Goal: Task Accomplishment & Management: Manage account settings

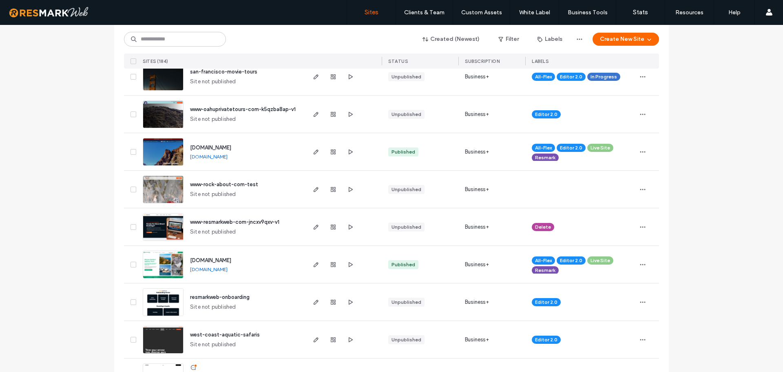
scroll to position [1020, 0]
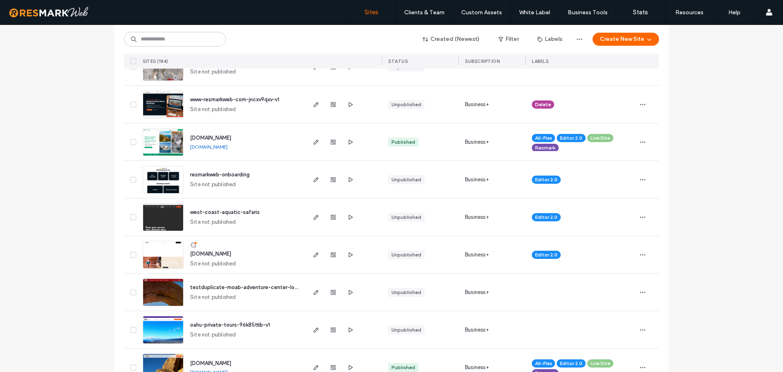
click at [179, 141] on img at bounding box center [163, 156] width 40 height 55
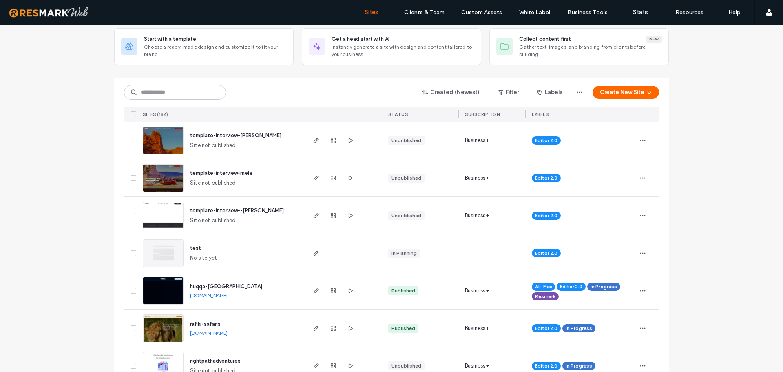
scroll to position [41, 0]
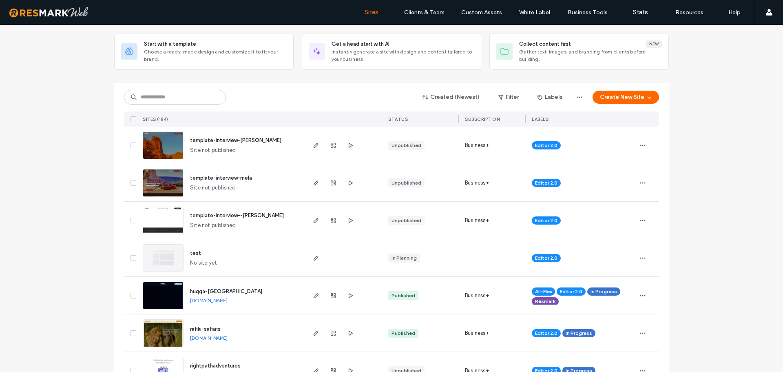
drag, startPoint x: 174, startPoint y: 87, endPoint x: 175, endPoint y: 95, distance: 7.4
click at [174, 87] on div "Created (Newest) Filter Labels Create New Site SITES (184) STATUS SUBSCRIPTION …" at bounding box center [391, 105] width 535 height 44
click at [175, 95] on input at bounding box center [175, 97] width 102 height 15
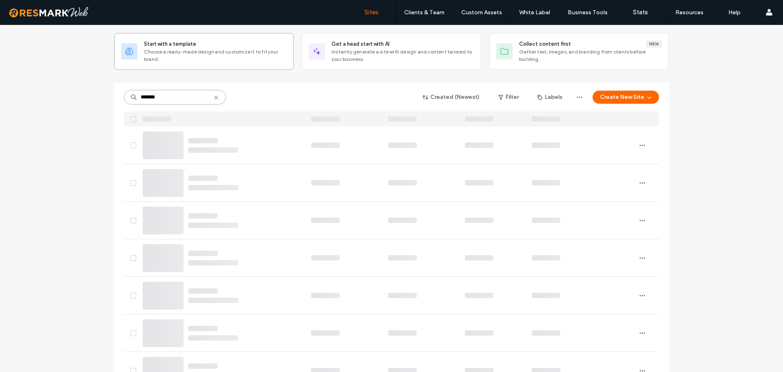
scroll to position [0, 0]
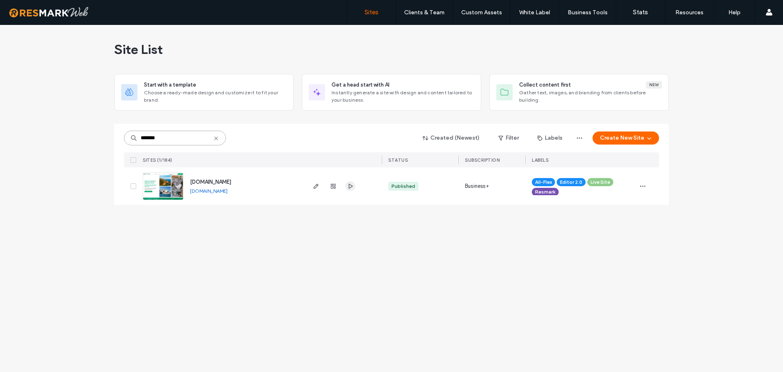
type input "*******"
click at [353, 186] on icon "button" at bounding box center [350, 186] width 7 height 7
click at [180, 184] on img at bounding box center [163, 200] width 40 height 55
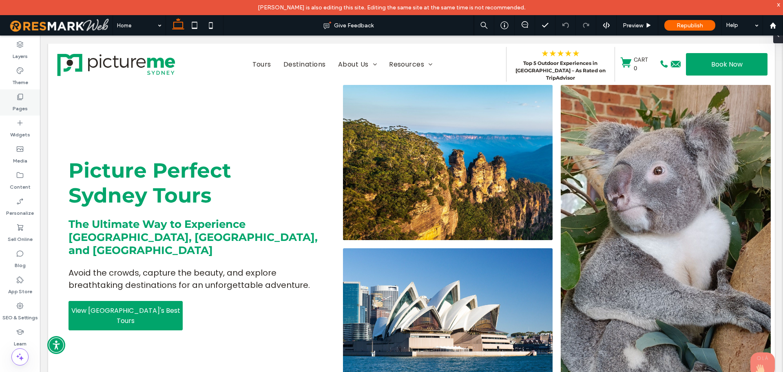
click at [20, 115] on div "Pages" at bounding box center [20, 102] width 40 height 26
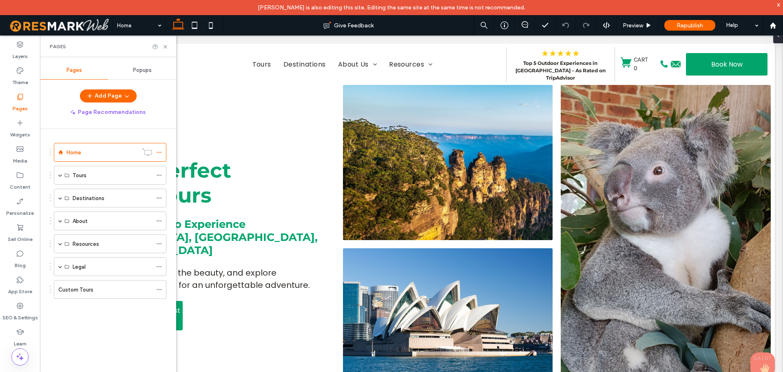
click at [21, 111] on label "Pages" at bounding box center [20, 106] width 15 height 11
click at [60, 177] on span at bounding box center [60, 175] width 4 height 18
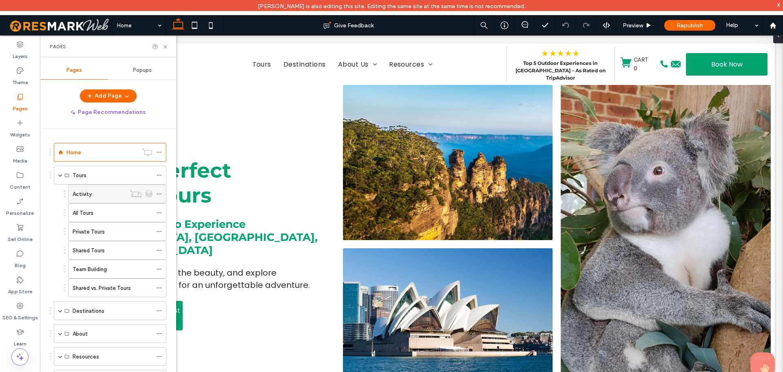
click at [111, 192] on div "Activity" at bounding box center [99, 194] width 53 height 9
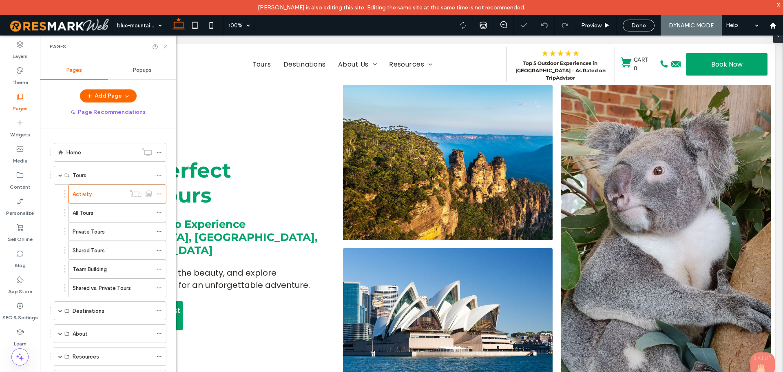
click at [166, 49] on icon at bounding box center [165, 47] width 6 height 6
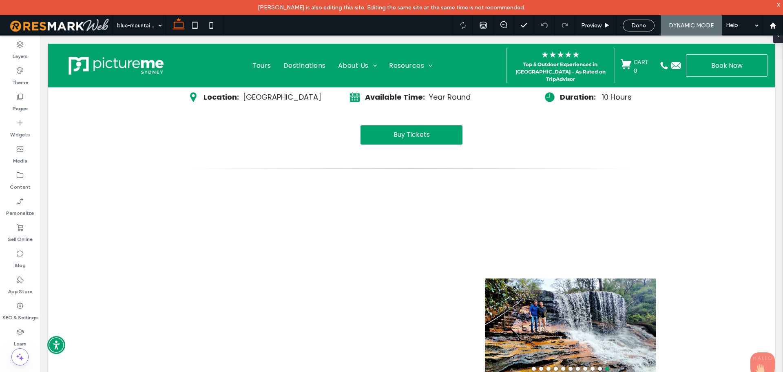
scroll to position [284, 0]
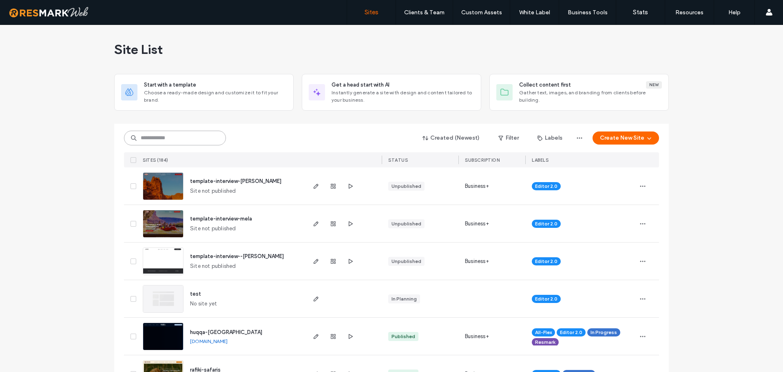
click at [167, 135] on input at bounding box center [175, 138] width 102 height 15
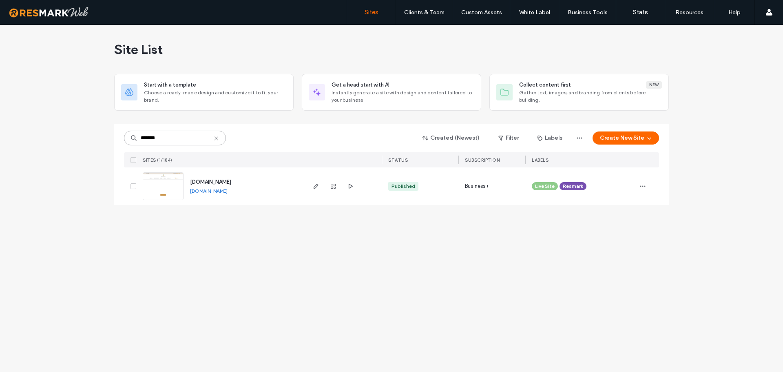
type input "*******"
click at [229, 187] on div "www.croydon-estate.com www.croydon-estate.com" at bounding box center [244, 186] width 121 height 38
click at [227, 195] on div "www.croydon-estate.com www.croydon-estate.com" at bounding box center [244, 186] width 121 height 38
click at [228, 195] on div "www.croydon-estate.com www.croydon-estate.com" at bounding box center [244, 186] width 121 height 38
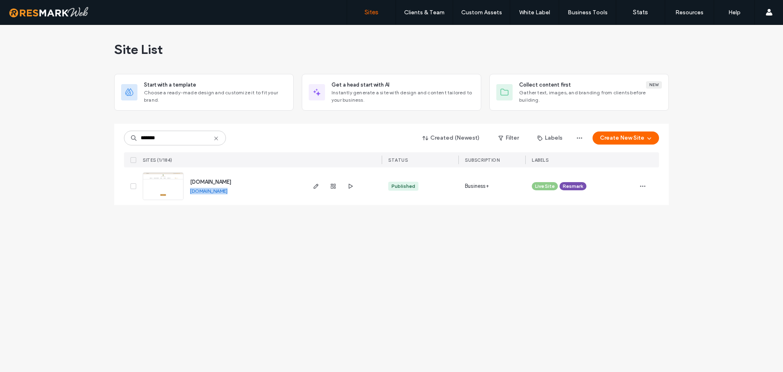
click at [228, 190] on link "www.croydon-estate.com" at bounding box center [209, 191] width 38 height 6
click at [291, 305] on div "Site List Start with a template Choose a ready-made design and customize it to …" at bounding box center [391, 198] width 783 height 347
click at [157, 188] on img at bounding box center [163, 200] width 40 height 55
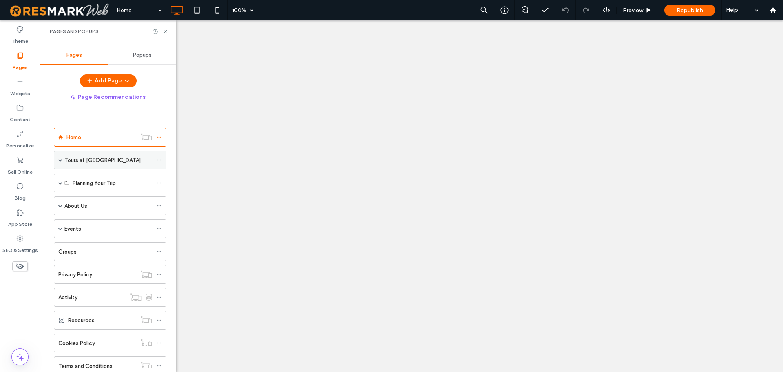
click at [59, 161] on span at bounding box center [60, 160] width 4 height 4
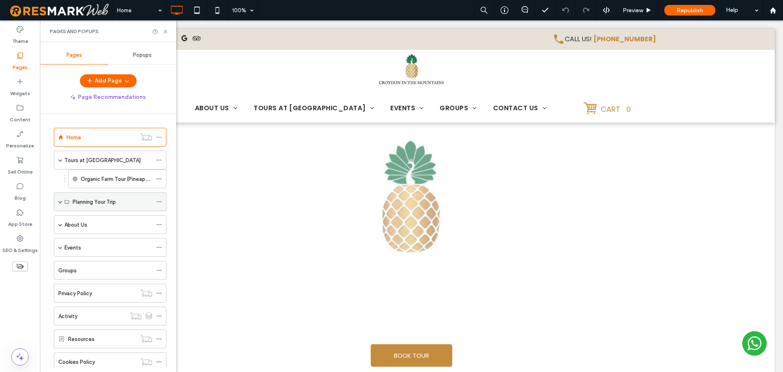
click at [62, 200] on span at bounding box center [60, 202] width 4 height 4
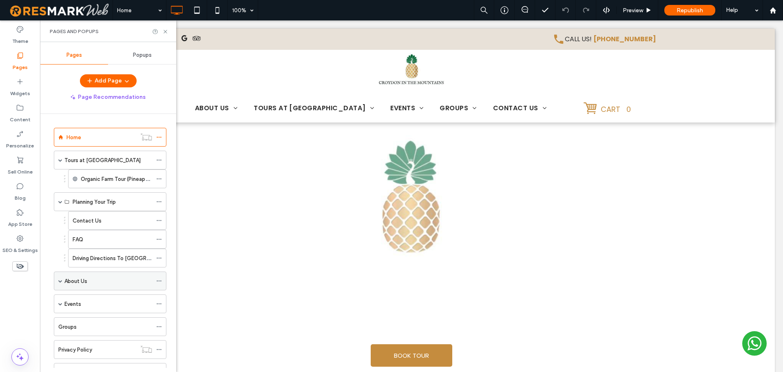
click at [61, 280] on span at bounding box center [60, 281] width 4 height 4
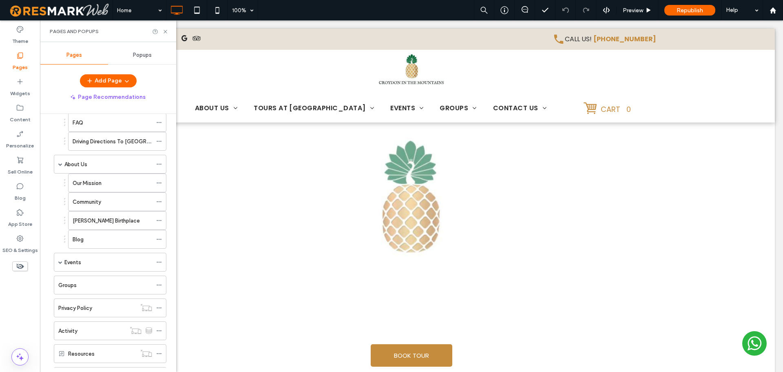
scroll to position [163, 0]
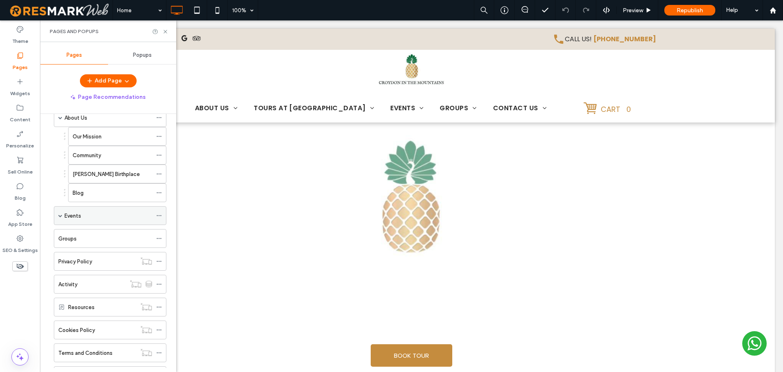
click at [63, 214] on div "Events" at bounding box center [110, 215] width 113 height 19
click at [61, 214] on span at bounding box center [60, 215] width 4 height 4
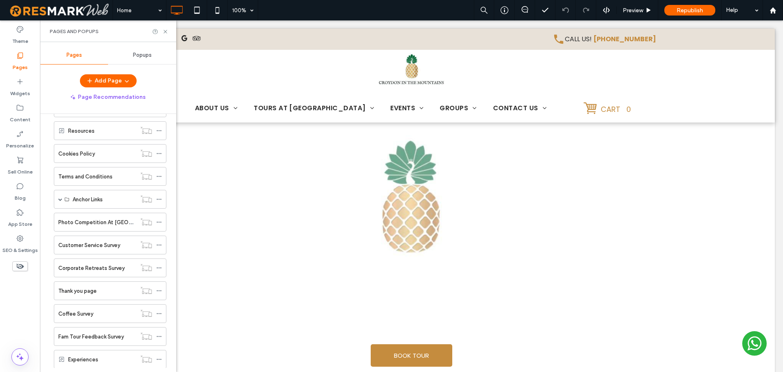
scroll to position [424, 0]
click at [59, 246] on span at bounding box center [60, 246] width 4 height 4
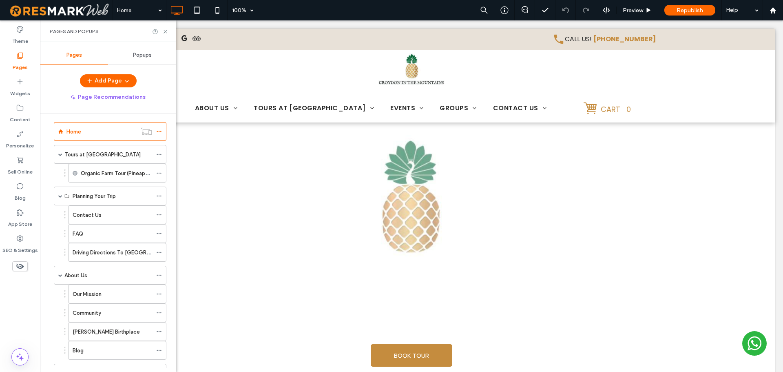
scroll to position [0, 0]
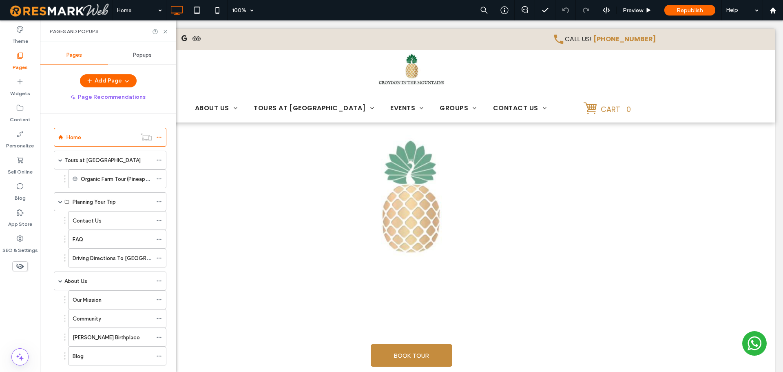
click at [56, 229] on div "Contact Us FAQ Driving Directions To Croydon" at bounding box center [108, 239] width 117 height 56
click at [112, 183] on label "Organic Farm Tour (Pineapple & Coffee)" at bounding box center [130, 179] width 98 height 14
click at [112, 178] on label "Organic Farm Tour (Pineapple & Coffee)" at bounding box center [130, 179] width 98 height 14
click at [73, 160] on label "Tours at Croydon" at bounding box center [102, 160] width 76 height 14
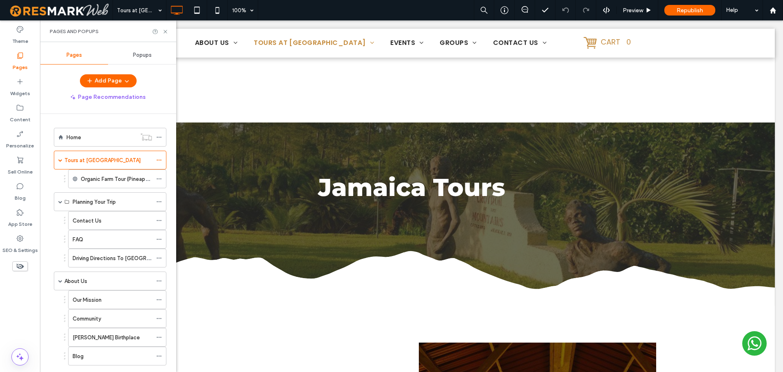
scroll to position [369, 0]
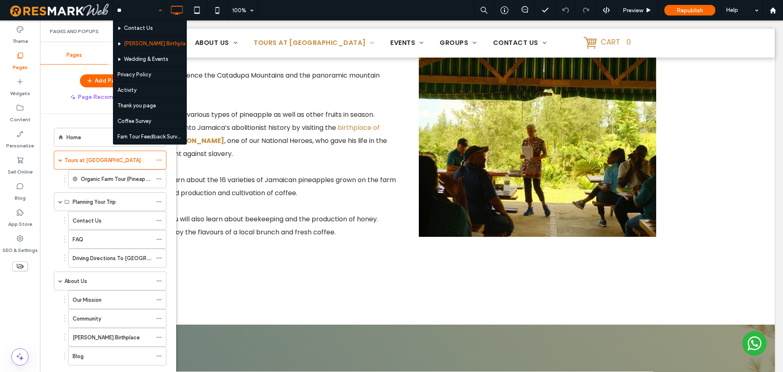
type input "***"
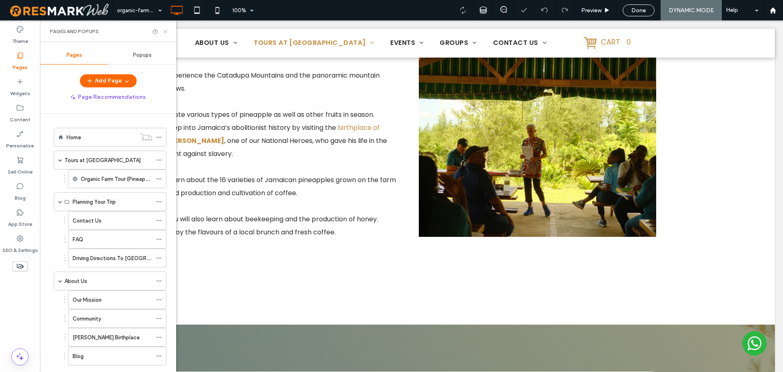
click at [166, 31] on icon at bounding box center [165, 32] width 6 height 6
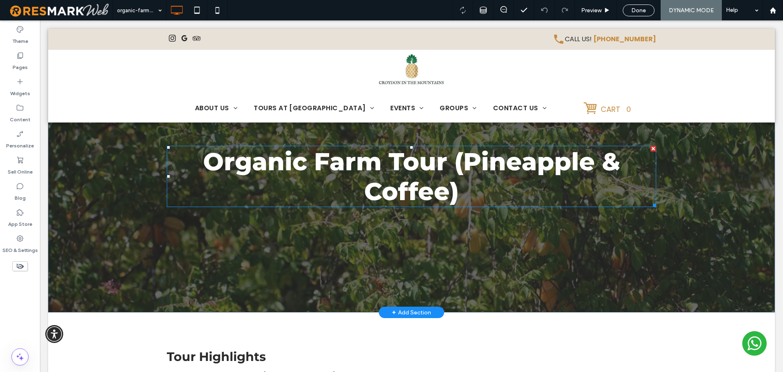
scroll to position [82, 0]
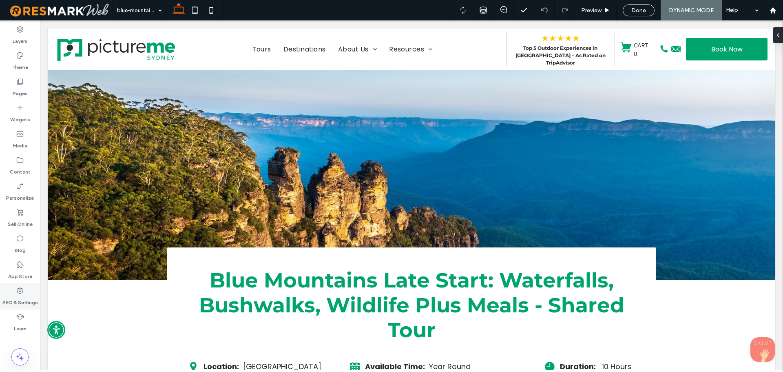
click at [27, 291] on div "SEO & Settings" at bounding box center [20, 296] width 40 height 26
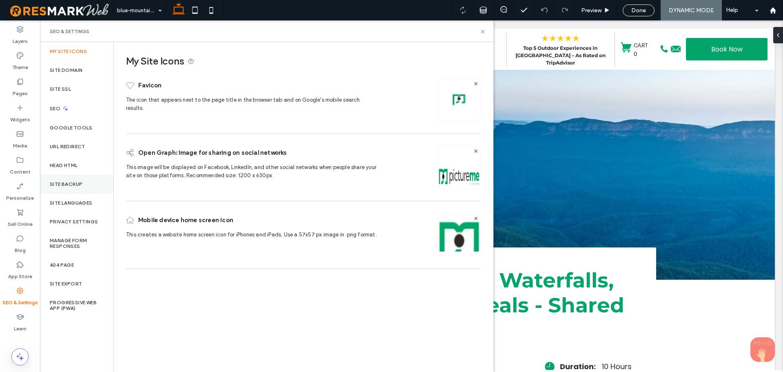
click at [85, 170] on div "Head HTML" at bounding box center [76, 165] width 73 height 19
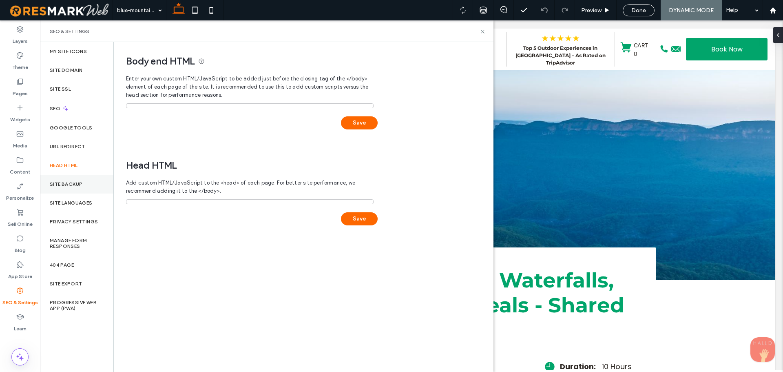
click at [89, 178] on div "Site Backup" at bounding box center [76, 184] width 73 height 19
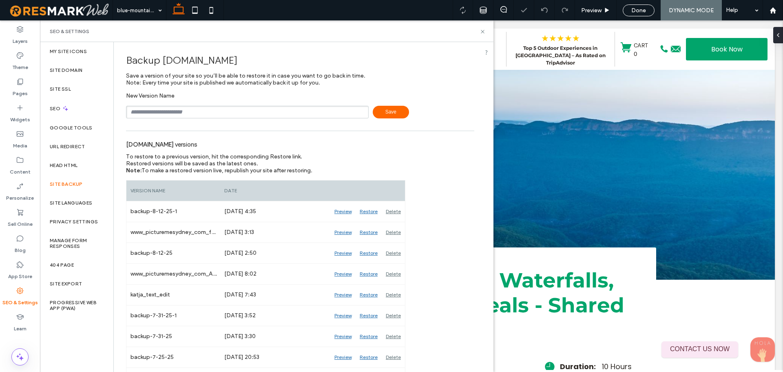
click at [169, 102] on div "New Version Name Save" at bounding box center [300, 105] width 348 height 26
click at [169, 105] on div "New Version Name Save" at bounding box center [300, 105] width 348 height 26
click at [162, 203] on div "backup-8-12-25-1" at bounding box center [173, 211] width 94 height 20
click at [167, 215] on div "backup-8-12-25-1" at bounding box center [173, 211] width 94 height 20
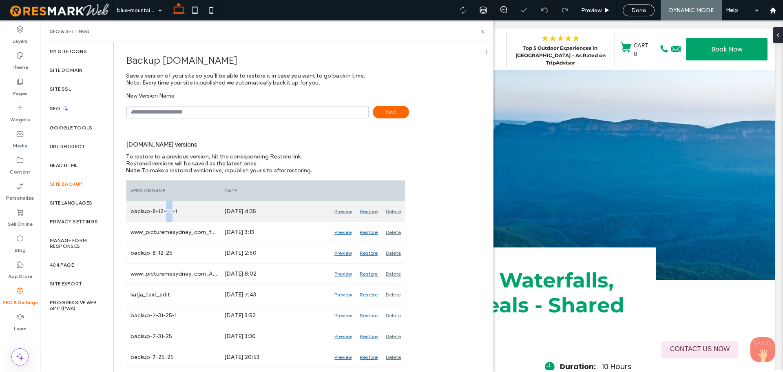
click at [167, 215] on div "backup-8-12-25-1" at bounding box center [173, 211] width 94 height 20
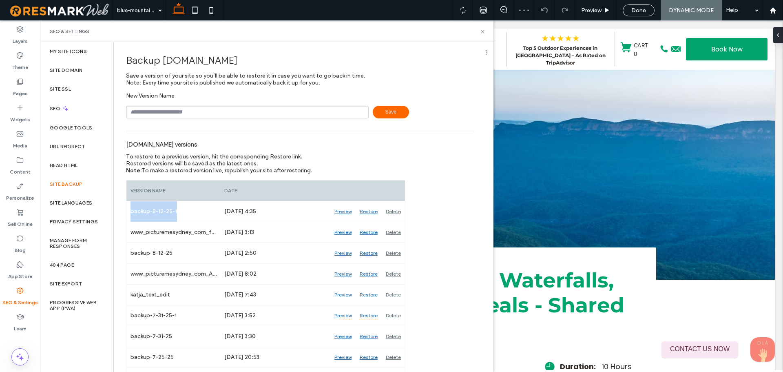
copy div "backup-8-12-25-1"
click at [189, 110] on input "text" at bounding box center [247, 112] width 243 height 13
paste input "**********"
click at [160, 115] on input "**********" at bounding box center [247, 112] width 243 height 13
click at [189, 113] on input "**********" at bounding box center [247, 112] width 243 height 13
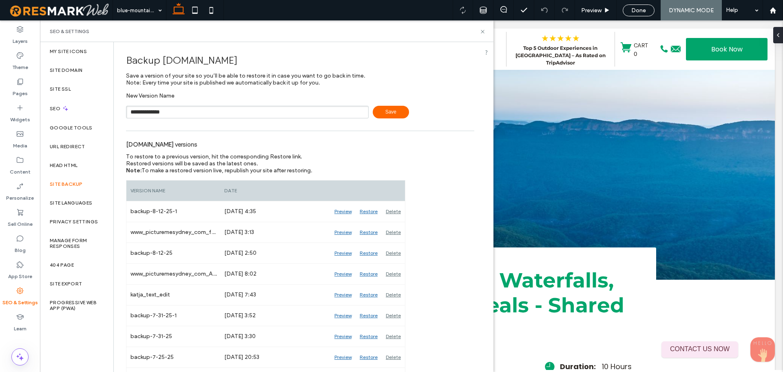
type input "**********"
click at [387, 113] on span "Save" at bounding box center [391, 112] width 36 height 13
click at [481, 30] on use at bounding box center [482, 31] width 3 height 3
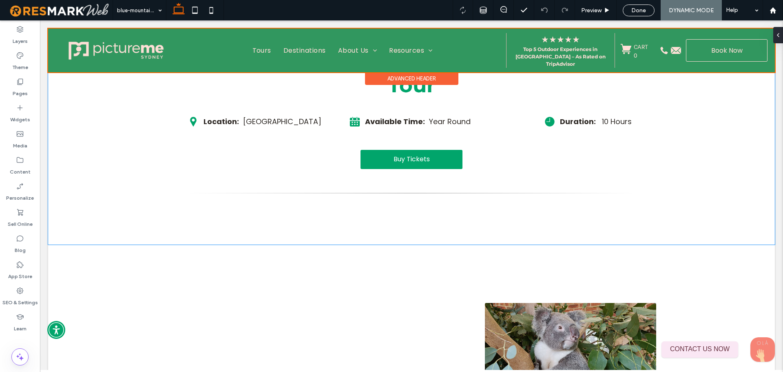
scroll to position [82, 0]
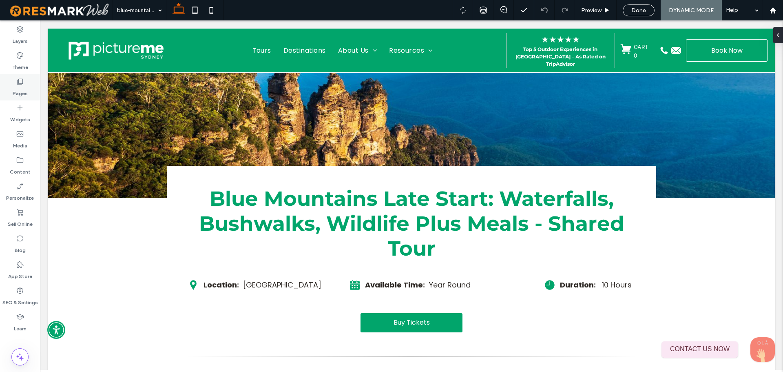
click at [20, 86] on label "Pages" at bounding box center [20, 91] width 15 height 11
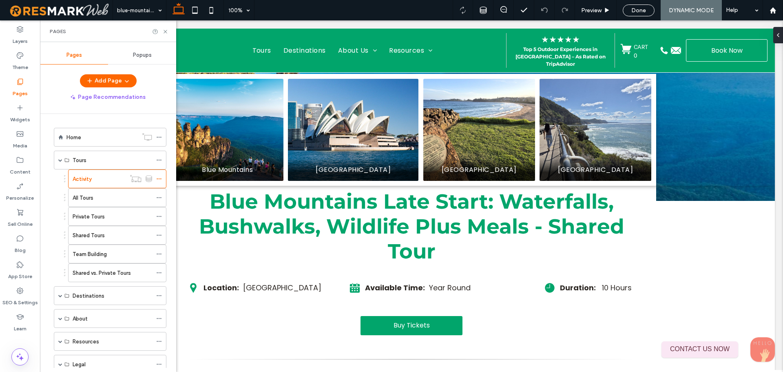
scroll to position [80, 0]
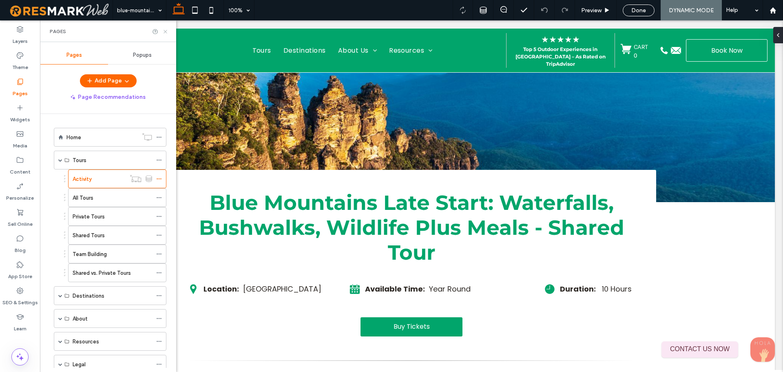
click at [166, 32] on icon at bounding box center [165, 32] width 6 height 6
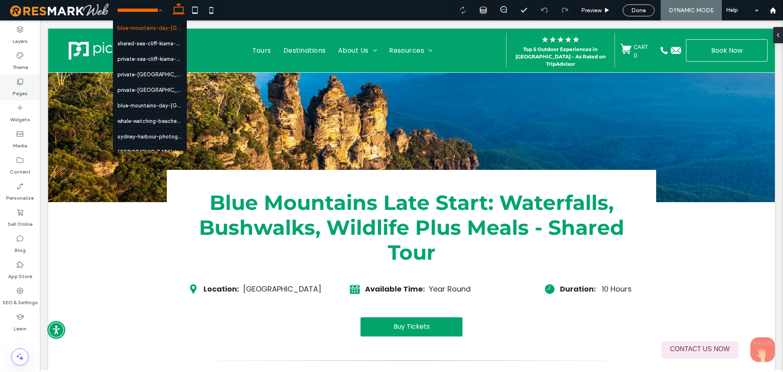
click at [31, 84] on div "Pages" at bounding box center [20, 87] width 40 height 26
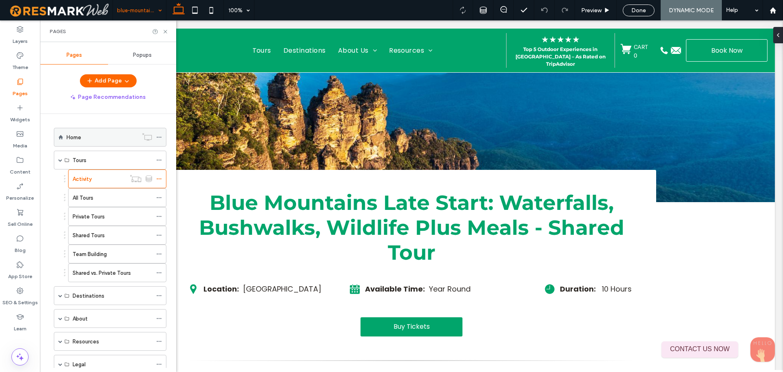
click at [84, 129] on div "Home" at bounding box center [102, 137] width 71 height 18
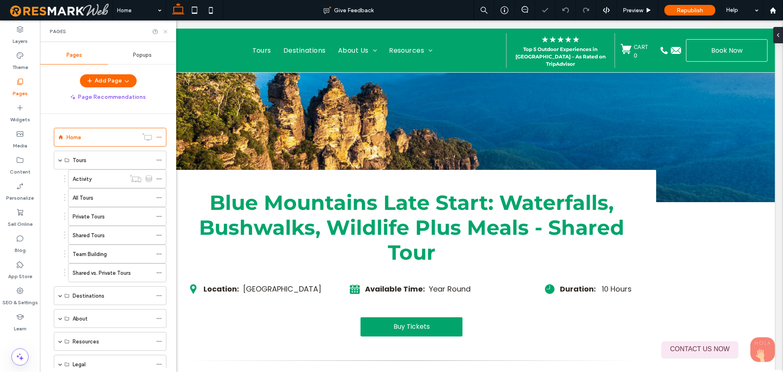
click at [165, 32] on use at bounding box center [165, 31] width 3 height 3
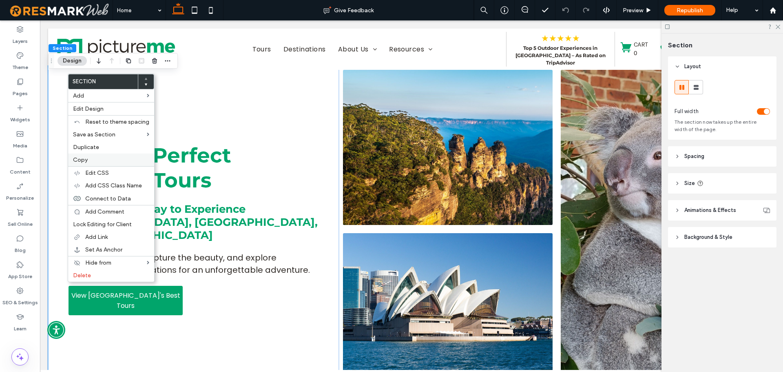
click at [115, 162] on label "Copy" at bounding box center [111, 159] width 76 height 7
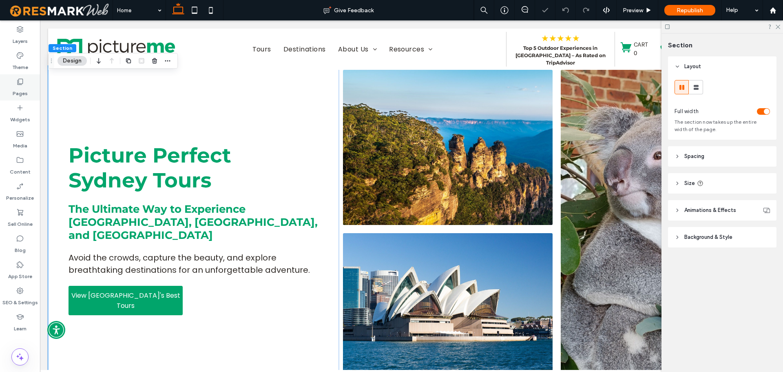
click at [33, 83] on div "Pages" at bounding box center [20, 87] width 40 height 26
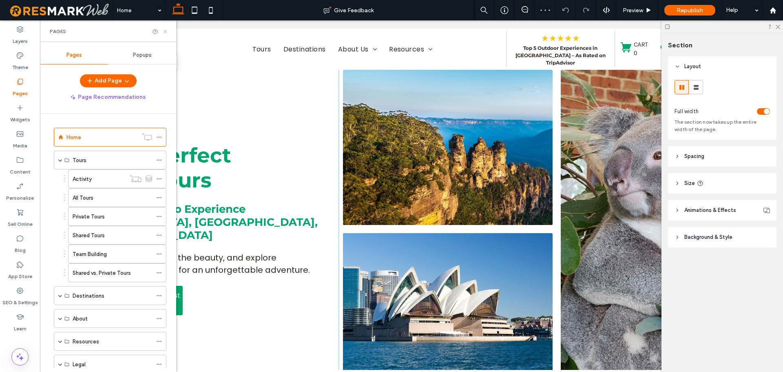
click at [167, 33] on icon at bounding box center [165, 32] width 6 height 6
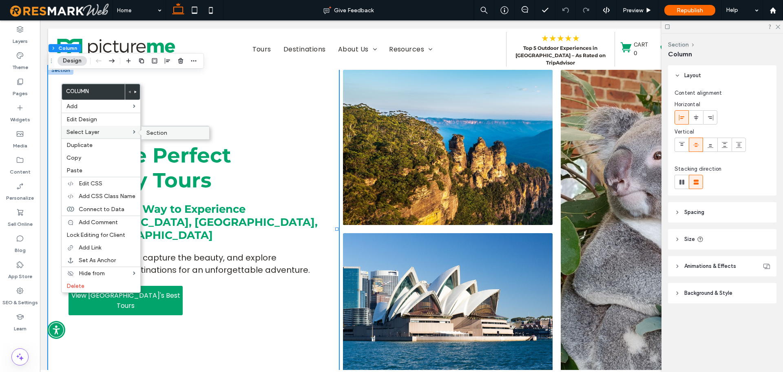
click at [158, 130] on span "Section" at bounding box center [156, 132] width 21 height 7
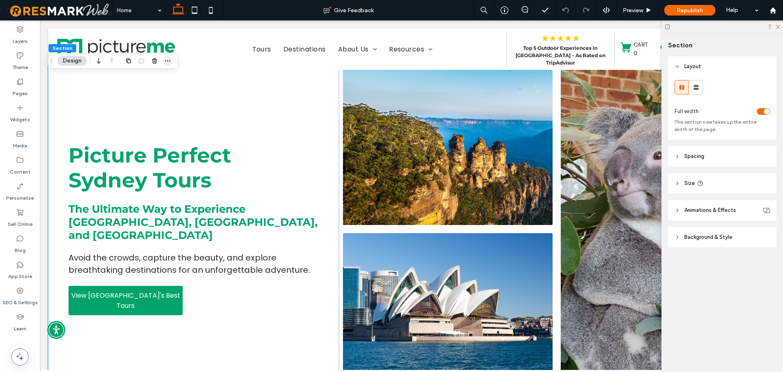
click at [171, 64] on span "button" at bounding box center [168, 61] width 10 height 10
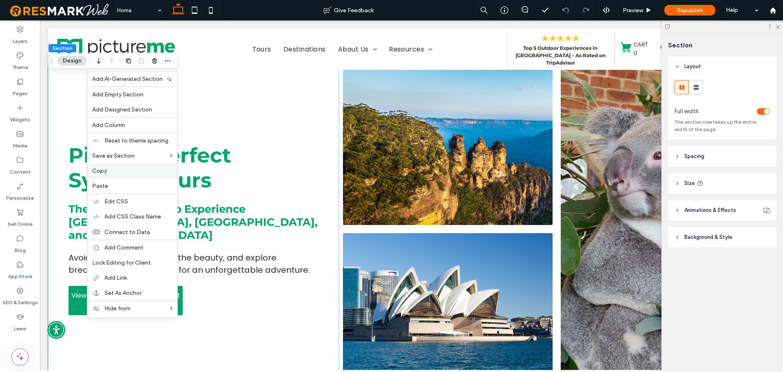
click at [143, 175] on div "Copy" at bounding box center [132, 170] width 90 height 15
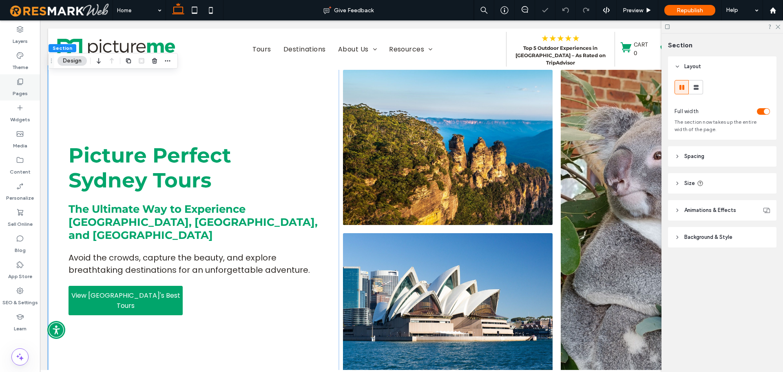
click at [27, 82] on div "Pages" at bounding box center [20, 87] width 40 height 26
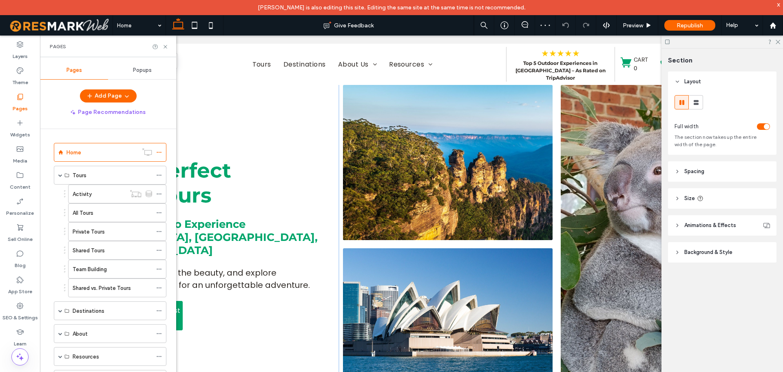
click at [47, 198] on div "Home Tours Activity All Tours Private Tours Shared Tours Team Building Shared v…" at bounding box center [108, 256] width 136 height 254
click at [107, 193] on div "Activity" at bounding box center [99, 194] width 53 height 9
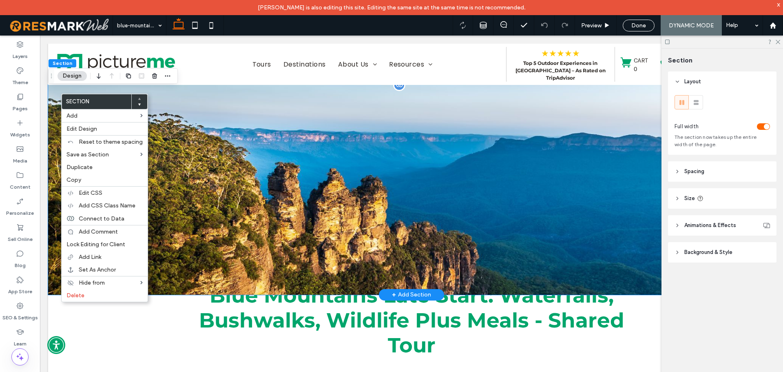
click at [52, 97] on div at bounding box center [411, 190] width 727 height 210
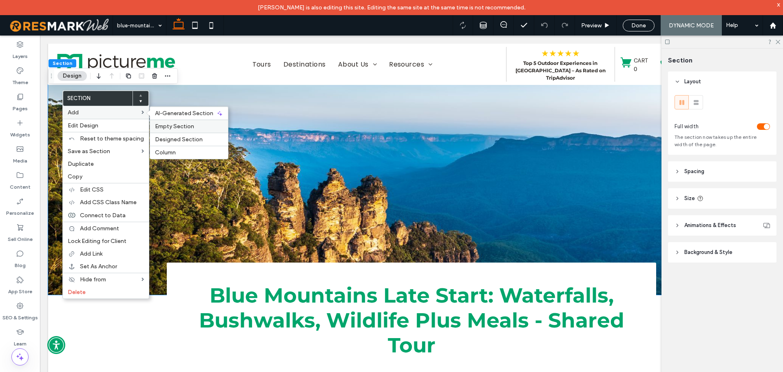
click at [163, 123] on span "Empty Section" at bounding box center [174, 126] width 39 height 7
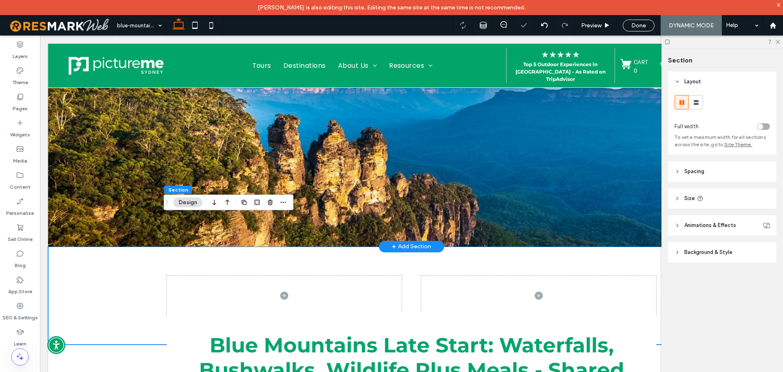
scroll to position [82, 0]
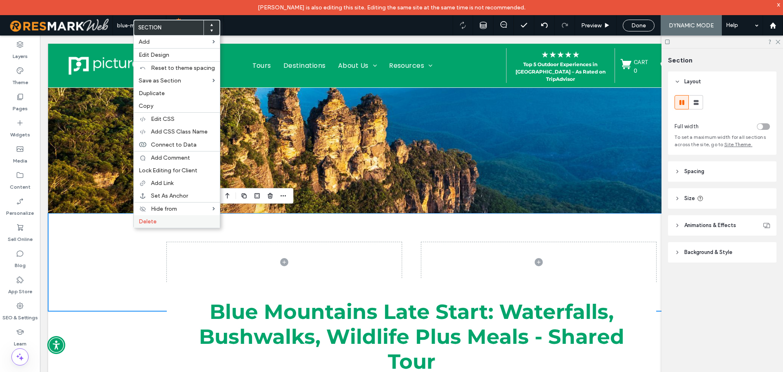
click at [176, 221] on label "Delete" at bounding box center [177, 221] width 76 height 7
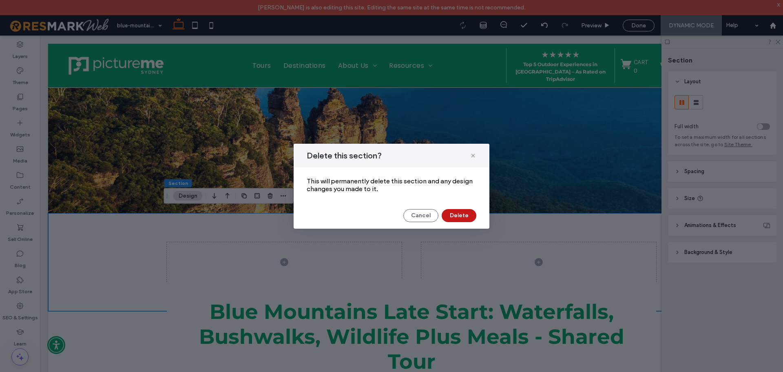
click at [457, 212] on button "Delete" at bounding box center [459, 215] width 35 height 13
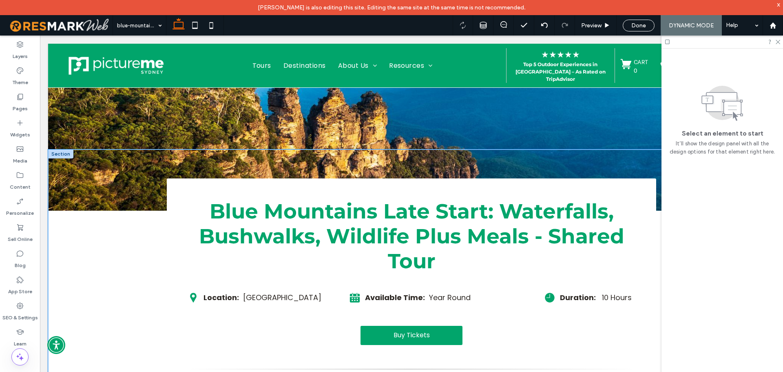
scroll to position [41, 0]
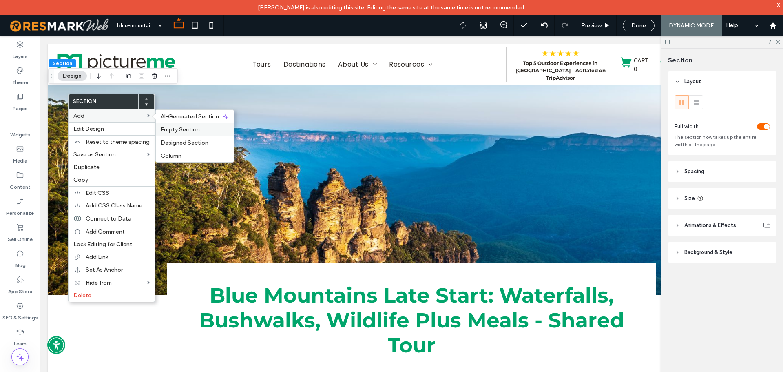
click at [181, 132] on span "Empty Section" at bounding box center [180, 129] width 39 height 7
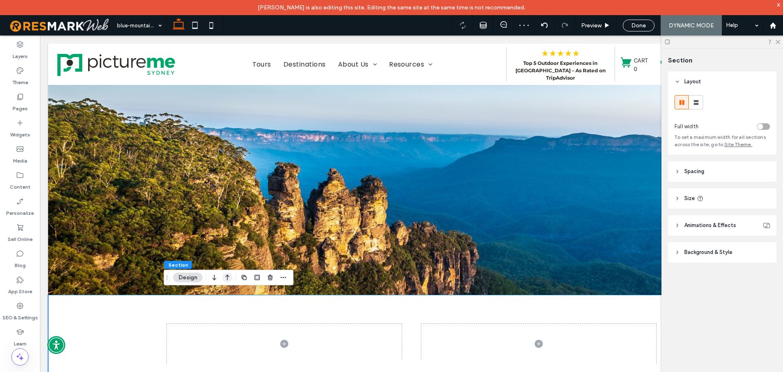
click at [231, 278] on icon "button" at bounding box center [228, 277] width 10 height 15
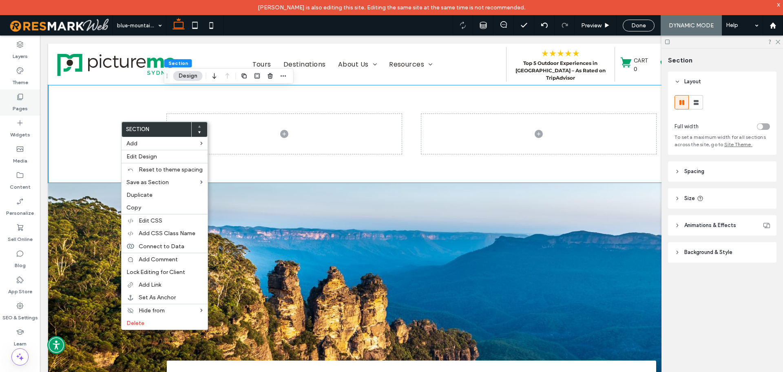
click at [27, 104] on div "Pages" at bounding box center [20, 102] width 40 height 26
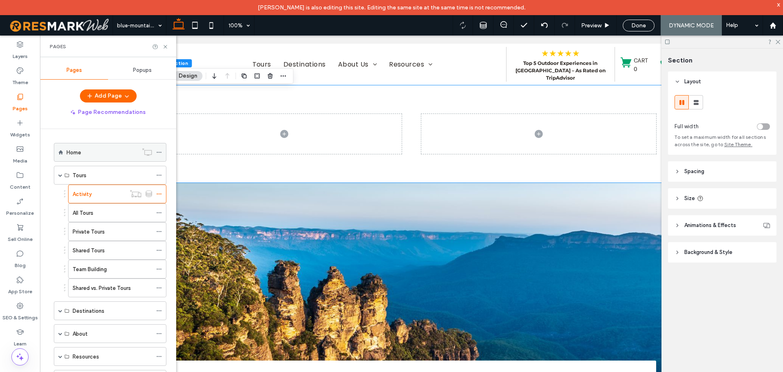
click at [95, 148] on div "Home" at bounding box center [102, 152] width 71 height 9
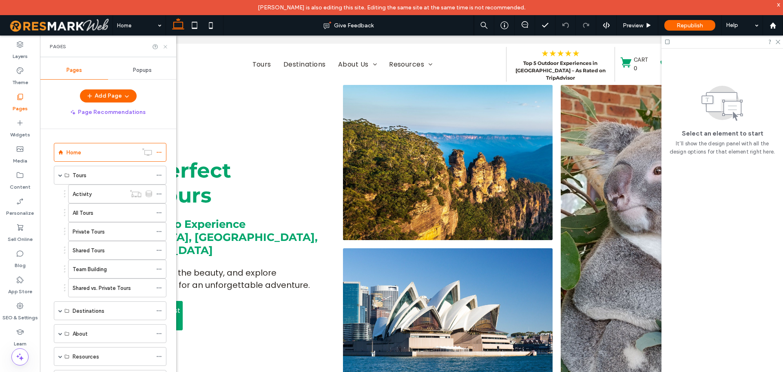
click at [164, 48] on icon at bounding box center [165, 47] width 6 height 6
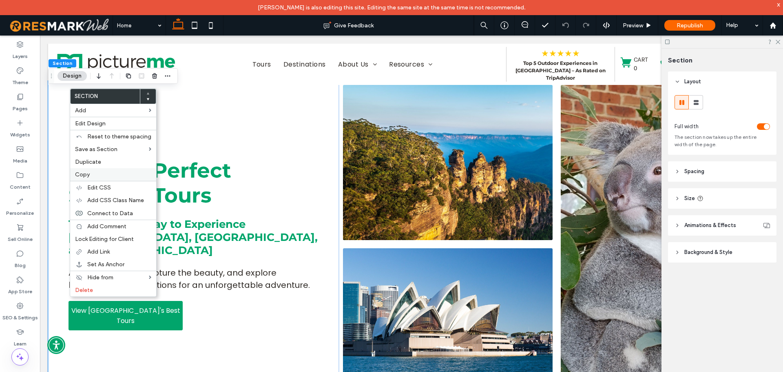
click at [102, 172] on label "Copy" at bounding box center [113, 174] width 76 height 7
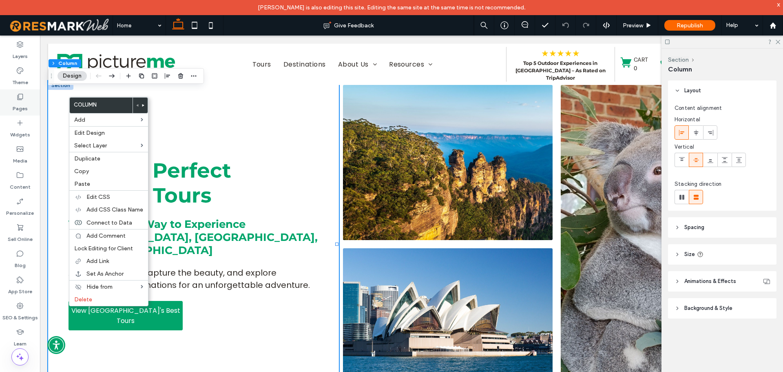
click at [26, 99] on div "Pages" at bounding box center [20, 102] width 40 height 26
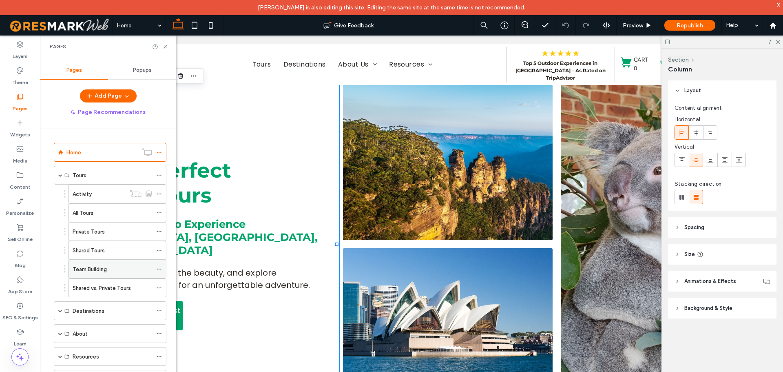
scroll to position [49, 0]
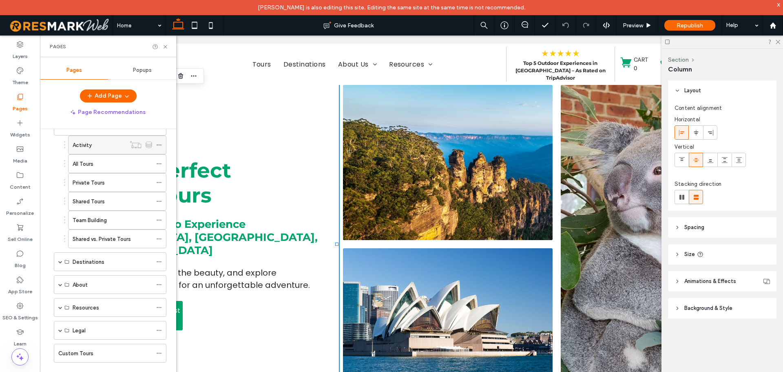
click at [109, 152] on div "Activity" at bounding box center [99, 145] width 53 height 18
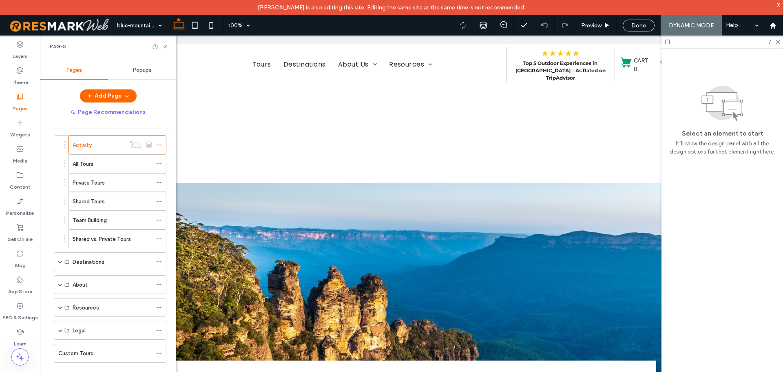
click at [166, 41] on div "Pages" at bounding box center [108, 46] width 136 height 22
click at [166, 50] on div "Pages" at bounding box center [108, 46] width 136 height 22
click at [166, 48] on icon at bounding box center [165, 47] width 6 height 6
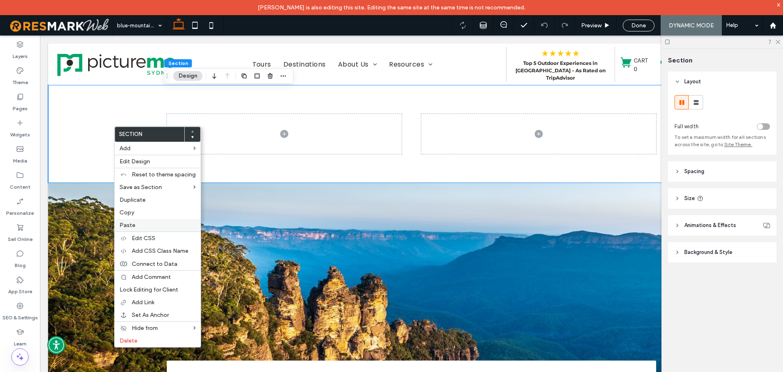
click at [130, 223] on span "Paste" at bounding box center [128, 225] width 16 height 7
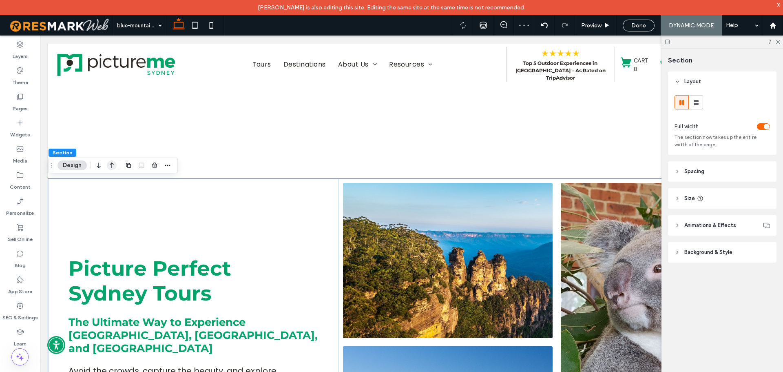
click at [114, 164] on icon "button" at bounding box center [112, 165] width 10 height 15
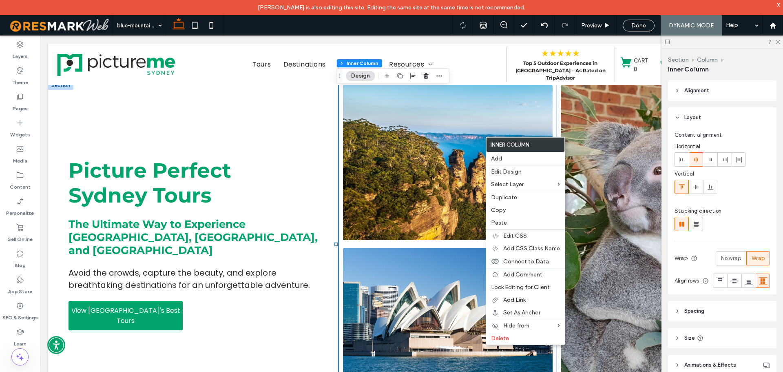
drag, startPoint x: 526, startPoint y: 203, endPoint x: 476, endPoint y: 168, distance: 60.7
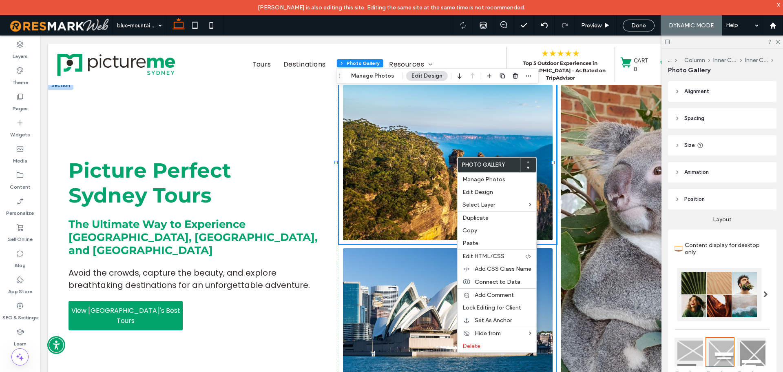
drag, startPoint x: 802, startPoint y: 92, endPoint x: 609, endPoint y: 211, distance: 227.0
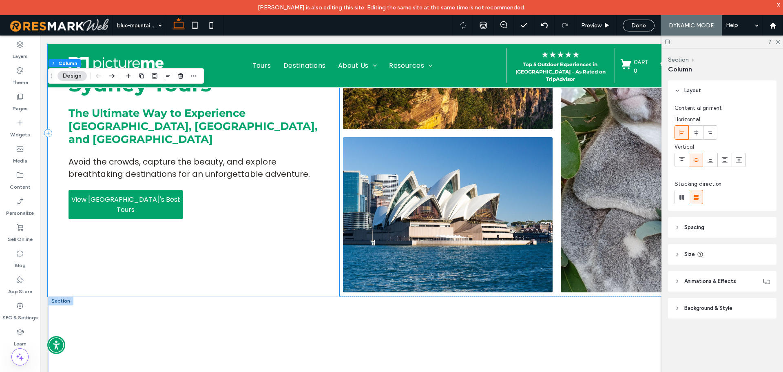
scroll to position [122, 0]
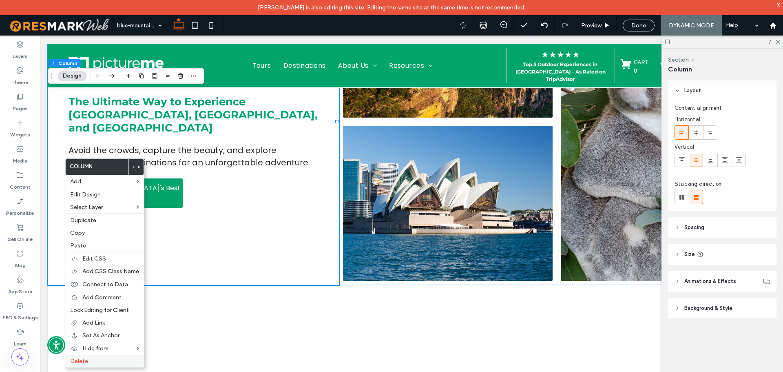
click at [93, 366] on div "Delete" at bounding box center [104, 361] width 79 height 13
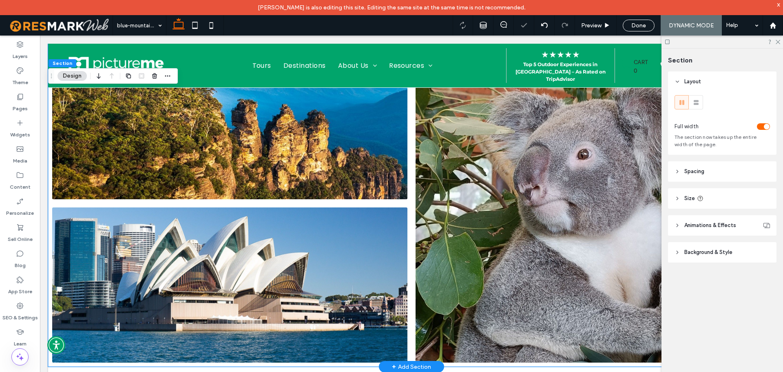
scroll to position [0, 0]
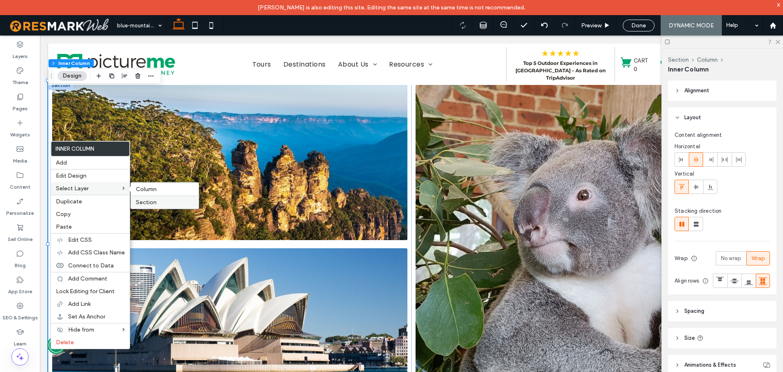
click at [146, 199] on span "Section" at bounding box center [146, 202] width 21 height 7
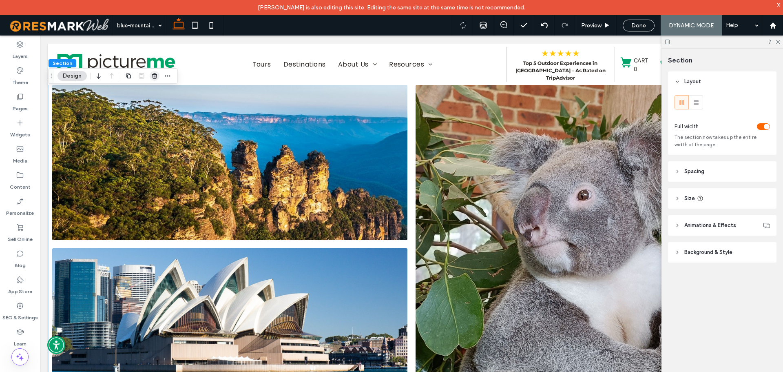
click at [155, 78] on use "button" at bounding box center [154, 75] width 5 height 5
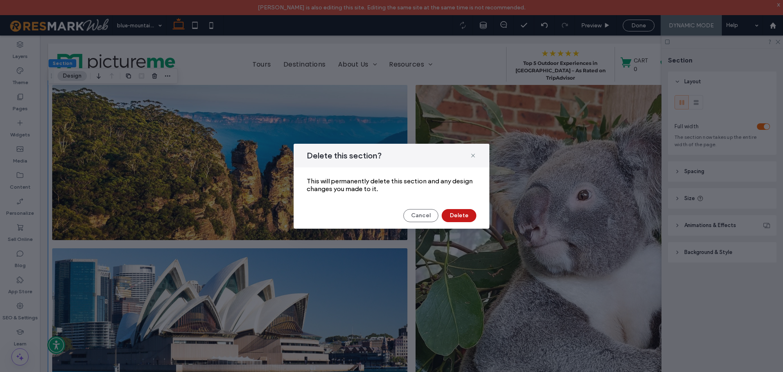
click at [463, 213] on button "Delete" at bounding box center [459, 215] width 35 height 13
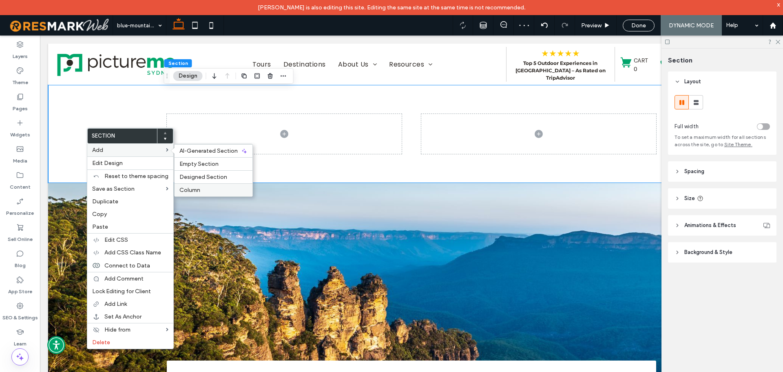
click at [197, 184] on div "Column" at bounding box center [214, 189] width 78 height 13
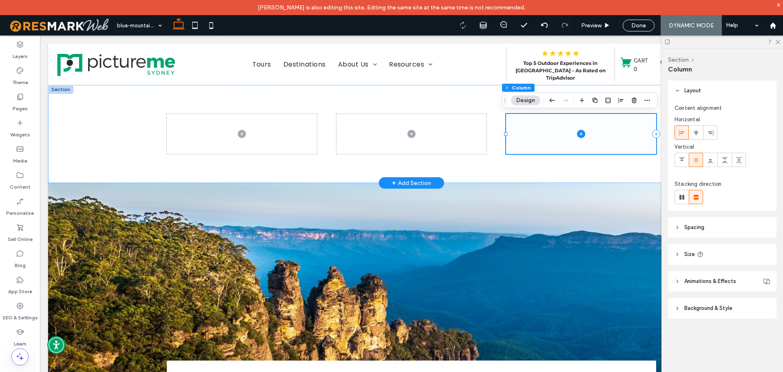
drag, startPoint x: 516, startPoint y: 153, endPoint x: 539, endPoint y: 124, distance: 36.8
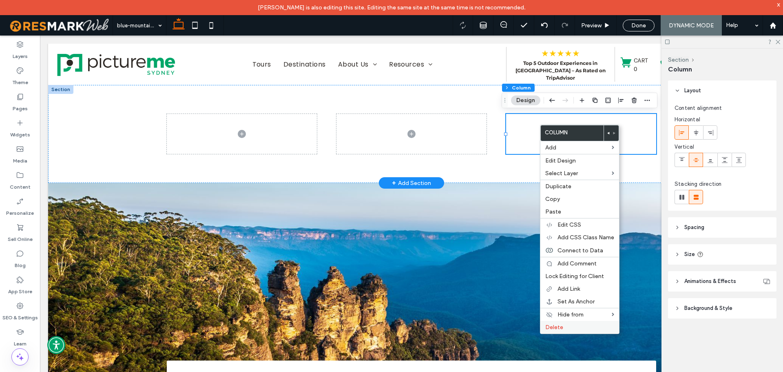
click at [557, 326] on span "Delete" at bounding box center [555, 327] width 18 height 7
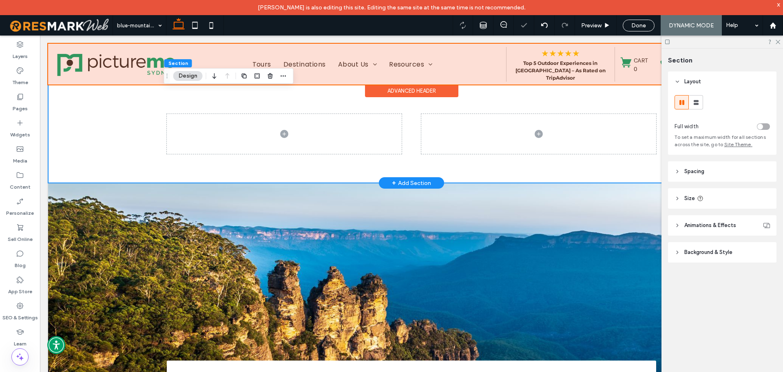
click at [366, 96] on div "Advanced Header" at bounding box center [411, 90] width 93 height 13
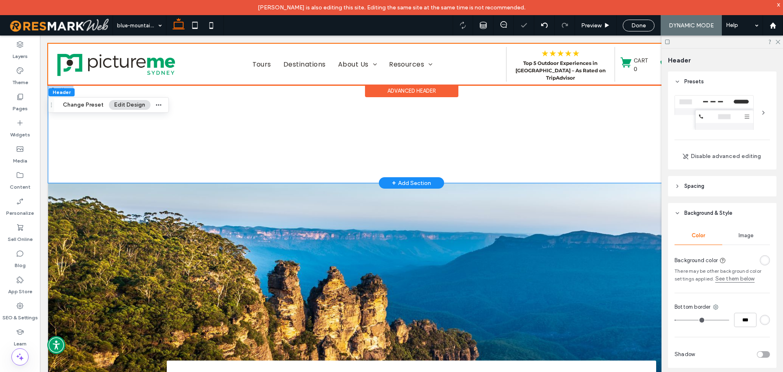
click at [149, 143] on div at bounding box center [411, 134] width 727 height 98
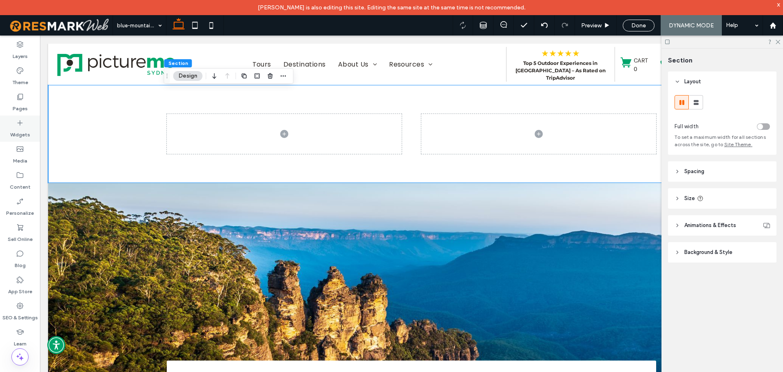
click at [15, 136] on label "Widgets" at bounding box center [20, 132] width 20 height 11
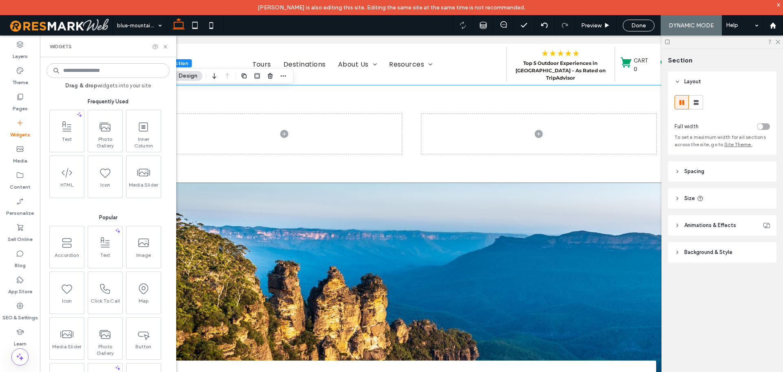
click at [142, 68] on input at bounding box center [108, 70] width 123 height 15
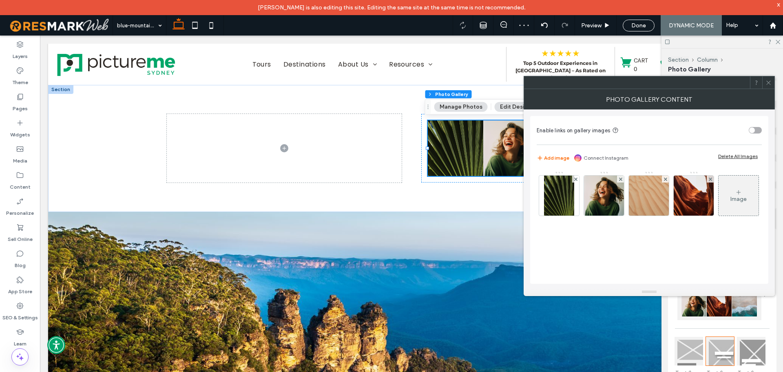
click at [767, 82] on icon at bounding box center [769, 83] width 6 height 6
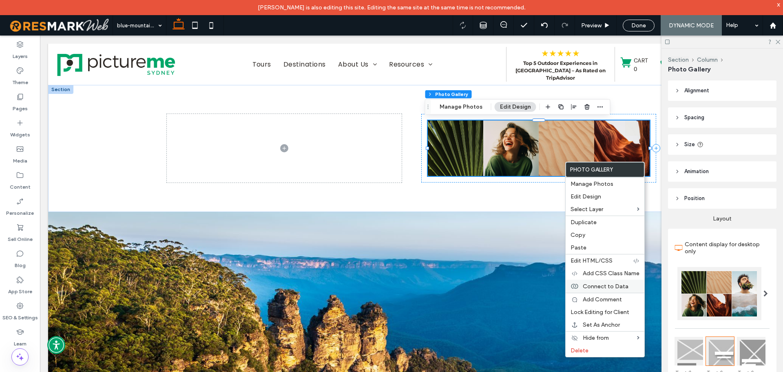
click at [592, 283] on span "Connect to Data" at bounding box center [606, 286] width 46 height 7
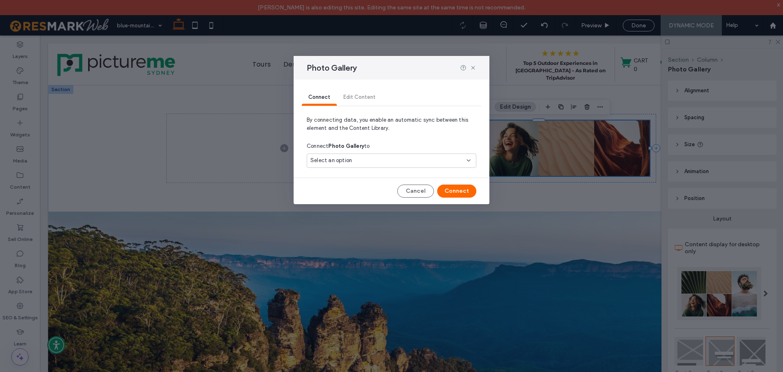
click at [348, 157] on span "Select an option" at bounding box center [332, 160] width 42 height 8
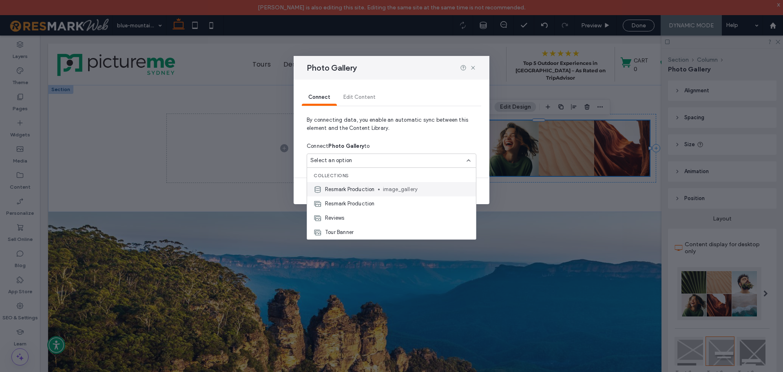
click at [376, 184] on div "Resmark Production image_gallery" at bounding box center [391, 189] width 169 height 14
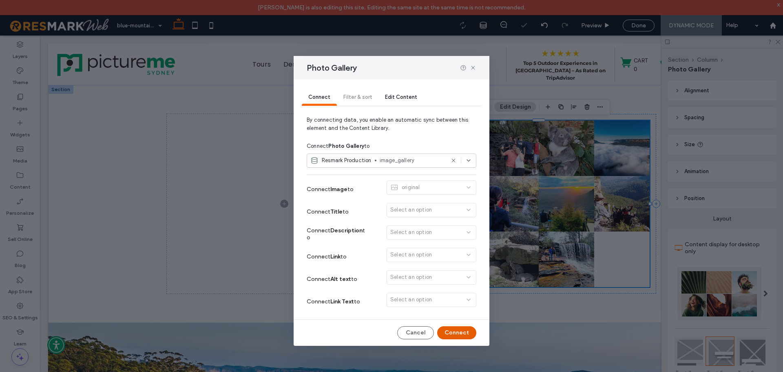
click at [467, 334] on button "Connect" at bounding box center [456, 332] width 39 height 13
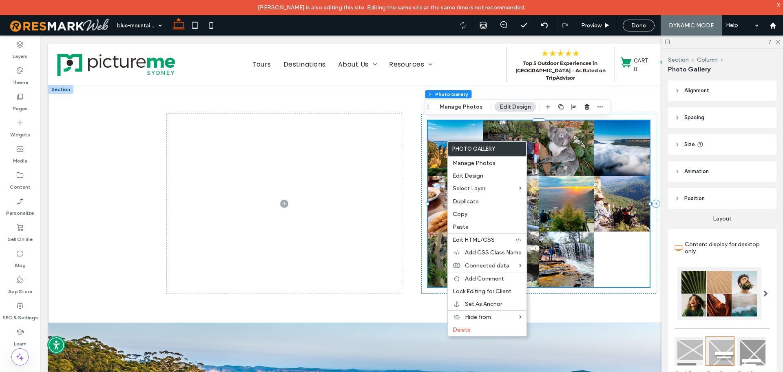
click at [748, 309] on div at bounding box center [720, 293] width 84 height 53
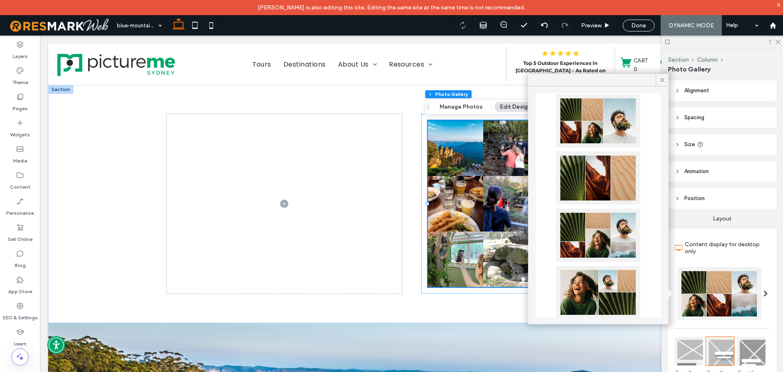
scroll to position [82, 0]
click at [613, 228] on div at bounding box center [599, 234] width 84 height 53
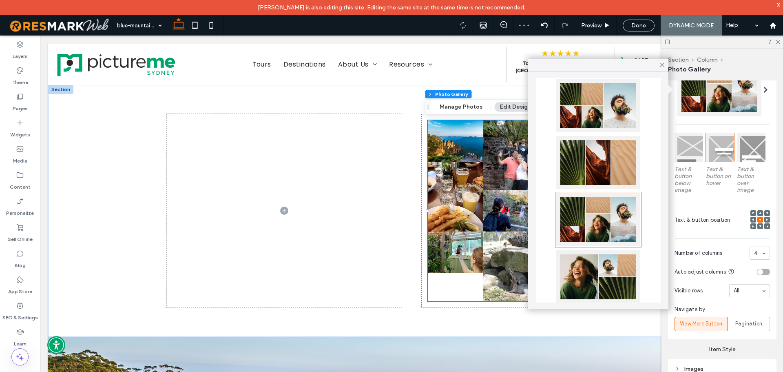
scroll to position [204, 0]
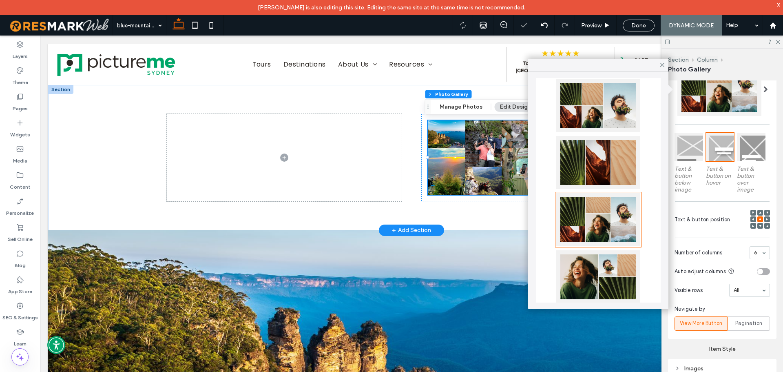
click at [460, 162] on link at bounding box center [446, 171] width 37 height 46
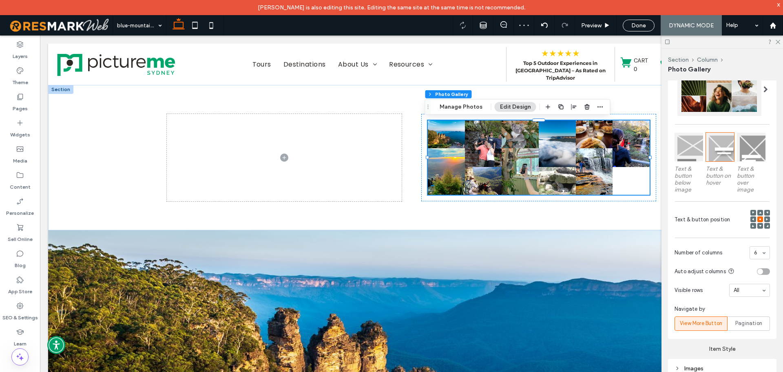
click at [750, 249] on div at bounding box center [760, 252] width 20 height 12
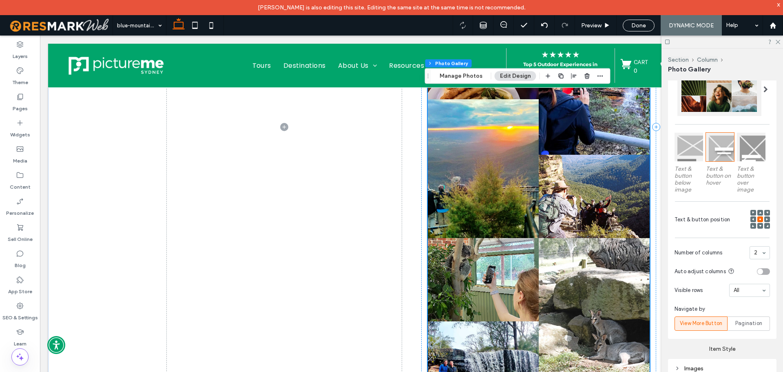
scroll to position [245, 0]
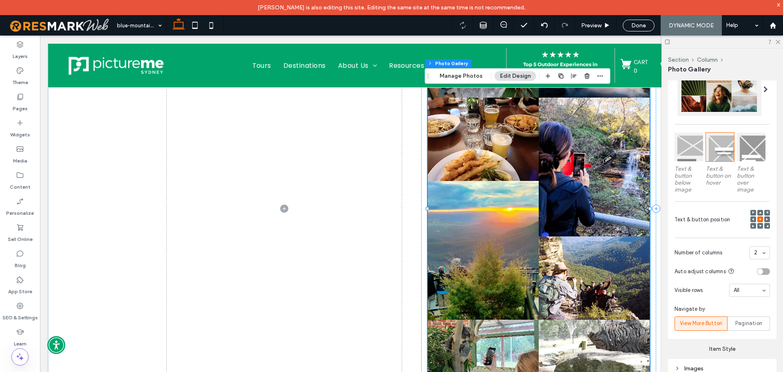
click at [758, 249] on div "2" at bounding box center [760, 252] width 20 height 13
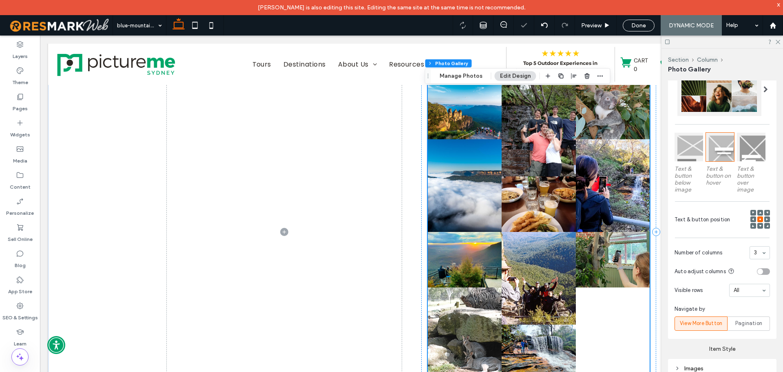
scroll to position [0, 0]
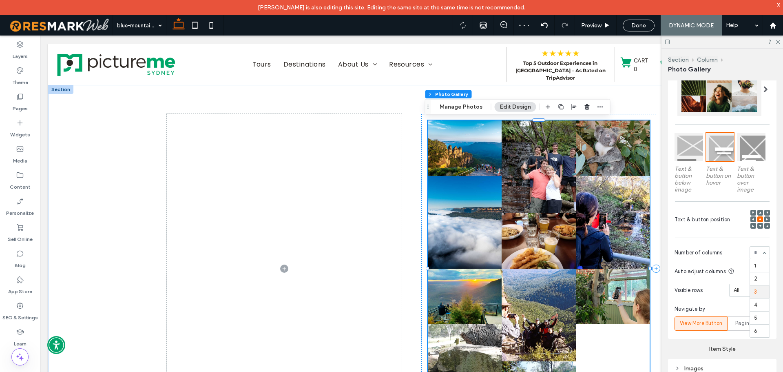
click at [764, 253] on div "1 2 3 4 5 6" at bounding box center [760, 252] width 20 height 13
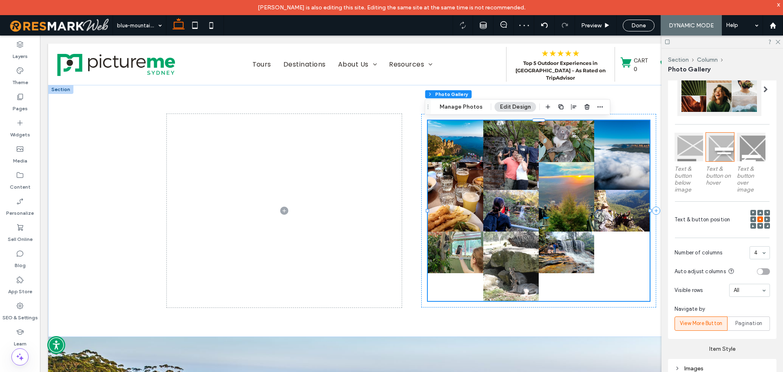
scroll to position [82, 0]
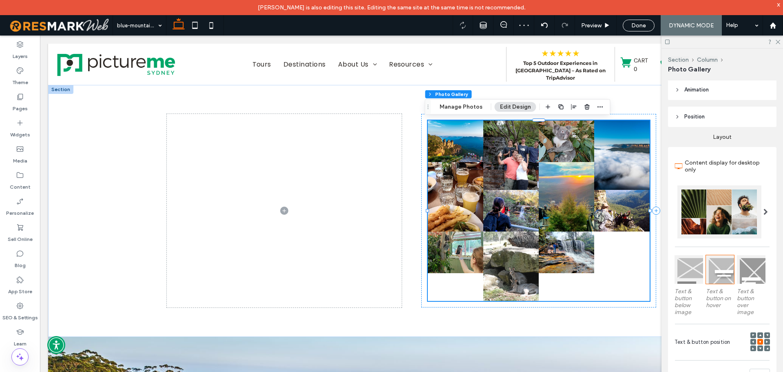
click at [714, 213] on div at bounding box center [720, 211] width 84 height 53
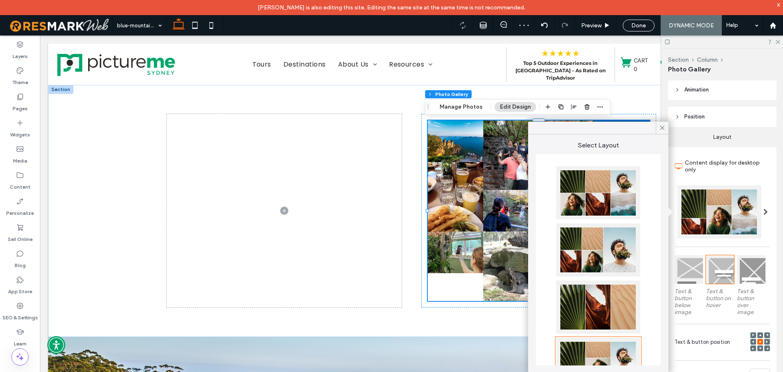
click at [624, 259] on div at bounding box center [599, 249] width 84 height 53
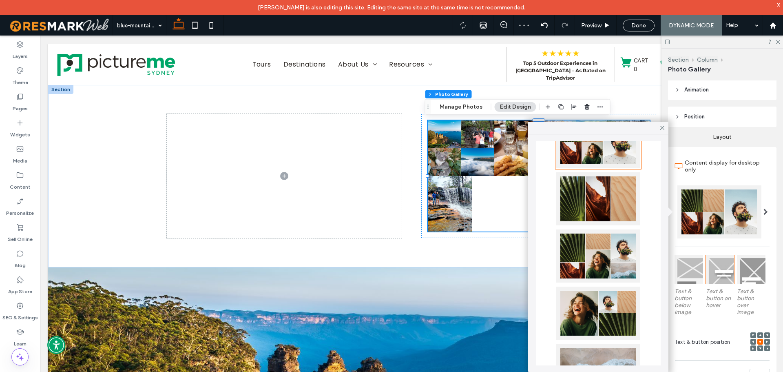
scroll to position [122, 0]
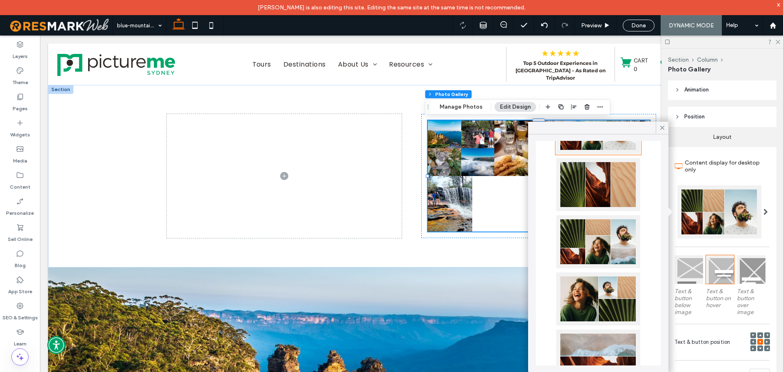
click at [613, 236] on div at bounding box center [599, 241] width 84 height 53
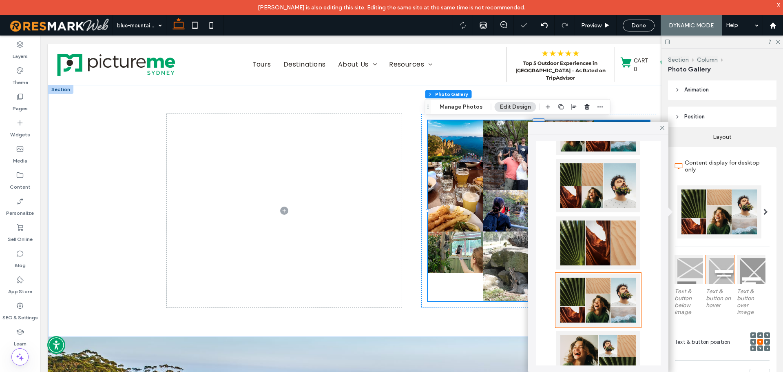
scroll to position [0, 0]
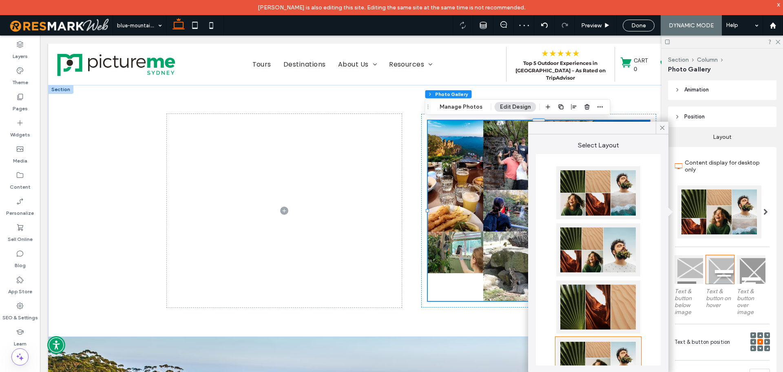
click at [597, 177] on div at bounding box center [599, 192] width 84 height 53
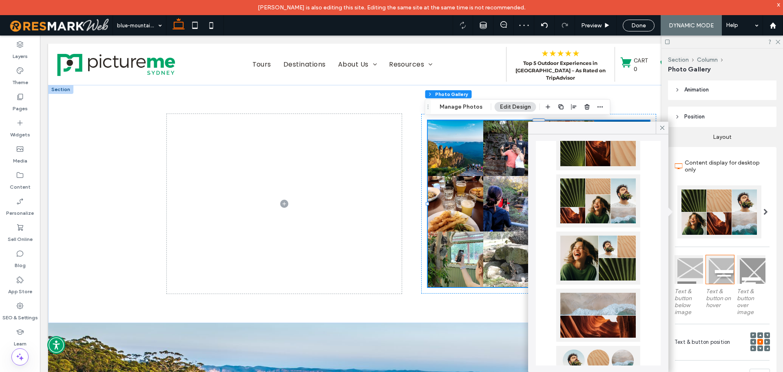
scroll to position [204, 0]
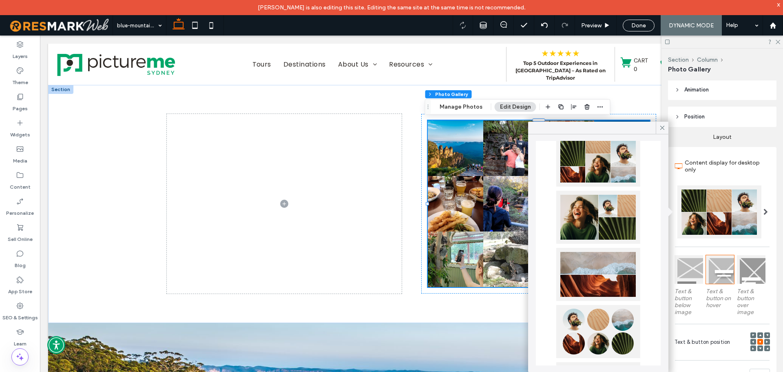
click at [630, 224] on div at bounding box center [599, 217] width 84 height 53
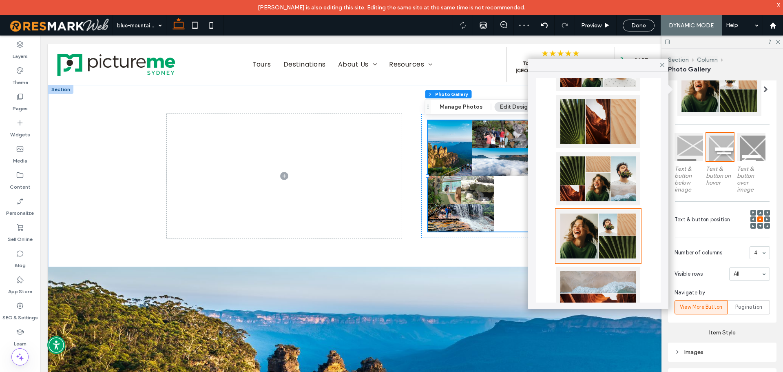
click at [756, 258] on section "Number of columns 4" at bounding box center [722, 252] width 95 height 21
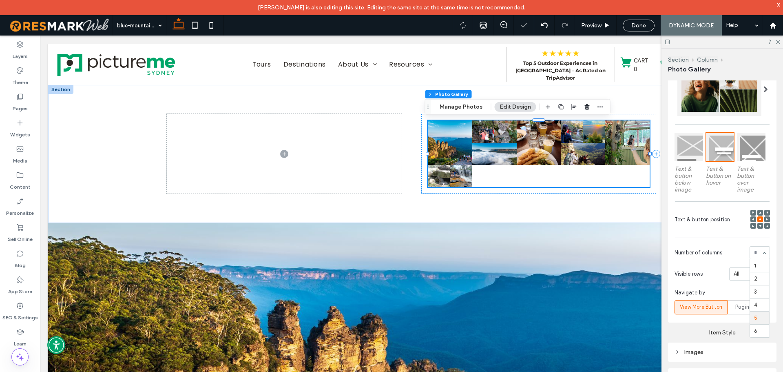
click at [757, 252] on div "1 2 3 4 5 6" at bounding box center [760, 252] width 20 height 13
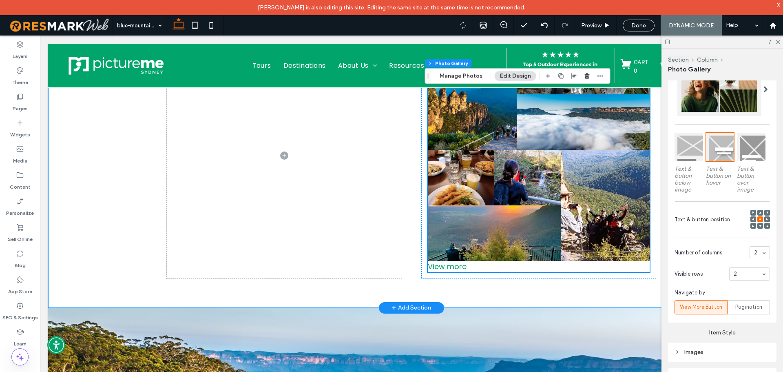
scroll to position [0, 0]
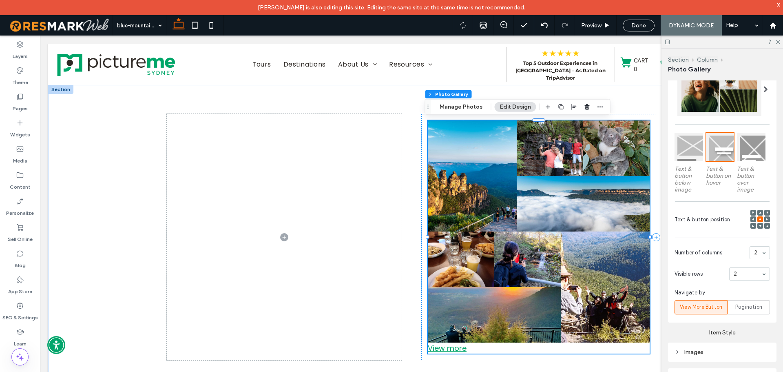
click at [445, 349] on div "View more" at bounding box center [539, 347] width 222 height 11
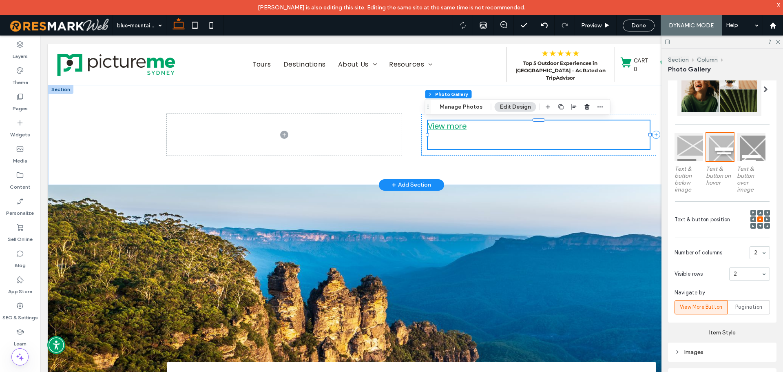
click at [459, 123] on div "View more" at bounding box center [539, 125] width 222 height 11
click at [457, 129] on div "View more" at bounding box center [539, 125] width 222 height 11
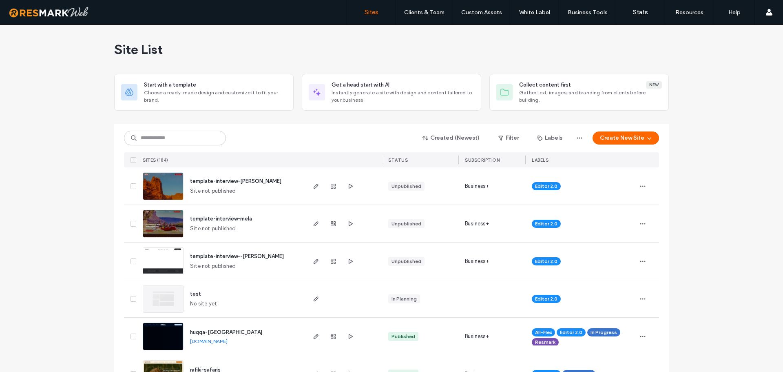
click at [182, 140] on input at bounding box center [175, 138] width 102 height 15
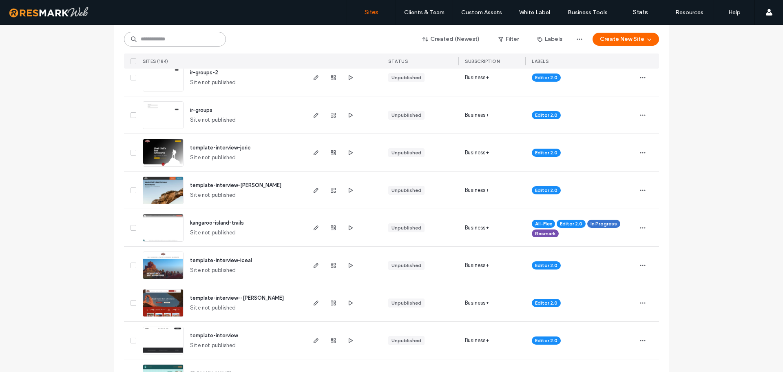
scroll to position [449, 0]
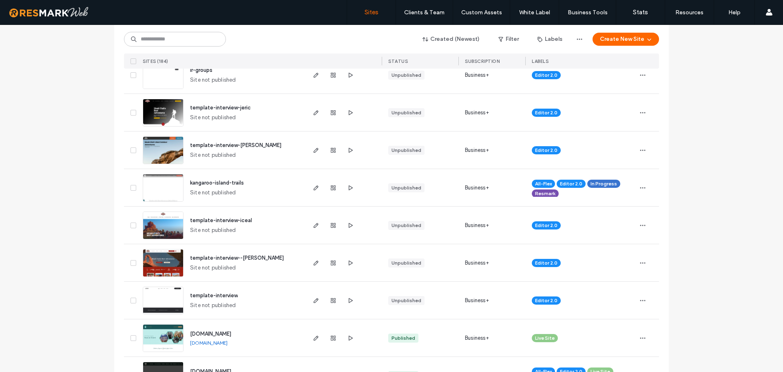
click at [180, 194] on img at bounding box center [163, 201] width 40 height 55
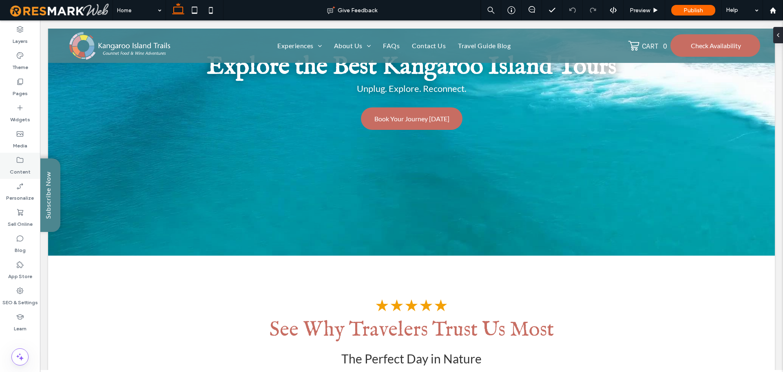
click at [33, 170] on div "Content" at bounding box center [20, 166] width 40 height 26
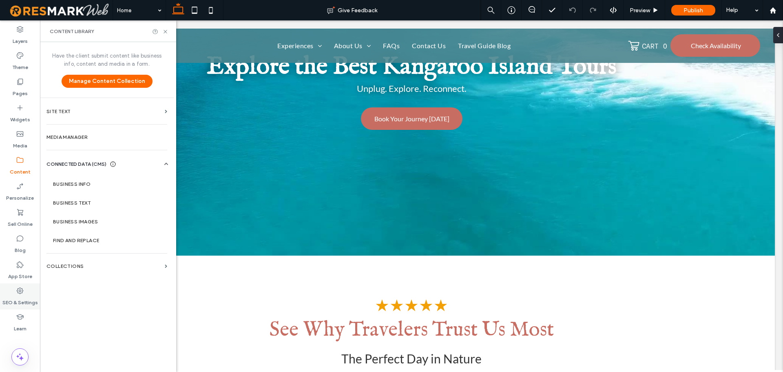
click at [23, 303] on label "SEO & Settings" at bounding box center [19, 300] width 35 height 11
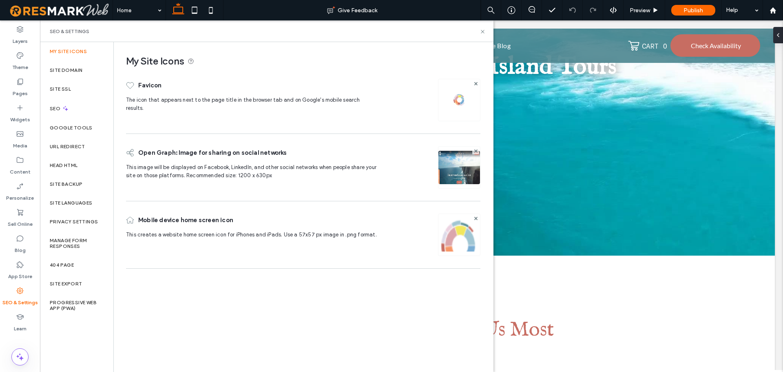
click at [73, 180] on section "Business Info" at bounding box center [109, 184] width 124 height 19
click at [75, 171] on div "Head HTML" at bounding box center [76, 165] width 73 height 19
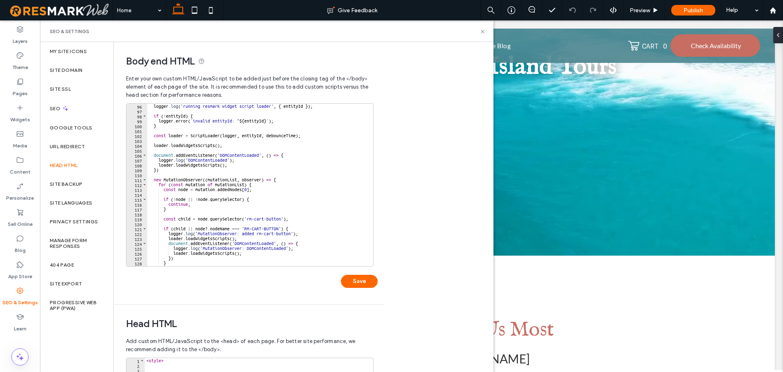
scroll to position [534, 0]
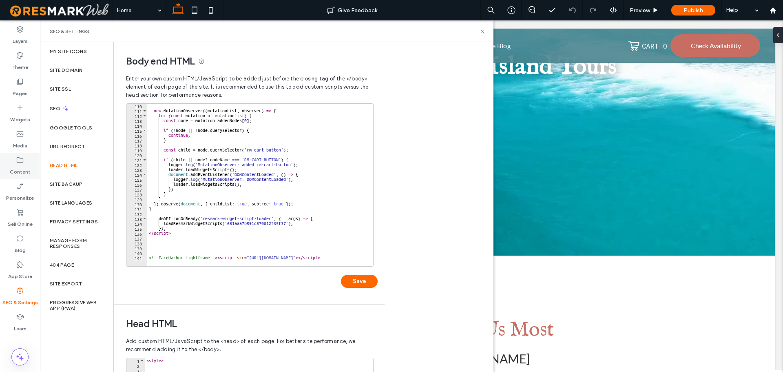
click at [18, 156] on icon at bounding box center [20, 160] width 8 height 8
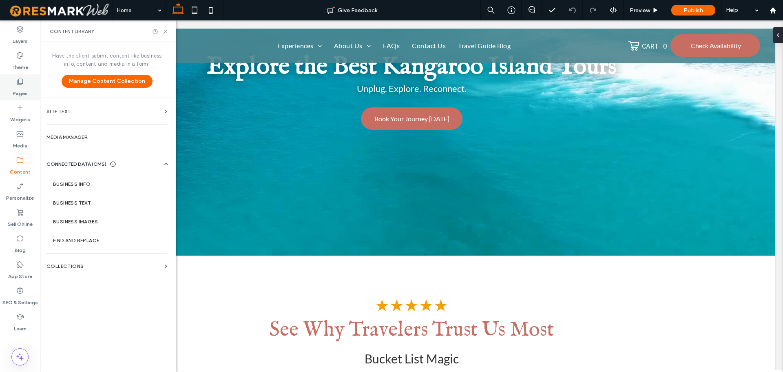
click at [33, 93] on div "Pages" at bounding box center [20, 87] width 40 height 26
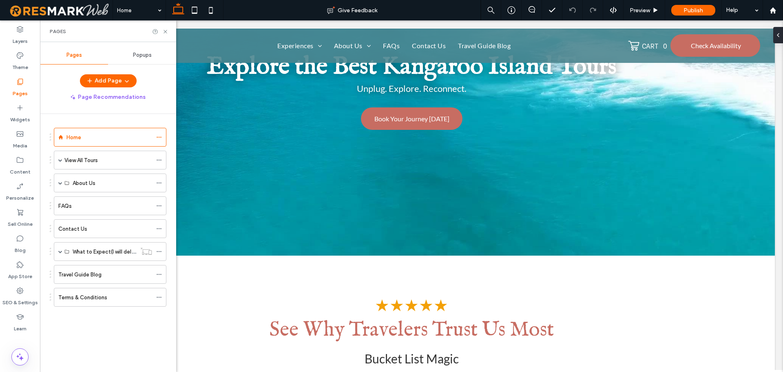
click at [137, 58] on span "Popups" at bounding box center [142, 55] width 19 height 7
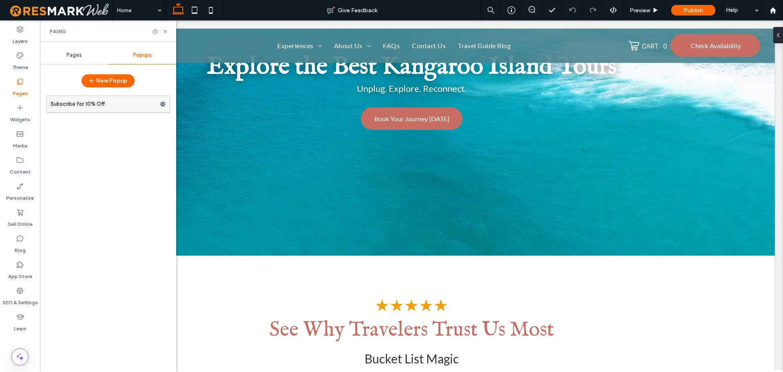
click at [113, 105] on label "Subscribe for 10% Off" at bounding box center [105, 104] width 109 height 16
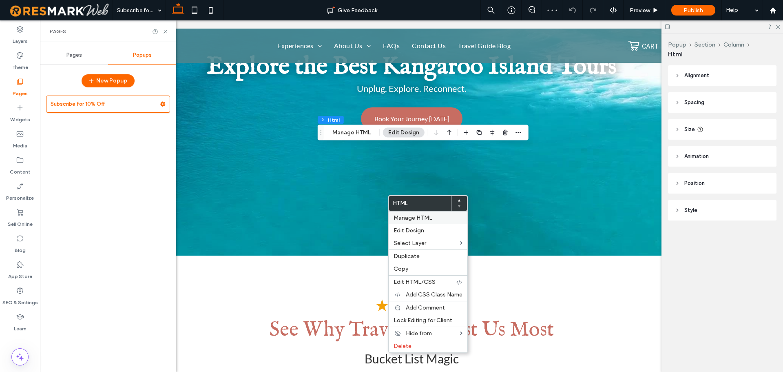
click at [404, 219] on span "Manage HTML" at bounding box center [413, 217] width 39 height 7
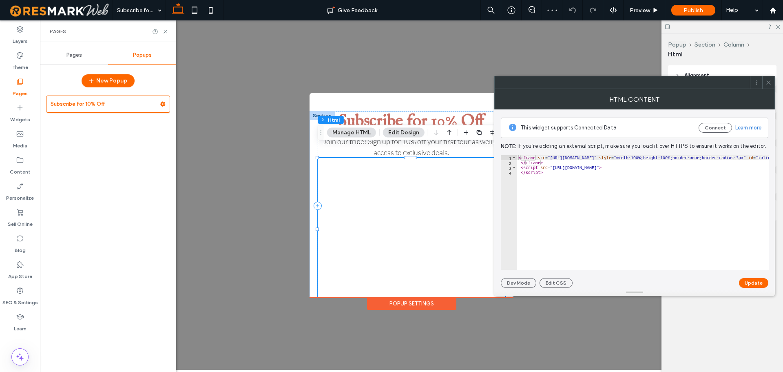
scroll to position [9, 0]
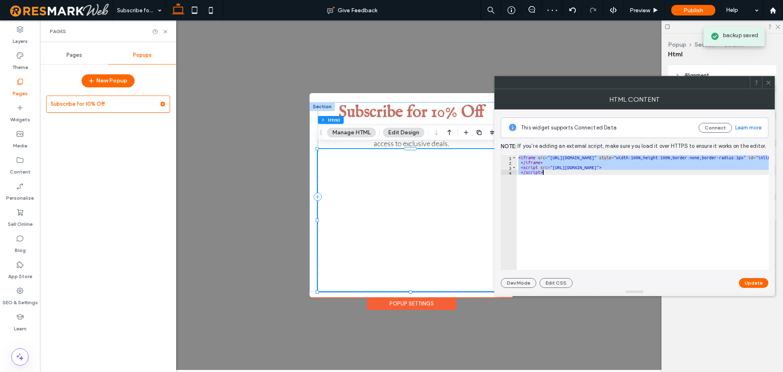
paste textarea "Cursor at row 4"
type textarea "*********"
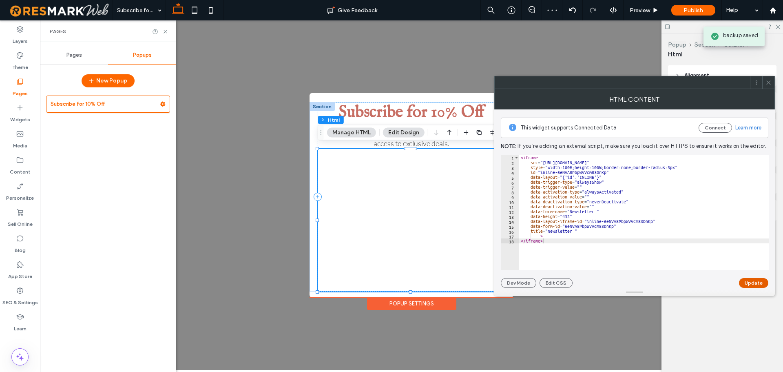
drag, startPoint x: 748, startPoint y: 282, endPoint x: 742, endPoint y: 281, distance: 5.8
click at [748, 282] on button "Update" at bounding box center [753, 283] width 29 height 10
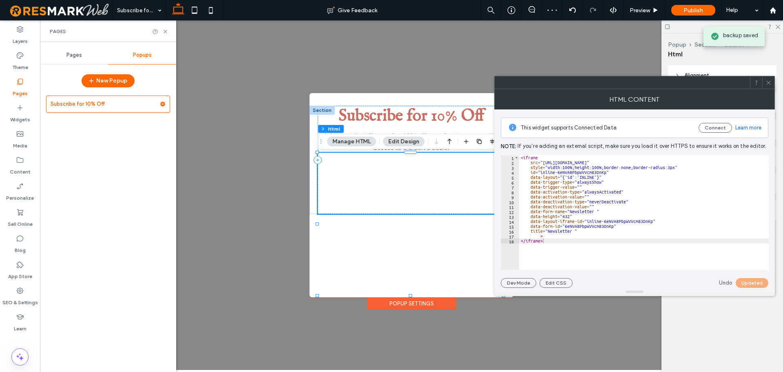
scroll to position [0, 0]
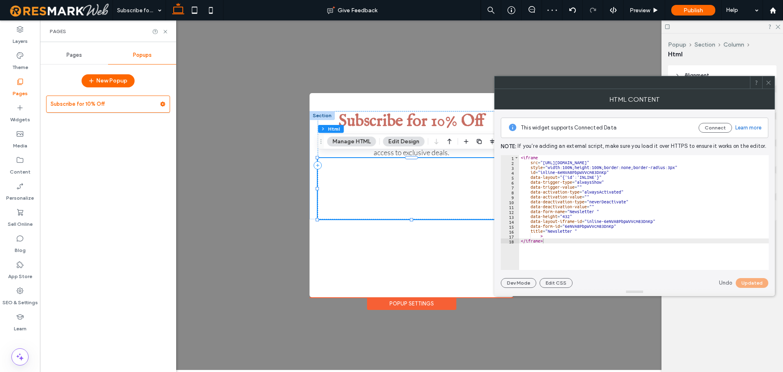
click at [770, 81] on use at bounding box center [769, 82] width 4 height 4
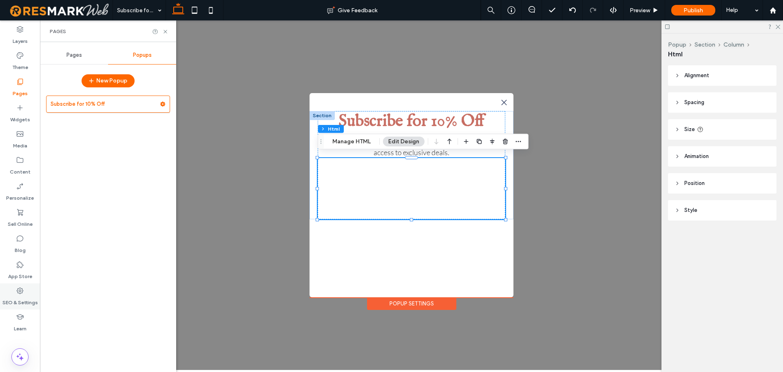
click at [16, 300] on label "SEO & Settings" at bounding box center [19, 300] width 35 height 11
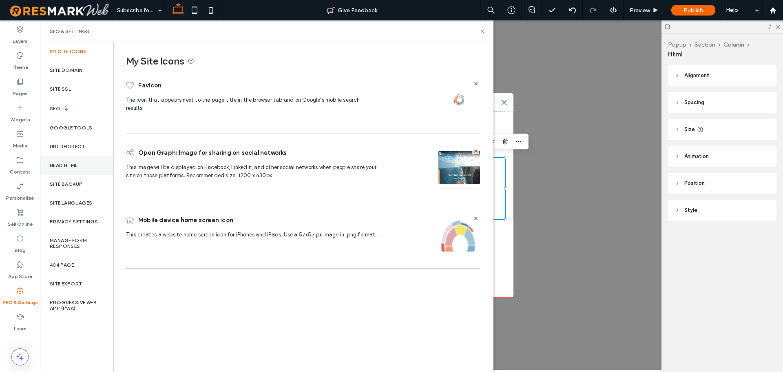
click at [66, 168] on label "Head HTML" at bounding box center [64, 165] width 28 height 6
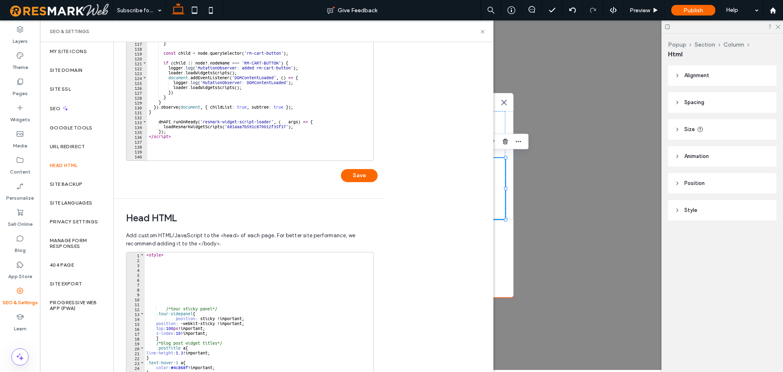
scroll to position [534, 0]
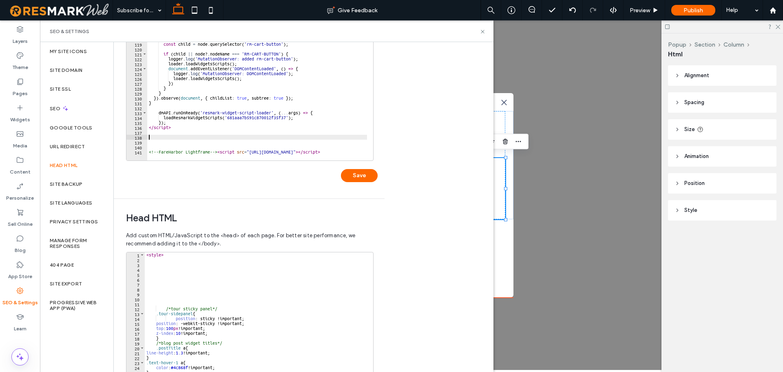
click at [231, 139] on div "new MutationObserver (( mutationList , observer ) => { for ( const mutation of …" at bounding box center [290, 81] width 287 height 166
click at [222, 148] on div "new MutationObserver (( mutationList , observer ) => { for ( const mutation of …" at bounding box center [290, 81] width 287 height 166
click at [216, 144] on div "new MutationObserver (( mutationList , observer ) => { for ( const mutation of …" at bounding box center [290, 81] width 287 height 166
click at [215, 143] on div "new MutationObserver (( mutationList , observer ) => { for ( const mutation of …" at bounding box center [290, 81] width 287 height 166
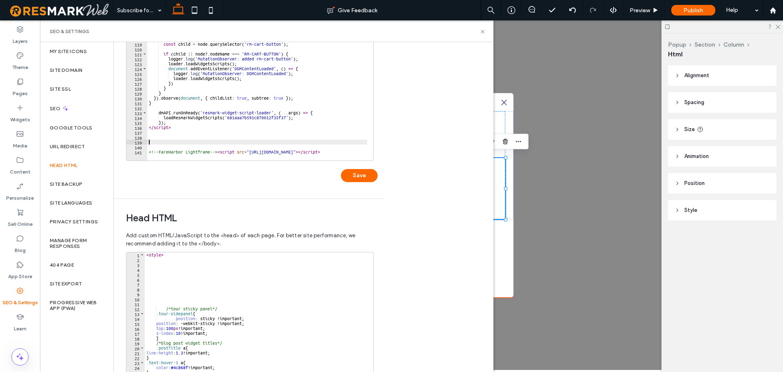
paste textarea "**********"
click at [259, 129] on div "new MutationObserver (( mutationList , observer ) => { for ( const mutation of …" at bounding box center [290, 81] width 287 height 166
type textarea "*********"
click at [260, 131] on div "new MutationObserver (( mutationList , observer ) => { for ( const mutation of …" at bounding box center [290, 81] width 287 height 166
type textarea "*"
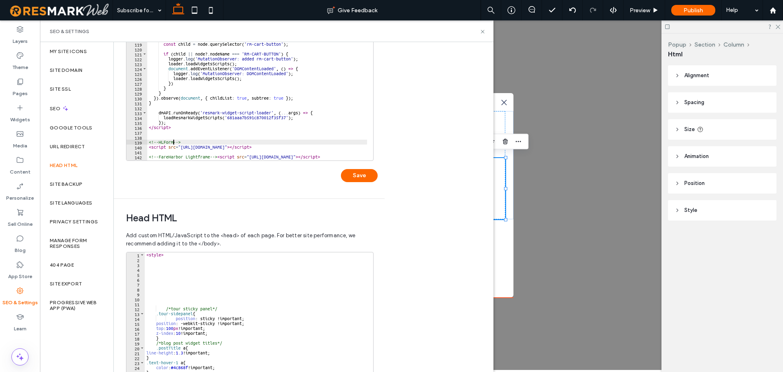
scroll to position [0, 2]
type textarea "**********"
click at [353, 177] on button "Save" at bounding box center [359, 175] width 37 height 13
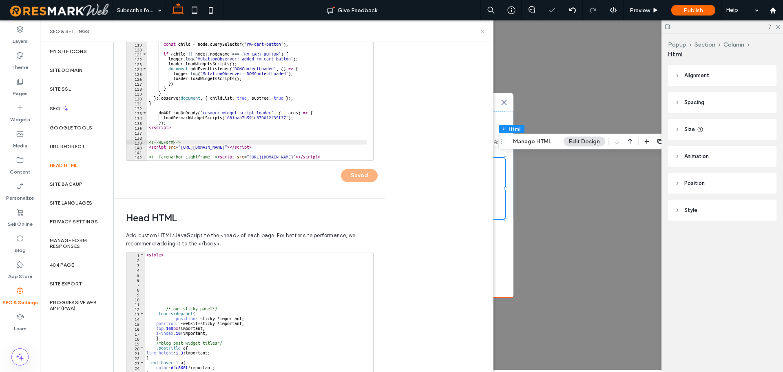
click at [483, 32] on use at bounding box center [482, 31] width 3 height 3
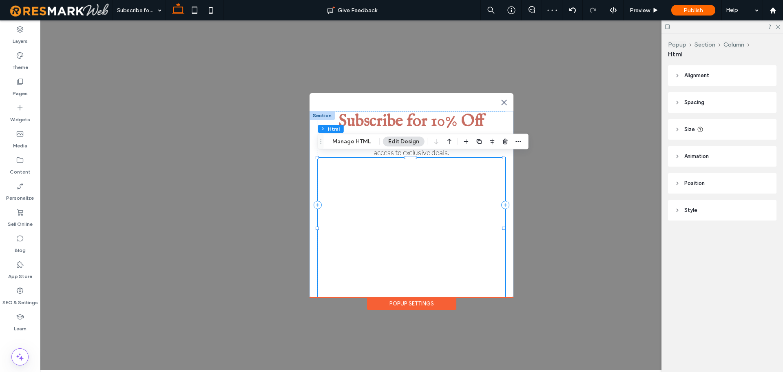
scroll to position [7, 0]
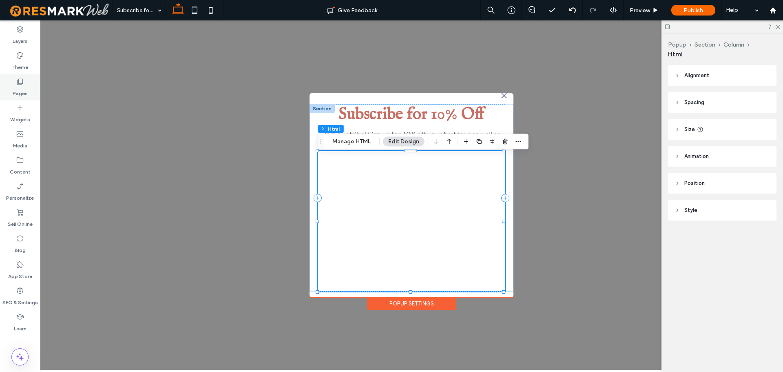
click at [17, 83] on icon at bounding box center [20, 82] width 8 height 8
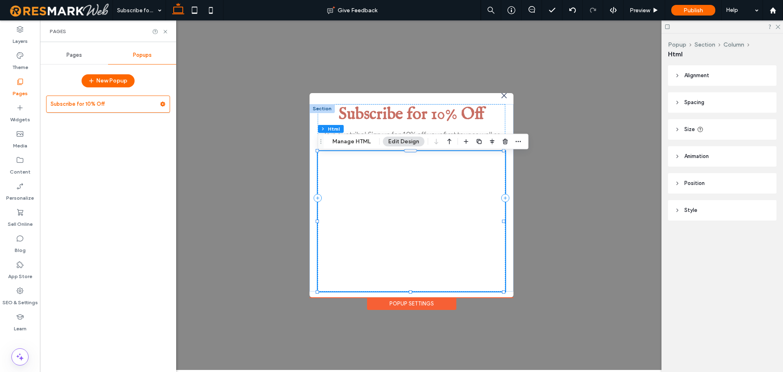
click at [77, 53] on span "Pages" at bounding box center [75, 55] width 16 height 7
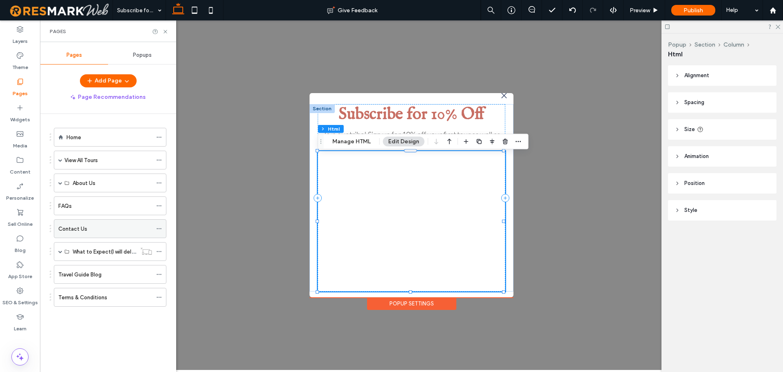
click at [60, 229] on label "Contact Us" at bounding box center [72, 229] width 29 height 14
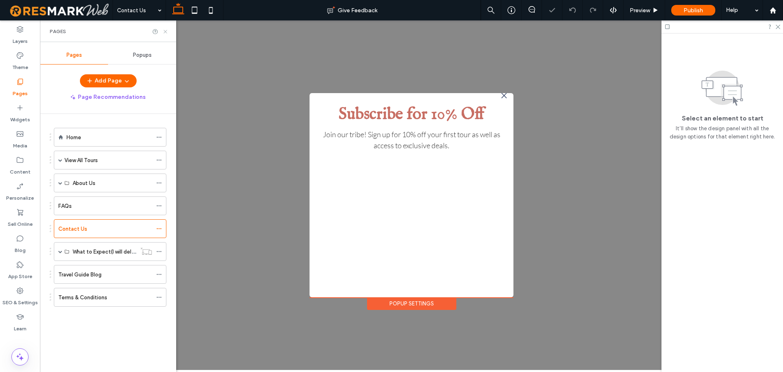
click at [166, 31] on use at bounding box center [165, 31] width 3 height 3
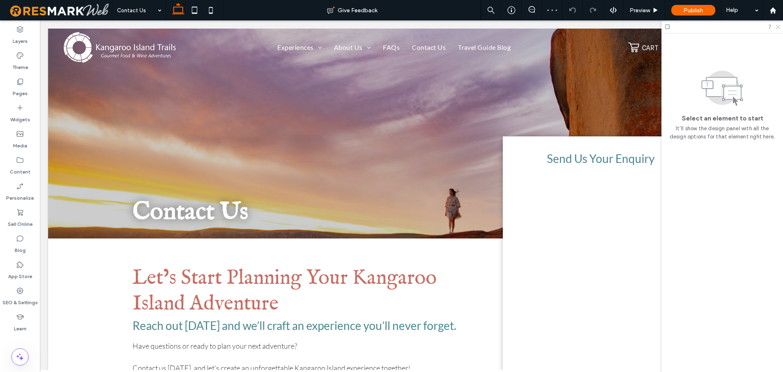
drag, startPoint x: 776, startPoint y: 26, endPoint x: 736, endPoint y: 6, distance: 44.5
click at [776, 26] on icon at bounding box center [777, 26] width 5 height 5
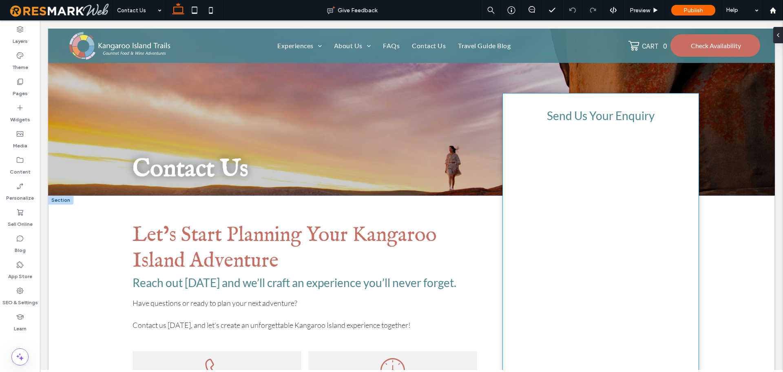
scroll to position [82, 0]
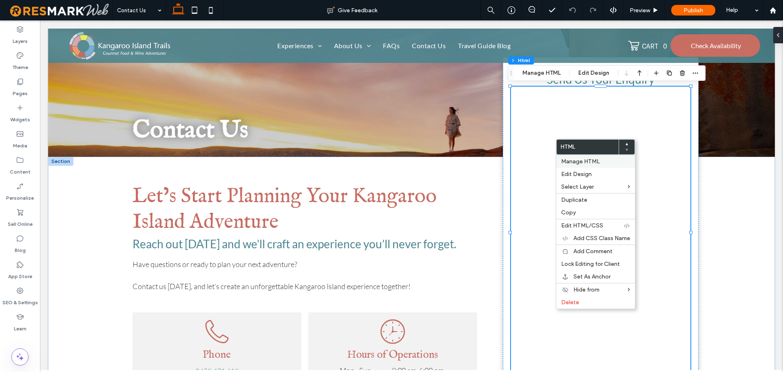
click at [592, 163] on span "Manage HTML" at bounding box center [580, 161] width 39 height 7
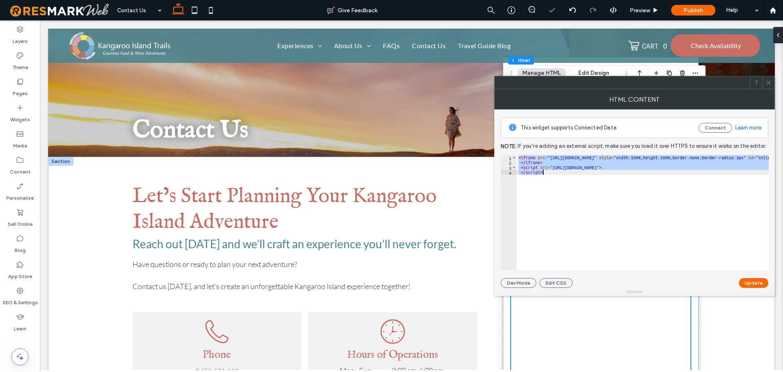
paste textarea "Cursor at row 4"
type textarea "*********"
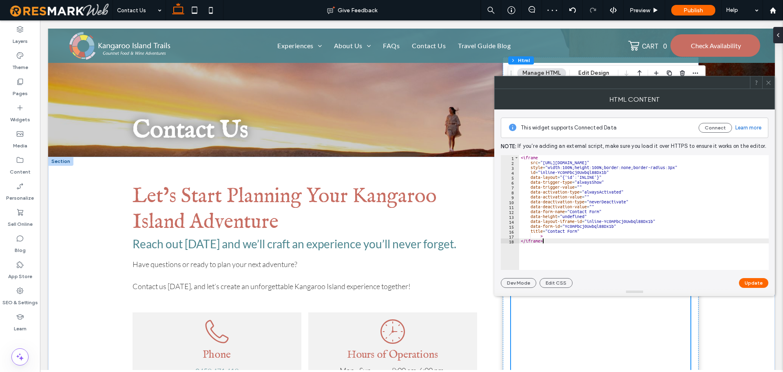
click at [760, 277] on div "This widget supports Connected Data Connect Learn more Note: If you’re adding a…" at bounding box center [635, 198] width 268 height 178
click at [760, 282] on button "Update" at bounding box center [753, 283] width 29 height 10
click at [768, 82] on icon at bounding box center [769, 83] width 6 height 6
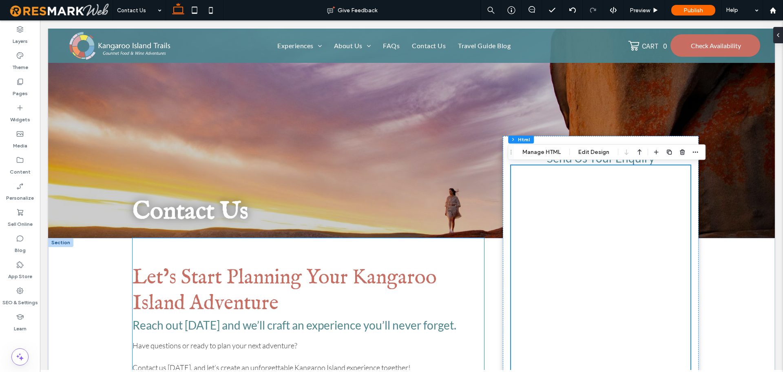
scroll to position [0, 0]
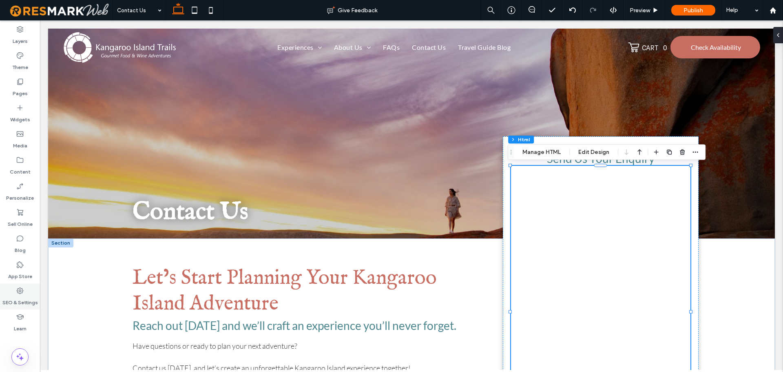
click at [25, 291] on div "SEO & Settings" at bounding box center [20, 296] width 40 height 26
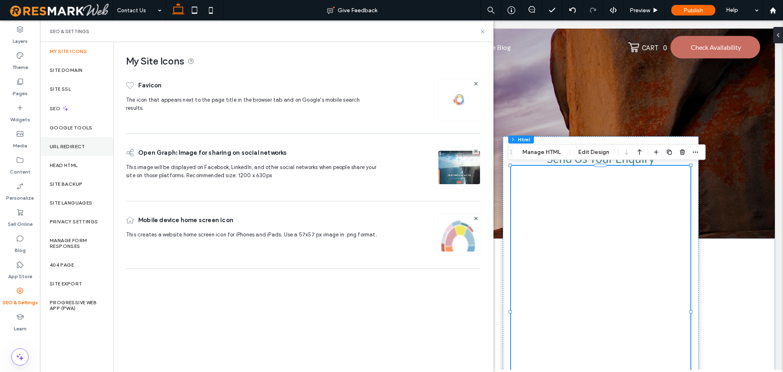
click at [76, 153] on div "URL Redirect" at bounding box center [76, 146] width 73 height 19
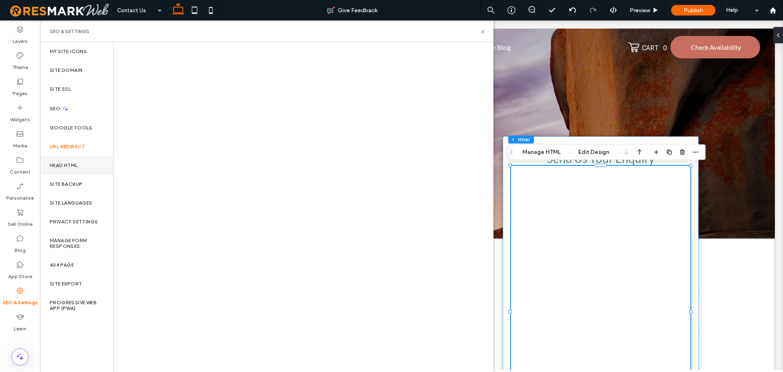
click at [77, 160] on div "Head HTML" at bounding box center [76, 165] width 73 height 19
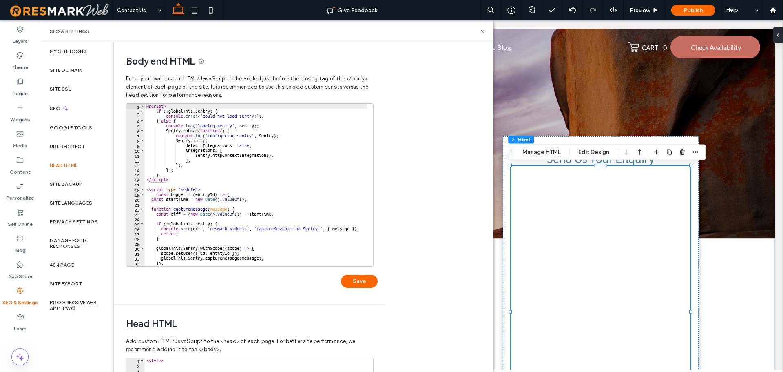
drag, startPoint x: 15, startPoint y: 271, endPoint x: 23, endPoint y: 288, distance: 18.2
click at [15, 271] on label "App Store" at bounding box center [20, 273] width 24 height 11
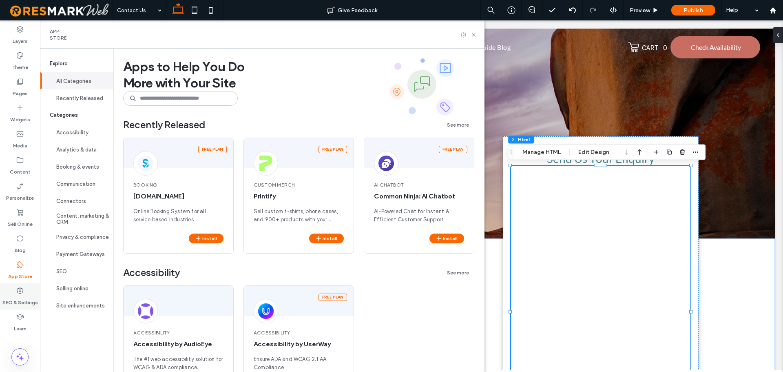
click at [31, 288] on div "SEO & Settings" at bounding box center [20, 296] width 40 height 26
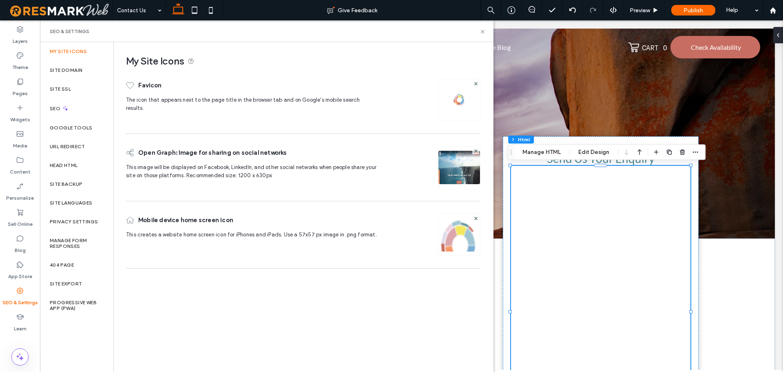
click at [84, 162] on div "Head HTML" at bounding box center [76, 165] width 73 height 19
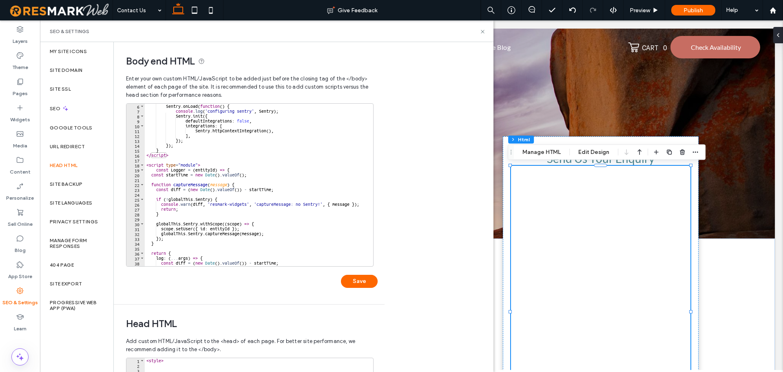
scroll to position [24, 0]
type textarea "**"
click at [332, 133] on div "Sentry . onLoad ( function ( ) { console . log ( 'configuring sentry' , Sentry …" at bounding box center [288, 187] width 287 height 166
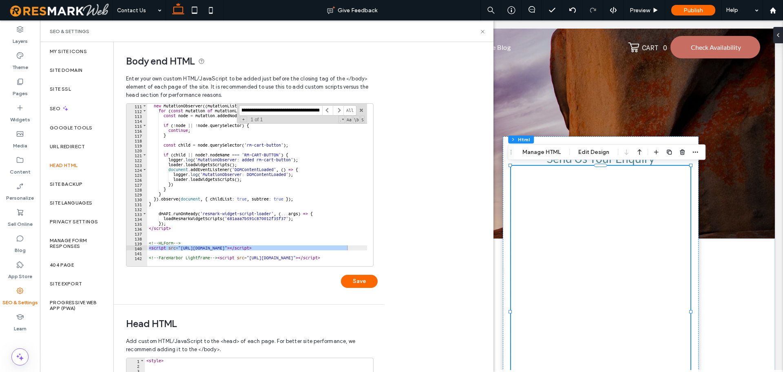
scroll to position [539, 0]
type input "**********"
click at [360, 113] on div "**********" at bounding box center [302, 114] width 130 height 20
click at [362, 110] on span at bounding box center [362, 110] width 6 height 6
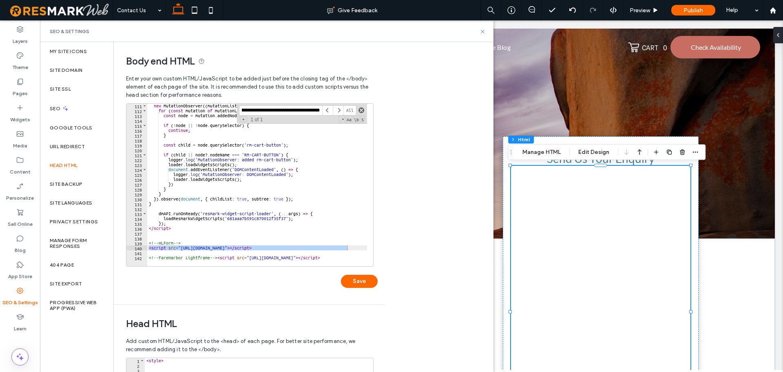
type textarea "**********"
click at [481, 31] on icon at bounding box center [483, 32] width 6 height 6
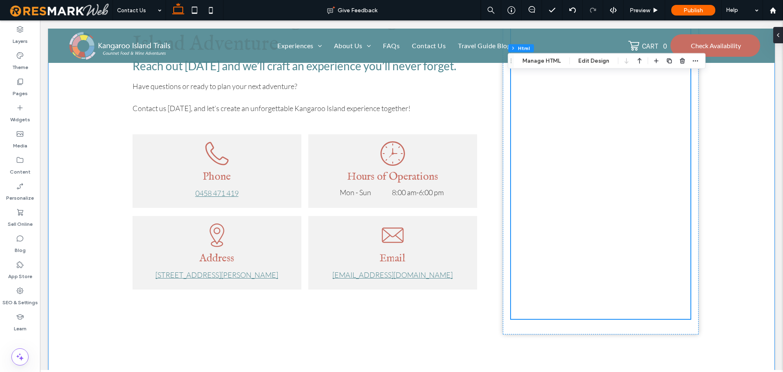
scroll to position [286, 0]
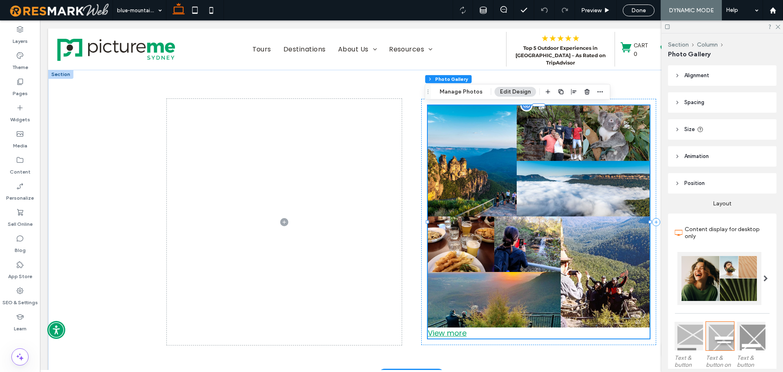
click at [450, 334] on div "View more" at bounding box center [539, 332] width 222 height 11
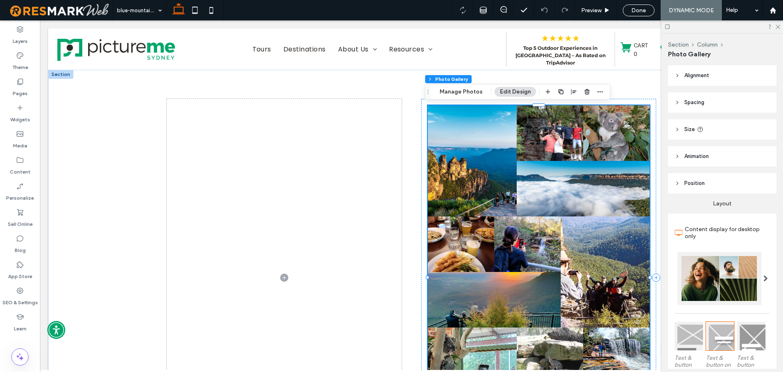
click at [749, 275] on div at bounding box center [720, 278] width 84 height 53
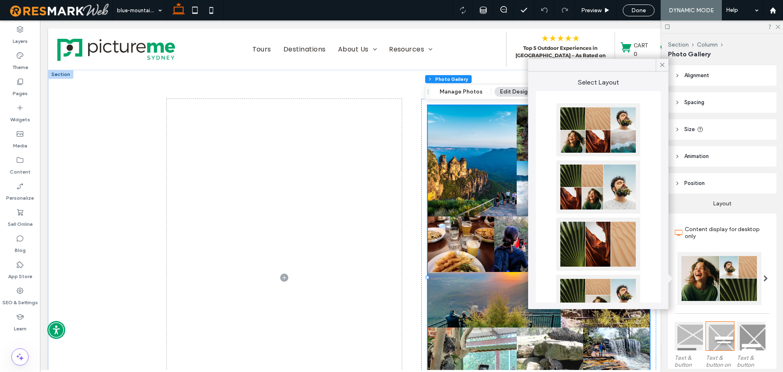
click at [620, 115] on div at bounding box center [599, 129] width 84 height 53
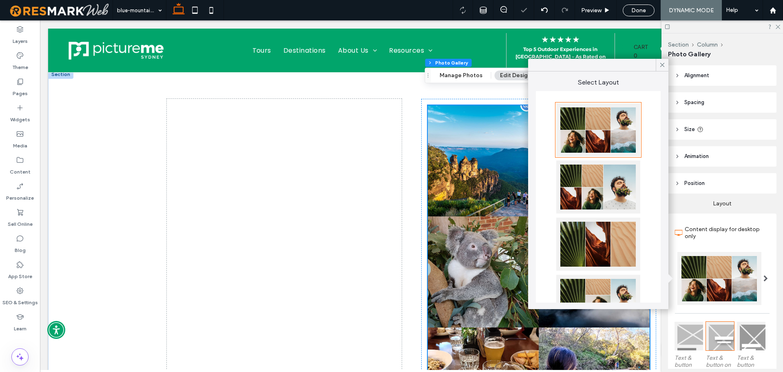
scroll to position [82, 0]
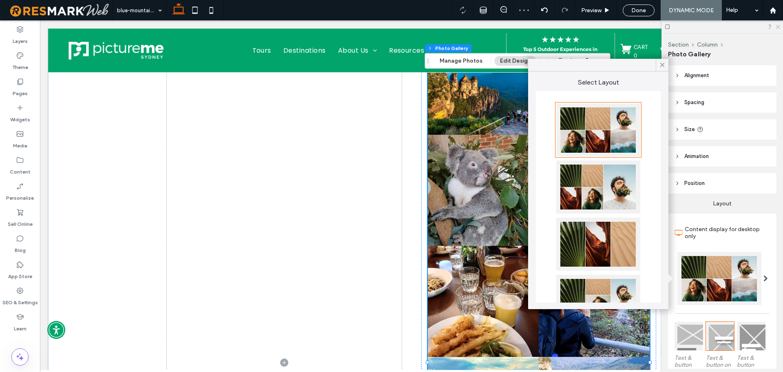
click at [778, 28] on icon at bounding box center [777, 26] width 5 height 5
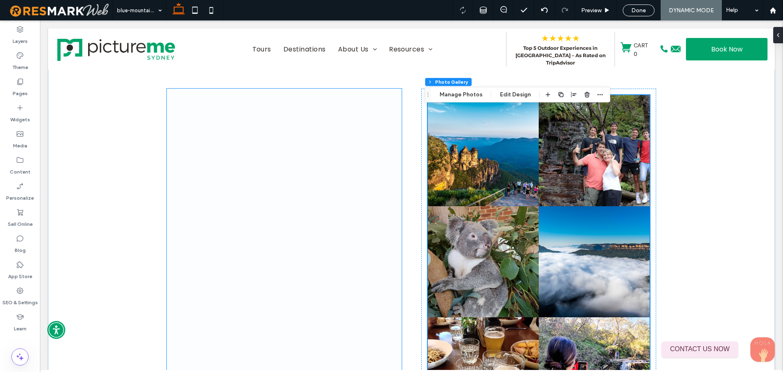
scroll to position [1, 0]
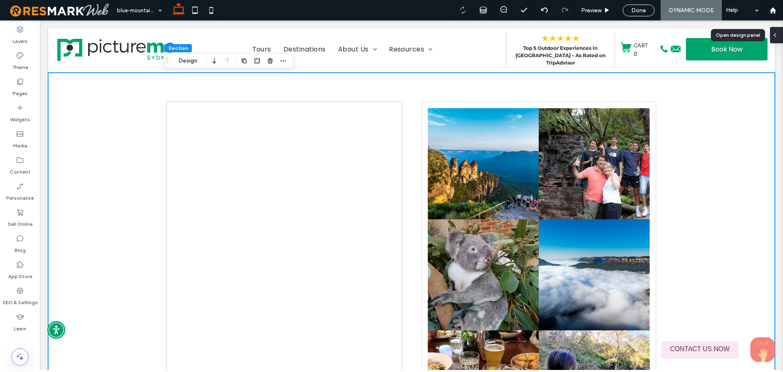
drag, startPoint x: 779, startPoint y: 38, endPoint x: 738, endPoint y: 18, distance: 45.8
click at [779, 38] on div at bounding box center [776, 35] width 13 height 16
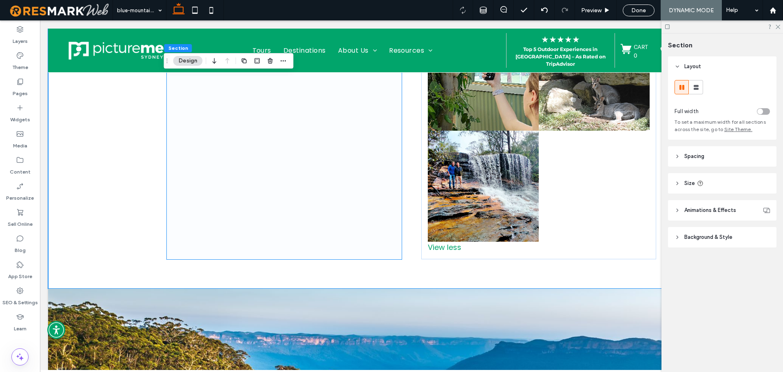
scroll to position [326, 0]
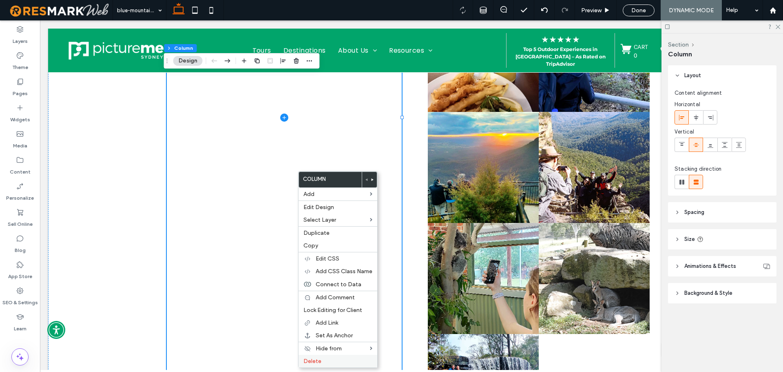
click at [330, 362] on label "Delete" at bounding box center [338, 360] width 69 height 7
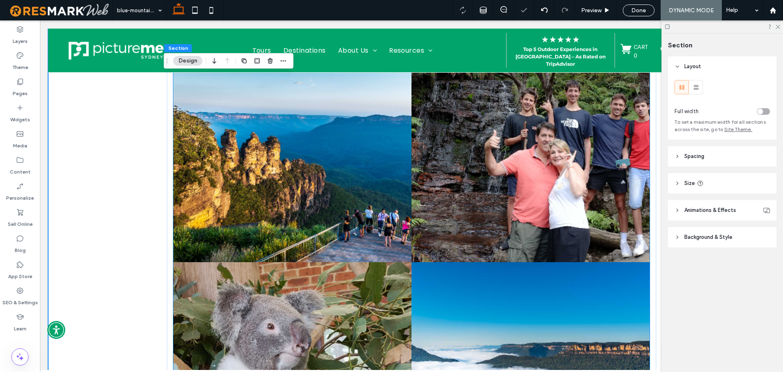
scroll to position [0, 0]
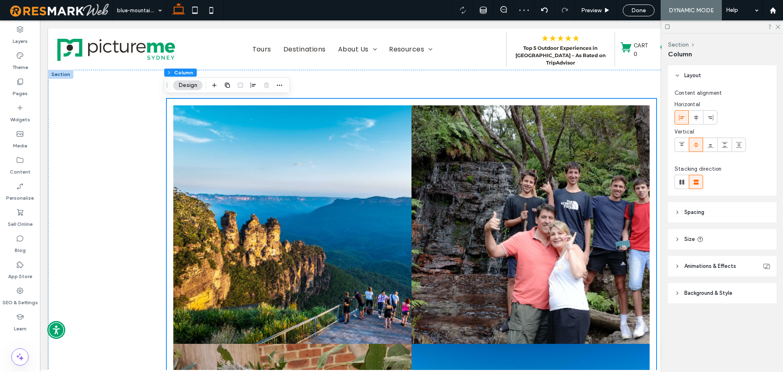
click at [709, 217] on header "Spacing" at bounding box center [722, 212] width 109 height 20
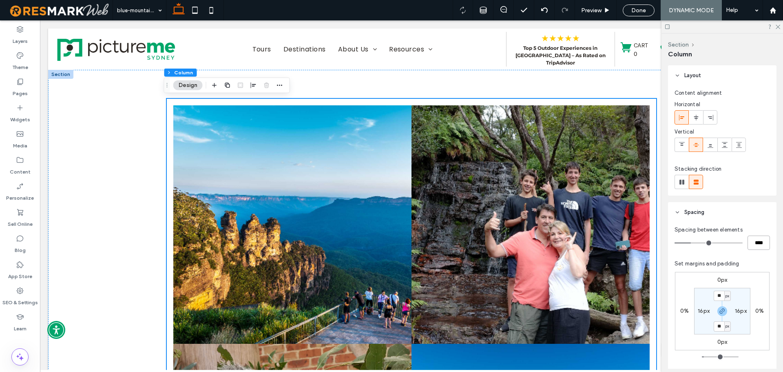
click at [753, 248] on input "****" at bounding box center [759, 242] width 22 height 14
type input "*"
type input "***"
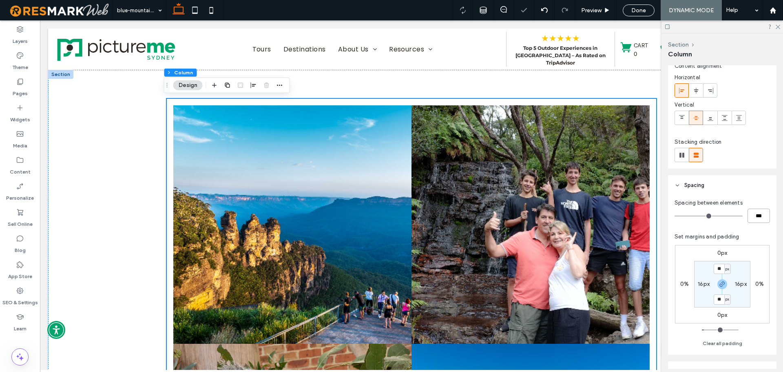
scroll to position [41, 0]
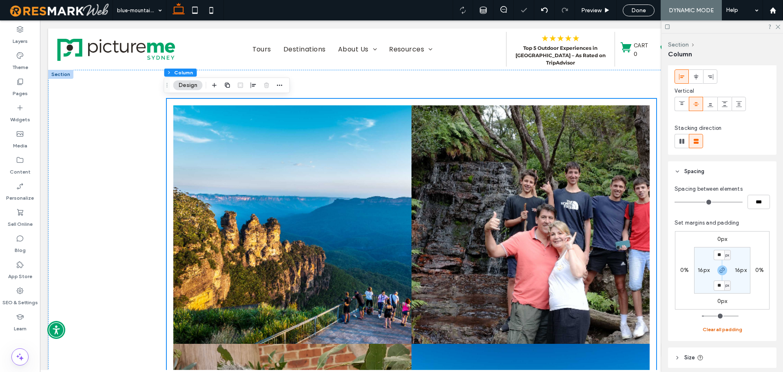
click at [721, 325] on button "Clear all padding" at bounding box center [723, 329] width 40 height 10
type input "*"
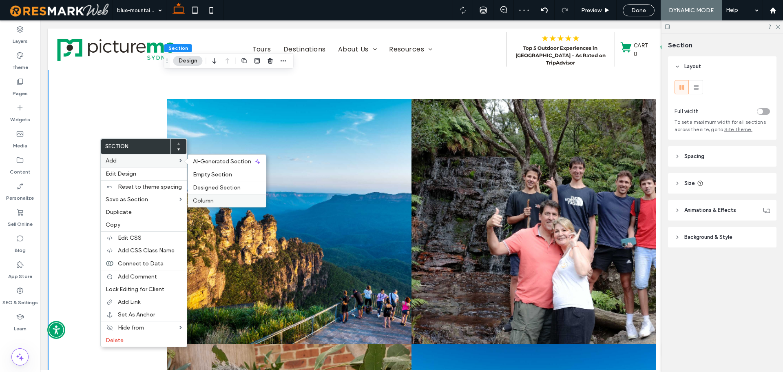
click at [210, 198] on span "Column" at bounding box center [203, 200] width 21 height 7
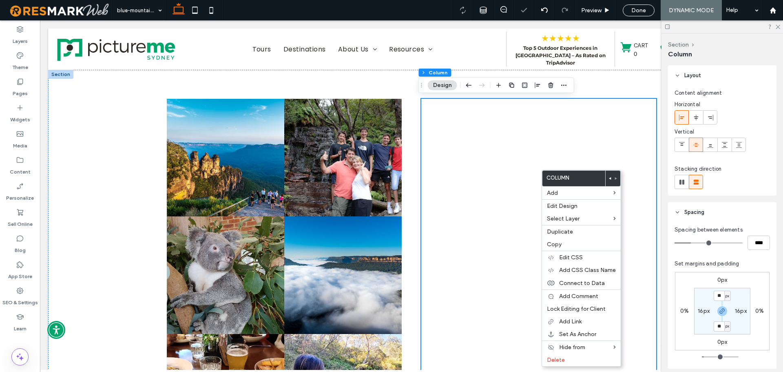
click at [610, 177] on icon at bounding box center [610, 178] width 3 height 3
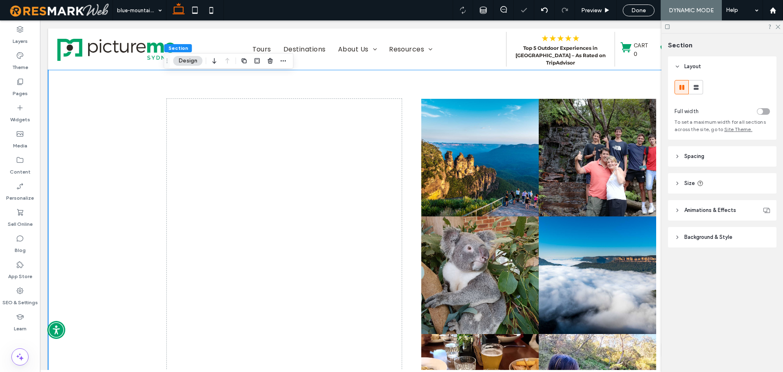
click at [724, 156] on header "Spacing" at bounding box center [722, 156] width 109 height 20
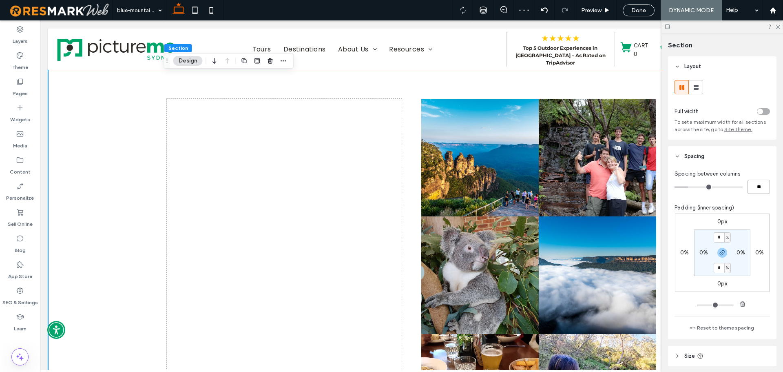
click at [757, 189] on input "**" at bounding box center [759, 187] width 22 height 14
type input "*"
type input "**"
click at [759, 206] on div "Padding (inner spacing)" at bounding box center [722, 208] width 95 height 8
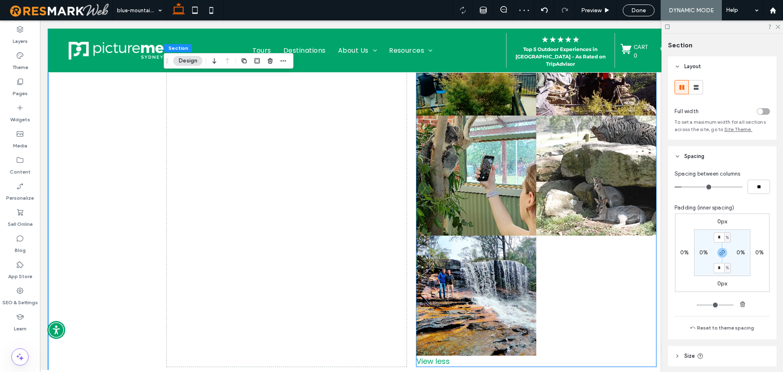
scroll to position [449, 0]
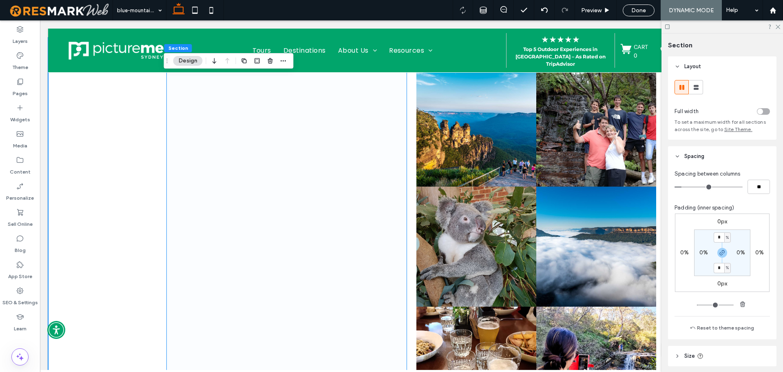
scroll to position [0, 0]
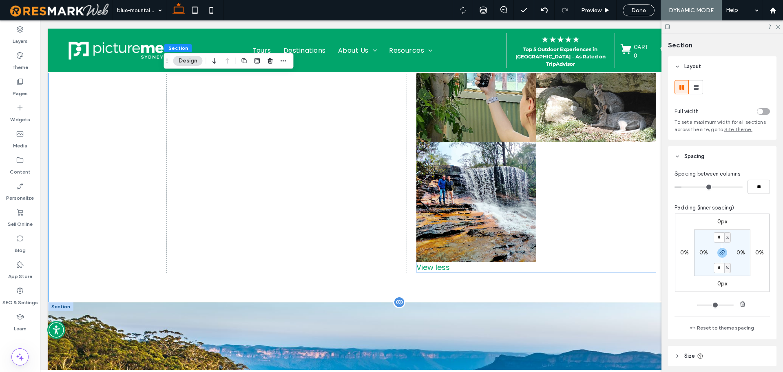
scroll to position [612, 0]
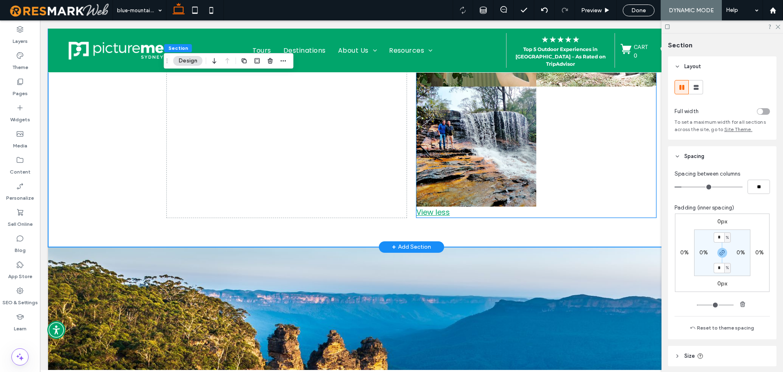
click at [437, 211] on div "View less" at bounding box center [537, 211] width 240 height 11
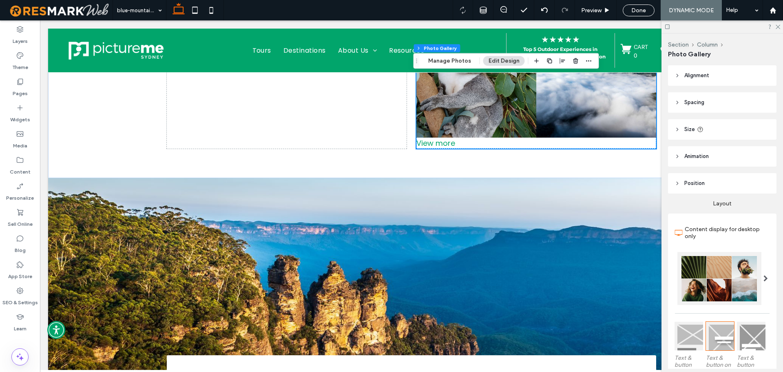
scroll to position [204, 0]
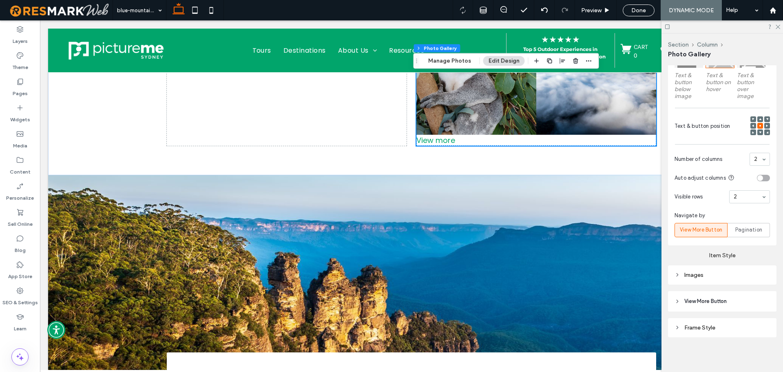
click at [712, 274] on div "Images" at bounding box center [722, 274] width 95 height 7
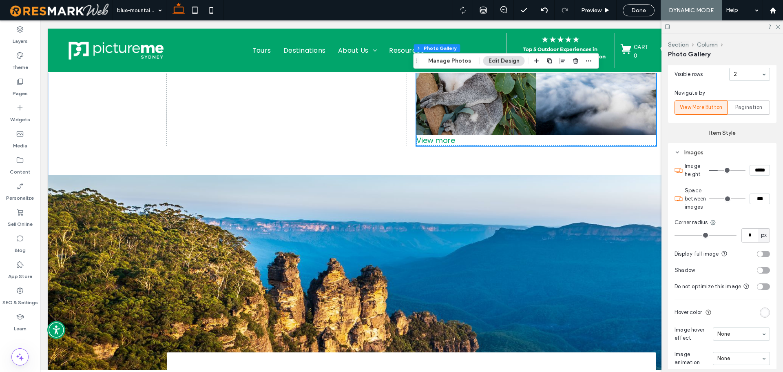
click at [752, 197] on input "***" at bounding box center [760, 198] width 20 height 11
type input "****"
type input "**"
click at [758, 213] on section "Space between images ****" at bounding box center [727, 198] width 85 height 33
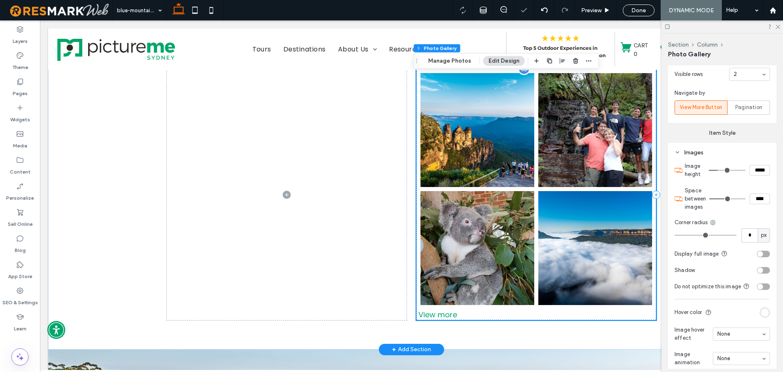
scroll to position [0, 0]
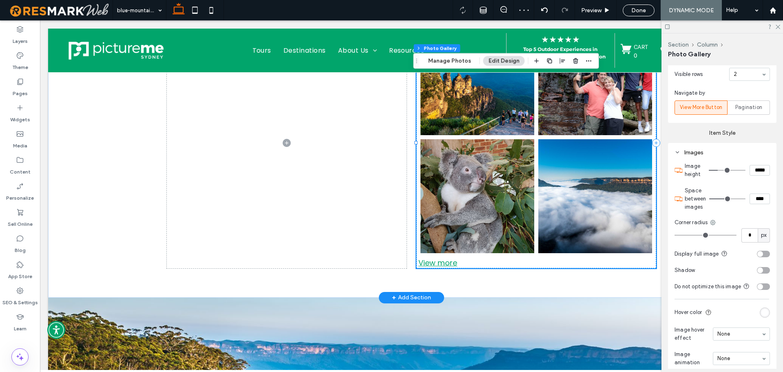
click at [431, 258] on div "View more" at bounding box center [537, 262] width 240 height 11
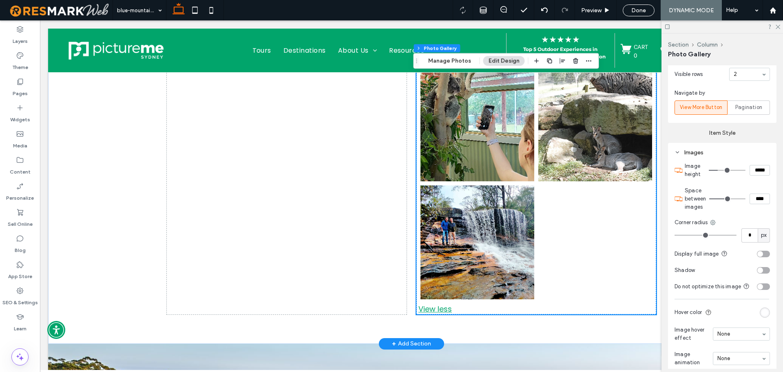
scroll to position [521, 0]
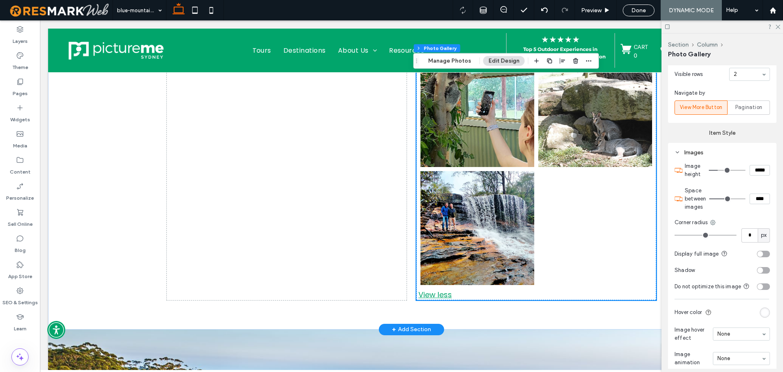
click at [432, 297] on div "View less" at bounding box center [537, 294] width 240 height 11
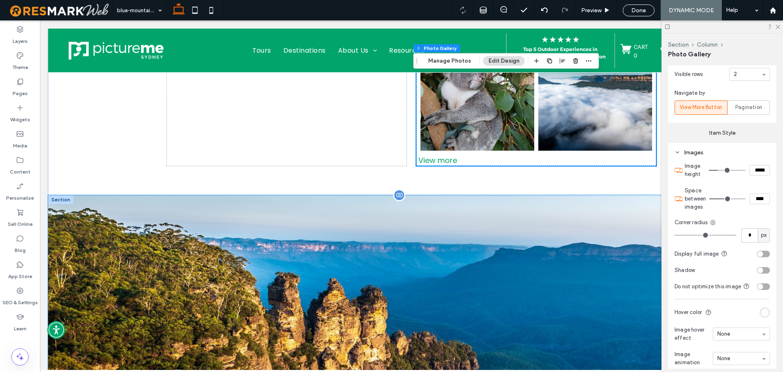
scroll to position [326, 0]
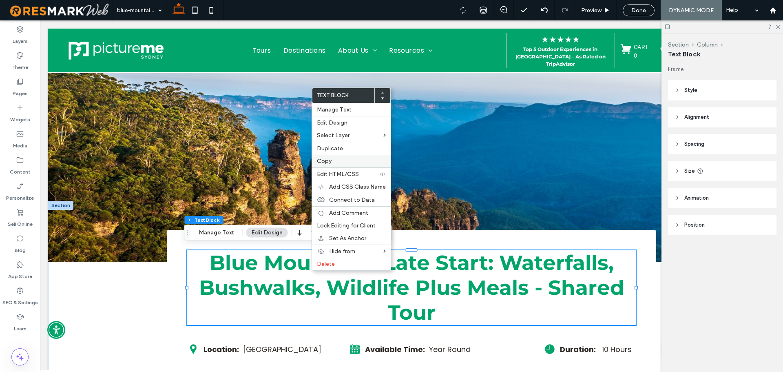
click at [350, 158] on label "Copy" at bounding box center [351, 161] width 69 height 7
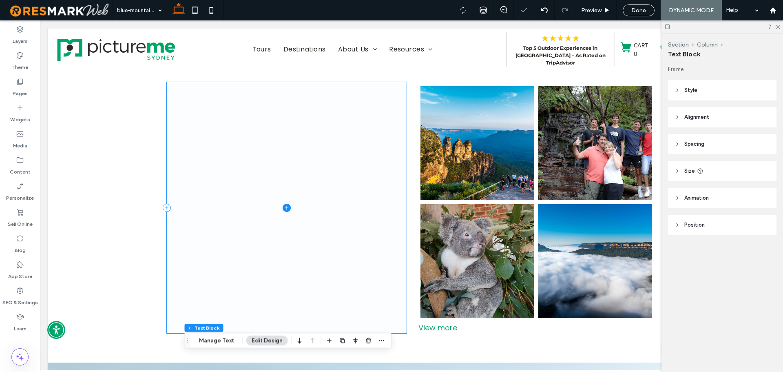
scroll to position [0, 0]
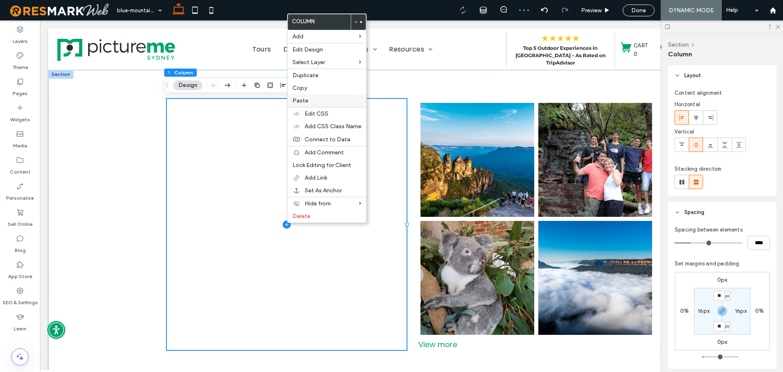
click at [316, 98] on label "Paste" at bounding box center [327, 100] width 69 height 7
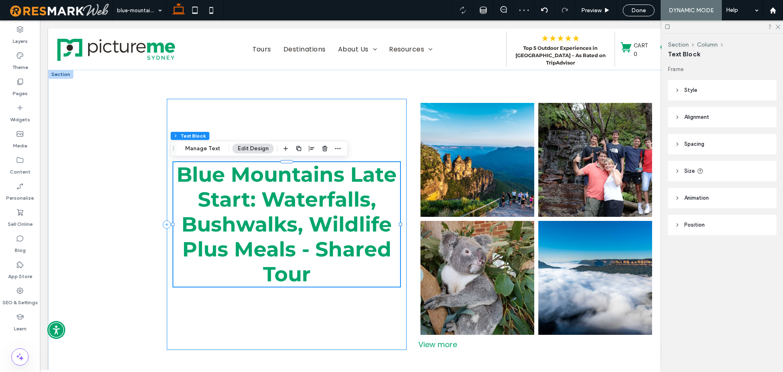
click at [287, 116] on div "Blue Mountains Late Start: Waterfalls, Bushwalks, Wildlife Plus Meals - Shared …" at bounding box center [287, 224] width 240 height 251
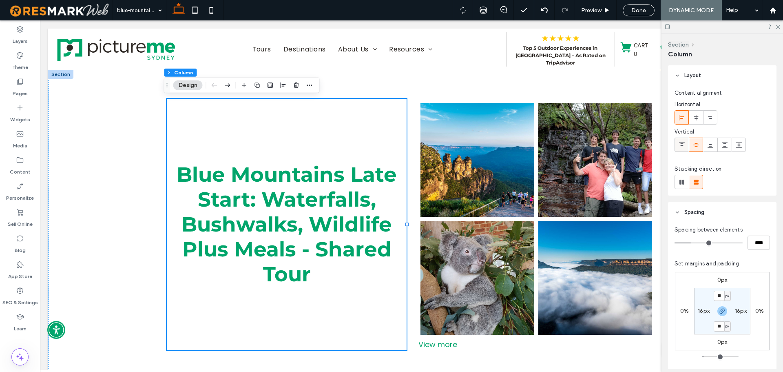
click at [683, 146] on icon at bounding box center [682, 145] width 7 height 7
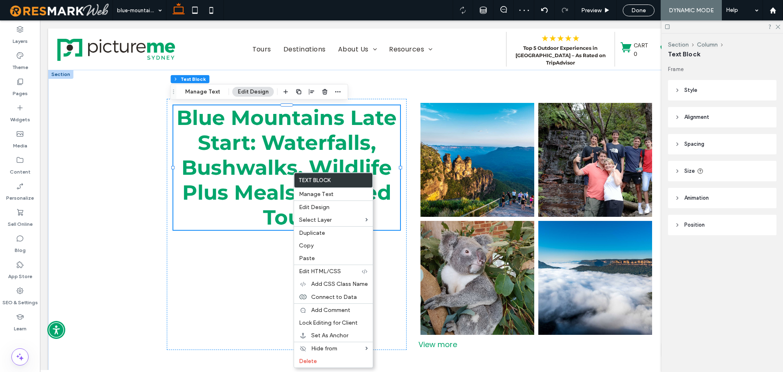
click at [703, 87] on header "Style" at bounding box center [722, 90] width 109 height 20
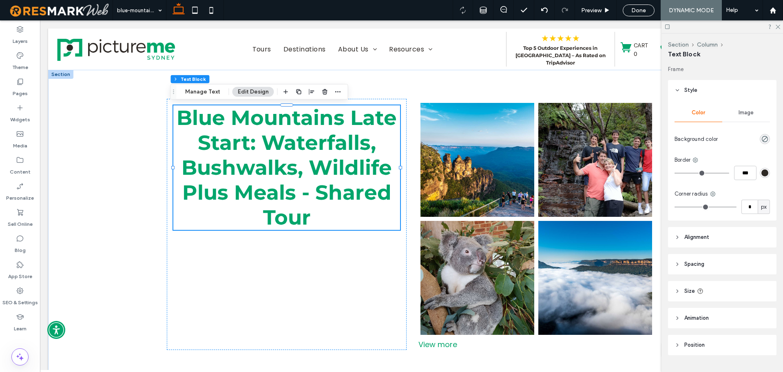
click at [702, 233] on span "Alignment" at bounding box center [697, 237] width 25 height 8
click at [298, 143] on span "Blue Mountains Late Start: Waterfalls, Bushwalks, Wildlife Plus Meals - Shared …" at bounding box center [287, 167] width 220 height 124
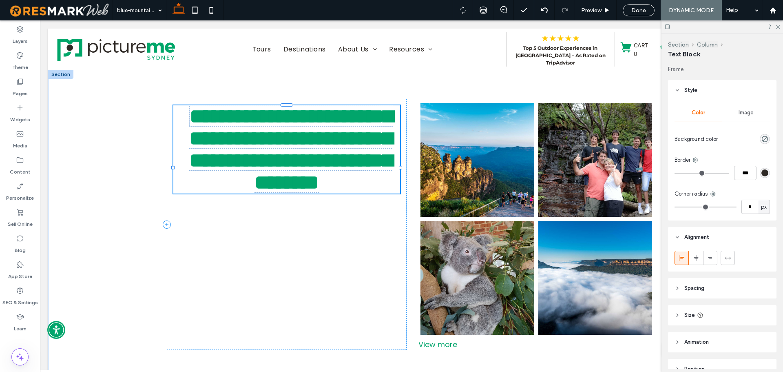
type input "**********"
type input "**"
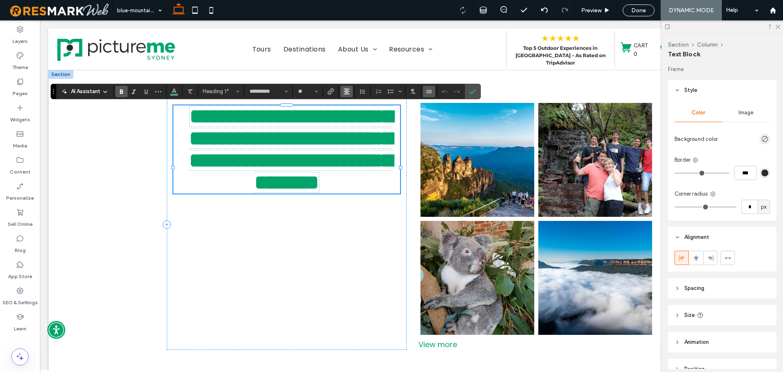
click at [341, 92] on button "Alignment" at bounding box center [347, 91] width 12 height 11
click at [352, 101] on label "ui.textEditor.alignment.left" at bounding box center [355, 105] width 29 height 12
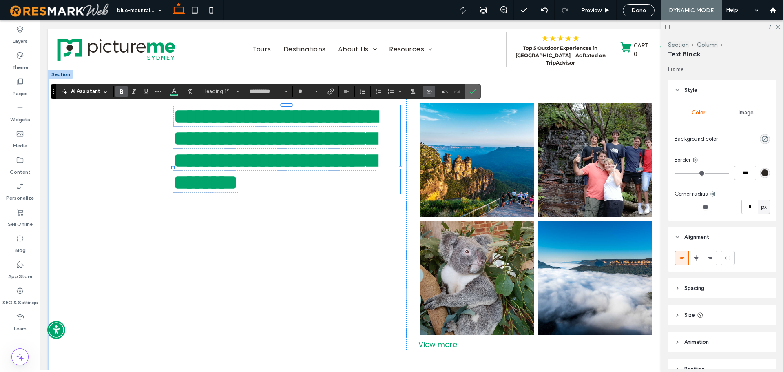
click at [471, 91] on icon "Confirm" at bounding box center [473, 91] width 7 height 7
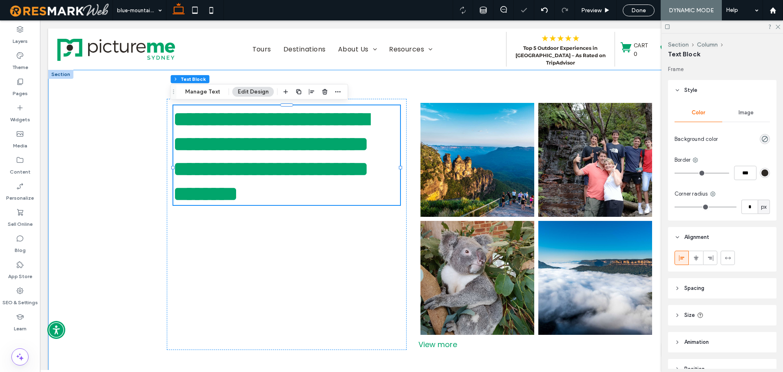
click at [539, 89] on div "**********" at bounding box center [412, 224] width 490 height 309
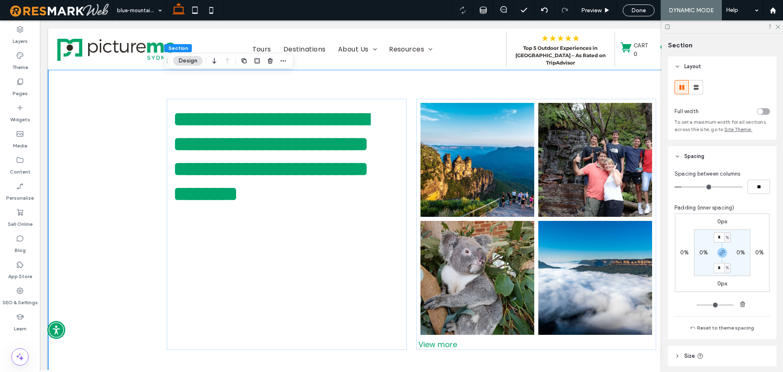
click at [30, 345] on div "Layers Theme Pages Widgets Media Content Personalize Sell Online Blog App Store…" at bounding box center [20, 195] width 40 height 351
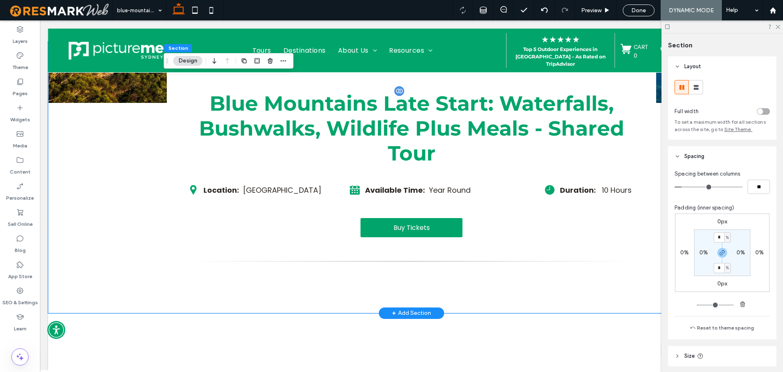
scroll to position [490, 0]
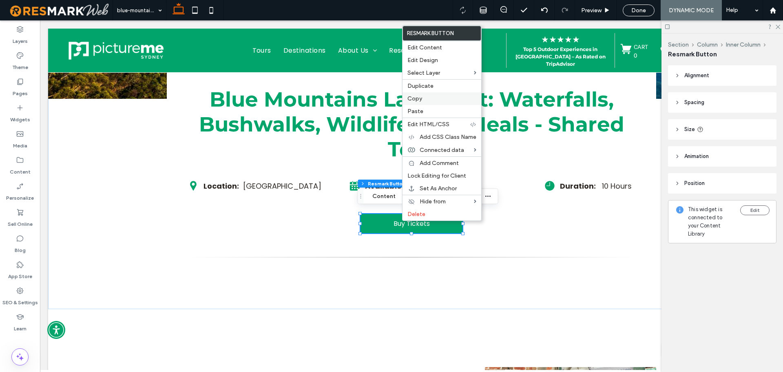
click at [421, 100] on span "Copy" at bounding box center [415, 98] width 15 height 7
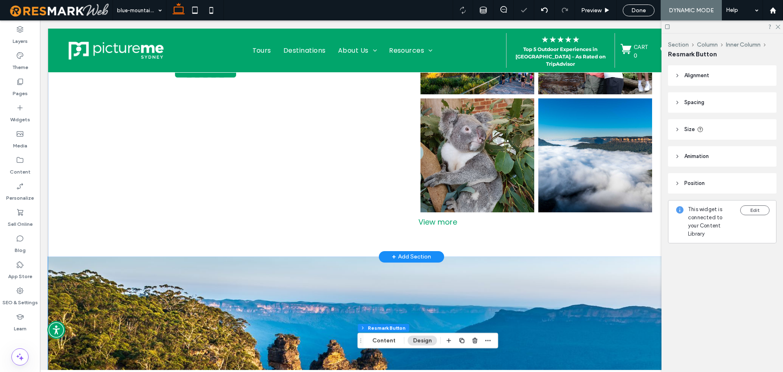
scroll to position [41, 0]
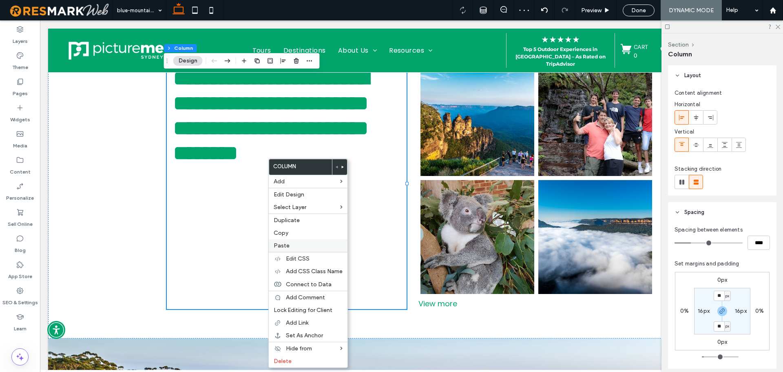
click at [287, 250] on div "Paste" at bounding box center [308, 245] width 79 height 13
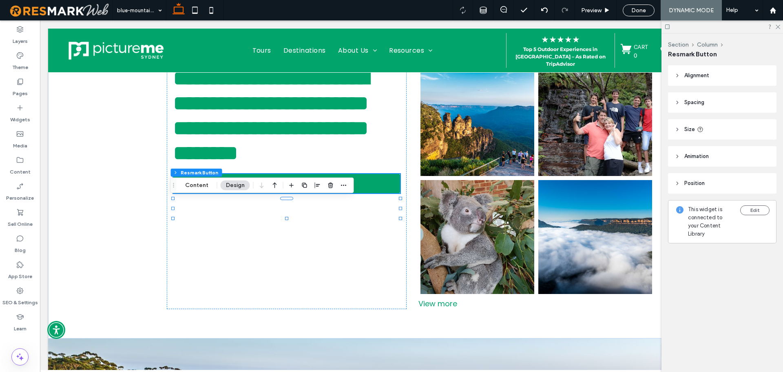
click at [717, 103] on header "Spacing" at bounding box center [722, 102] width 109 height 20
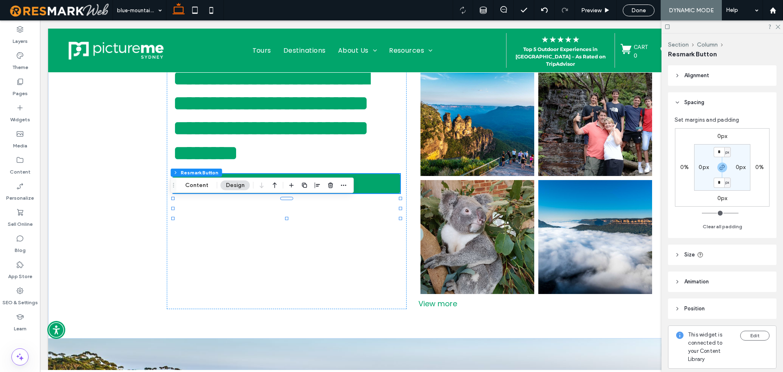
click at [721, 248] on header "Size" at bounding box center [722, 254] width 109 height 20
click at [750, 271] on input "***" at bounding box center [750, 275] width 16 height 14
type input "**"
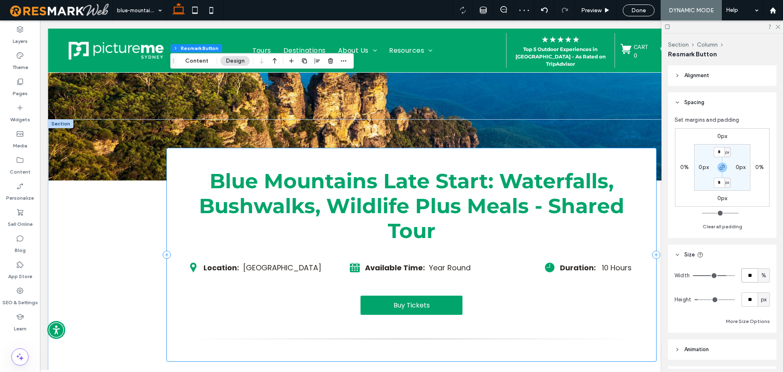
scroll to position [490, 0]
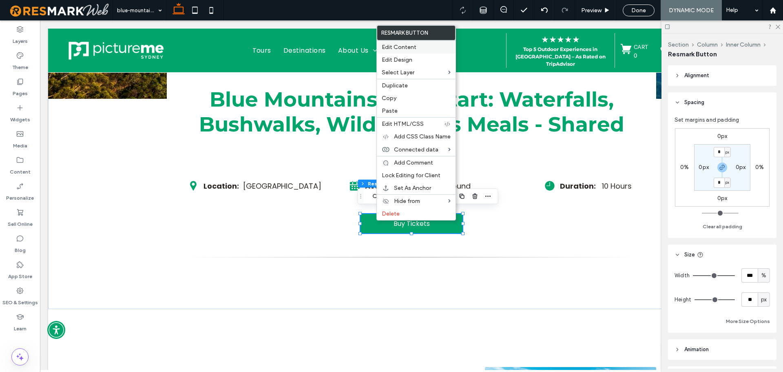
click at [431, 49] on label "Edit Content" at bounding box center [416, 47] width 69 height 7
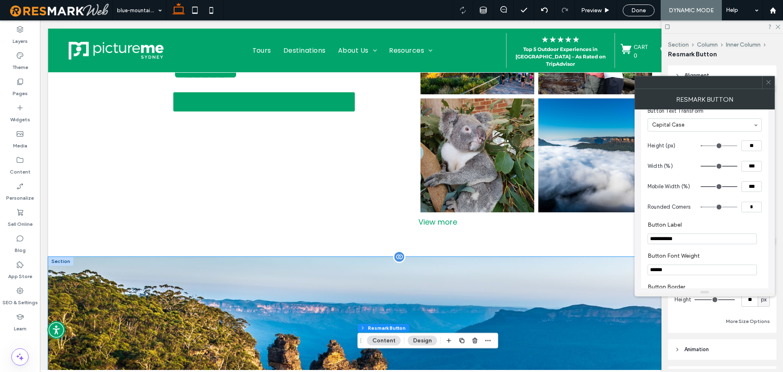
scroll to position [0, 0]
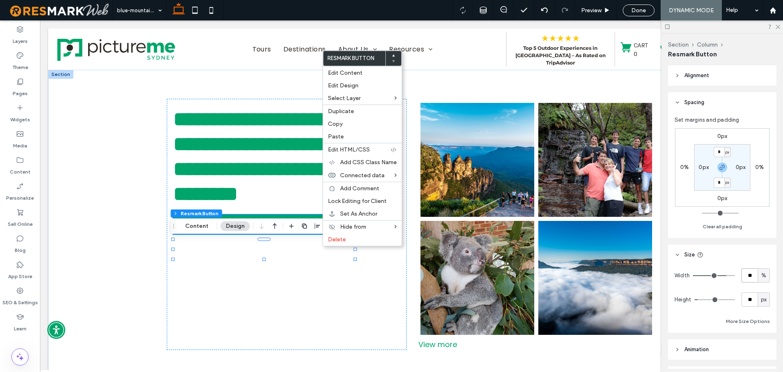
click at [748, 275] on input "**" at bounding box center [750, 275] width 16 height 14
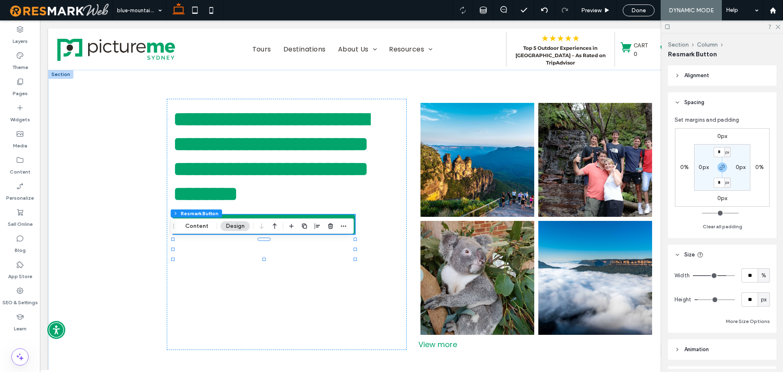
click at [762, 274] on span "%" at bounding box center [764, 275] width 5 height 8
click at [765, 287] on div "px" at bounding box center [759, 289] width 11 height 14
type input "***"
type input "*****"
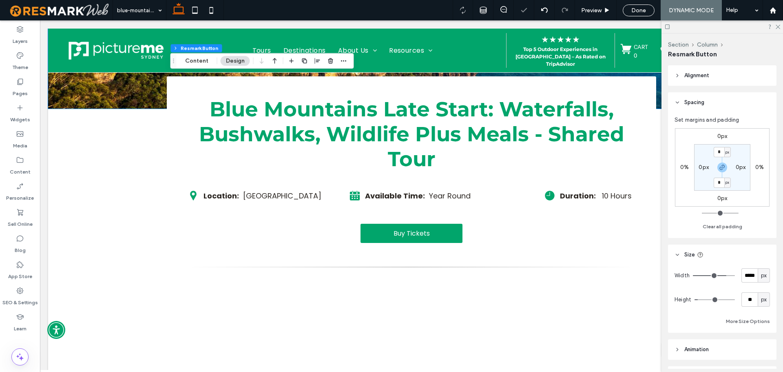
scroll to position [530, 0]
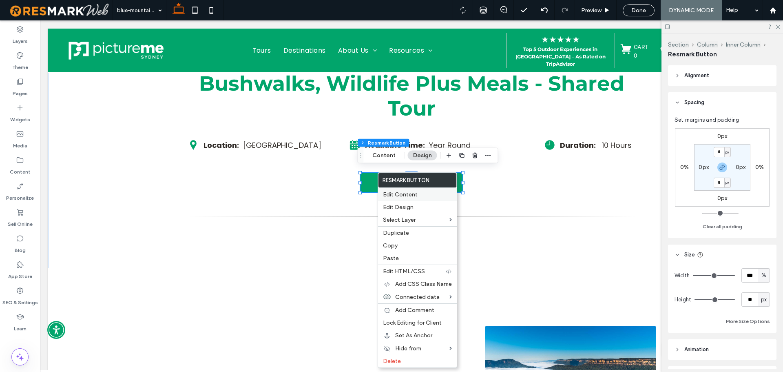
click at [408, 189] on div "Edit Content" at bounding box center [417, 194] width 79 height 13
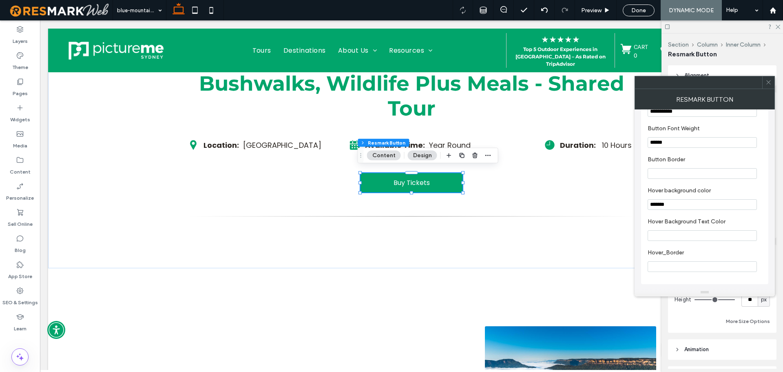
scroll to position [377, 0]
click at [772, 85] on span at bounding box center [769, 82] width 6 height 12
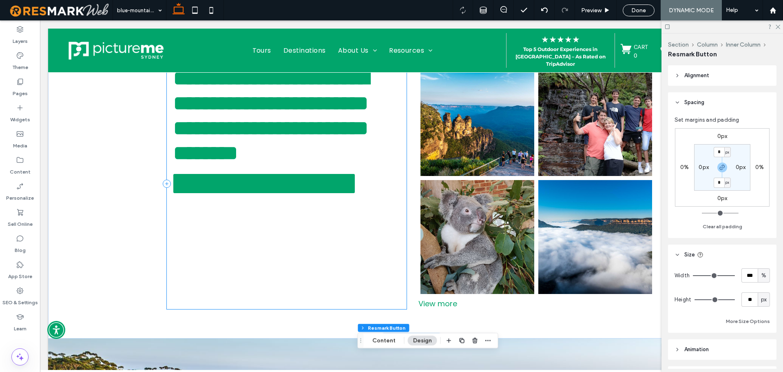
scroll to position [0, 0]
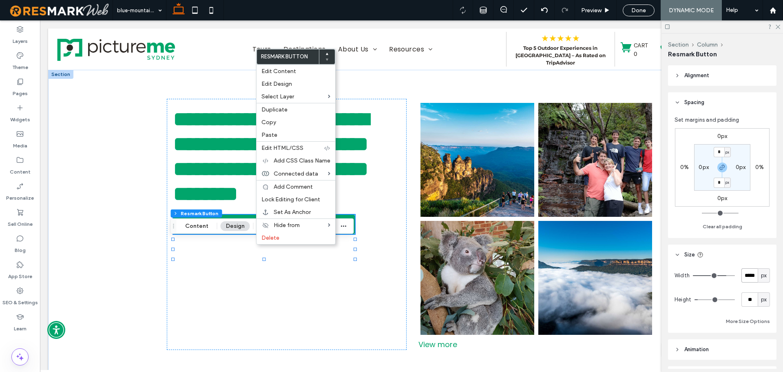
click at [743, 272] on input "*****" at bounding box center [750, 275] width 16 height 14
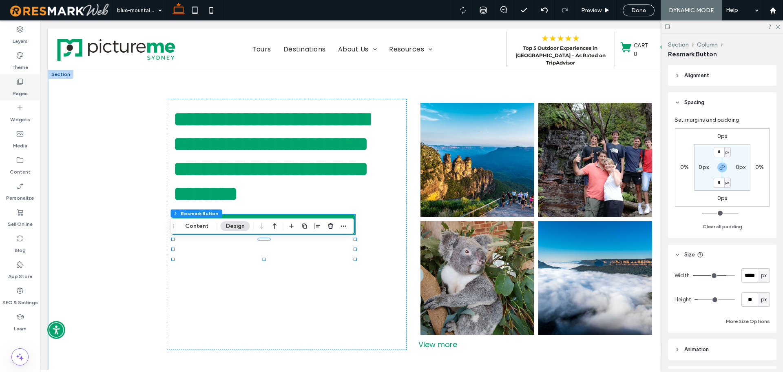
click at [34, 85] on div "Pages" at bounding box center [20, 87] width 40 height 26
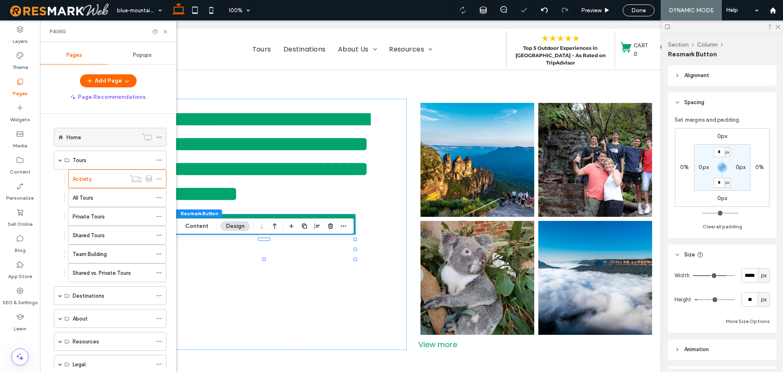
click at [89, 132] on div "Home" at bounding box center [102, 137] width 71 height 18
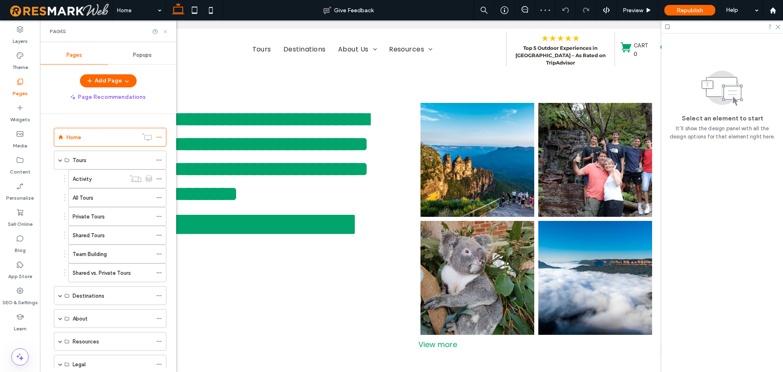
click at [166, 32] on icon at bounding box center [165, 32] width 6 height 6
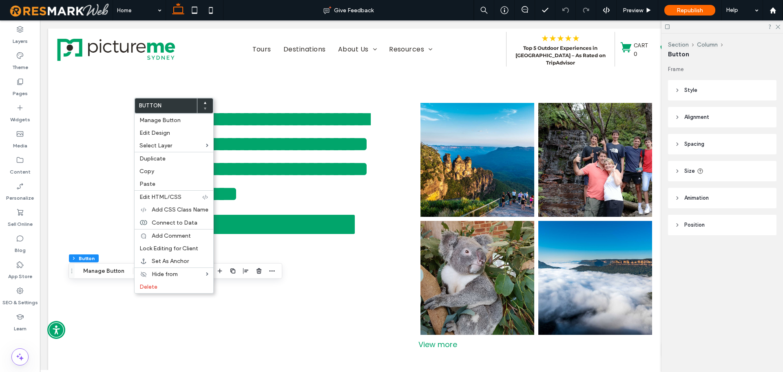
type input "**"
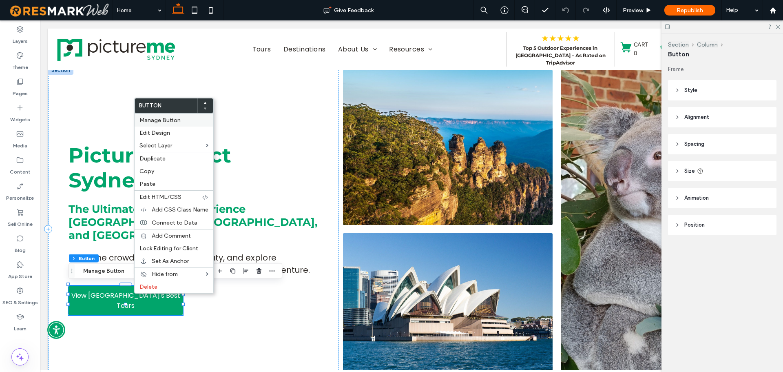
click at [176, 123] on span "Manage Button" at bounding box center [160, 120] width 41 height 7
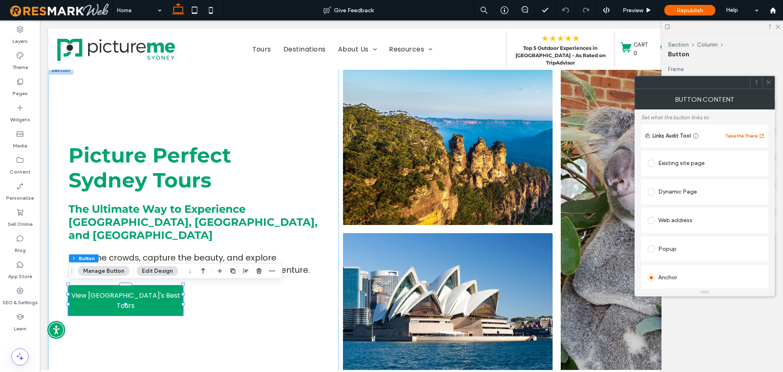
scroll to position [82, 0]
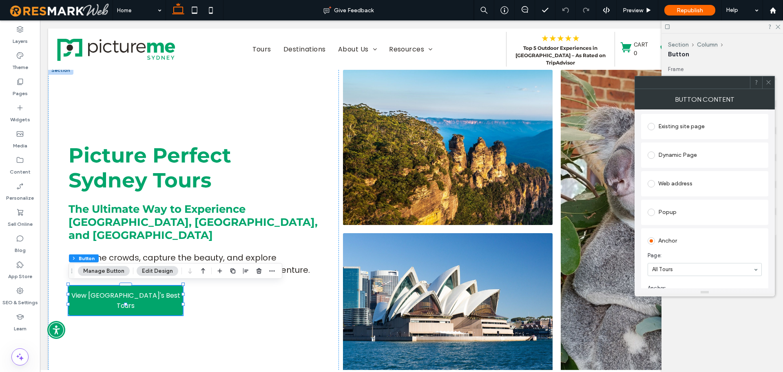
click at [770, 86] on span at bounding box center [769, 82] width 6 height 12
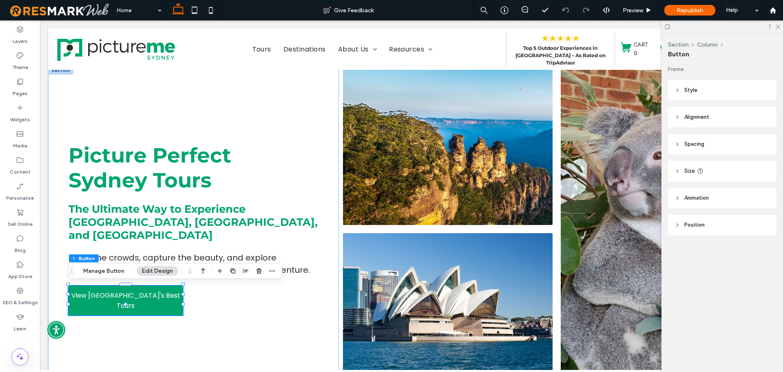
click at [721, 160] on div "Frame Style Primary Secondary Select Layout Button style Button text Background…" at bounding box center [725, 166] width 114 height 202
click at [724, 168] on header "Size" at bounding box center [722, 171] width 109 height 20
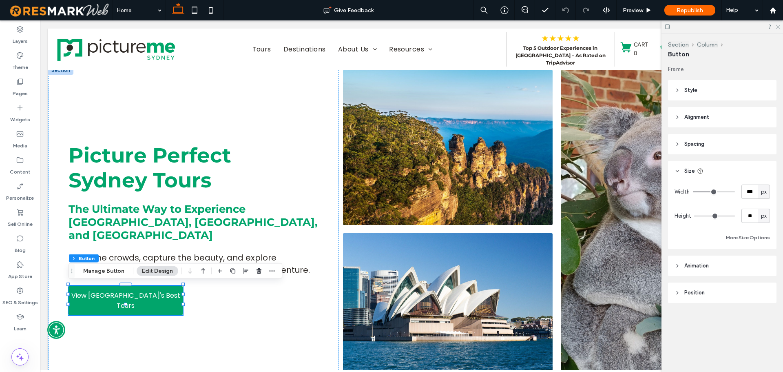
click at [777, 27] on icon at bounding box center [777, 26] width 5 height 5
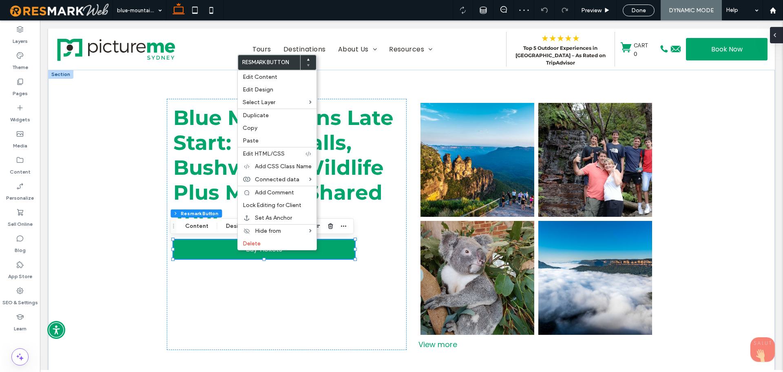
click at [778, 36] on icon at bounding box center [775, 35] width 7 height 7
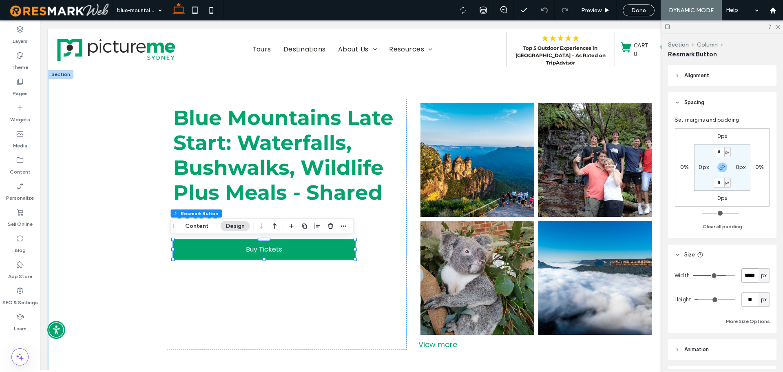
click at [745, 272] on input "*****" at bounding box center [750, 275] width 16 height 14
type input "***"
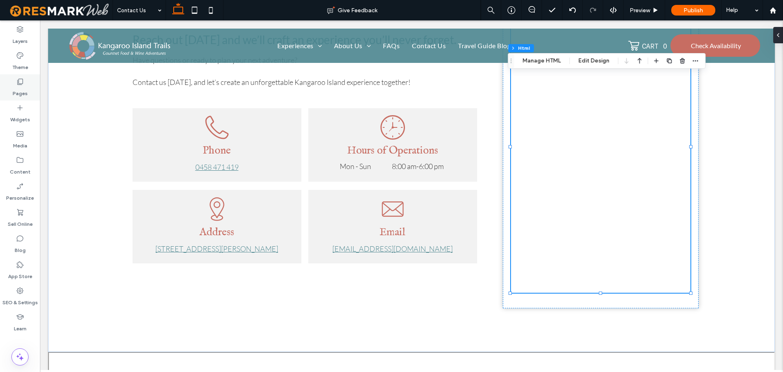
click at [24, 93] on label "Pages" at bounding box center [20, 91] width 15 height 11
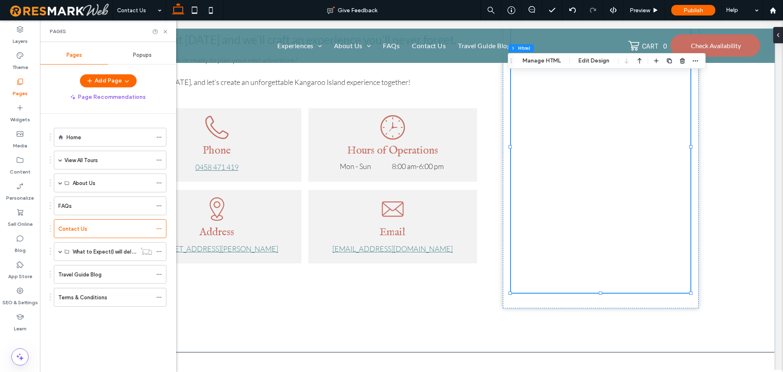
click at [149, 61] on div "Popups" at bounding box center [142, 55] width 68 height 18
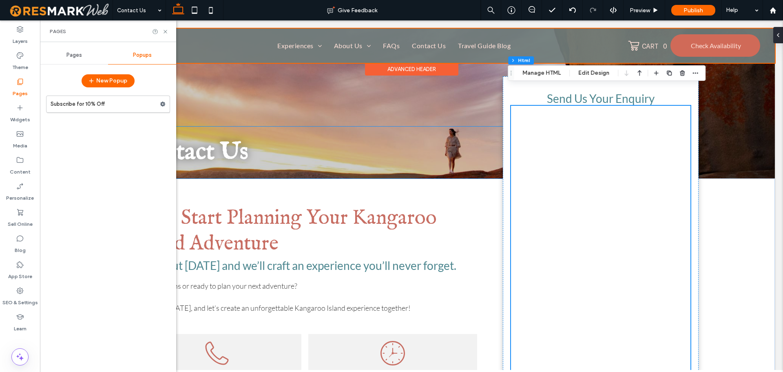
scroll to position [122, 0]
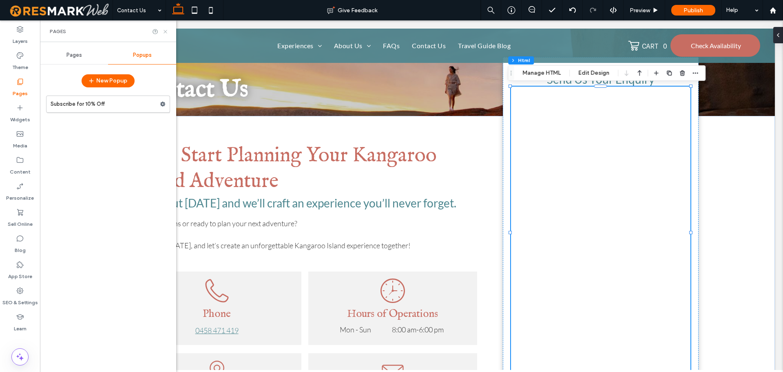
click at [164, 32] on icon at bounding box center [165, 32] width 6 height 6
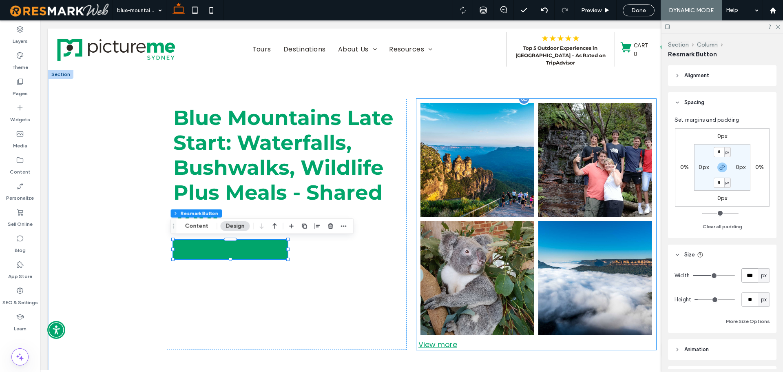
click at [445, 346] on div "View more" at bounding box center [537, 344] width 240 height 11
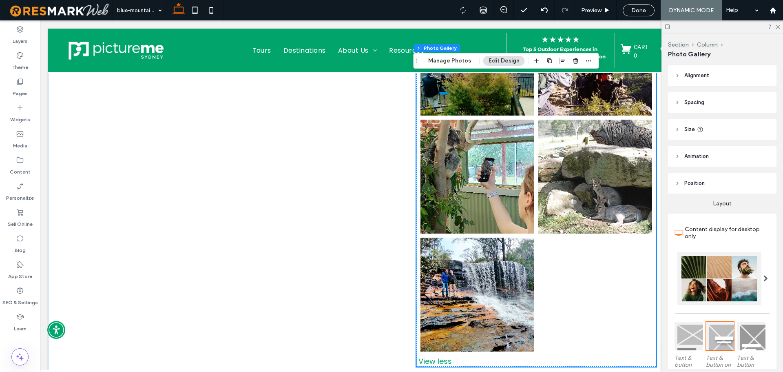
scroll to position [530, 0]
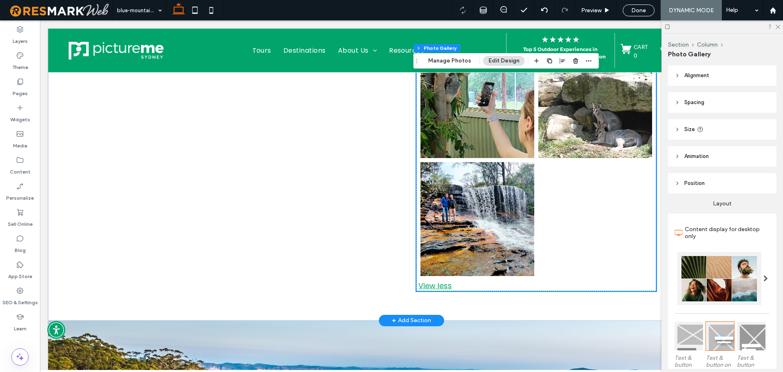
click at [438, 289] on div "View less" at bounding box center [537, 285] width 240 height 11
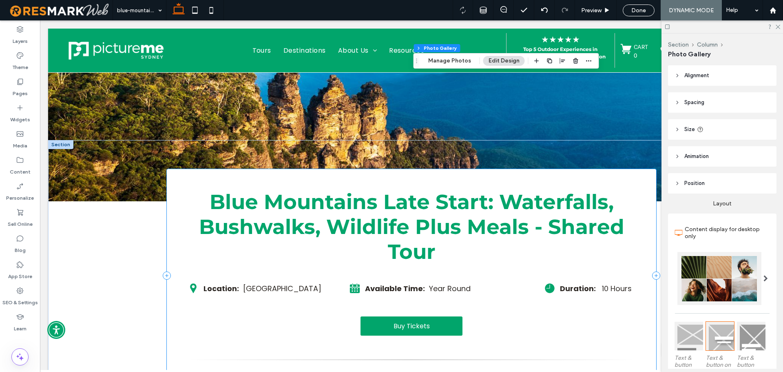
scroll to position [490, 0]
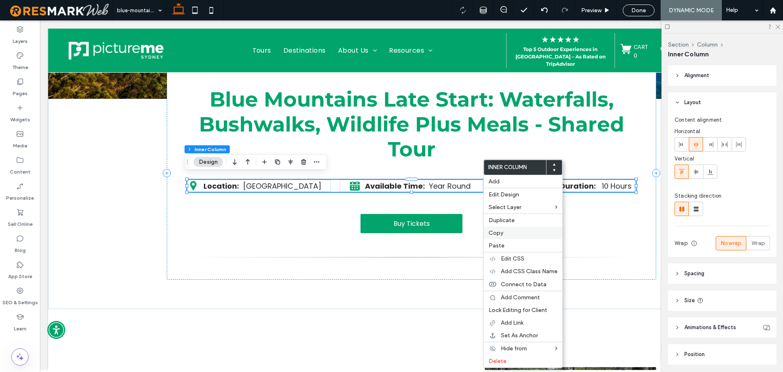
click at [500, 232] on span "Copy" at bounding box center [496, 232] width 15 height 7
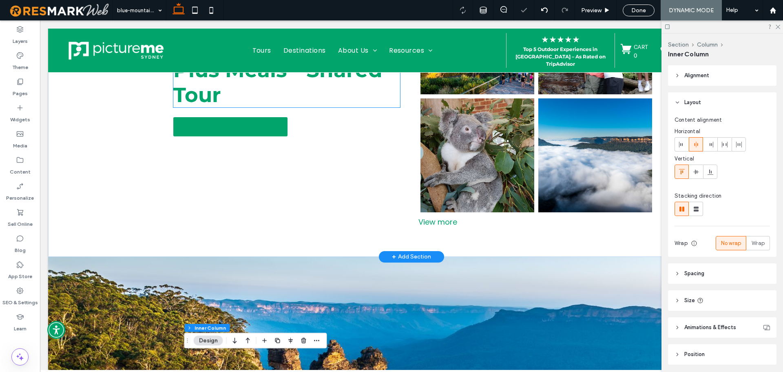
scroll to position [41, 0]
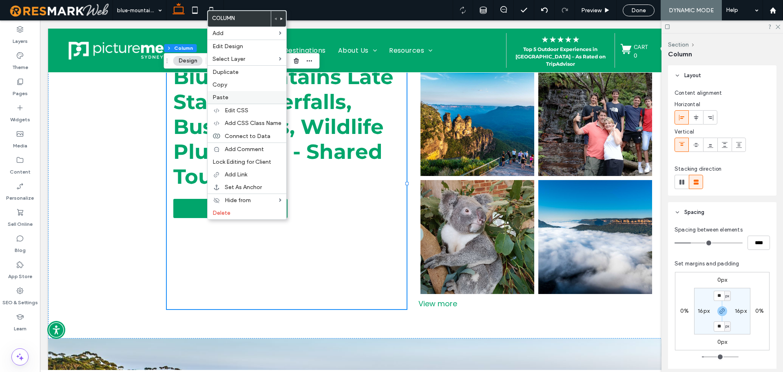
click at [227, 98] on span "Paste" at bounding box center [221, 97] width 16 height 7
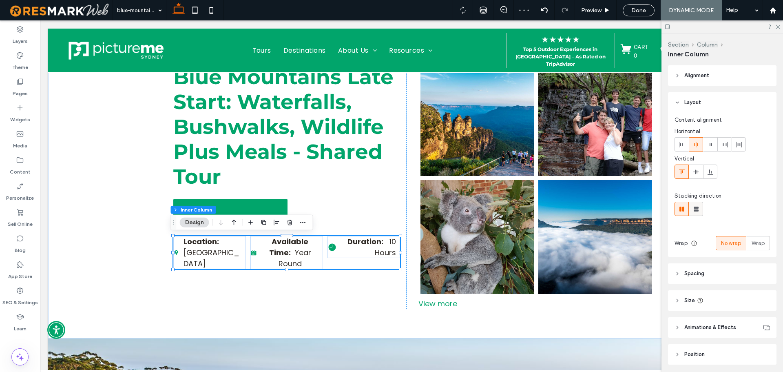
click at [697, 214] on span at bounding box center [696, 208] width 8 height 13
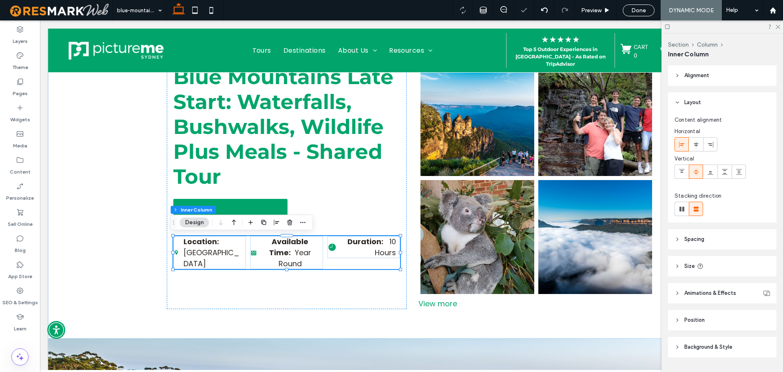
type input "**"
type input "****"
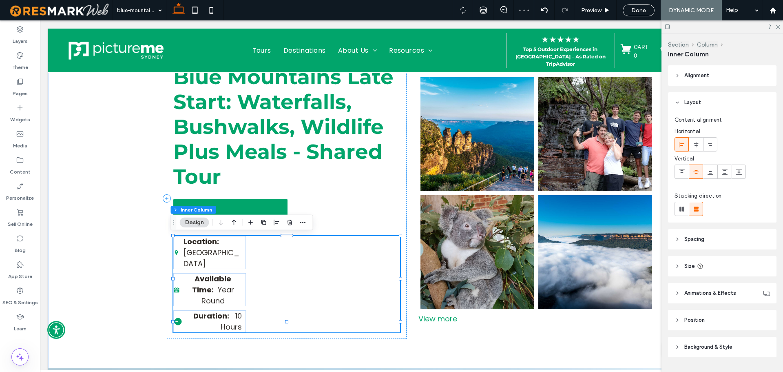
click at [240, 220] on div "Section Column Inner Column Design" at bounding box center [242, 223] width 143 height 16
click at [237, 220] on icon "button" at bounding box center [234, 222] width 10 height 15
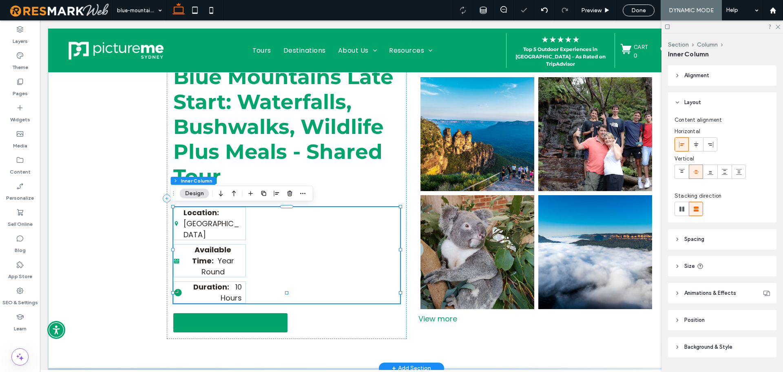
click at [289, 241] on div "A black map pin with a circle in the middle on a white background. Location: Sy…" at bounding box center [286, 255] width 227 height 96
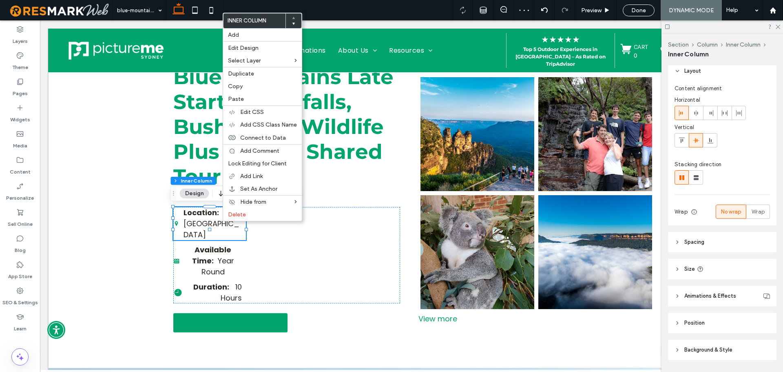
scroll to position [55, 0]
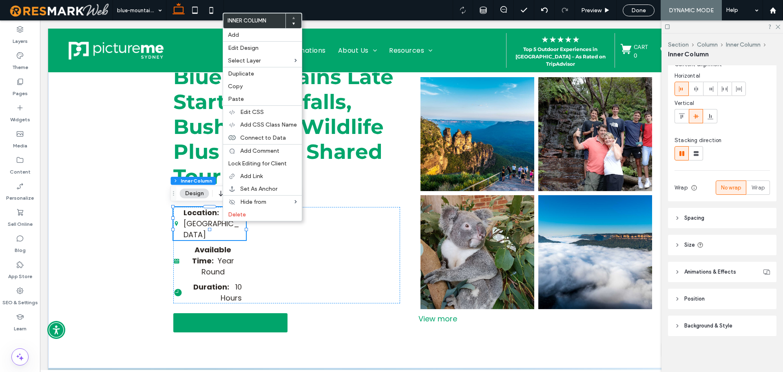
click at [731, 242] on header "Size" at bounding box center [722, 245] width 109 height 20
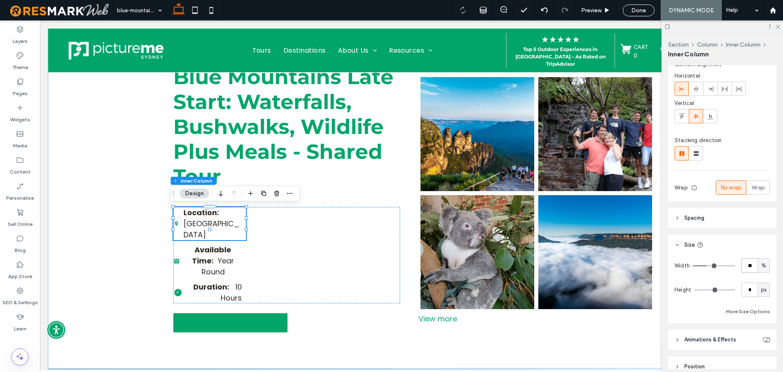
click at [747, 266] on input "**" at bounding box center [750, 265] width 16 height 14
type input "***"
click at [755, 273] on div "Width *** % Height * px More Size Options" at bounding box center [722, 287] width 95 height 58
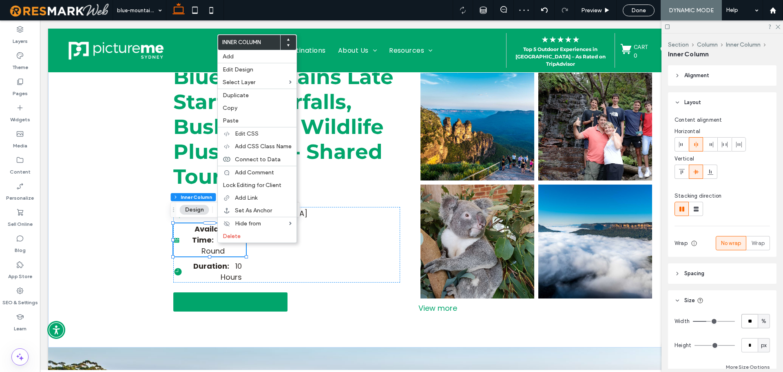
click at [748, 315] on input "**" at bounding box center [750, 321] width 16 height 14
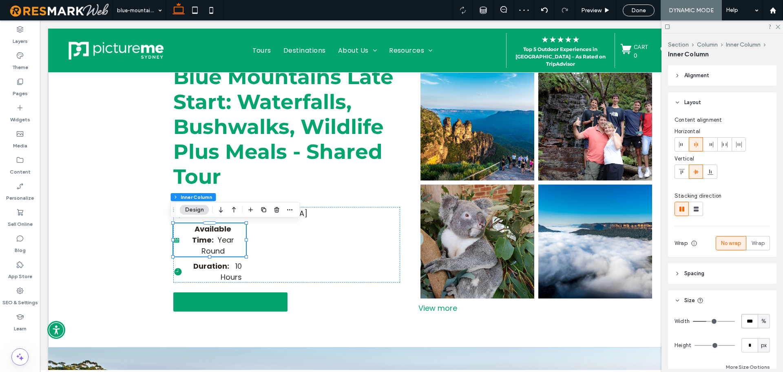
type input "***"
click at [749, 331] on div "Width *** % Height * px More Size Options" at bounding box center [722, 343] width 95 height 58
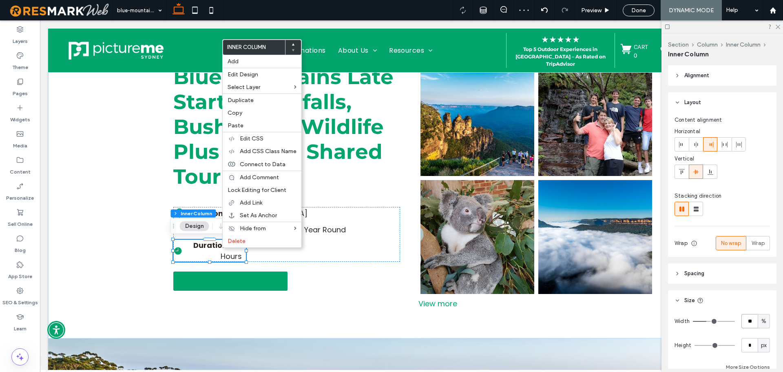
click at [746, 314] on input "**" at bounding box center [750, 321] width 16 height 14
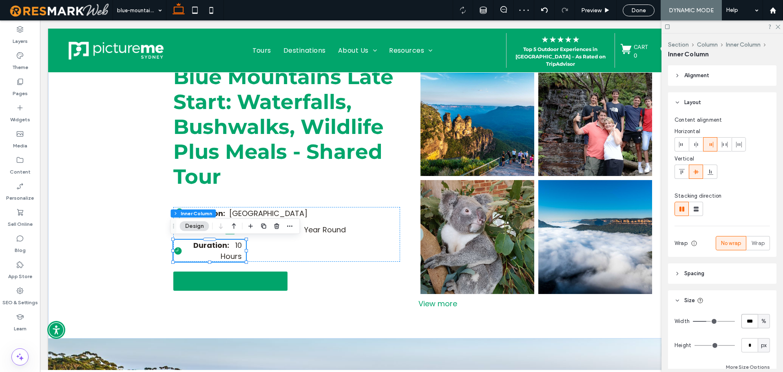
type input "***"
click at [750, 329] on div "Width *** % Height * px More Size Options" at bounding box center [722, 343] width 95 height 58
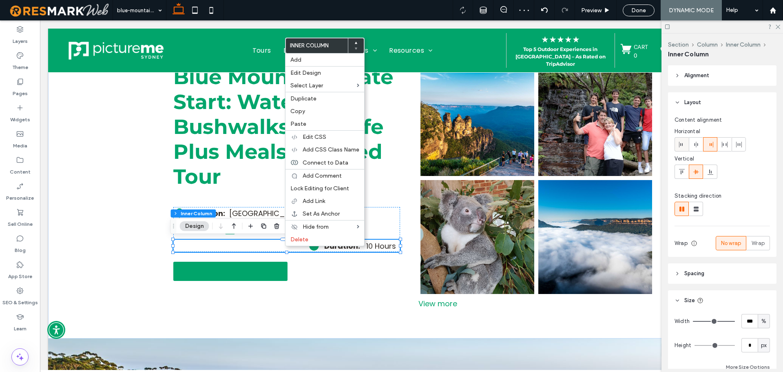
click at [686, 142] on div at bounding box center [681, 144] width 13 height 13
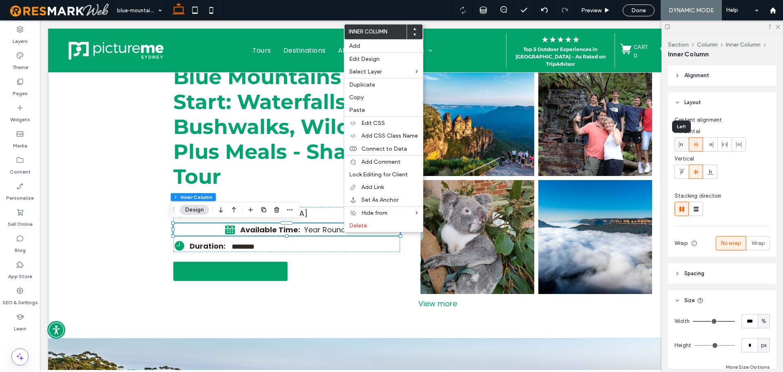
drag, startPoint x: 686, startPoint y: 138, endPoint x: 550, endPoint y: 199, distance: 148.3
click at [686, 138] on div at bounding box center [681, 144] width 13 height 13
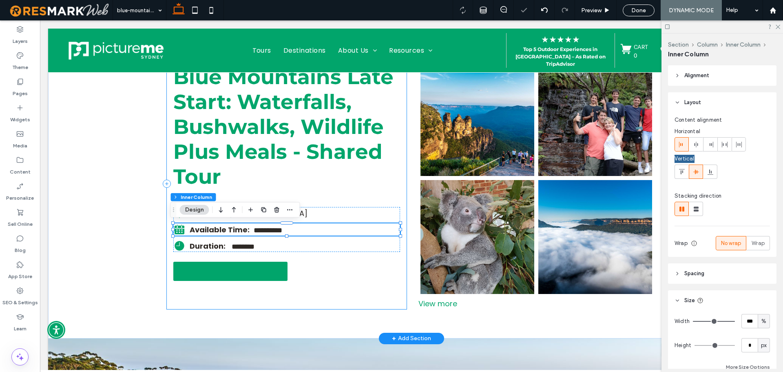
click at [333, 286] on div "**********" at bounding box center [287, 183] width 240 height 251
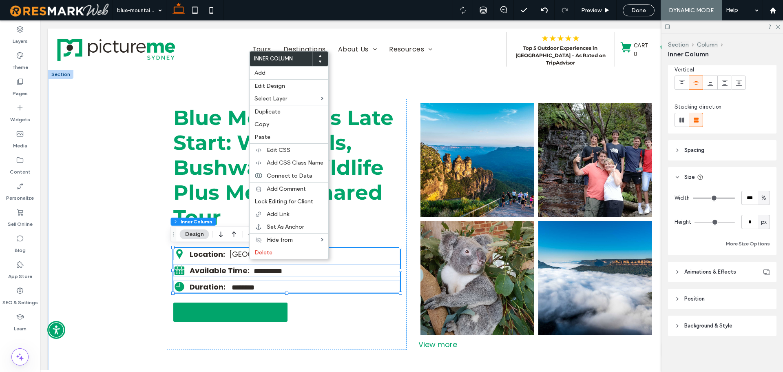
scroll to position [7, 0]
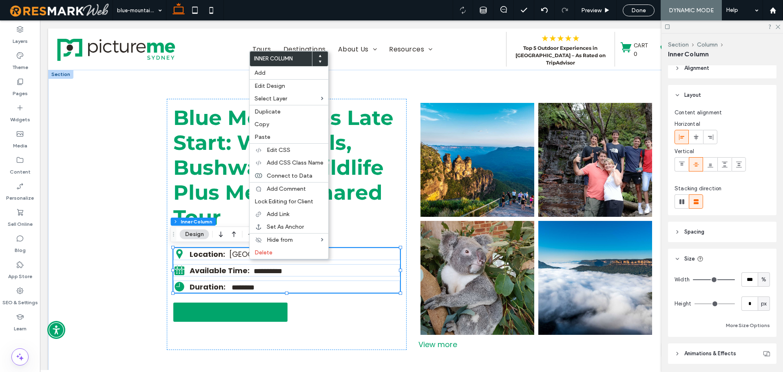
click at [716, 234] on header "Spacing" at bounding box center [722, 232] width 109 height 20
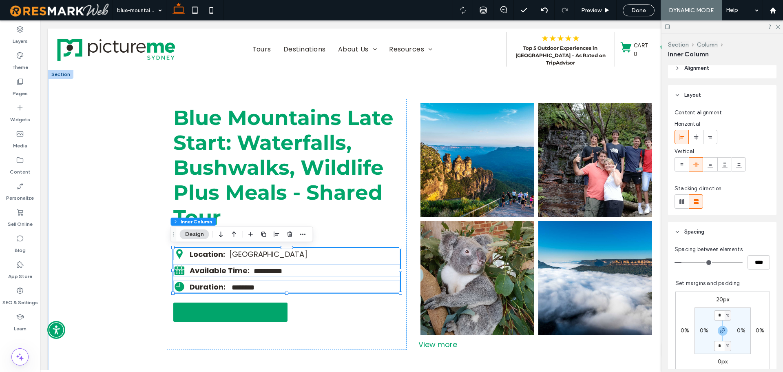
click at [720, 299] on label "20px" at bounding box center [723, 299] width 13 height 7
type input "**"
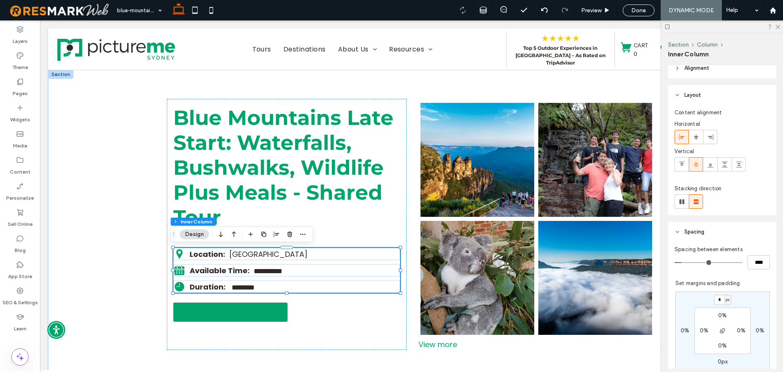
type input "*"
click at [739, 300] on div "* px 0% 0px 0% 0% 0% 0% 0%" at bounding box center [723, 330] width 95 height 78
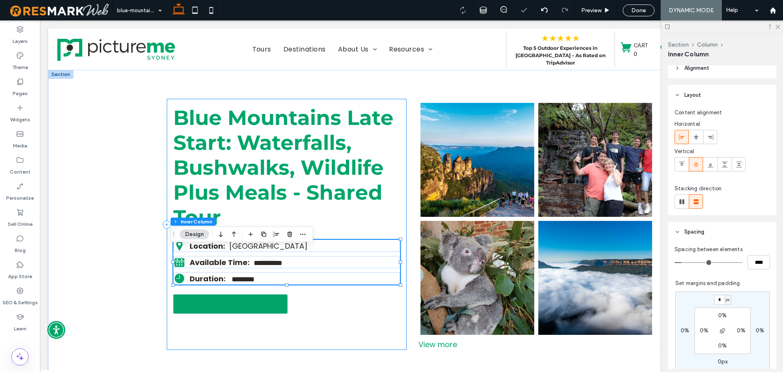
click at [346, 321] on div "**********" at bounding box center [287, 224] width 240 height 251
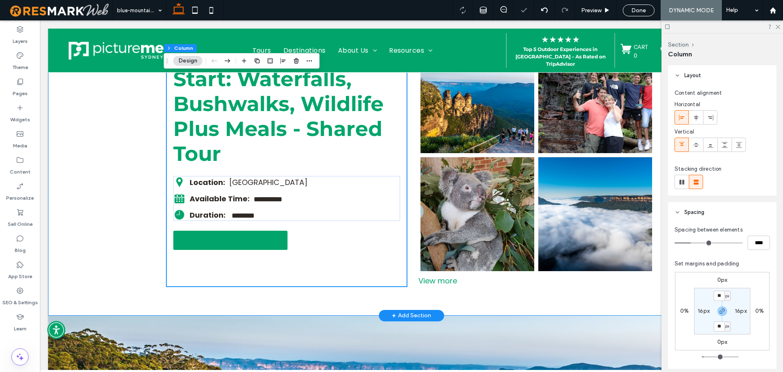
scroll to position [122, 0]
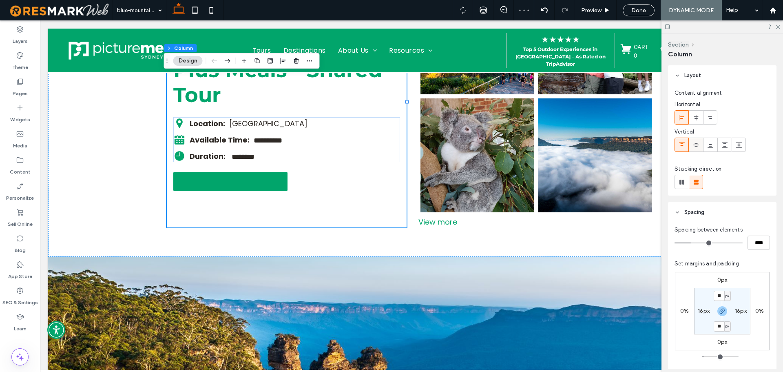
click at [692, 141] on div at bounding box center [696, 144] width 13 height 13
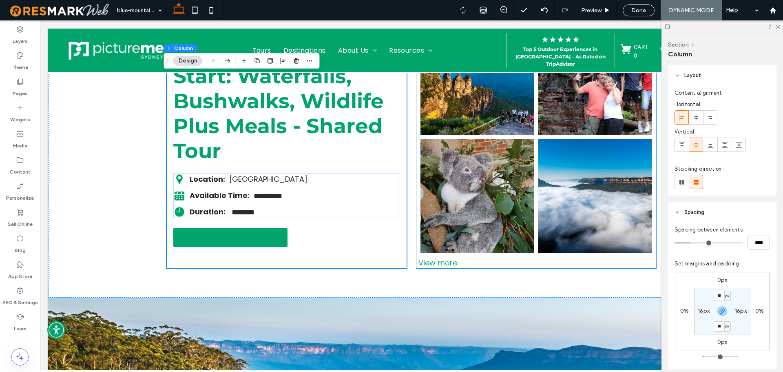
scroll to position [41, 0]
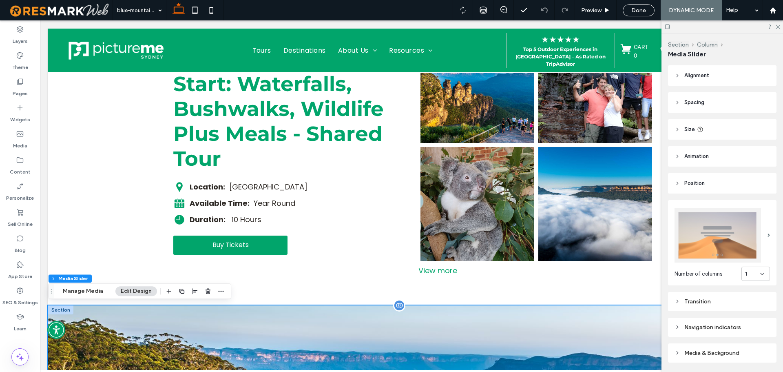
scroll to position [82, 0]
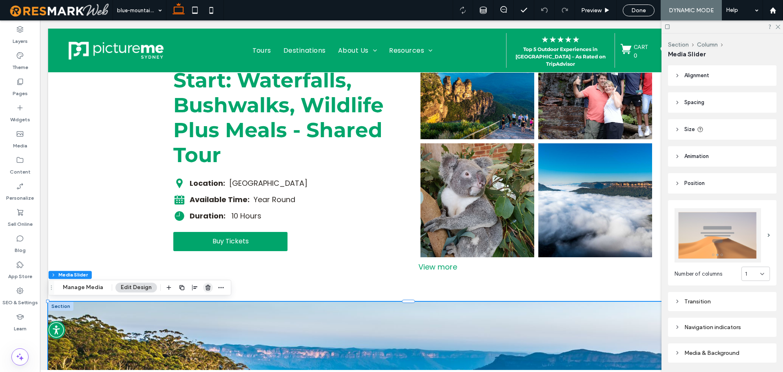
click at [206, 286] on use "button" at bounding box center [208, 287] width 5 height 5
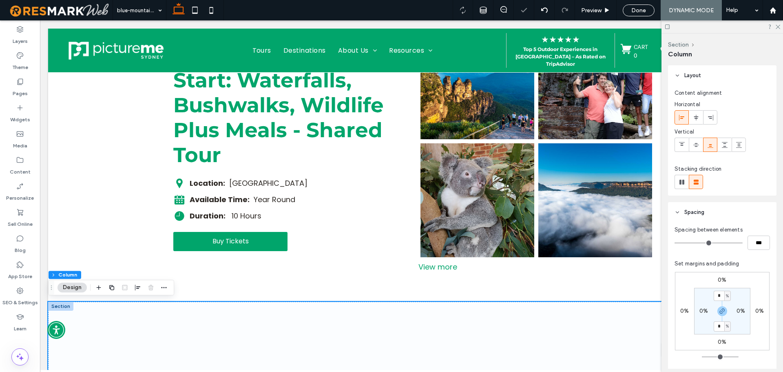
scroll to position [245, 0]
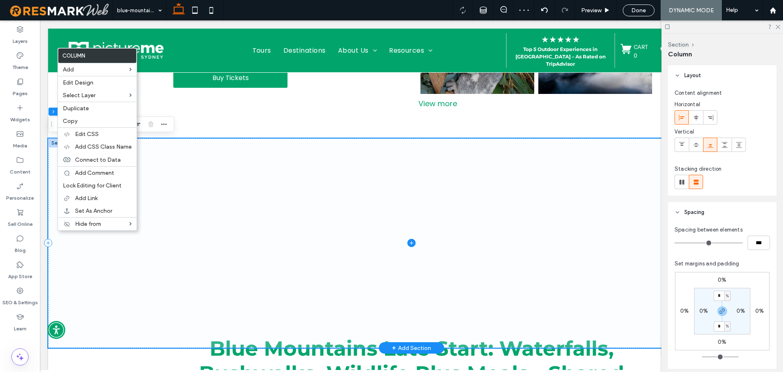
click at [326, 212] on span at bounding box center [411, 243] width 727 height 210
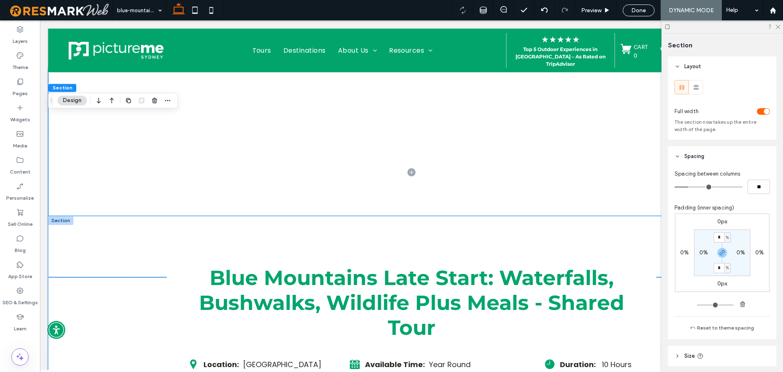
scroll to position [204, 0]
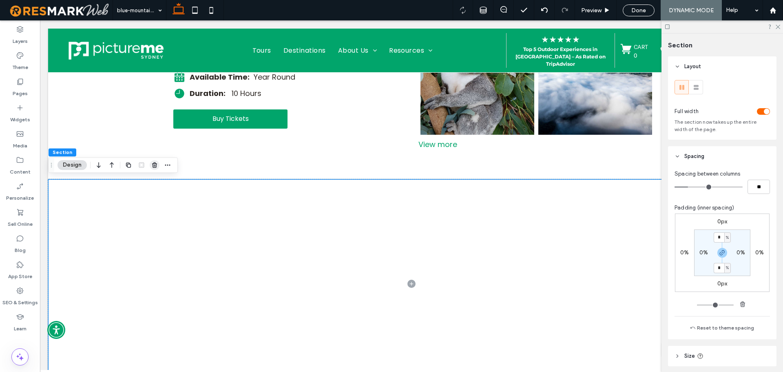
click at [151, 168] on span "button" at bounding box center [155, 165] width 10 height 10
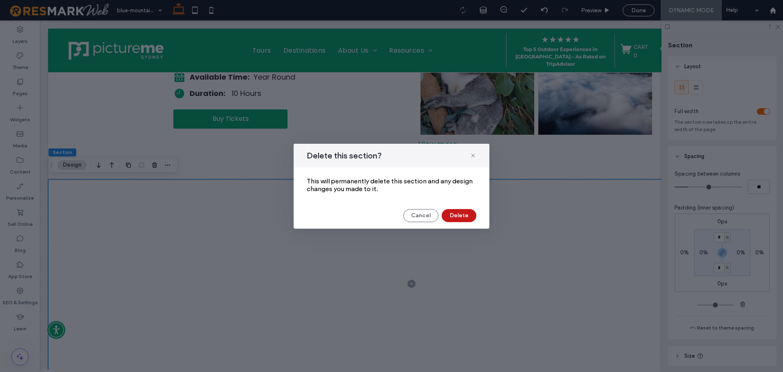
click at [460, 217] on button "Delete" at bounding box center [459, 215] width 35 height 13
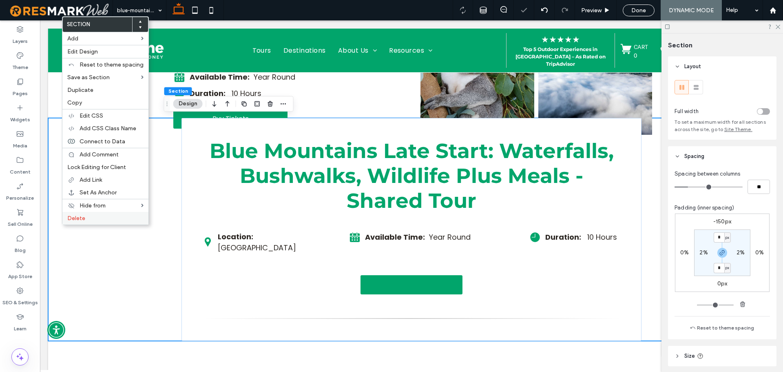
click at [102, 219] on label "Delete" at bounding box center [105, 218] width 76 height 7
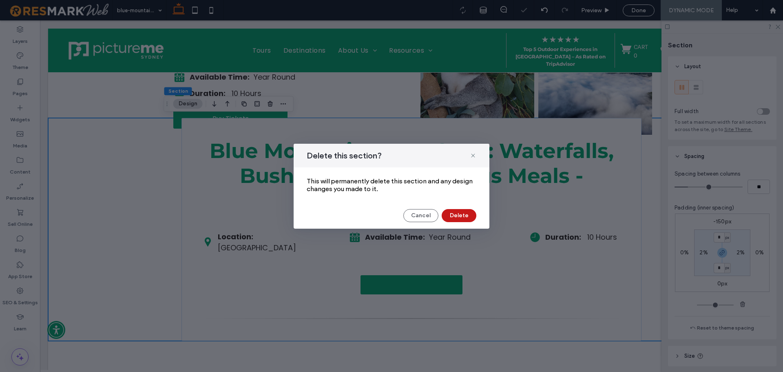
click at [470, 215] on button "Delete" at bounding box center [459, 215] width 35 height 13
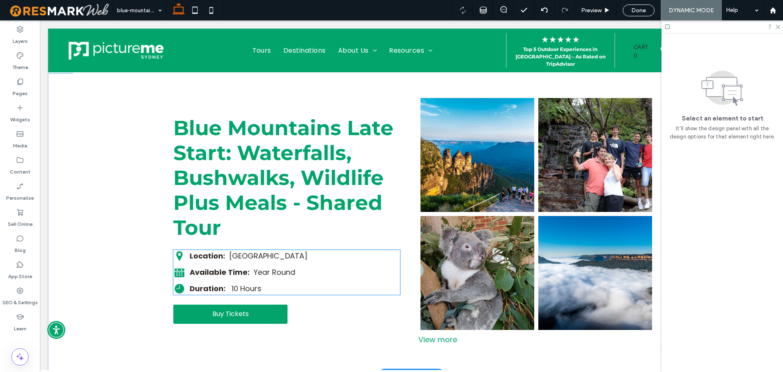
scroll to position [0, 0]
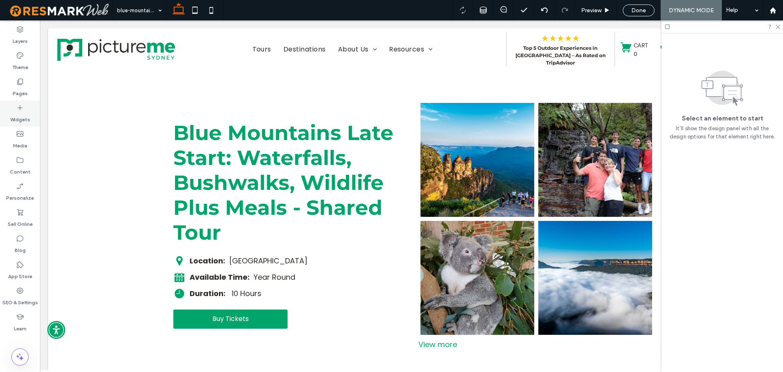
click at [21, 109] on icon at bounding box center [20, 108] width 8 height 8
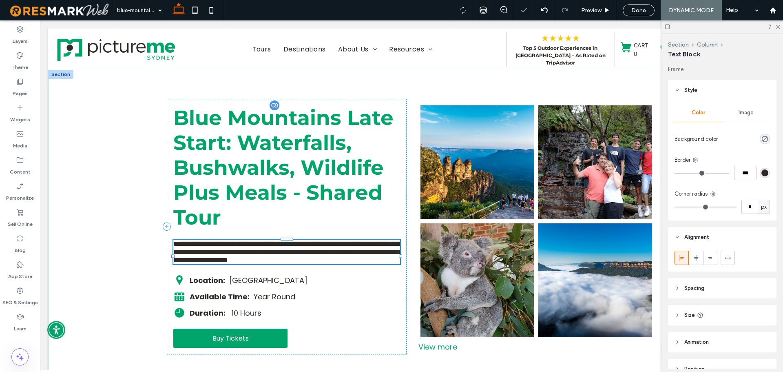
type input "*******"
type input "**"
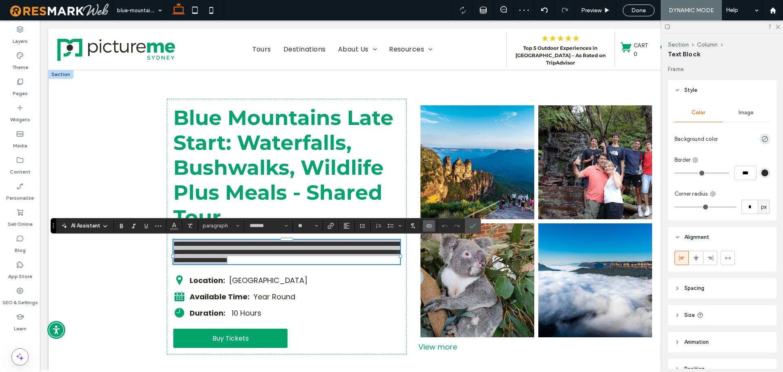
click at [428, 220] on span "Connect To Data" at bounding box center [428, 225] width 4 height 11
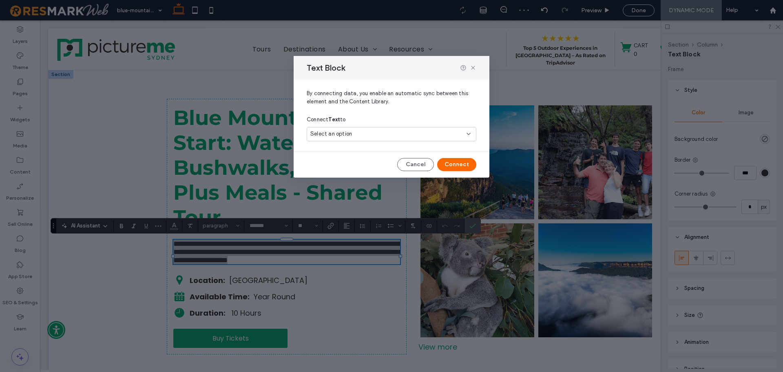
click at [366, 138] on div "Select an option" at bounding box center [392, 134] width 170 height 14
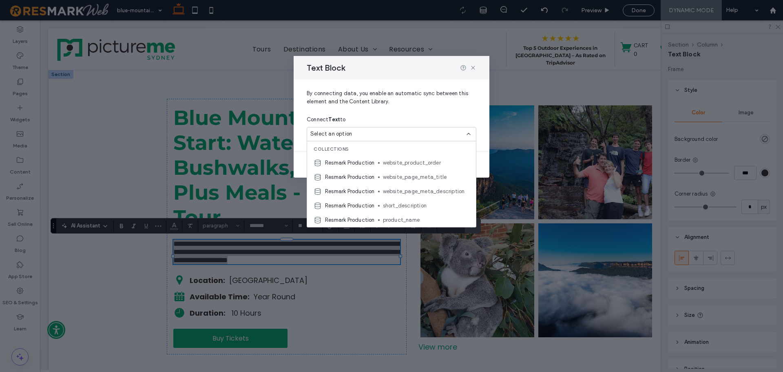
click at [366, 138] on div "Select an option" at bounding box center [392, 134] width 170 height 14
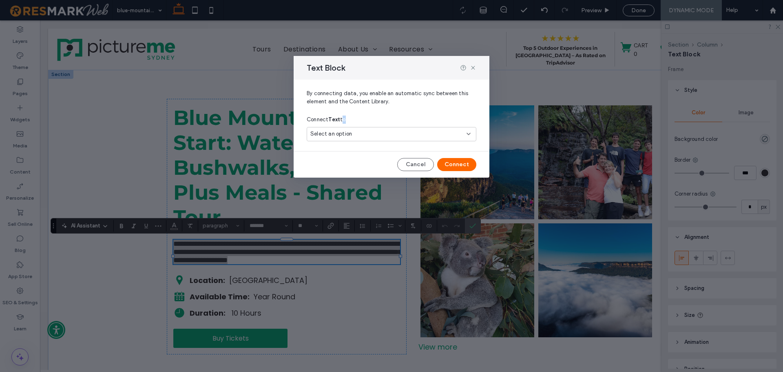
click at [366, 138] on div "Select an option" at bounding box center [392, 134] width 170 height 14
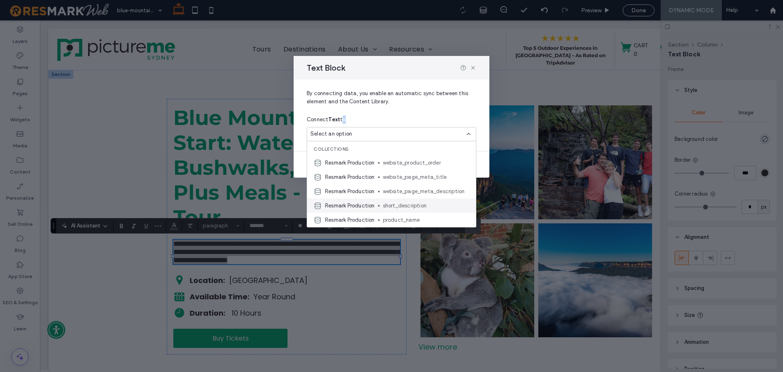
click at [390, 202] on span "short_description" at bounding box center [426, 206] width 87 height 8
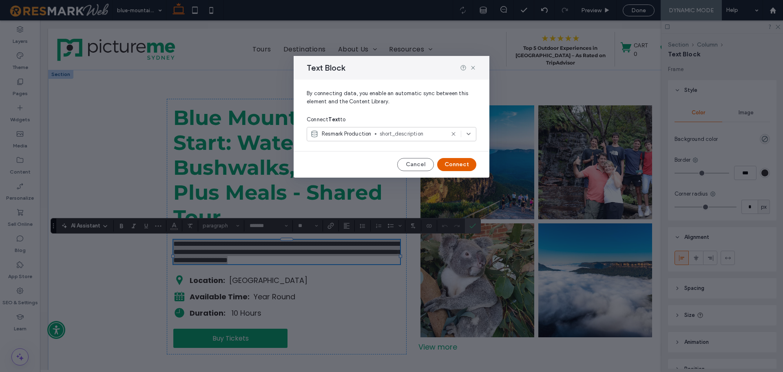
click at [448, 163] on button "Connect" at bounding box center [456, 164] width 39 height 13
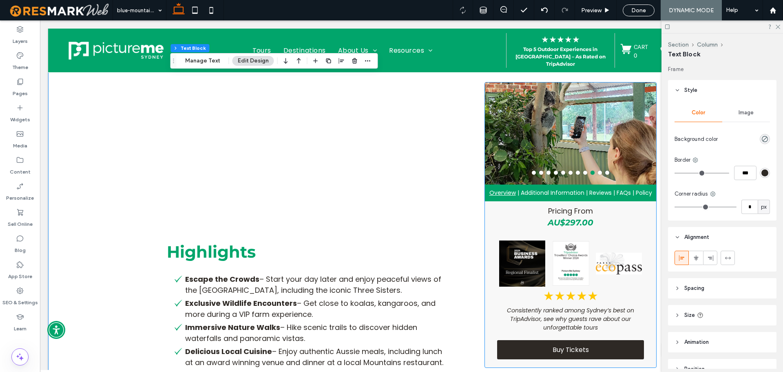
scroll to position [367, 0]
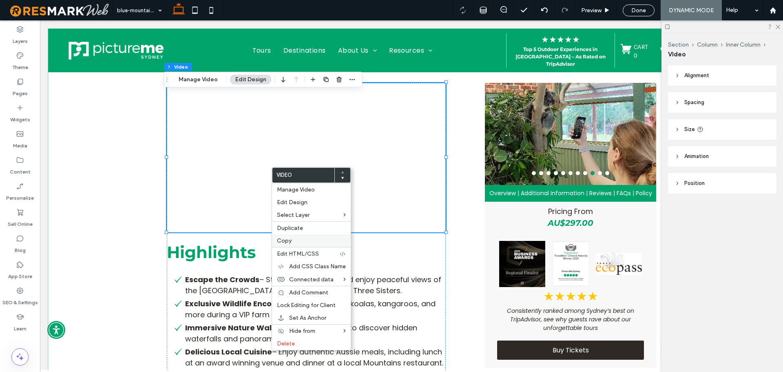
click at [288, 244] on div "Copy" at bounding box center [311, 240] width 79 height 13
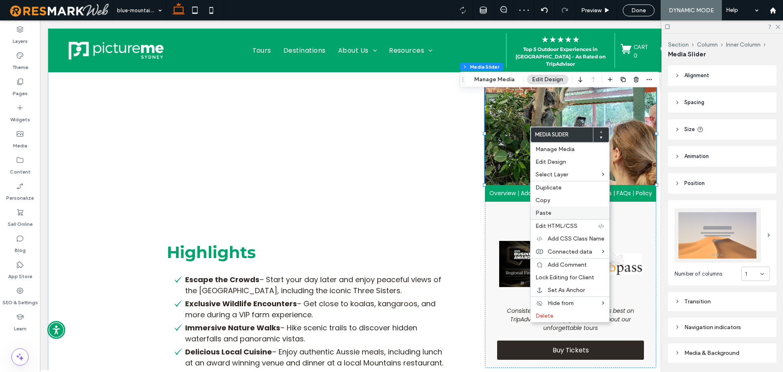
click at [559, 214] on label "Paste" at bounding box center [570, 212] width 69 height 7
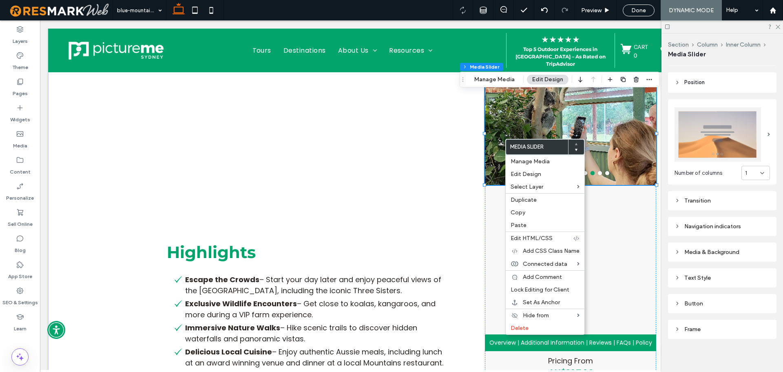
scroll to position [0, 0]
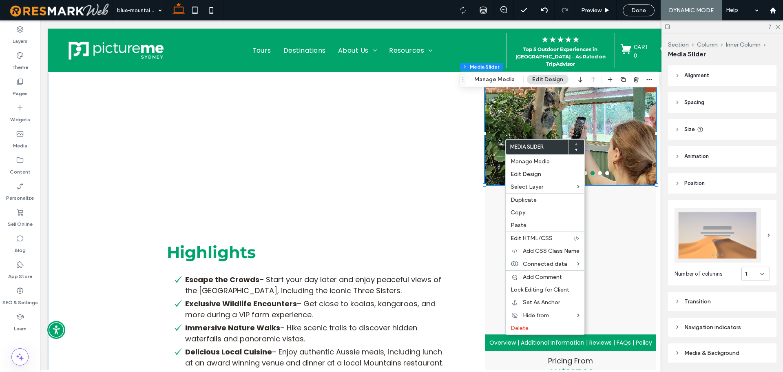
click at [716, 122] on header "Size" at bounding box center [722, 129] width 109 height 20
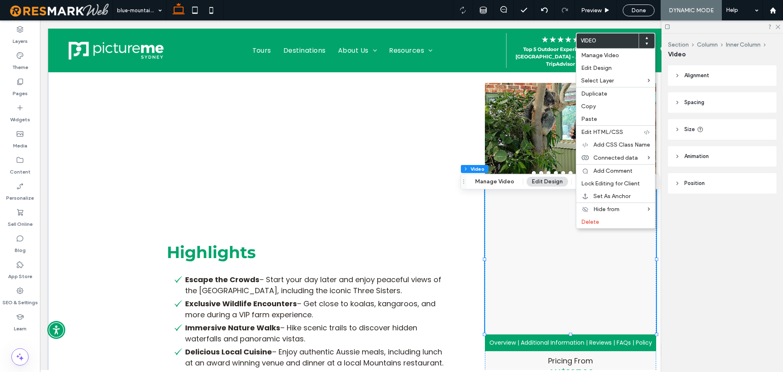
click at [731, 137] on header "Size" at bounding box center [722, 129] width 109 height 20
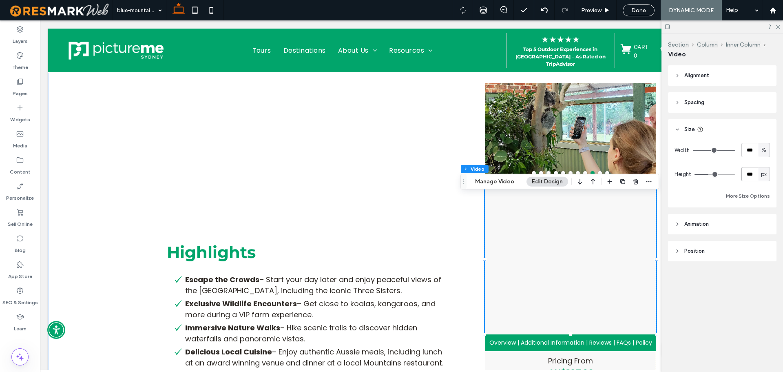
click at [747, 173] on input "***" at bounding box center [750, 174] width 16 height 14
type input "***"
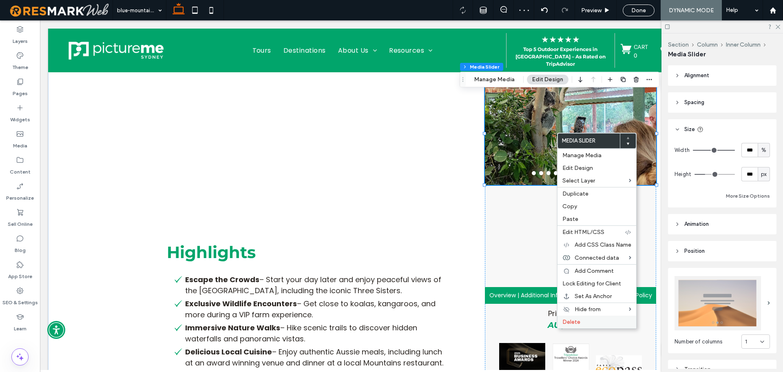
click at [594, 324] on label "Delete" at bounding box center [597, 321] width 69 height 7
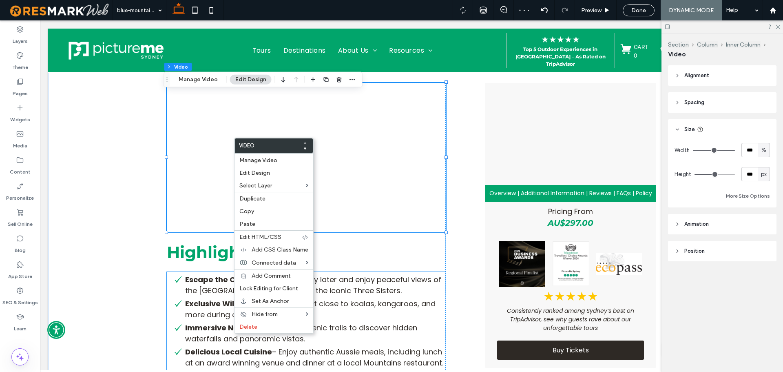
click at [277, 333] on li "Immersive Nature Walks – Hike scenic trails to discover hidden waterfalls and p…" at bounding box center [306, 333] width 279 height 22
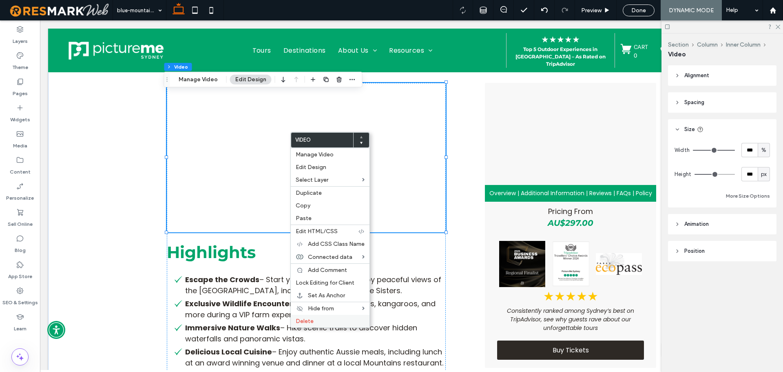
click at [333, 318] on label "Delete" at bounding box center [330, 320] width 69 height 7
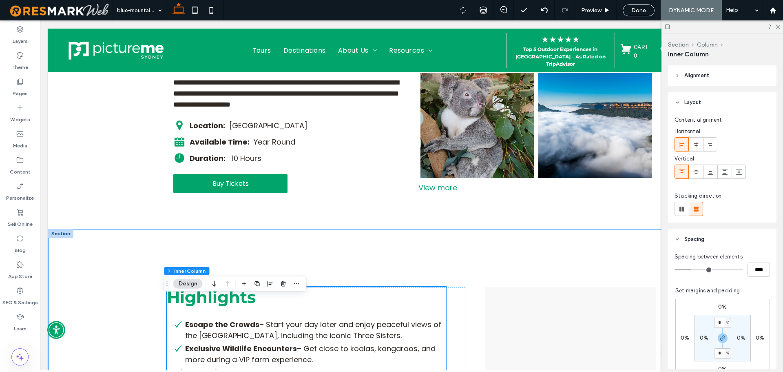
scroll to position [41, 0]
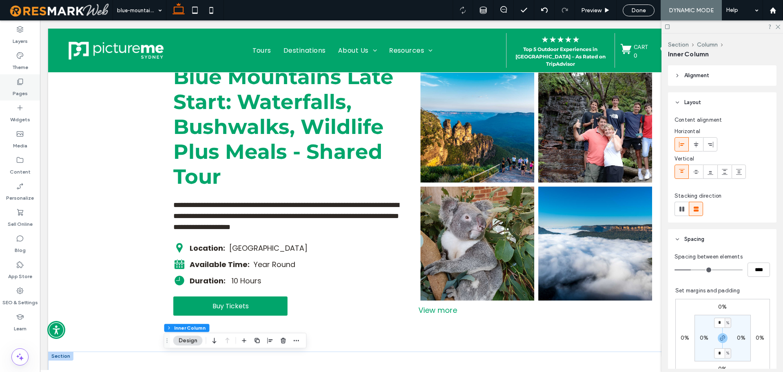
click at [8, 93] on div "Pages" at bounding box center [20, 87] width 40 height 26
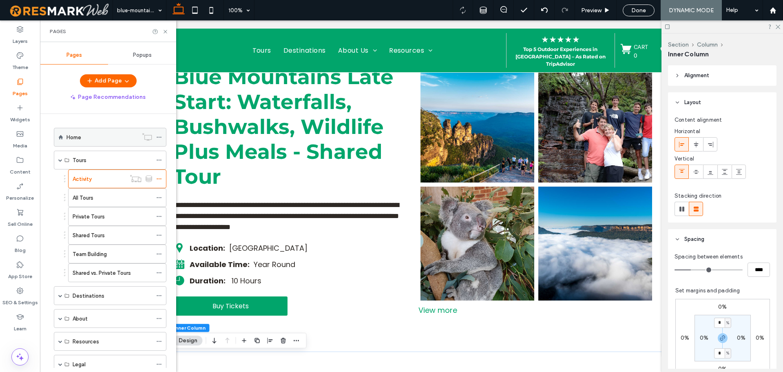
click at [80, 139] on label "Home" at bounding box center [74, 137] width 15 height 14
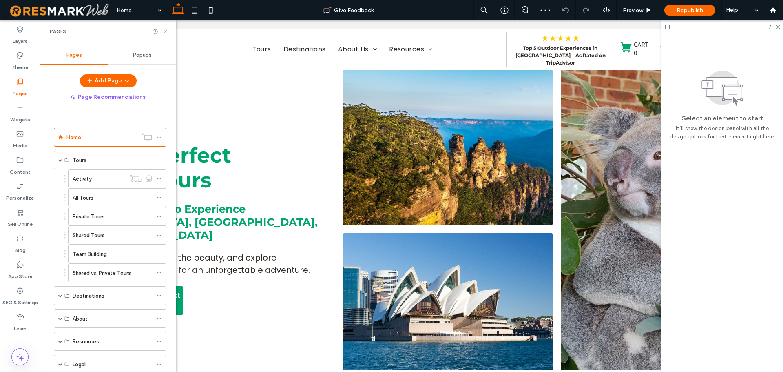
drag, startPoint x: 166, startPoint y: 31, endPoint x: 124, endPoint y: 14, distance: 45.0
click at [166, 31] on use at bounding box center [165, 31] width 3 height 3
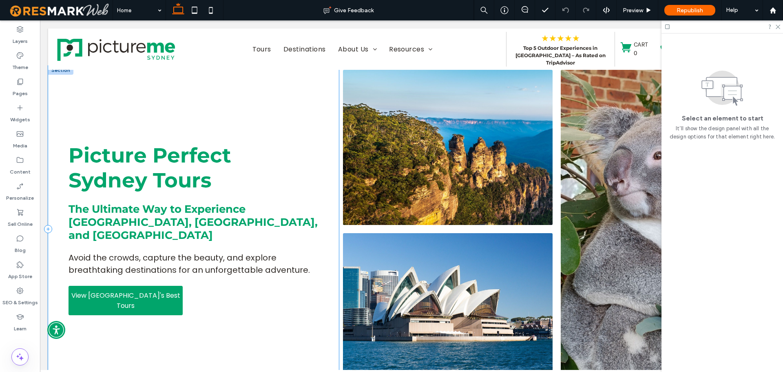
click at [100, 213] on div "Picture Perfect Sydney Tours The Ultimate Way to Experience [GEOGRAPHIC_DATA], …" at bounding box center [193, 229] width 291 height 326
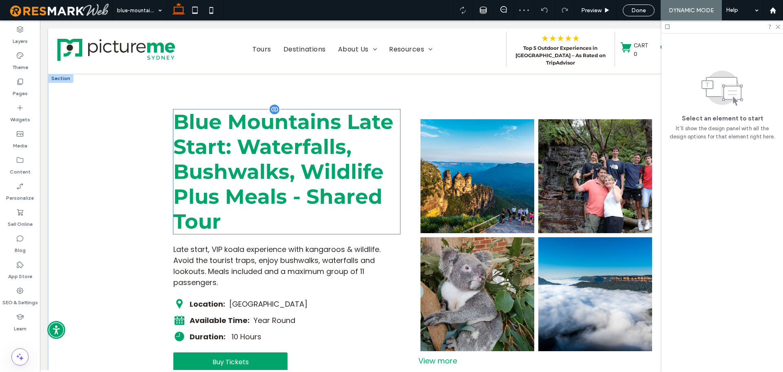
scroll to position [1, 0]
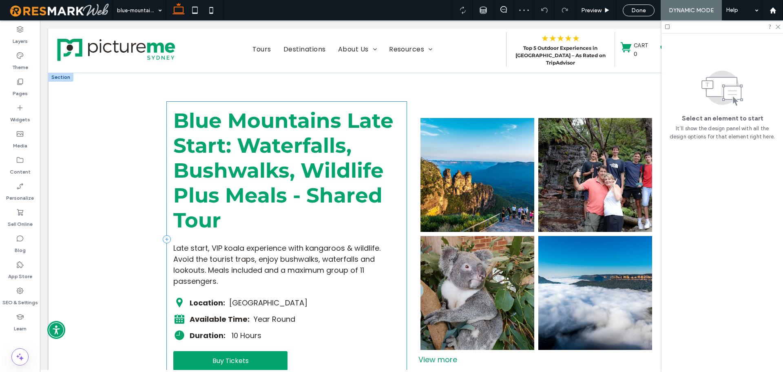
click at [220, 106] on div "Blue Mountains Late Start: Waterfalls, Bushwalks, Wildlife Plus Meals - Shared …" at bounding box center [287, 239] width 240 height 275
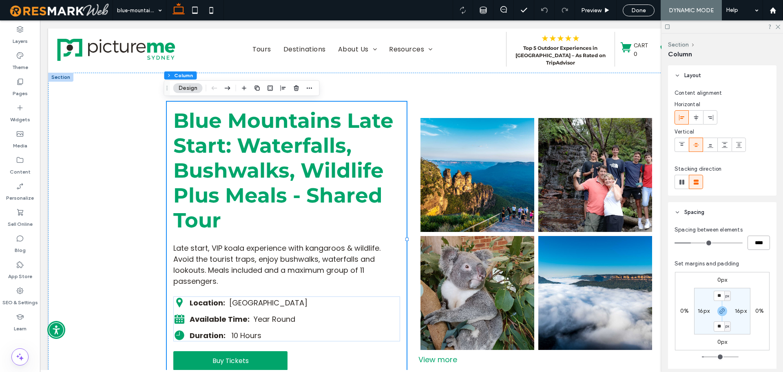
click at [754, 235] on input "****" at bounding box center [759, 242] width 22 height 14
type input "**"
type input "****"
click at [756, 259] on div "Spacing between elements **** Set margins and padding 0px 0% 0px 0% ** px 16px …" at bounding box center [722, 300] width 95 height 149
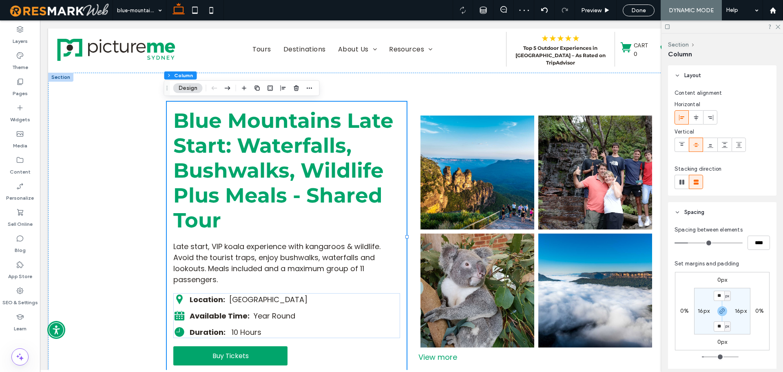
scroll to position [82, 0]
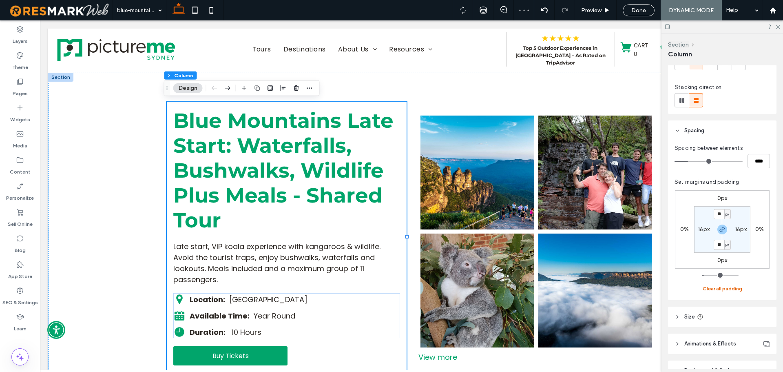
click at [723, 286] on button "Clear all padding" at bounding box center [723, 289] width 40 height 10
type input "*"
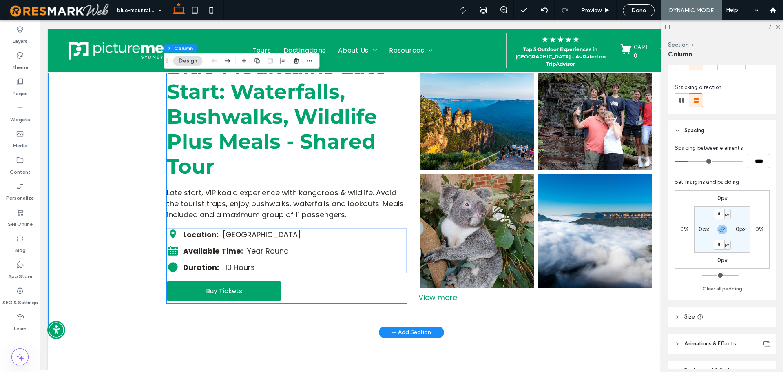
scroll to position [42, 0]
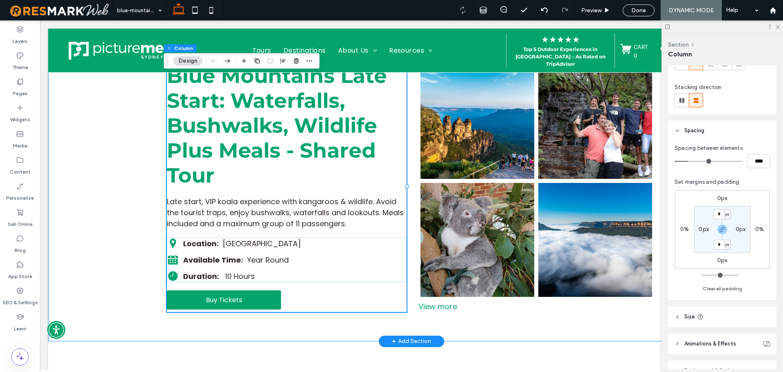
click at [69, 197] on div "Blue Mountains Late Start: Waterfalls, Bushwalks, Wildlife Plus Meals - Shared …" at bounding box center [411, 186] width 727 height 309
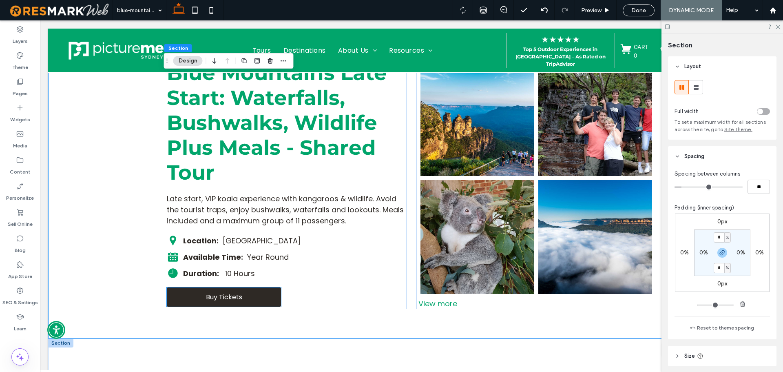
scroll to position [164, 0]
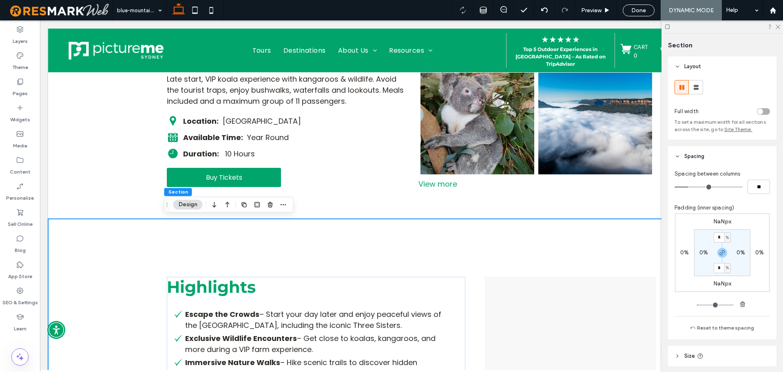
click at [722, 281] on label "NaNpx" at bounding box center [723, 283] width 18 height 7
type input "*"
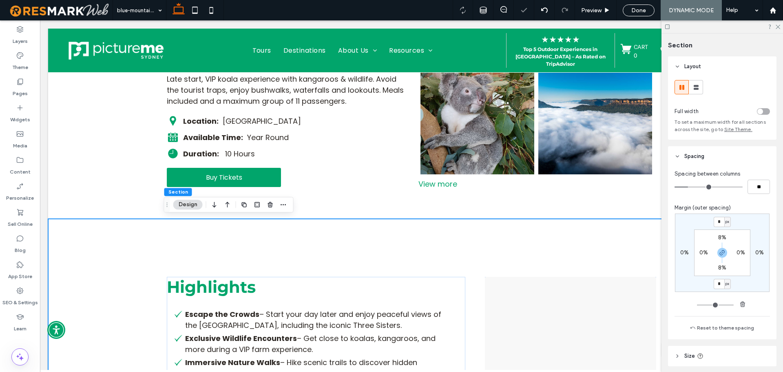
click at [751, 285] on div "* px 0% * px 0% 8% 0% 8% 0%" at bounding box center [722, 252] width 95 height 78
click at [741, 232] on section "8% 0% 8% 0%" at bounding box center [722, 252] width 56 height 47
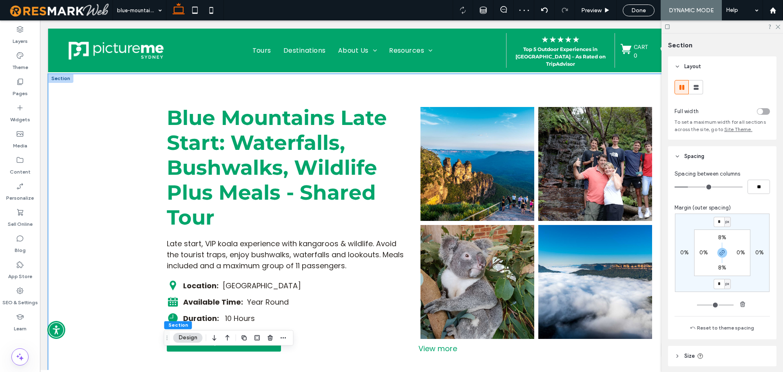
scroll to position [82, 0]
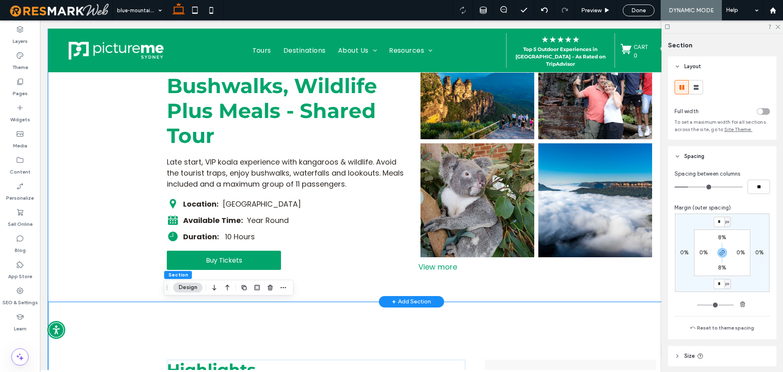
click at [119, 181] on div "Blue Mountains Late Start: Waterfalls, Bushwalks, Wildlife Plus Meals - Shared …" at bounding box center [411, 146] width 727 height 309
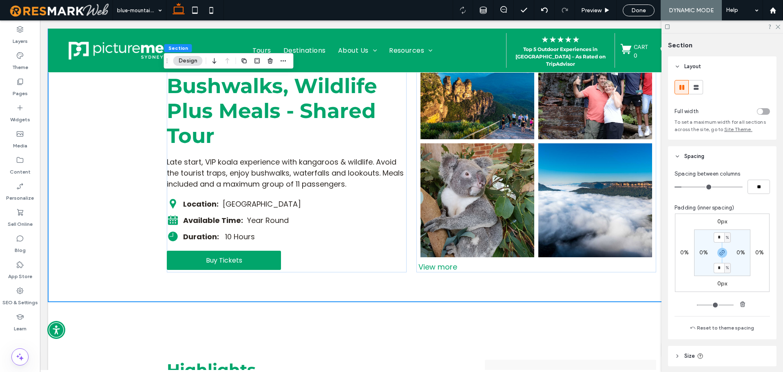
click at [700, 253] on label "0%" at bounding box center [704, 252] width 9 height 7
type input "*"
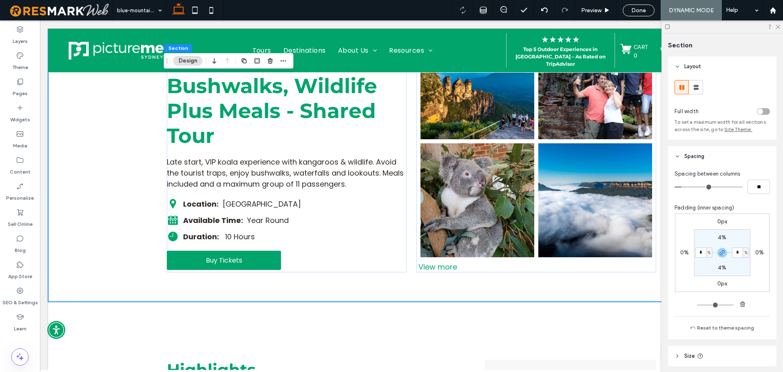
click at [700, 263] on section "4% * % 4% * %" at bounding box center [722, 252] width 56 height 47
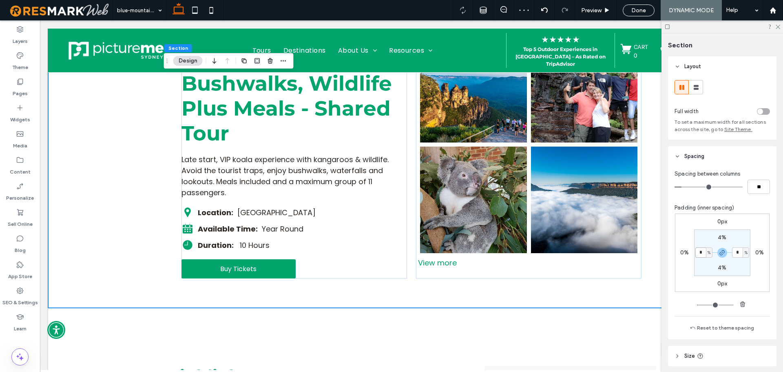
click at [696, 255] on input "*" at bounding box center [701, 252] width 11 height 10
type input "*"
click at [703, 262] on section "4% * % 4% * %" at bounding box center [722, 252] width 56 height 47
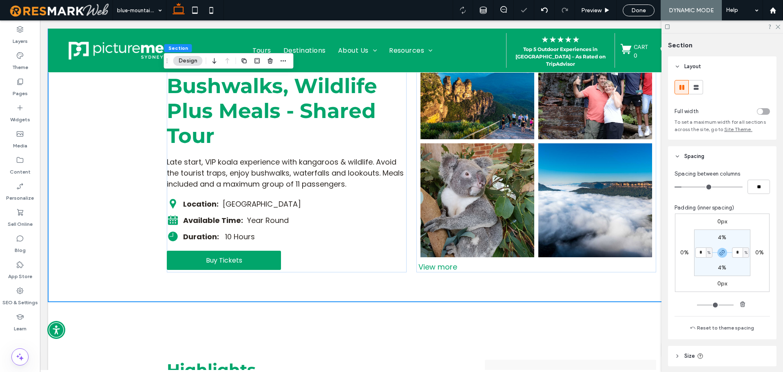
click at [698, 260] on section "4% * % 4% * %" at bounding box center [722, 252] width 56 height 47
click at [701, 257] on input "*" at bounding box center [701, 252] width 11 height 10
type input "*"
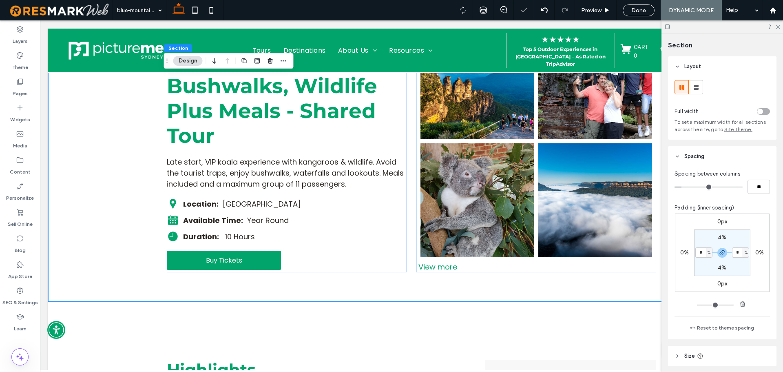
click at [703, 275] on section "4% * % 4% * %" at bounding box center [722, 252] width 56 height 47
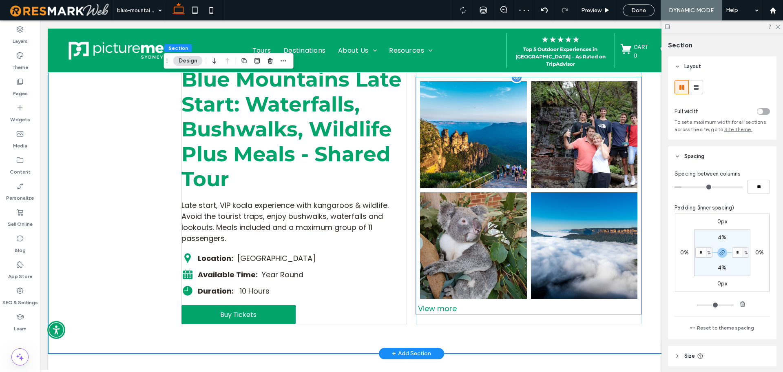
scroll to position [41, 0]
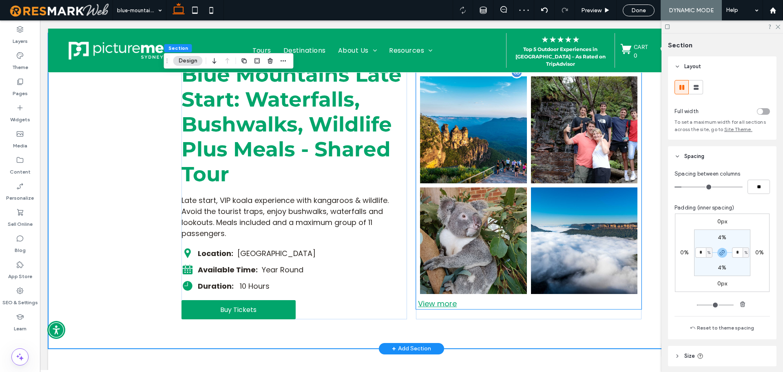
click at [450, 306] on div "View more" at bounding box center [529, 303] width 226 height 11
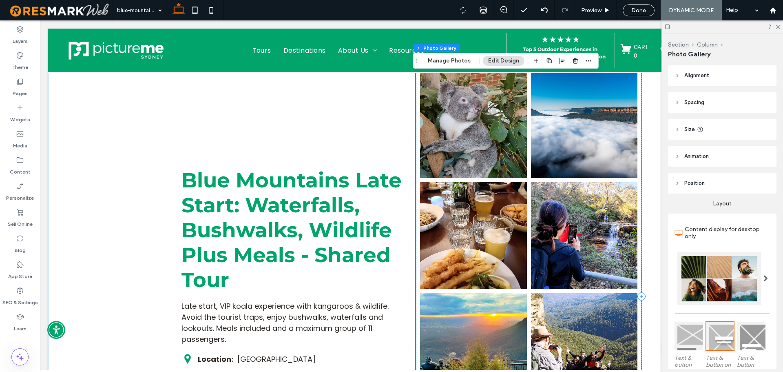
scroll to position [82, 0]
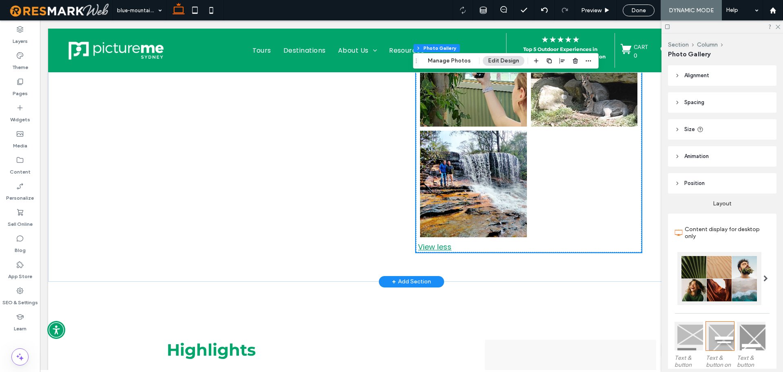
click at [441, 245] on div "View less" at bounding box center [529, 246] width 226 height 11
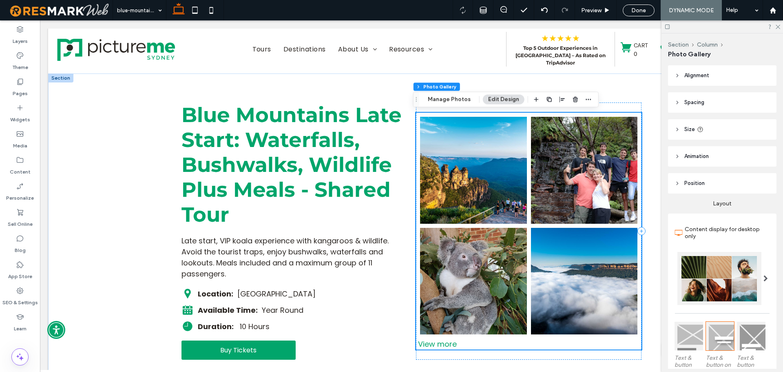
scroll to position [0, 0]
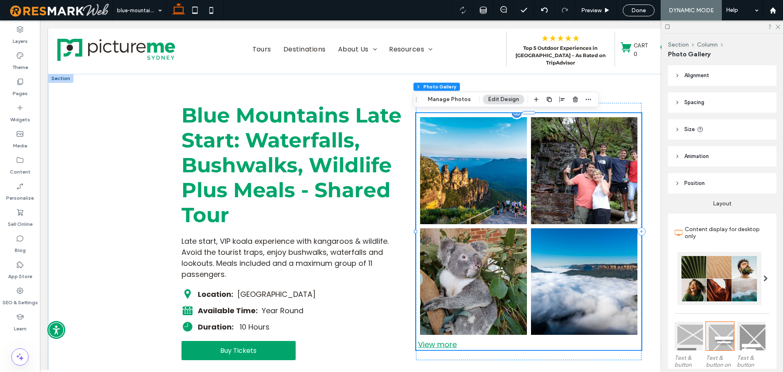
click at [441, 345] on div "View more" at bounding box center [529, 344] width 226 height 11
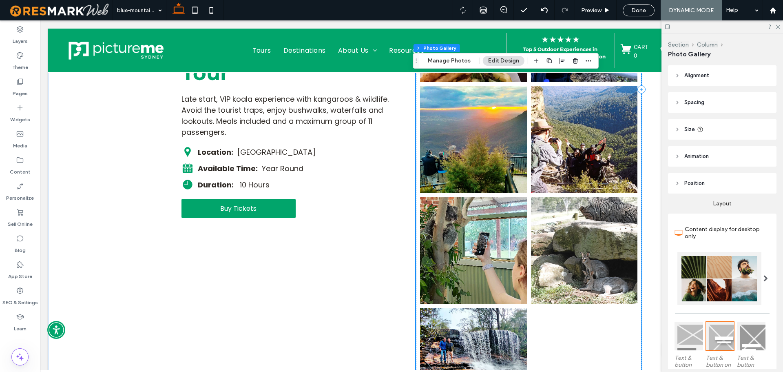
scroll to position [449, 0]
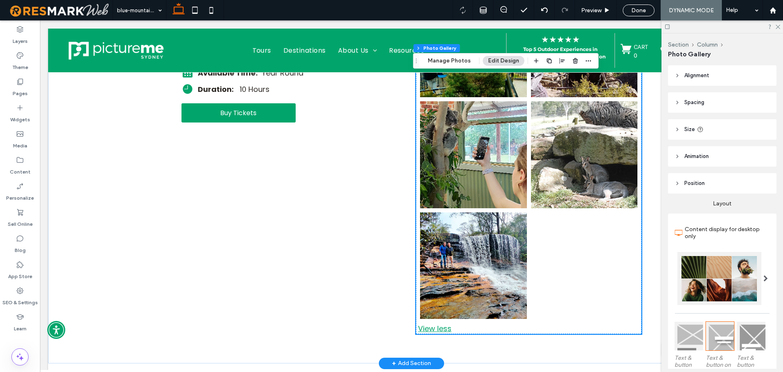
click at [446, 329] on div "View less" at bounding box center [529, 328] width 226 height 11
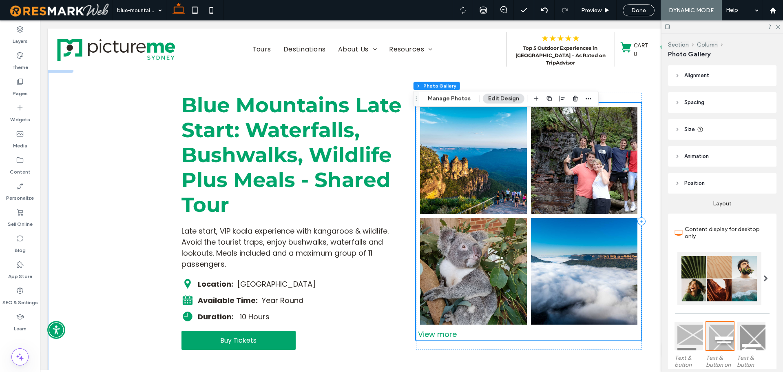
scroll to position [0, 0]
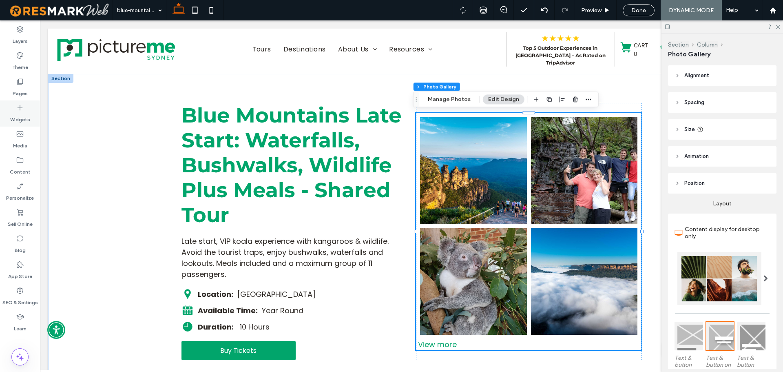
click at [23, 117] on label "Widgets" at bounding box center [20, 117] width 20 height 11
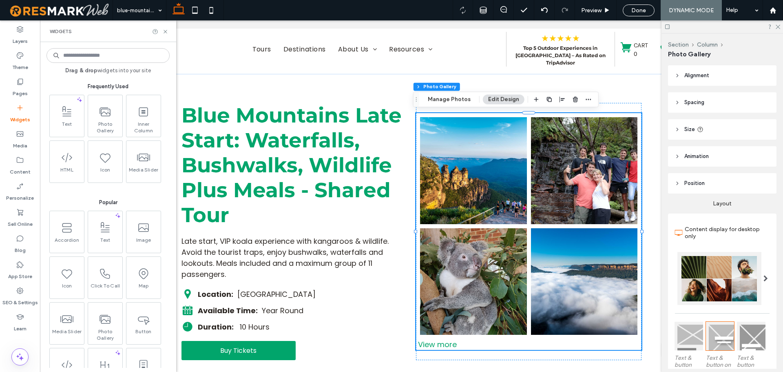
click at [121, 55] on input at bounding box center [108, 55] width 123 height 15
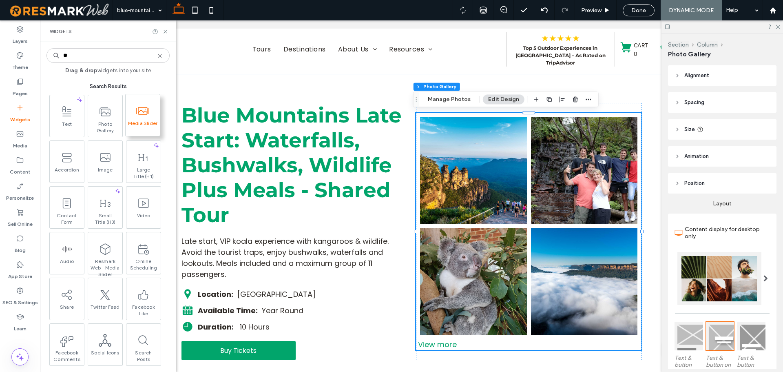
type input "**"
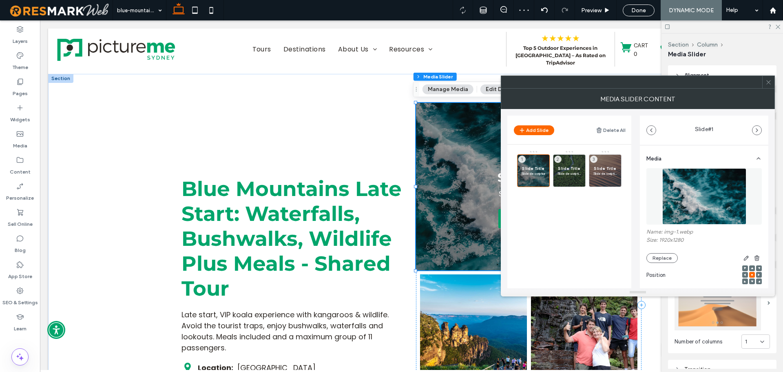
click at [767, 84] on icon at bounding box center [769, 82] width 6 height 6
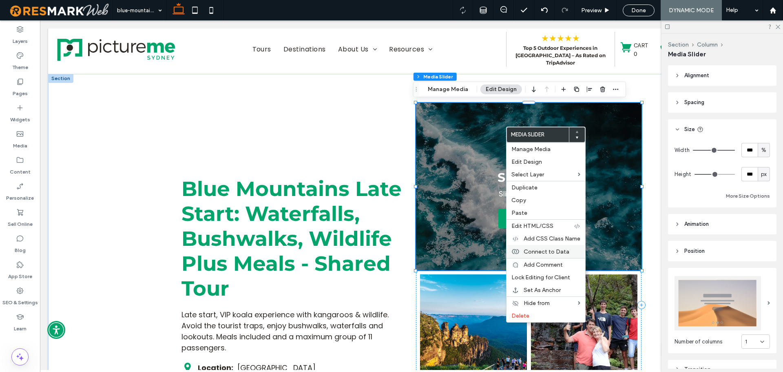
click at [559, 252] on span "Connect to Data" at bounding box center [547, 251] width 46 height 7
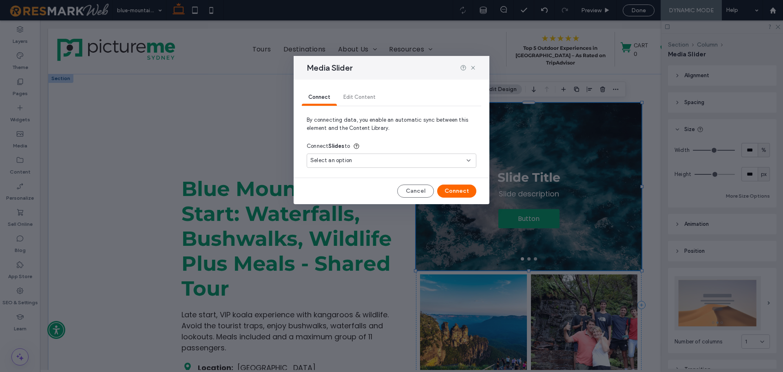
click at [337, 158] on span "Select an option" at bounding box center [332, 160] width 42 height 8
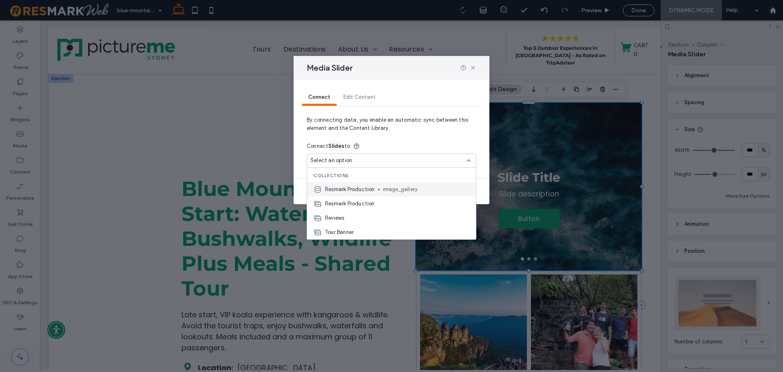
click at [374, 191] on span "Resmark Production" at bounding box center [350, 189] width 50 height 8
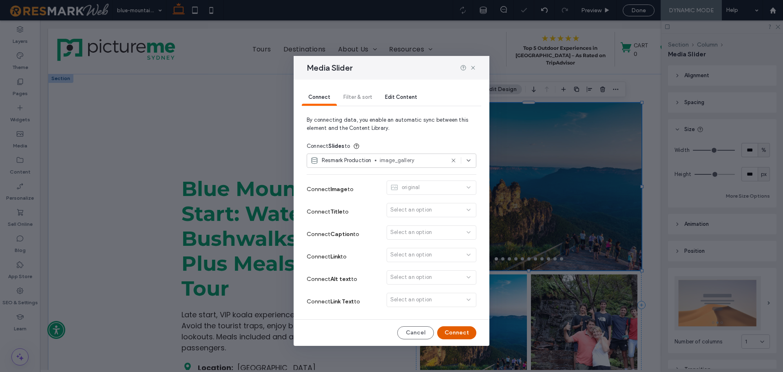
click at [457, 187] on div "original" at bounding box center [432, 189] width 90 height 18
click at [461, 328] on button "Connect" at bounding box center [456, 332] width 39 height 13
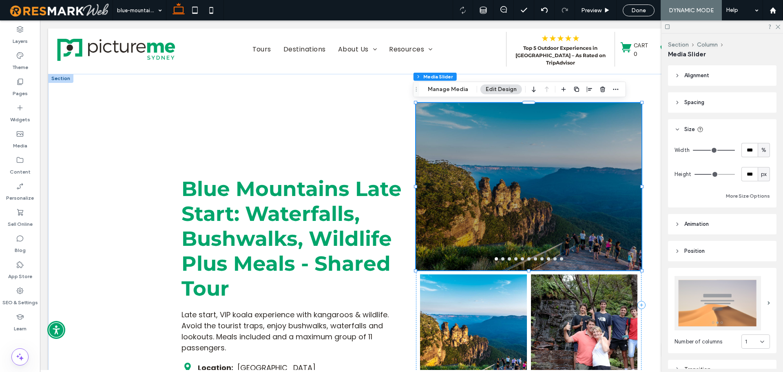
click at [501, 259] on button "go to slide 2" at bounding box center [502, 258] width 3 height 3
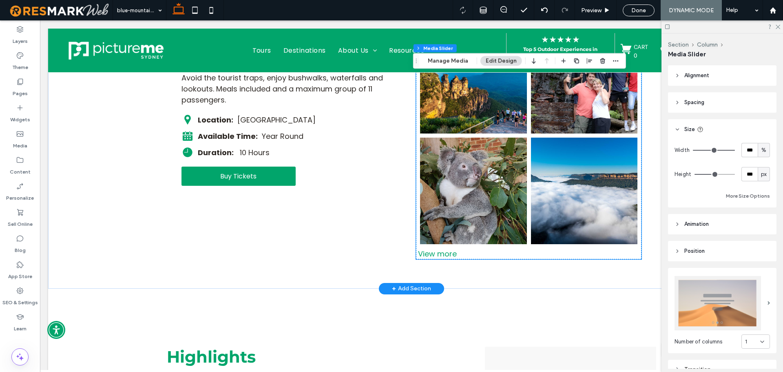
scroll to position [326, 0]
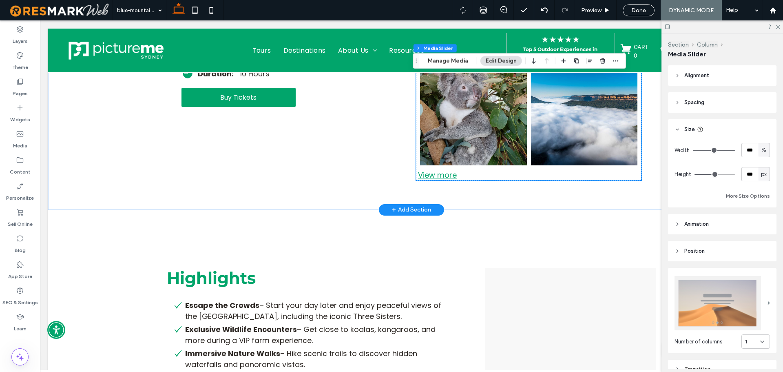
click at [446, 175] on div "View more" at bounding box center [529, 174] width 226 height 11
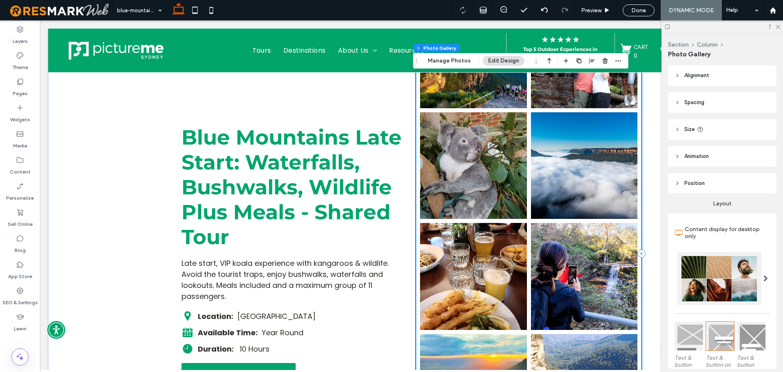
scroll to position [262, 0]
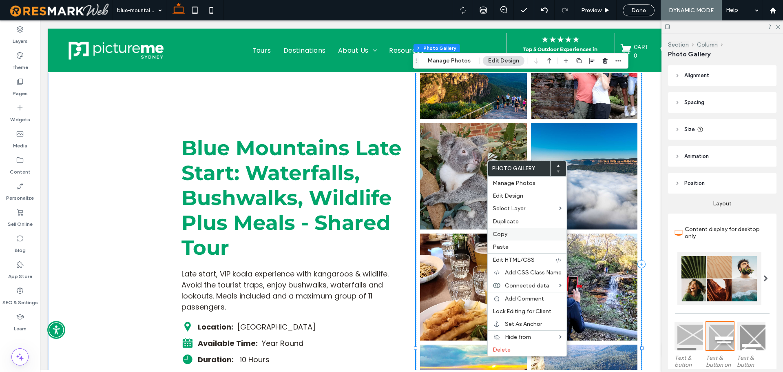
click at [524, 233] on label "Copy" at bounding box center [527, 234] width 69 height 7
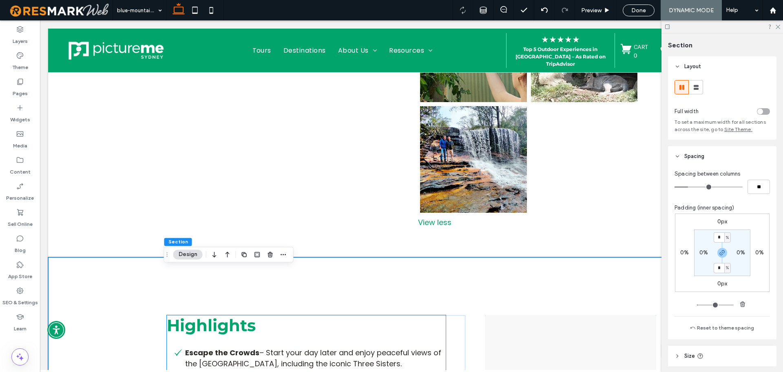
scroll to position [710, 0]
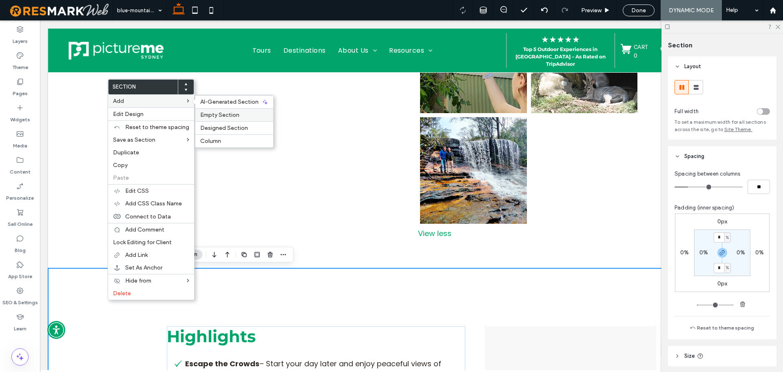
click at [214, 113] on span "Empty Section" at bounding box center [219, 114] width 39 height 7
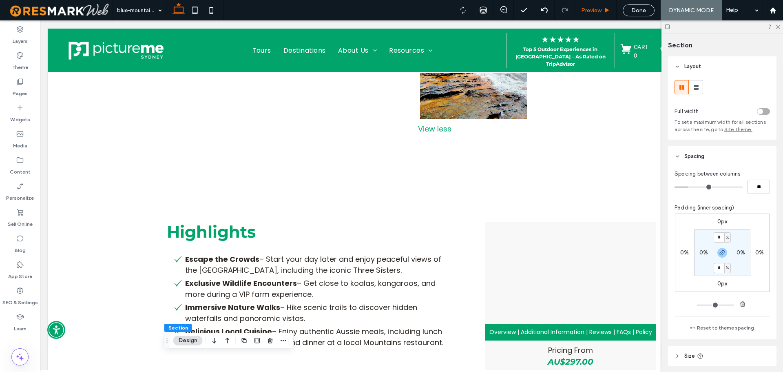
scroll to position [816, 0]
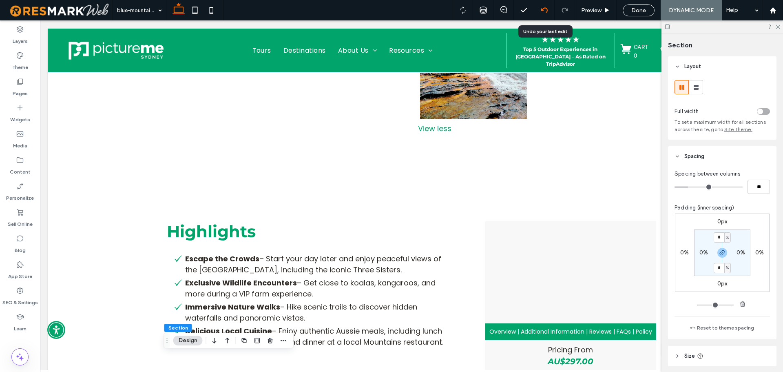
click at [548, 11] on div at bounding box center [545, 10] width 20 height 7
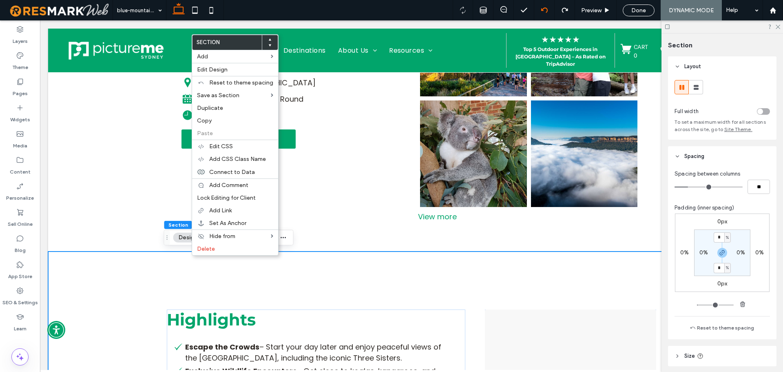
scroll to position [281, 0]
click at [304, 67] on span "Empty Section" at bounding box center [303, 70] width 39 height 7
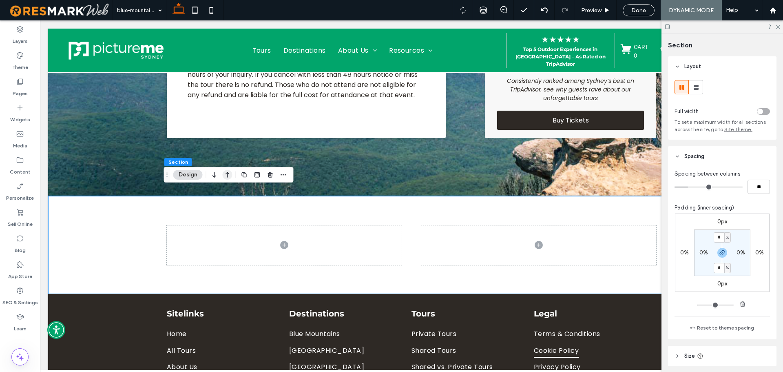
click at [229, 173] on icon "button" at bounding box center [228, 174] width 10 height 15
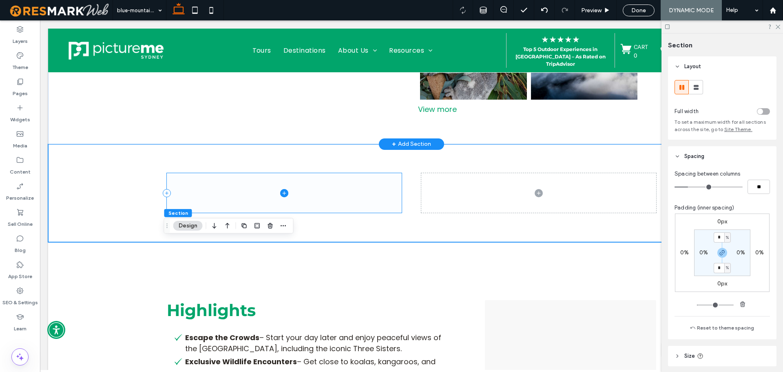
scroll to position [408, 0]
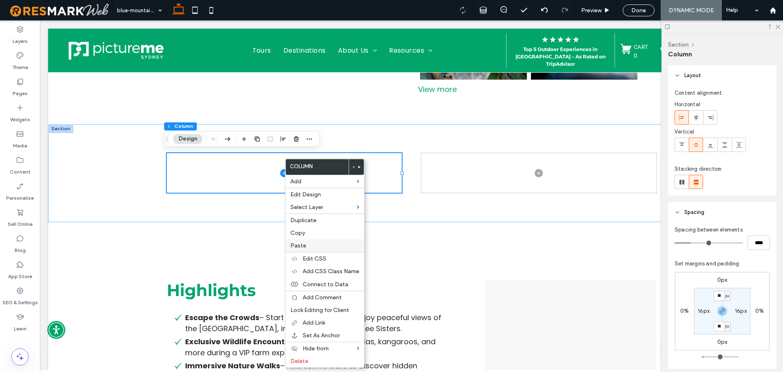
click at [319, 246] on label "Paste" at bounding box center [325, 245] width 69 height 7
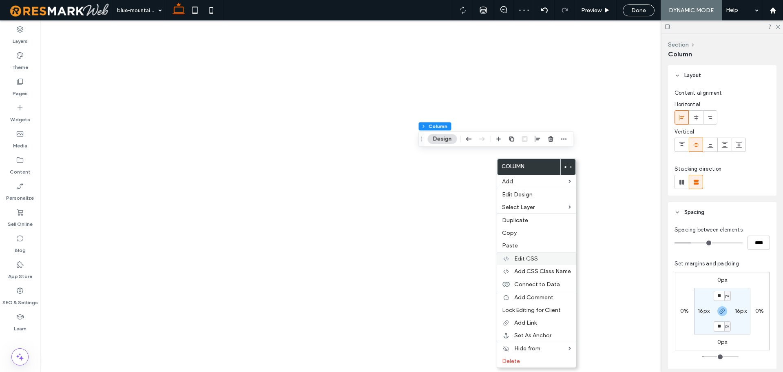
click at [532, 357] on label "Delete" at bounding box center [536, 360] width 69 height 7
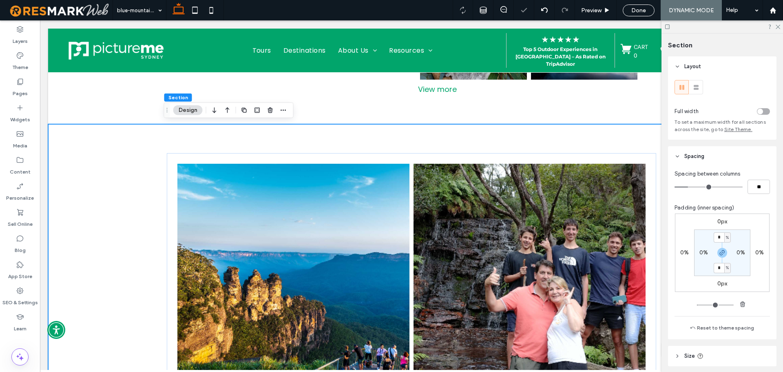
scroll to position [408, 0]
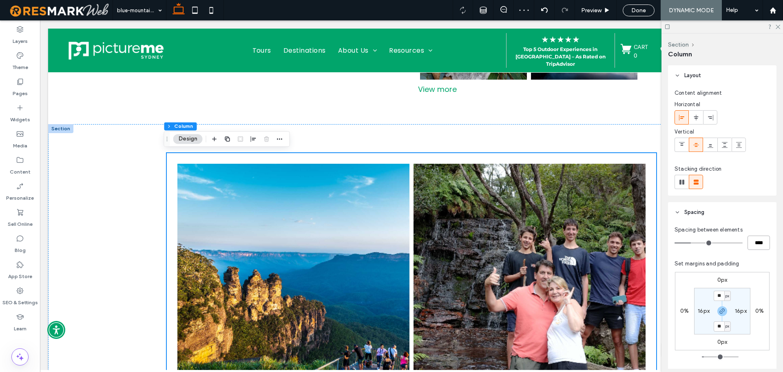
click at [755, 247] on input "****" at bounding box center [759, 242] width 22 height 14
type input "*"
type input "***"
click at [767, 259] on div "Spacing between elements *** Set margins and padding 0px 0% 0px 0% ** px 16px *…" at bounding box center [722, 301] width 109 height 159
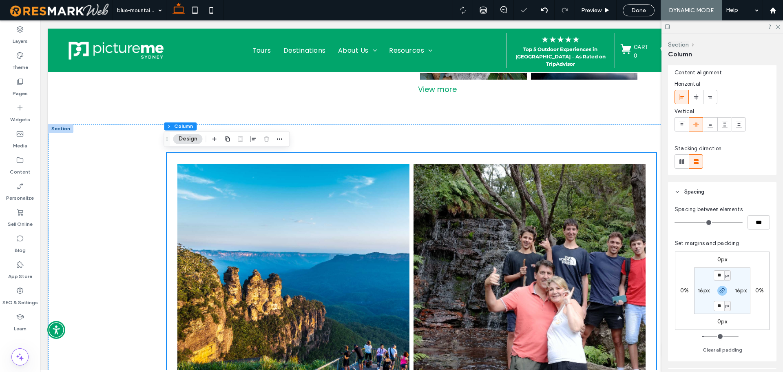
scroll to position [41, 0]
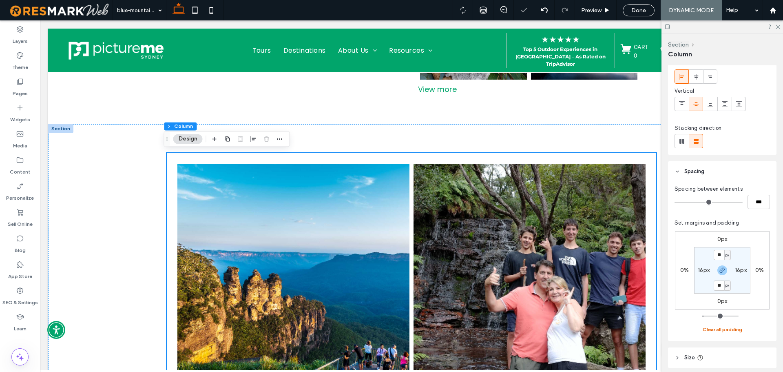
click at [727, 331] on button "Clear all padding" at bounding box center [723, 329] width 40 height 10
type input "*"
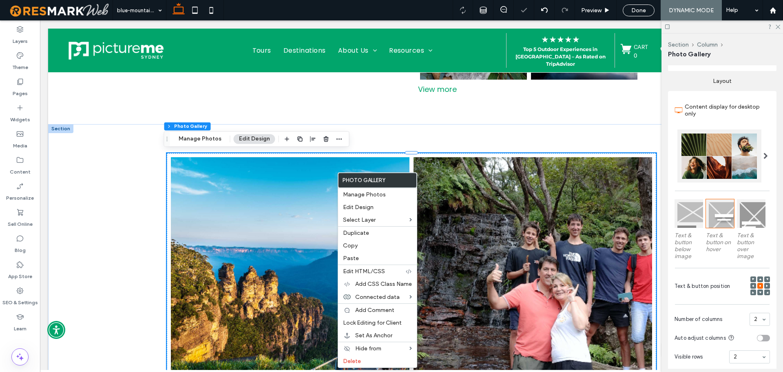
scroll to position [204, 0]
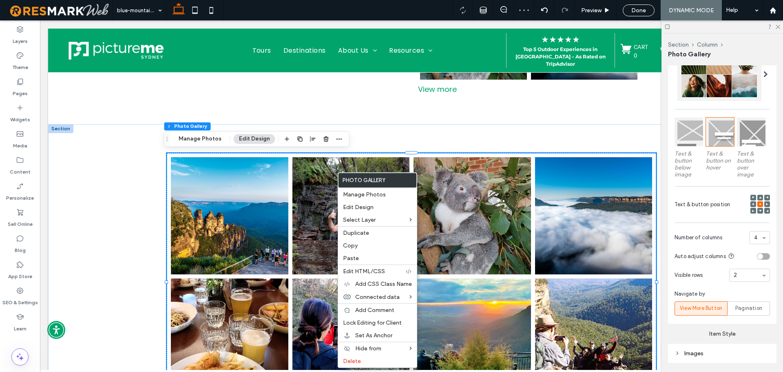
click at [342, 133] on div "Section Column Photo Gallery Manage Photos Edit Design" at bounding box center [257, 139] width 186 height 16
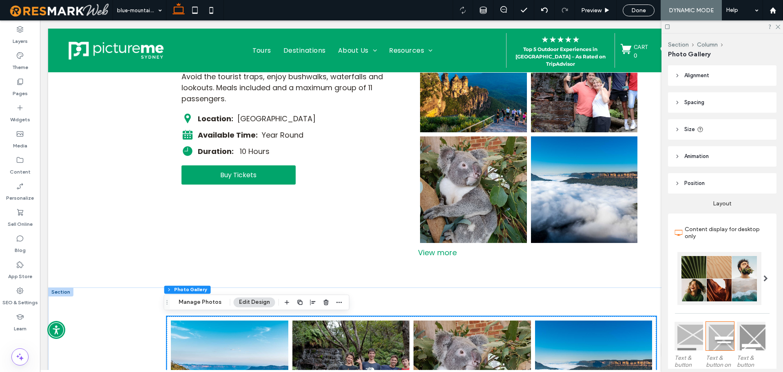
scroll to position [326, 0]
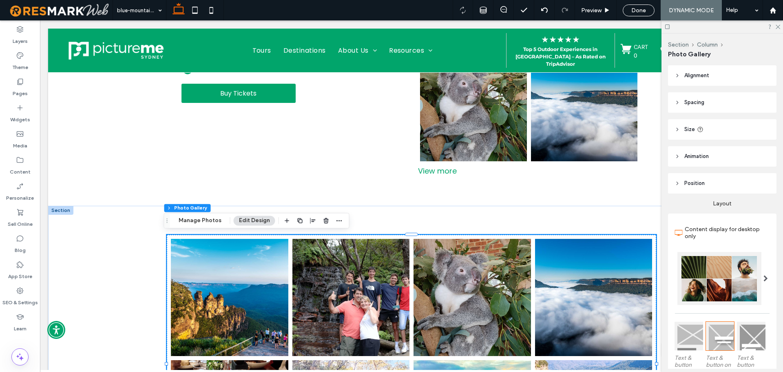
click at [728, 100] on header "Spacing" at bounding box center [722, 102] width 109 height 20
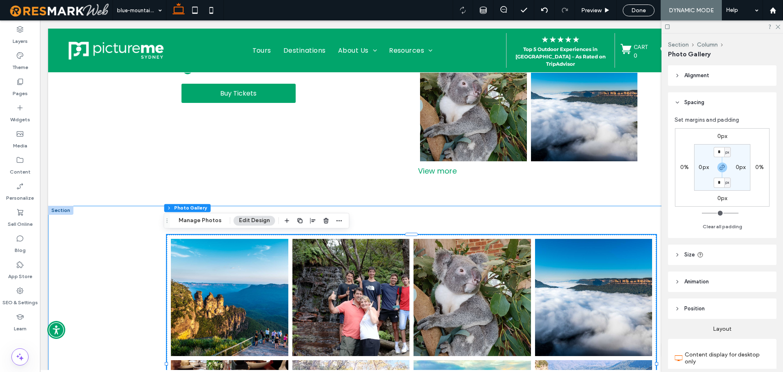
click at [138, 253] on div "Button Button Button Button Button Button Button Button Button Button Button Vi…" at bounding box center [411, 364] width 727 height 316
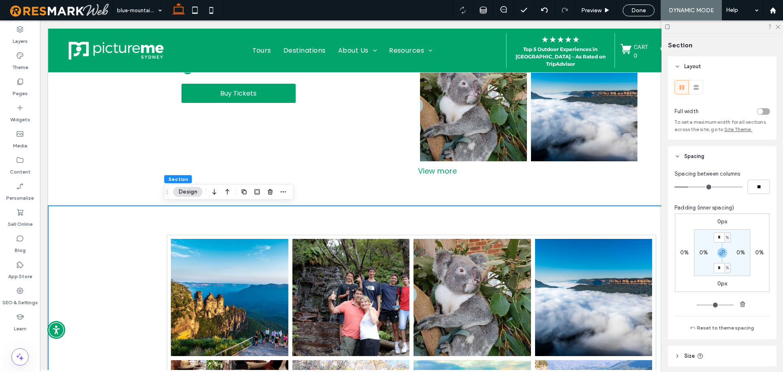
click at [761, 114] on div "toggle" at bounding box center [763, 111] width 13 height 7
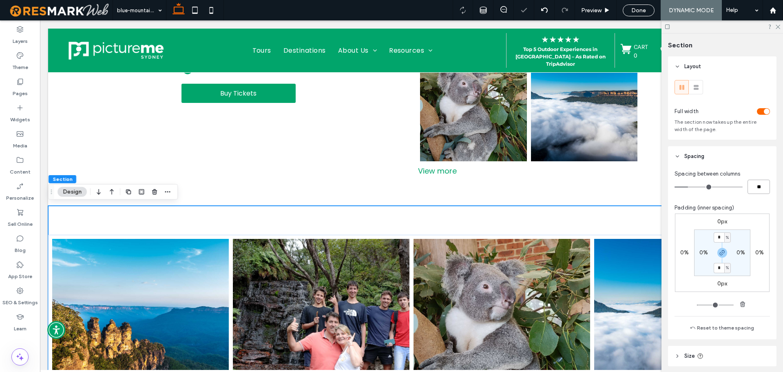
click at [760, 186] on input "**" at bounding box center [759, 187] width 22 height 14
type input "*"
type input "**"
click at [759, 200] on div "Spacing between columns ** Padding (inner spacing) 0px 0% 0px 0% * % 0% * % 0% …" at bounding box center [722, 252] width 109 height 173
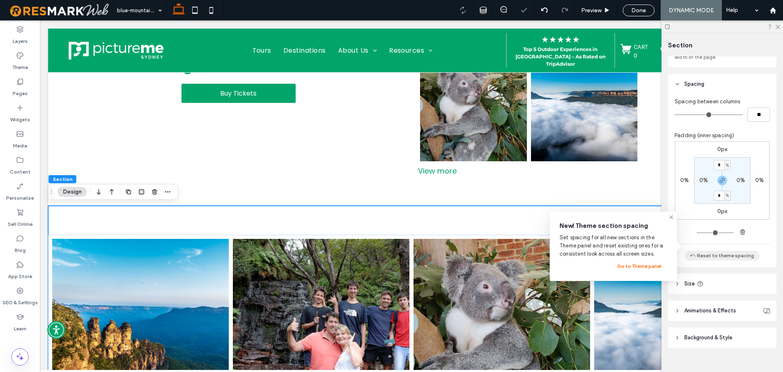
scroll to position [82, 0]
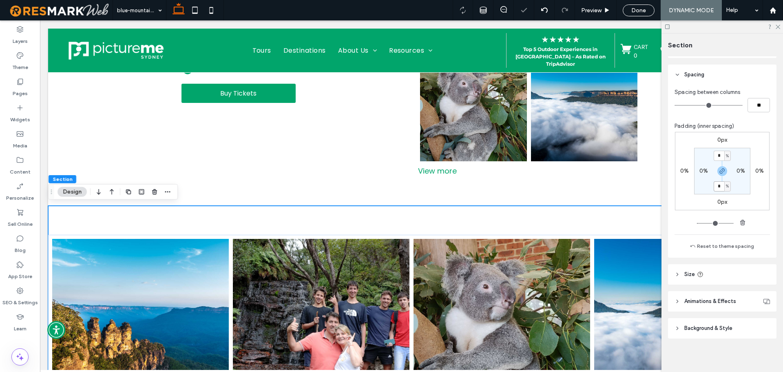
click at [720, 188] on input "*" at bounding box center [719, 186] width 11 height 10
type input "*"
click at [748, 189] on section "* % 0% * % 0%" at bounding box center [722, 171] width 56 height 47
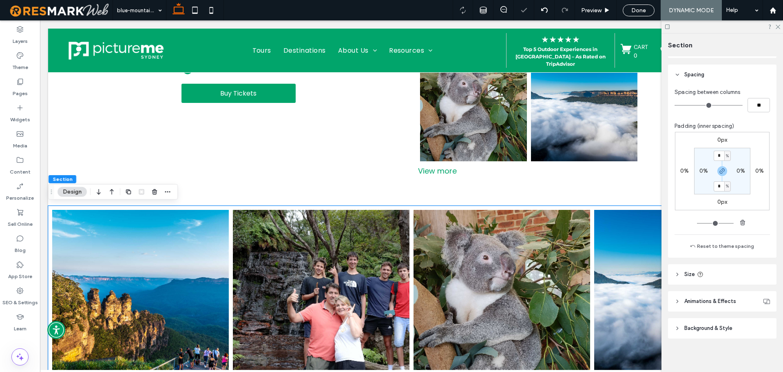
scroll to position [84, 0]
click at [742, 271] on header "Size" at bounding box center [722, 272] width 109 height 20
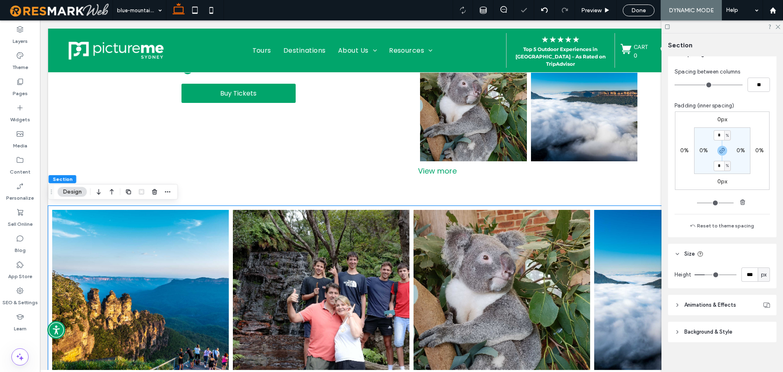
scroll to position [102, 0]
click at [751, 270] on input "***" at bounding box center [750, 274] width 16 height 14
type input "*"
click at [749, 291] on div "Layout Full width The section now takes up the entire width of the page. Spacin…" at bounding box center [725, 212] width 114 height 312
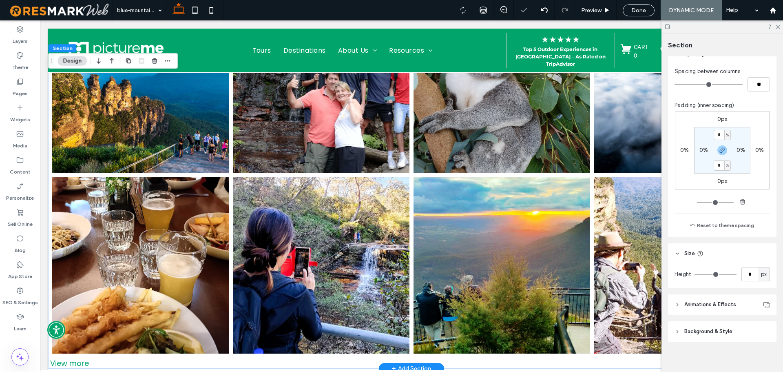
scroll to position [612, 0]
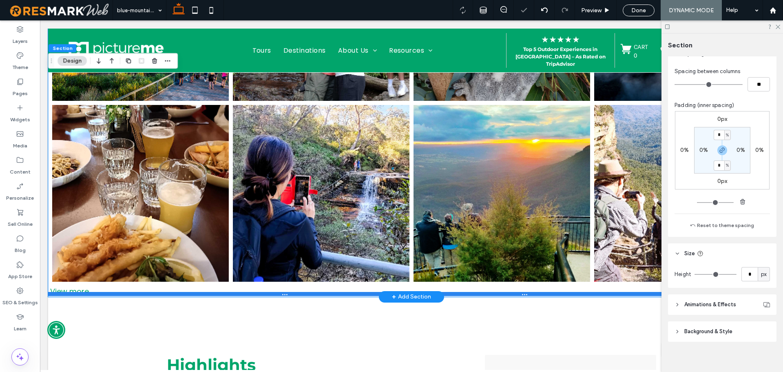
click at [68, 292] on div at bounding box center [408, 294] width 721 height 4
type input "***"
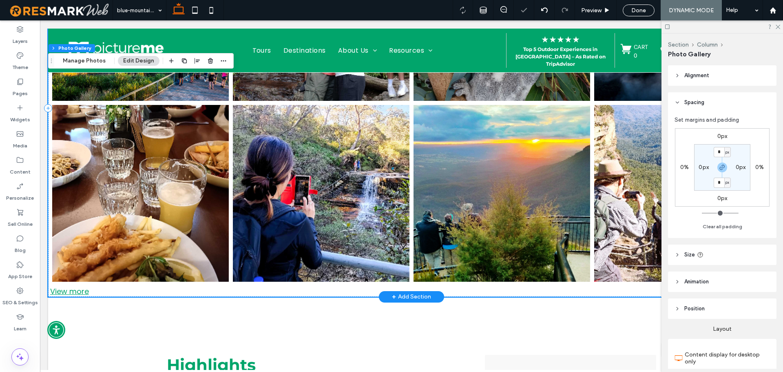
click at [80, 288] on div "View more" at bounding box center [411, 291] width 727 height 11
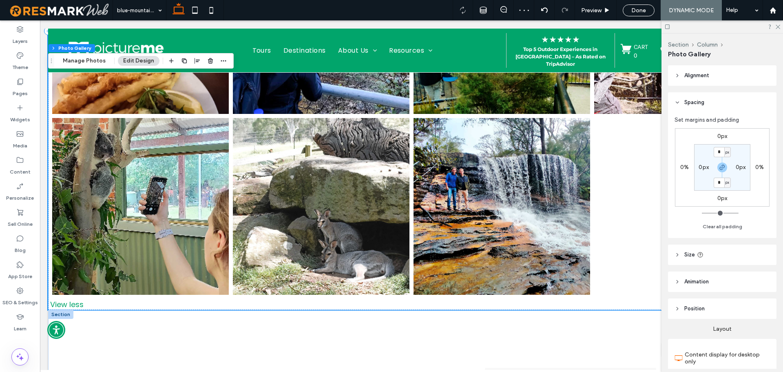
scroll to position [857, 0]
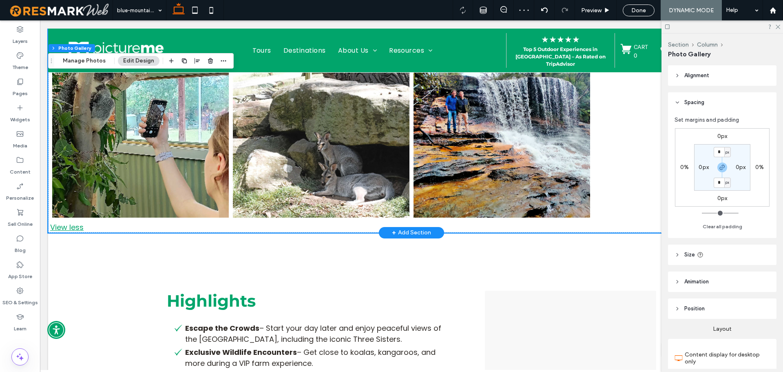
click at [73, 226] on div at bounding box center [408, 228] width 721 height 4
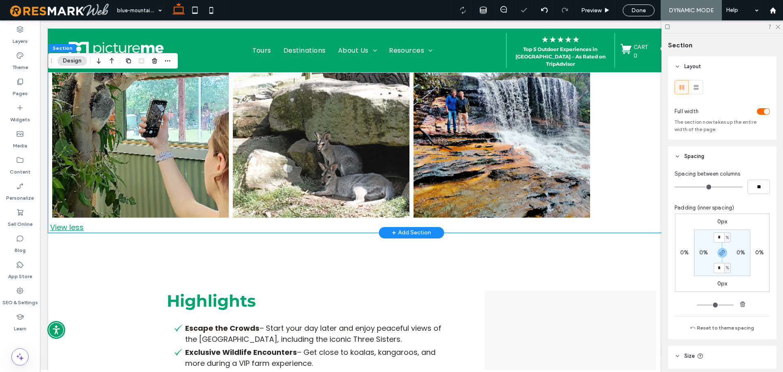
click at [74, 222] on div "View less" at bounding box center [411, 227] width 727 height 11
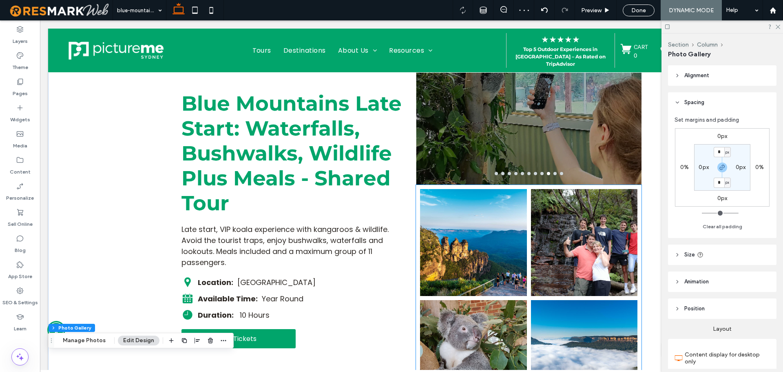
scroll to position [0, 0]
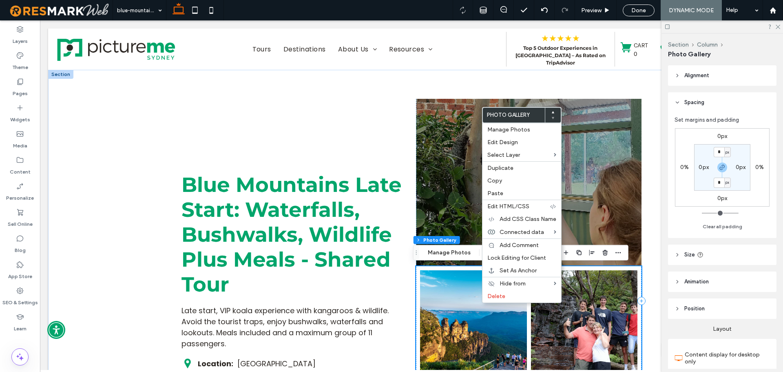
click at [489, 296] on span "Delete" at bounding box center [497, 296] width 18 height 7
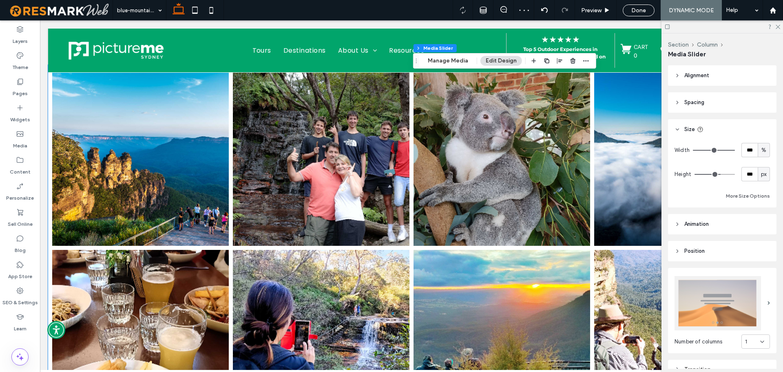
scroll to position [245, 0]
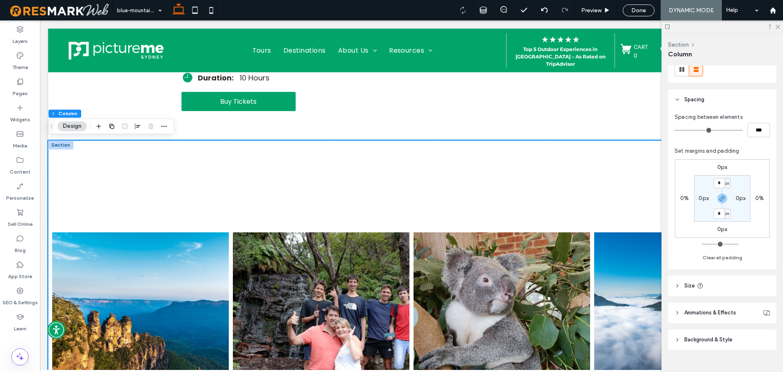
scroll to position [126, 0]
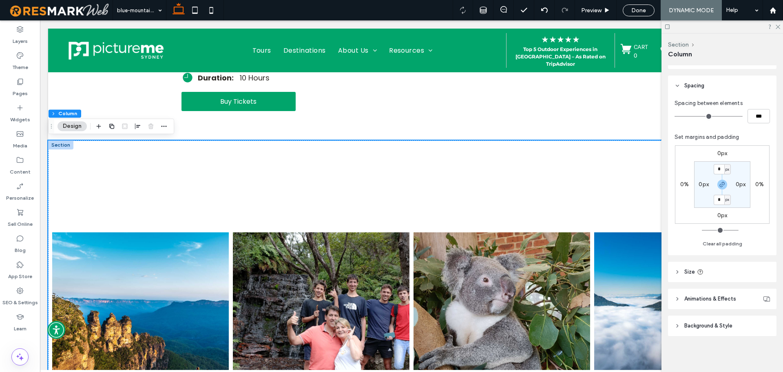
click at [733, 279] on header "Size" at bounding box center [722, 272] width 109 height 20
click at [739, 278] on header "Size" at bounding box center [722, 272] width 109 height 20
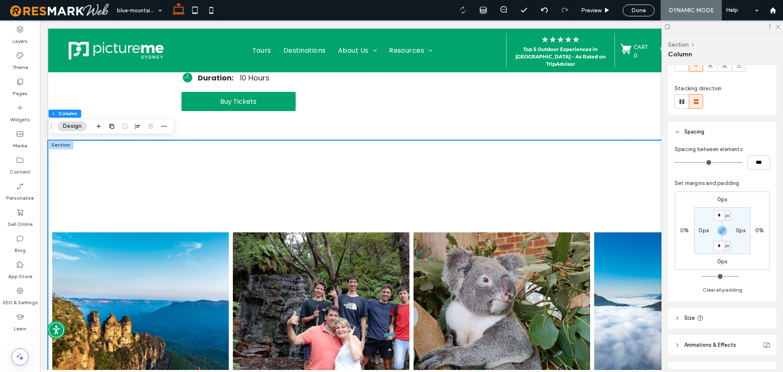
scroll to position [45, 0]
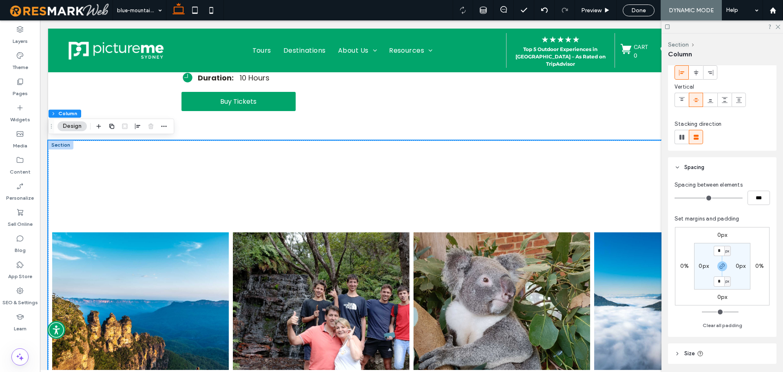
click at [56, 144] on div at bounding box center [60, 144] width 25 height 9
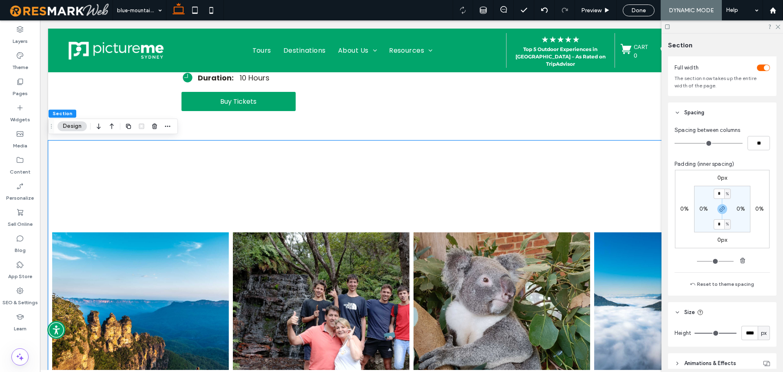
scroll to position [82, 0]
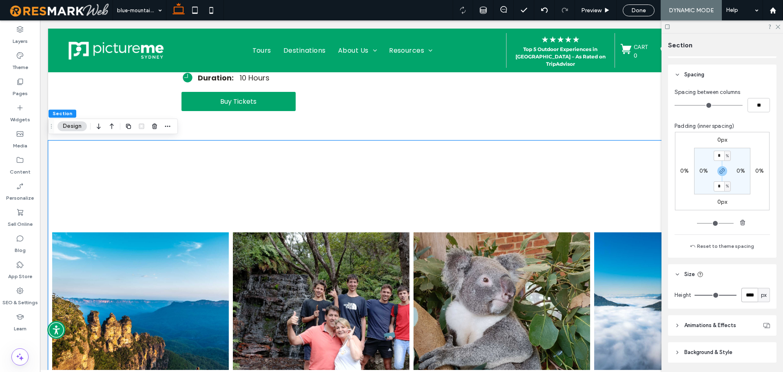
click at [751, 293] on input "****" at bounding box center [750, 295] width 16 height 14
type input "*"
click at [746, 304] on div "Height * px" at bounding box center [722, 296] width 109 height 24
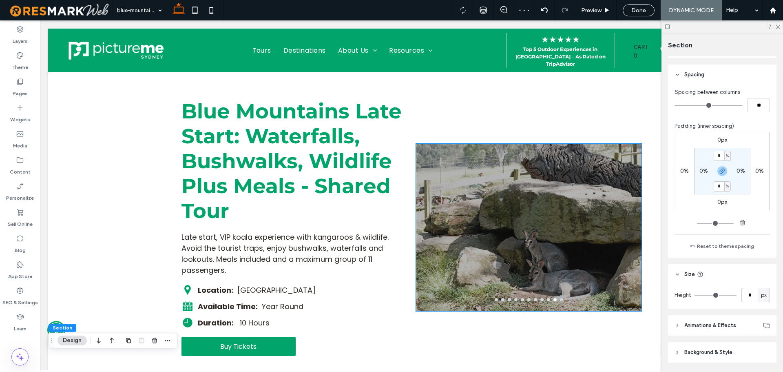
scroll to position [41, 0]
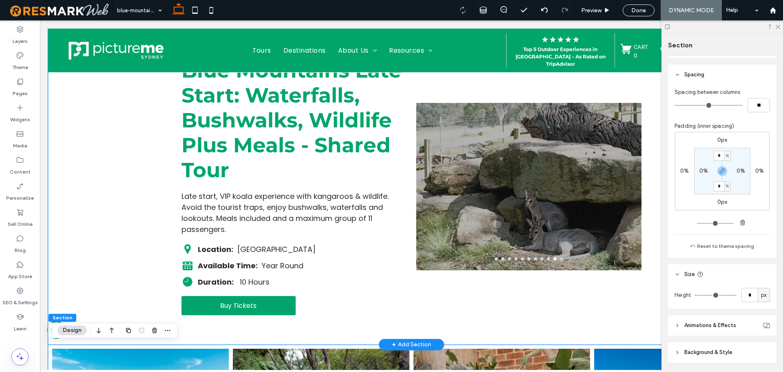
click at [138, 200] on div "Blue Mountains Late Start: Waterfalls, Bushwalks, Wildlife Plus Meals - Shared …" at bounding box center [411, 186] width 727 height 315
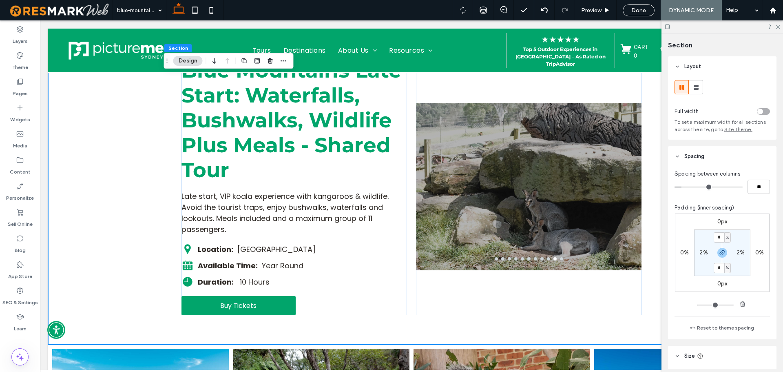
click at [764, 111] on div "toggle" at bounding box center [763, 111] width 13 height 7
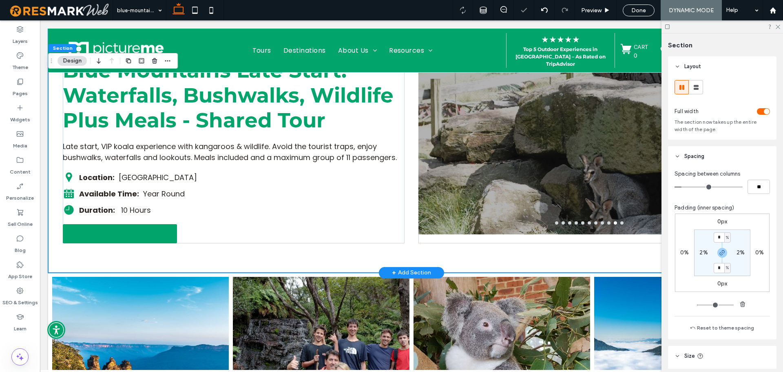
scroll to position [0, 0]
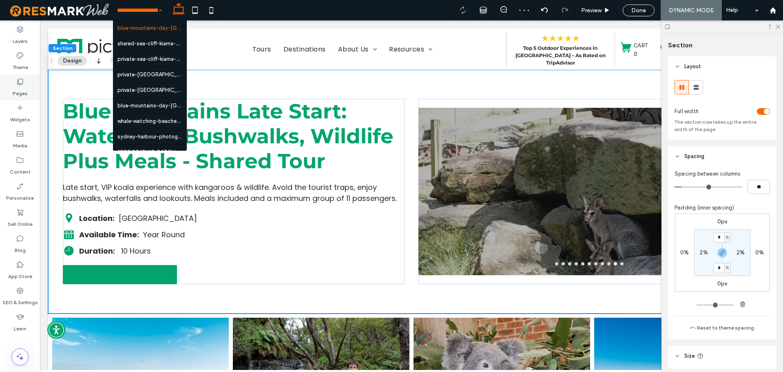
click at [28, 92] on div "Pages" at bounding box center [20, 87] width 40 height 26
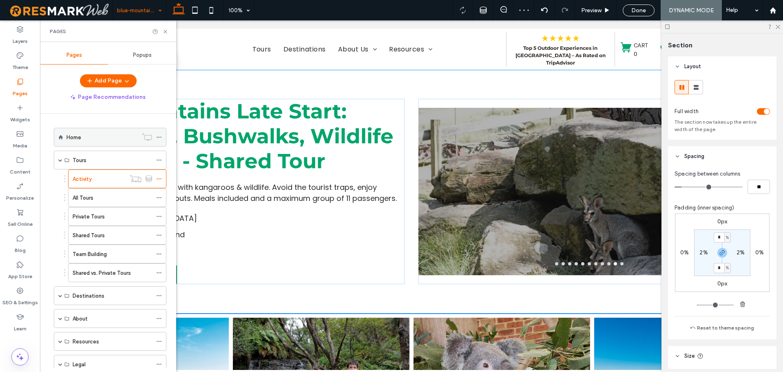
click at [73, 133] on label "Home" at bounding box center [74, 137] width 15 height 14
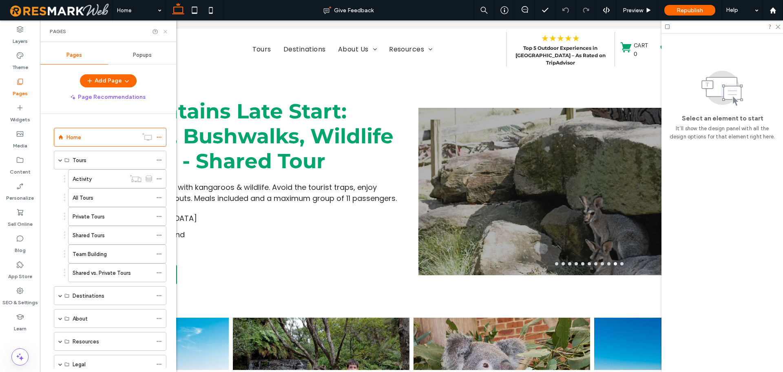
click at [168, 33] on icon at bounding box center [165, 32] width 6 height 6
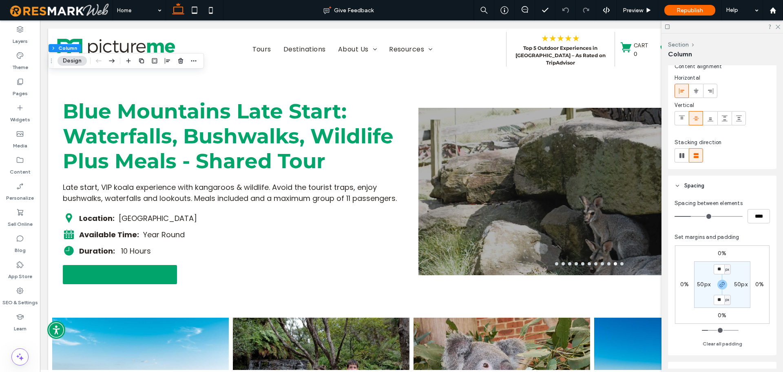
scroll to position [41, 0]
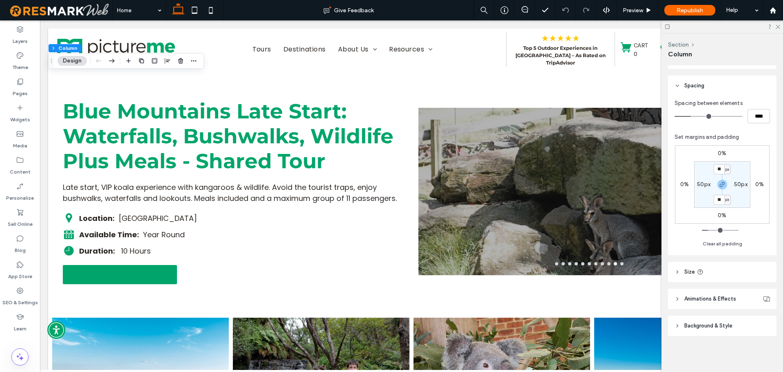
click at [725, 272] on header "Size" at bounding box center [722, 272] width 109 height 20
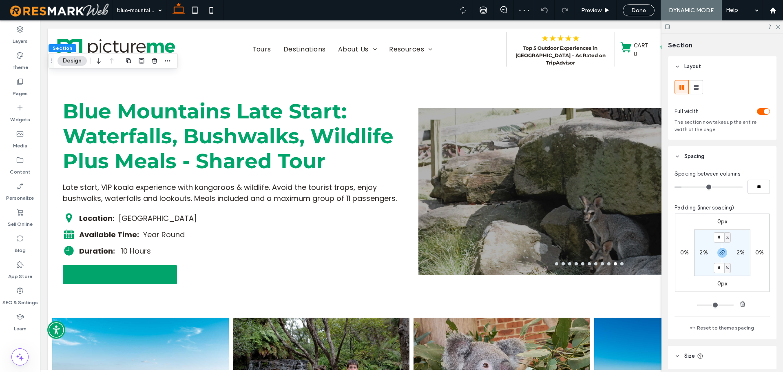
click at [704, 249] on label "2%" at bounding box center [704, 252] width 8 height 7
click at [708, 253] on span "%" at bounding box center [709, 252] width 3 height 8
click at [708, 267] on span "px" at bounding box center [705, 265] width 6 height 8
type input "**"
type input "****"
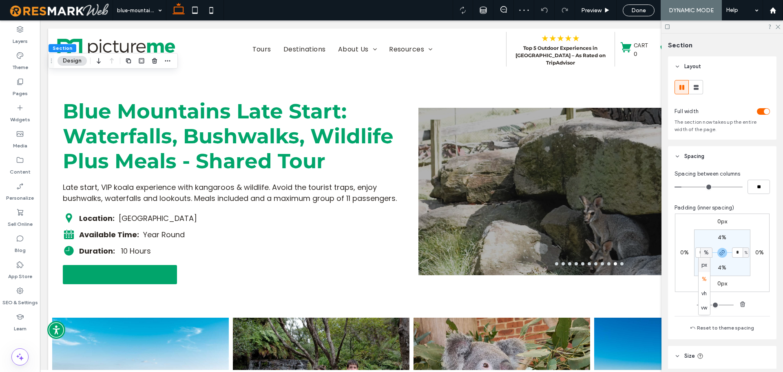
type input "****"
type input "**"
click at [699, 253] on input "****" at bounding box center [701, 252] width 11 height 10
type input "**"
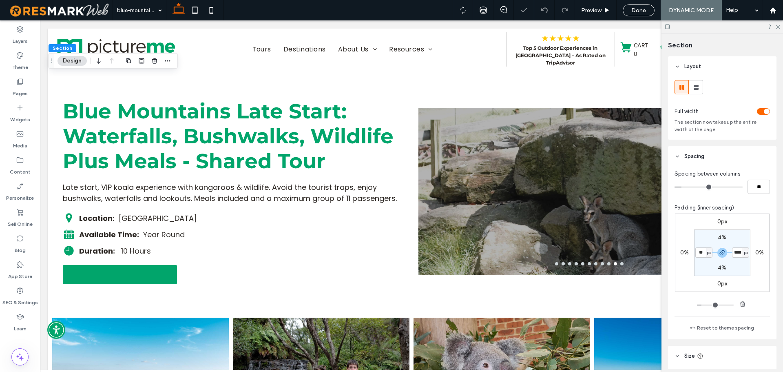
type input "**"
click at [706, 264] on section "4% ** px 4% ** px" at bounding box center [722, 252] width 56 height 47
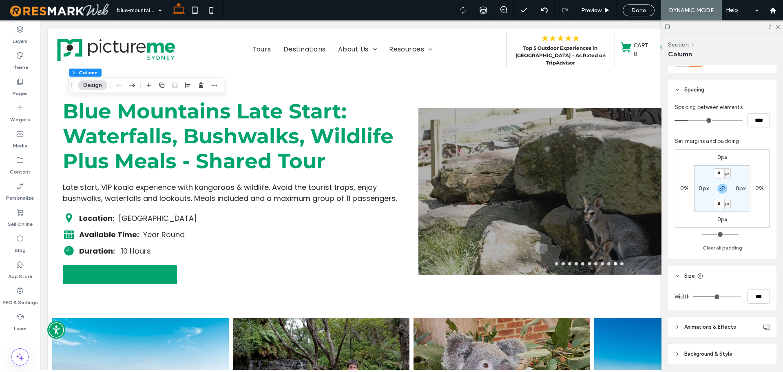
scroll to position [151, 0]
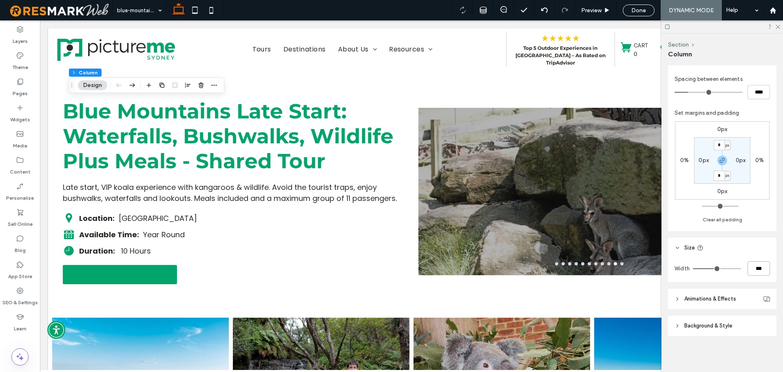
click at [751, 272] on input "***" at bounding box center [759, 268] width 22 height 14
type input "**"
type input "***"
click at [752, 285] on div "Layout Content alignment Horizontal Vertical Stacking direction Spacing Spacing…" at bounding box center [725, 216] width 114 height 303
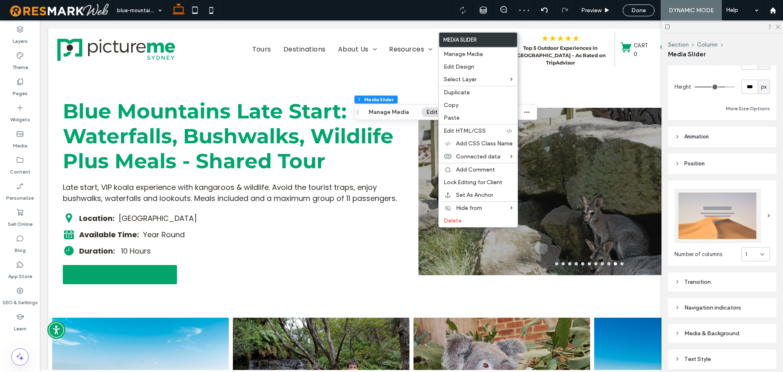
scroll to position [87, 0]
click at [748, 90] on input "***" at bounding box center [750, 87] width 16 height 14
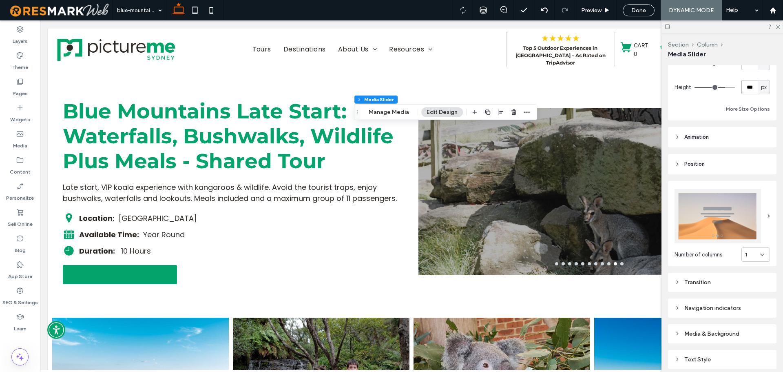
type input "***"
click at [745, 78] on div "Width *** % Height *** px More Size Options" at bounding box center [722, 85] width 95 height 58
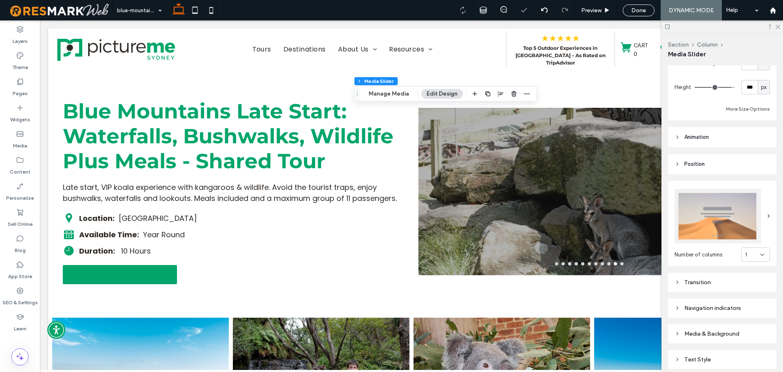
click at [741, 94] on div "Width *** % Height *** px More Size Options" at bounding box center [722, 85] width 95 height 58
click at [743, 93] on input "***" at bounding box center [750, 87] width 16 height 14
click at [752, 80] on input "***" at bounding box center [750, 87] width 16 height 14
type input "***"
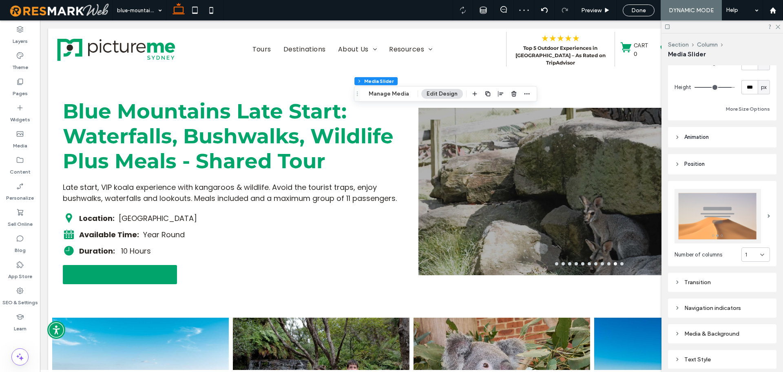
type input "***"
click at [750, 77] on div "Width *** % Height *** px More Size Options" at bounding box center [722, 85] width 95 height 58
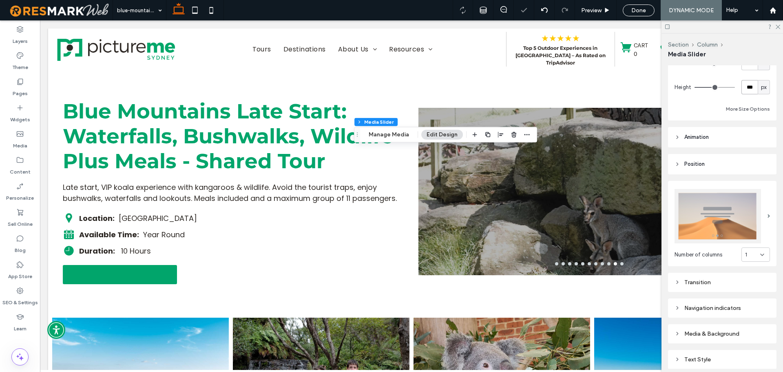
click at [745, 87] on input "***" at bounding box center [750, 87] width 16 height 14
type input "***"
click at [755, 80] on div "Width *** % Height *** px More Size Options" at bounding box center [722, 85] width 95 height 58
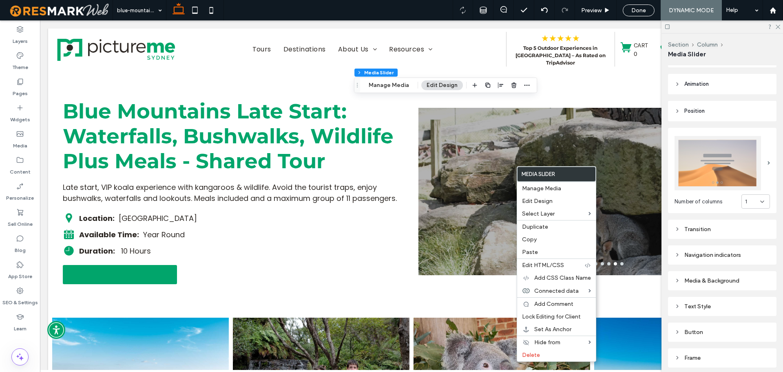
scroll to position [169, 0]
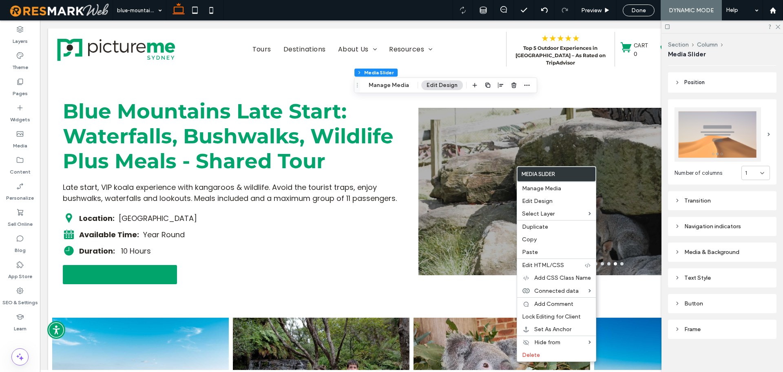
click at [742, 223] on div "Navigation indicators" at bounding box center [722, 226] width 95 height 7
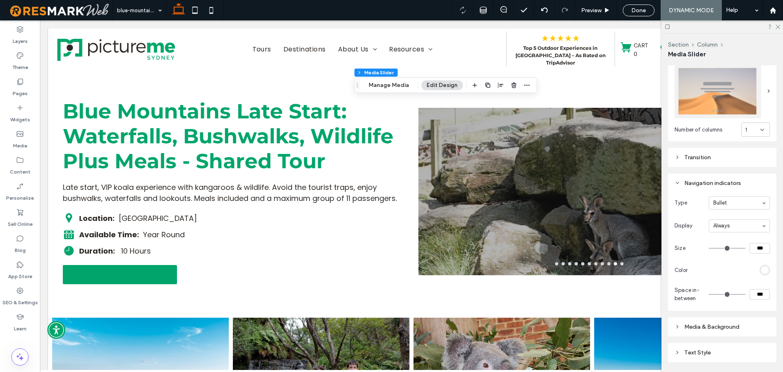
scroll to position [250, 0]
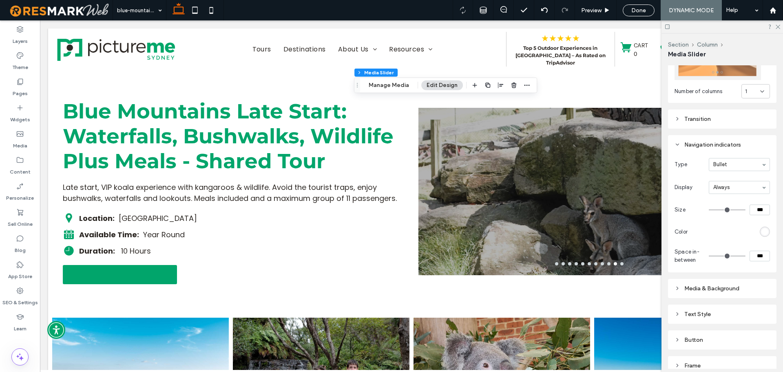
click at [742, 285] on div "Media & Background" at bounding box center [722, 288] width 95 height 7
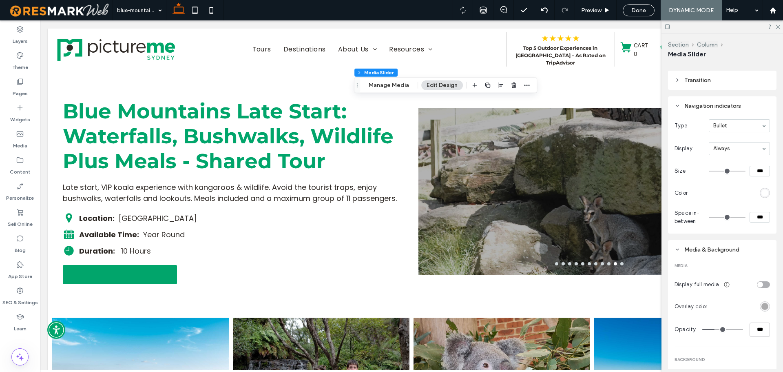
scroll to position [332, 0]
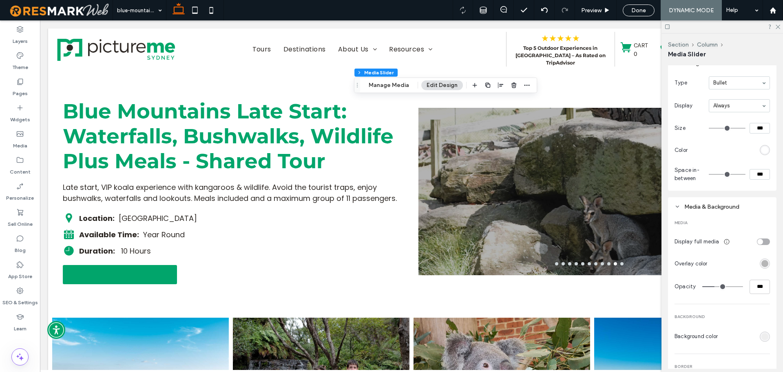
click at [762, 262] on div "rgba(0, 0, 0, 0.3)" at bounding box center [765, 263] width 7 height 7
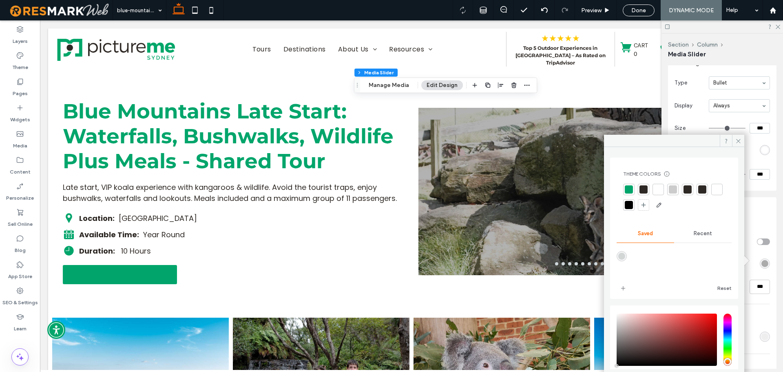
click at [698, 237] on div "Recent" at bounding box center [703, 233] width 58 height 18
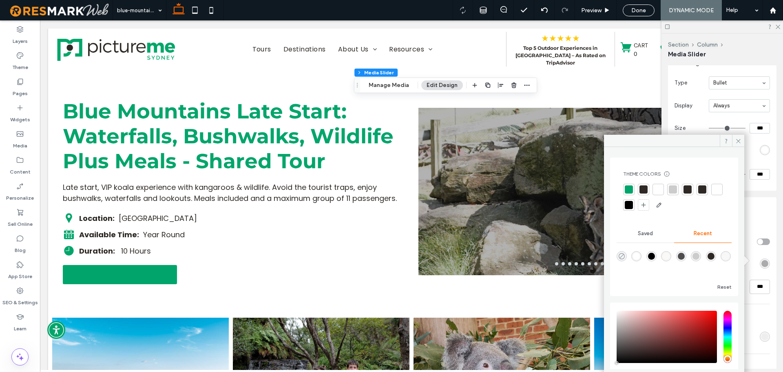
click at [623, 253] on icon "rgba(0, 0, 0, 0)" at bounding box center [622, 256] width 7 height 7
type input "*"
type input "**"
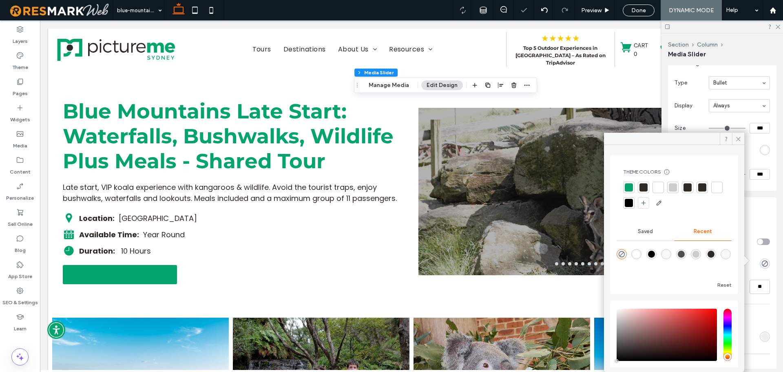
type input "*"
type input "**"
drag, startPoint x: 734, startPoint y: 139, endPoint x: 732, endPoint y: 149, distance: 10.6
click at [735, 139] on span at bounding box center [738, 139] width 12 height 12
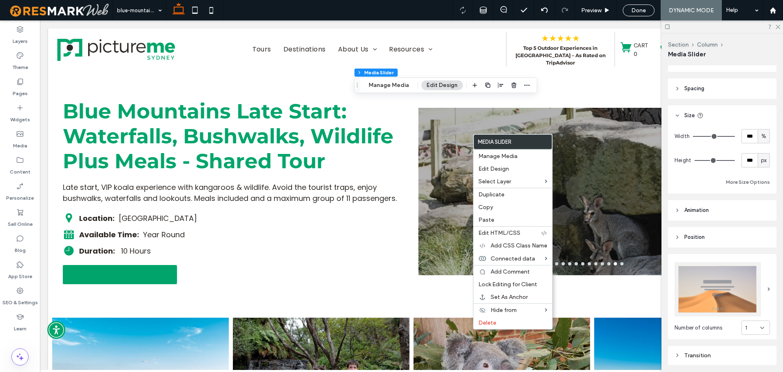
scroll to position [5, 0]
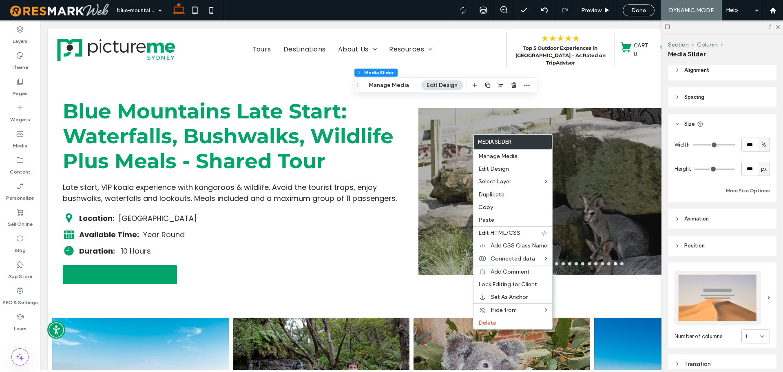
click at [761, 171] on span "px" at bounding box center [764, 169] width 6 height 8
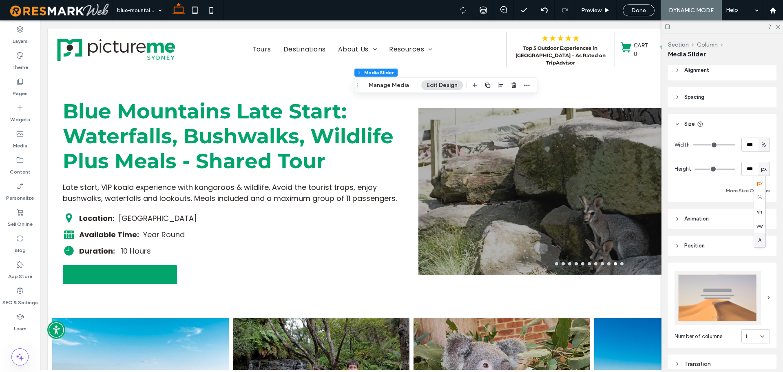
click at [759, 243] on span "A" at bounding box center [760, 240] width 3 height 8
type input "*"
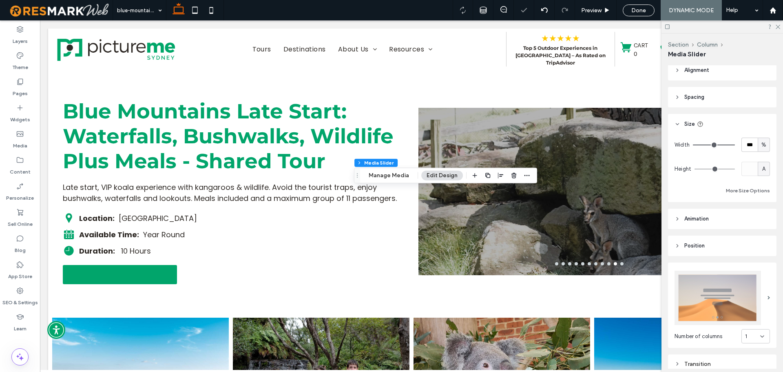
scroll to position [0, 0]
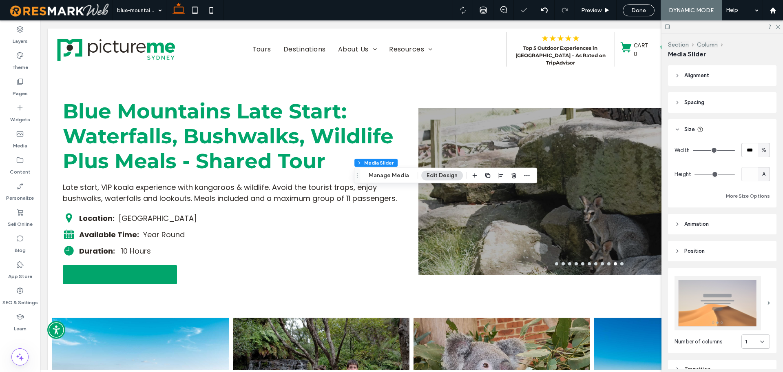
click at [724, 67] on header "Alignment" at bounding box center [722, 75] width 109 height 20
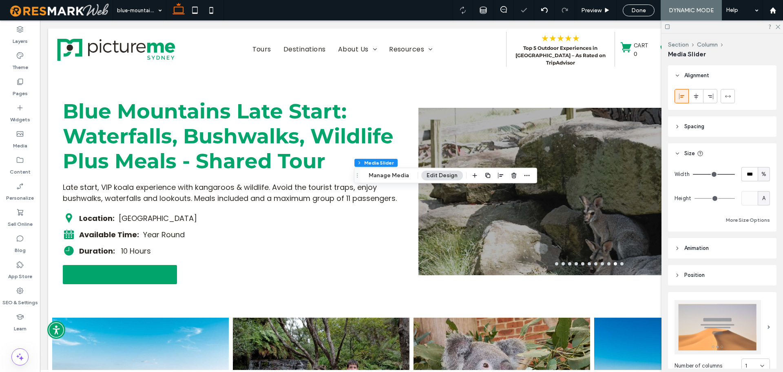
scroll to position [41, 0]
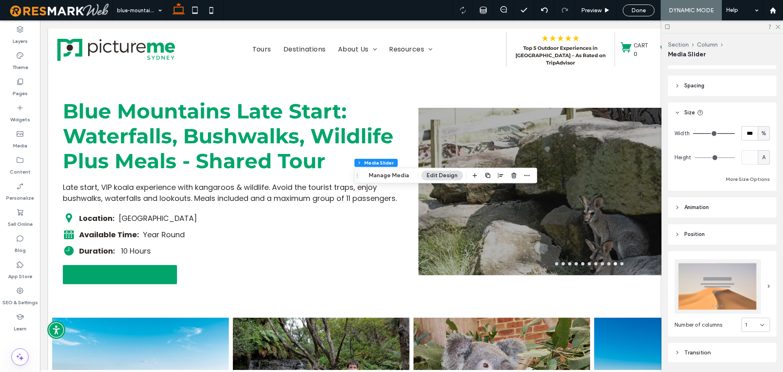
click at [763, 157] on span "A" at bounding box center [764, 157] width 3 height 8
click at [761, 203] on span "vh" at bounding box center [759, 200] width 5 height 8
type input "**"
click at [750, 155] on input "****" at bounding box center [750, 157] width 16 height 14
type input "***"
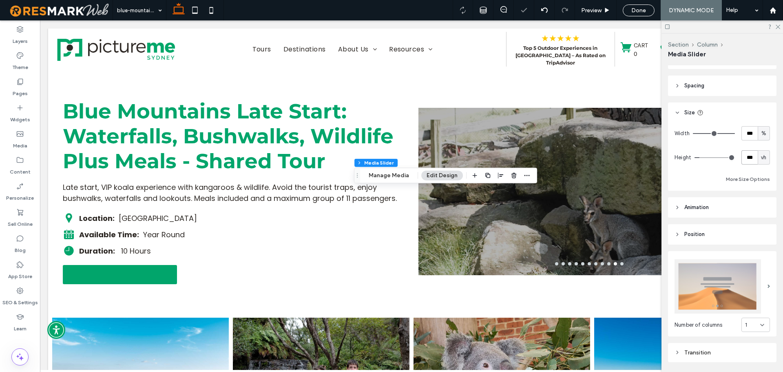
type input "***"
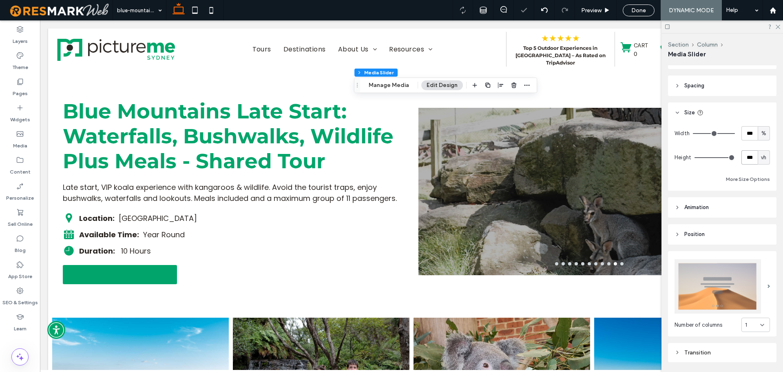
click at [750, 155] on input "***" at bounding box center [750, 157] width 16 height 14
type input "**"
click at [742, 156] on input "**" at bounding box center [750, 157] width 16 height 14
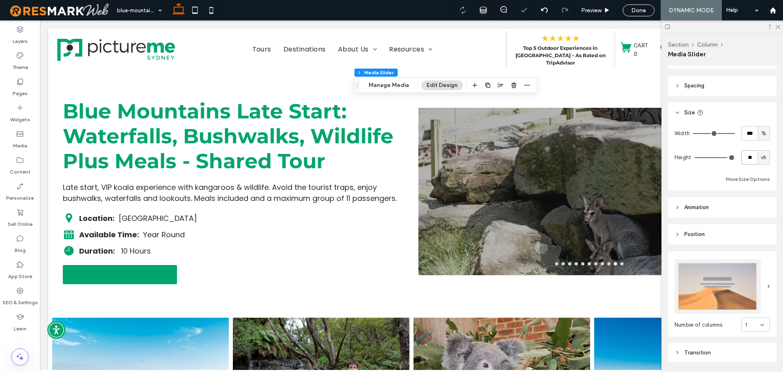
click at [742, 156] on input "**" at bounding box center [750, 157] width 16 height 14
type input "**"
click at [749, 155] on input "**" at bounding box center [750, 157] width 16 height 14
click at [761, 158] on span "vh" at bounding box center [763, 157] width 5 height 8
click at [760, 173] on span "px" at bounding box center [760, 172] width 6 height 8
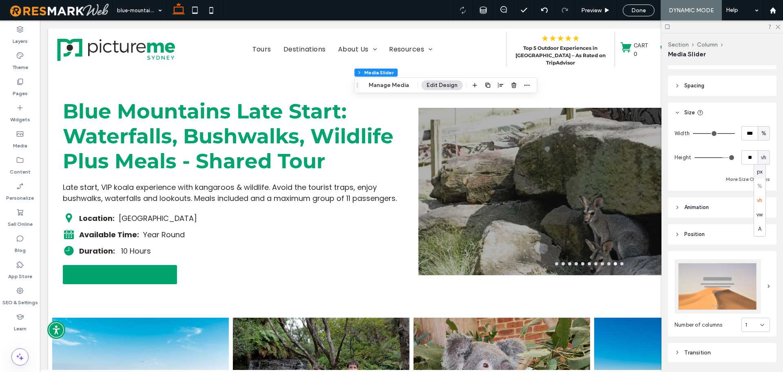
type input "***"
click at [761, 157] on span "px" at bounding box center [764, 157] width 6 height 8
click at [744, 156] on input "*****" at bounding box center [750, 157] width 16 height 14
type input "***"
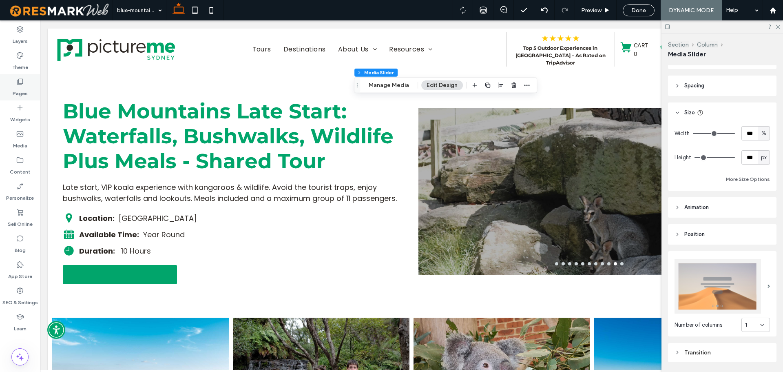
click at [29, 81] on div "Pages" at bounding box center [20, 87] width 40 height 26
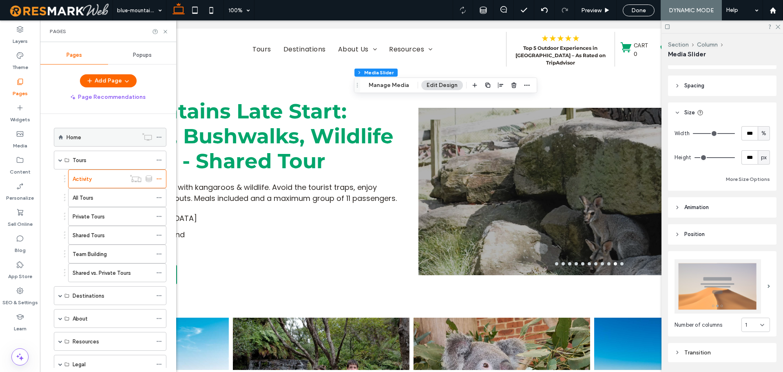
click at [90, 140] on div "Home" at bounding box center [102, 137] width 71 height 9
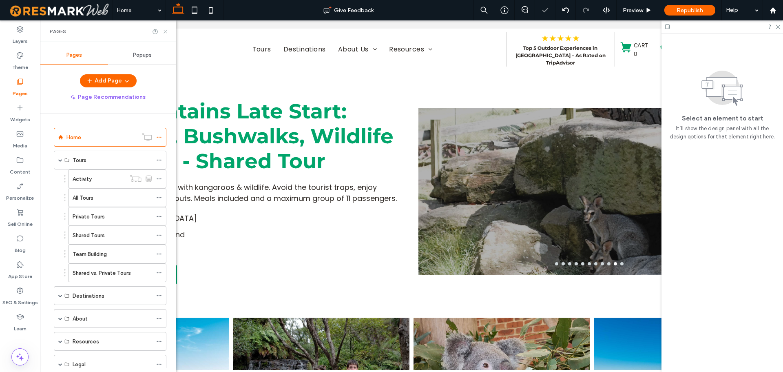
click at [164, 33] on icon at bounding box center [165, 32] width 6 height 6
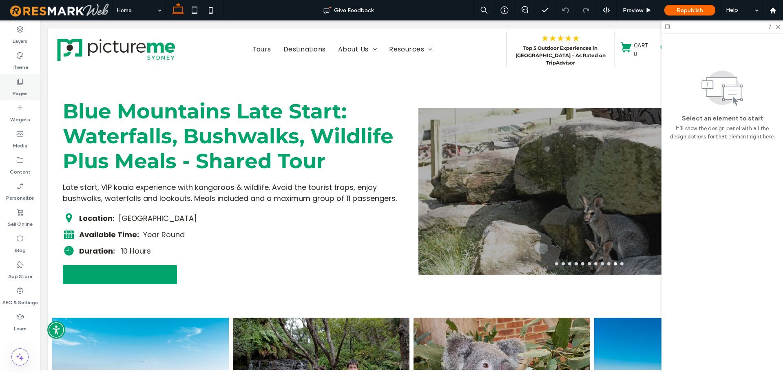
click at [18, 95] on label "Pages" at bounding box center [20, 91] width 15 height 11
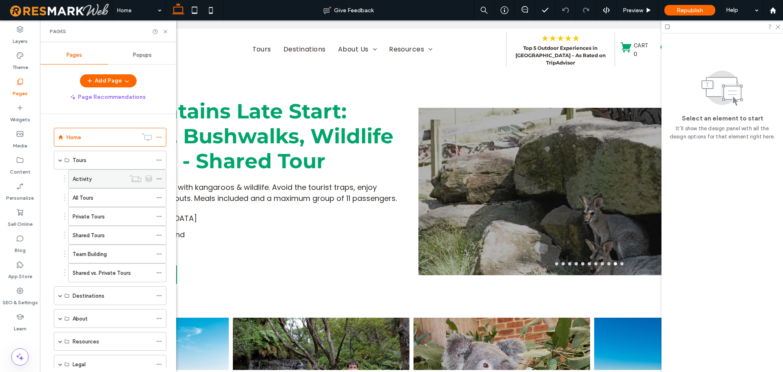
click at [80, 178] on label "Activity" at bounding box center [82, 179] width 19 height 14
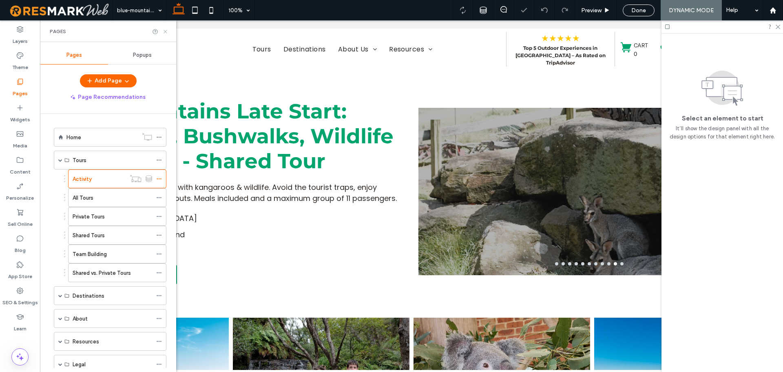
click at [164, 31] on icon at bounding box center [165, 32] width 6 height 6
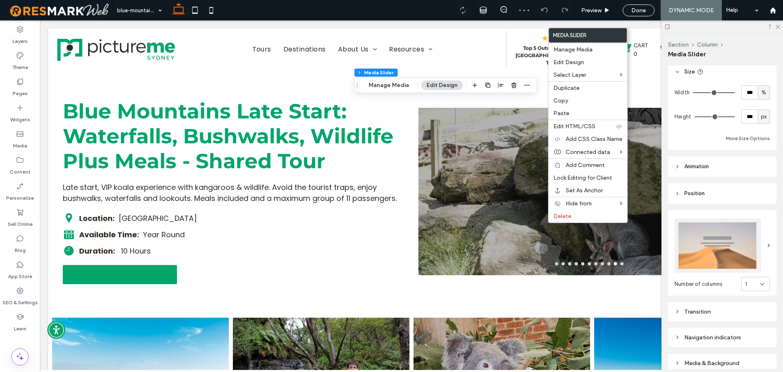
scroll to position [193, 0]
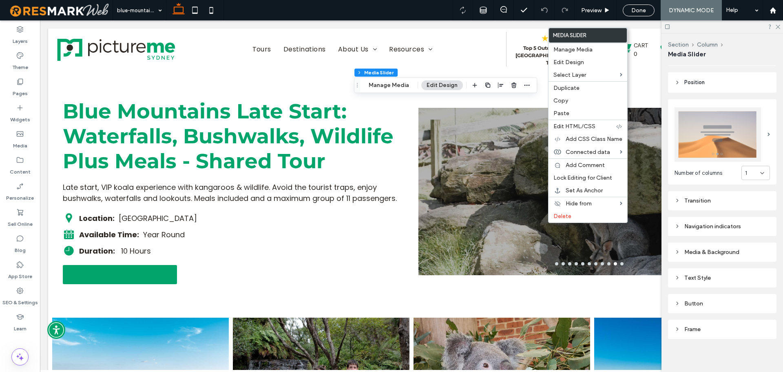
click at [723, 221] on div "Navigation indicators" at bounding box center [722, 226] width 95 height 11
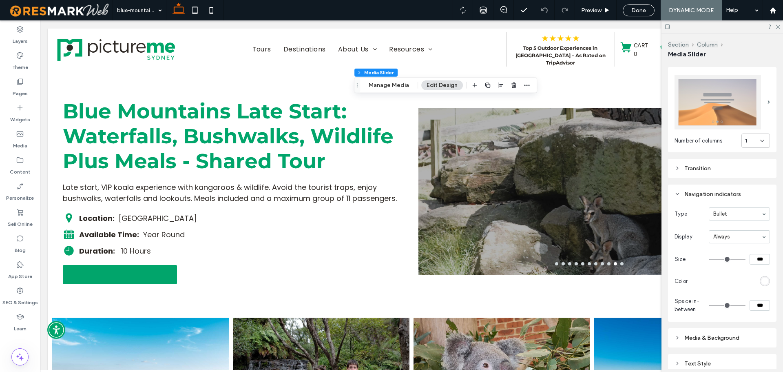
scroll to position [274, 0]
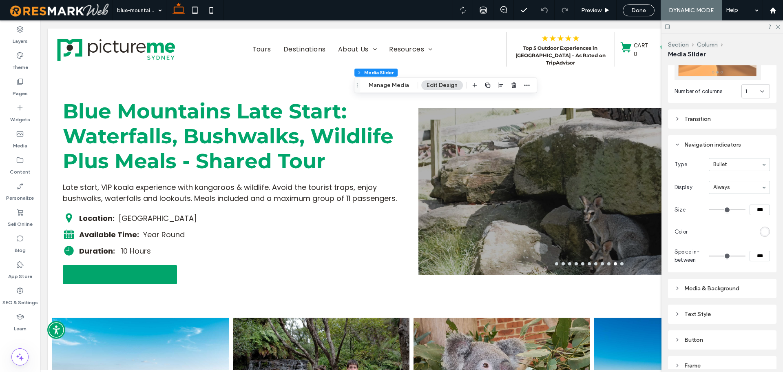
click at [763, 235] on div "Type Bullet Display Always Size *** Color Space in-between ***" at bounding box center [722, 211] width 95 height 106
click at [763, 233] on div "rgb(255, 255, 255)" at bounding box center [765, 231] width 10 height 10
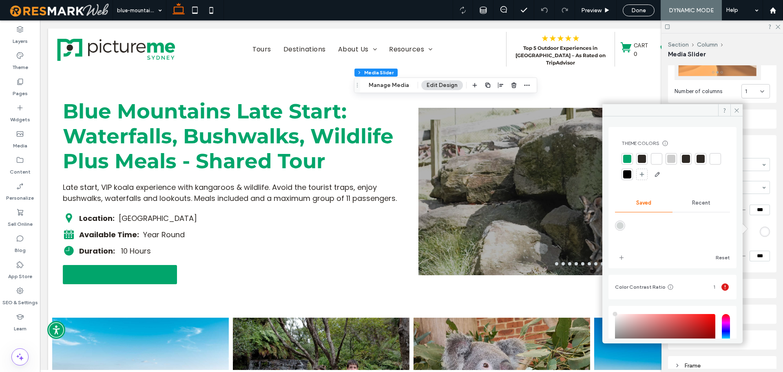
click at [629, 156] on div at bounding box center [627, 159] width 8 height 8
click at [739, 113] on icon at bounding box center [737, 110] width 6 height 6
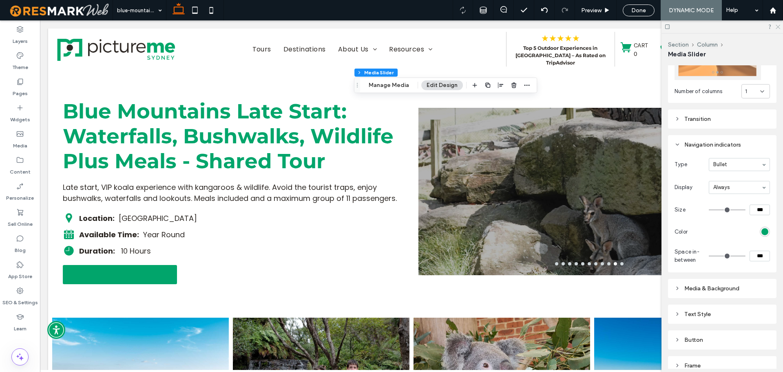
click at [778, 28] on icon at bounding box center [777, 26] width 5 height 5
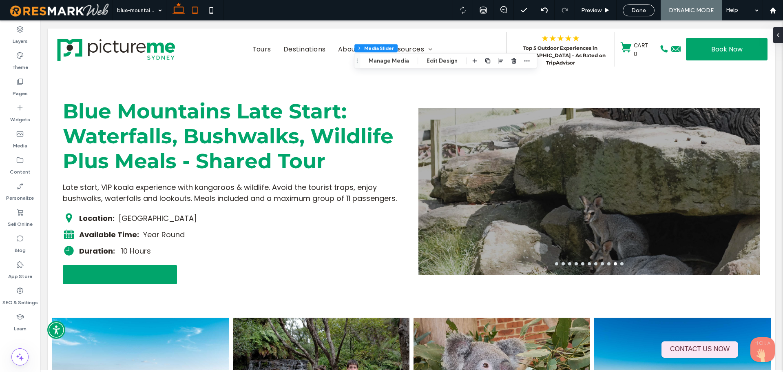
click at [195, 7] on icon at bounding box center [195, 10] width 16 height 16
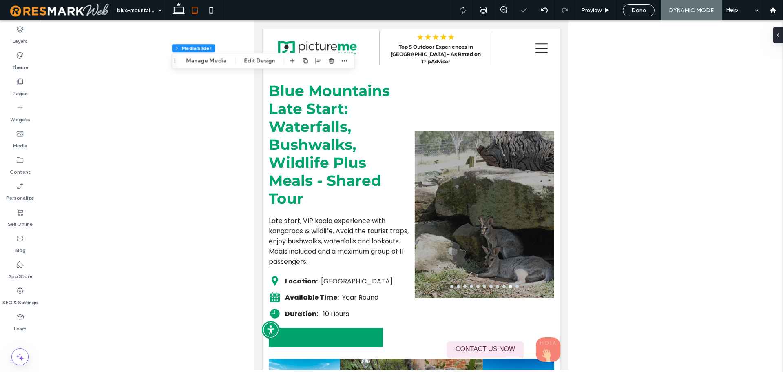
scroll to position [193, 0]
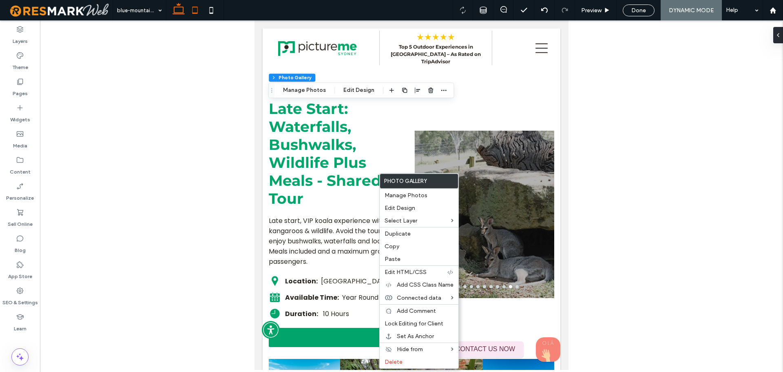
click at [185, 8] on icon at bounding box center [179, 10] width 16 height 16
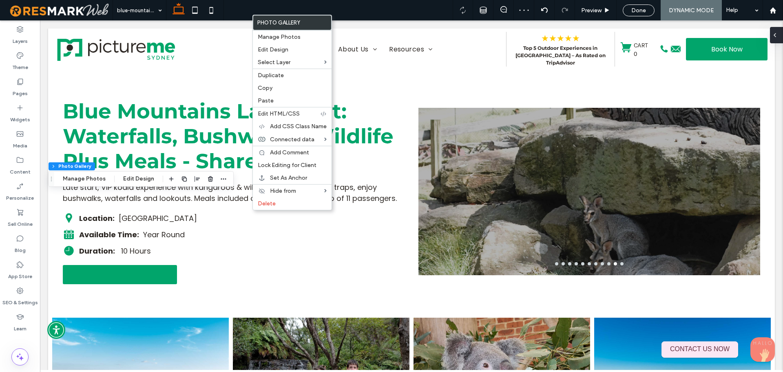
click at [783, 30] on div at bounding box center [776, 35] width 13 height 16
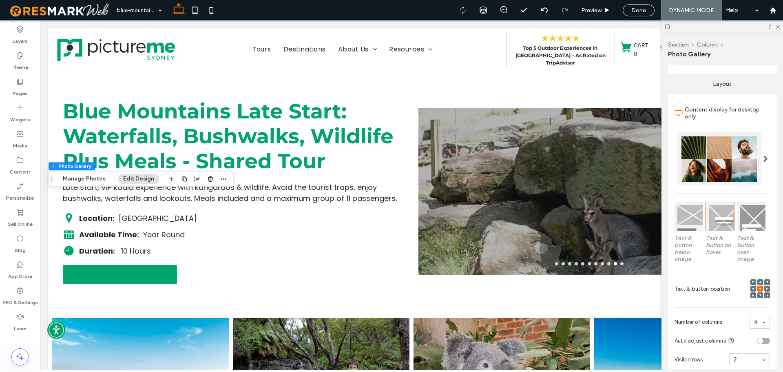
scroll to position [408, 0]
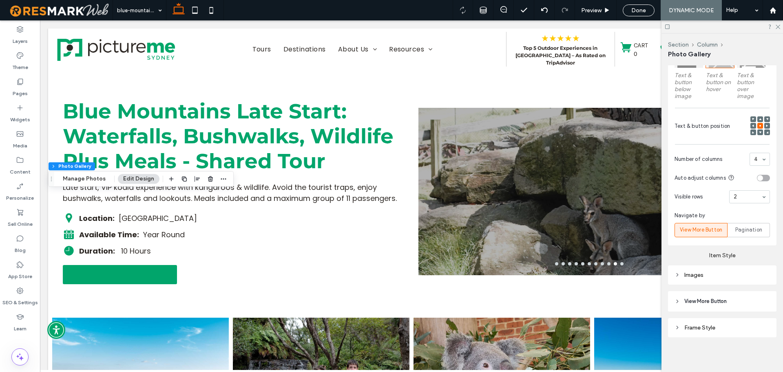
click at [730, 279] on div "Images" at bounding box center [722, 274] width 95 height 11
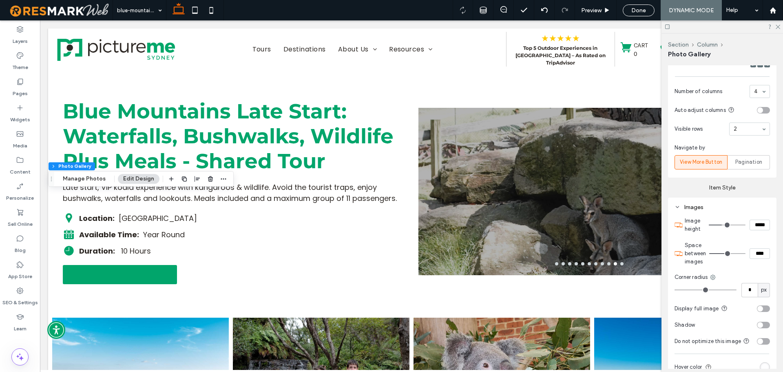
scroll to position [489, 0]
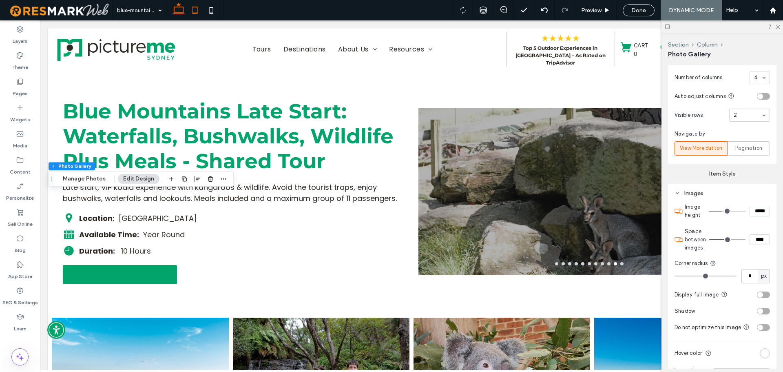
click at [200, 9] on icon at bounding box center [195, 10] width 16 height 16
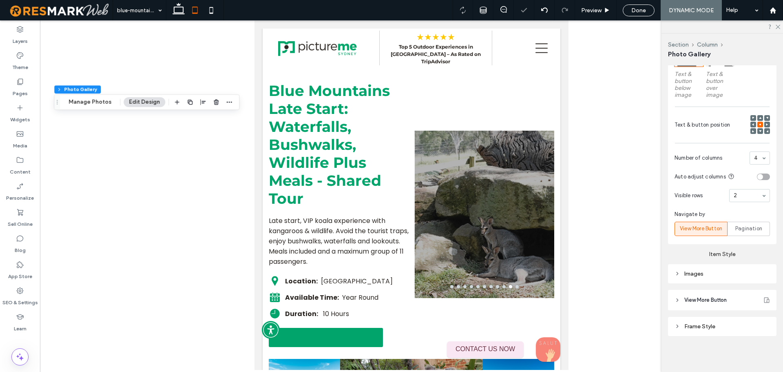
scroll to position [401, 0]
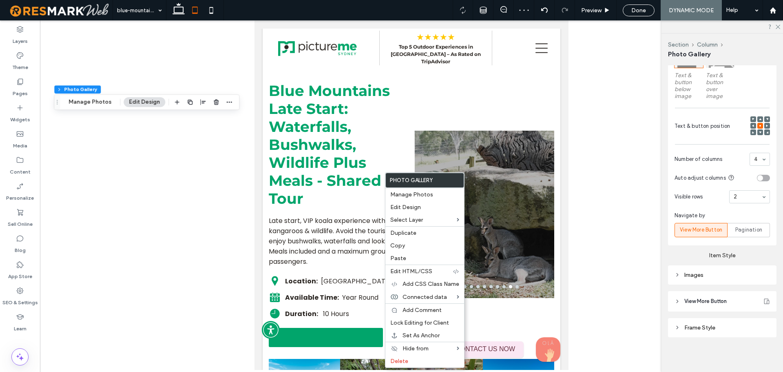
click at [707, 274] on div "Images" at bounding box center [722, 274] width 95 height 7
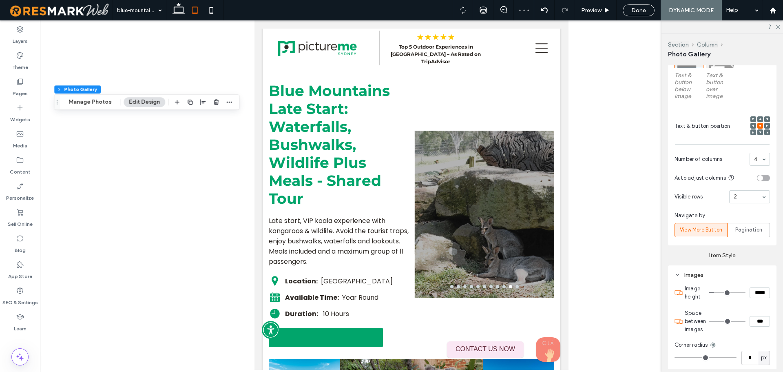
scroll to position [489, 0]
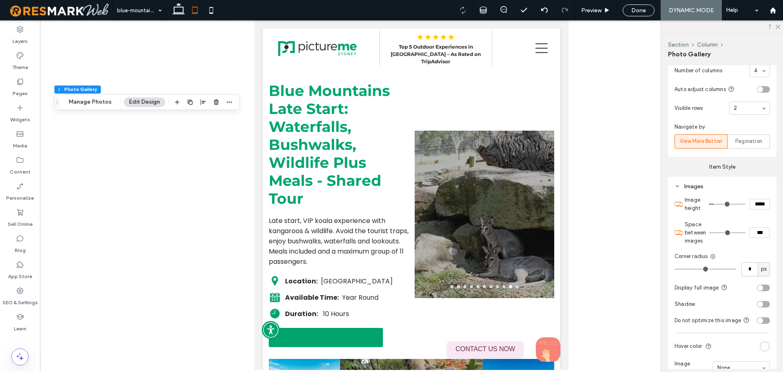
click at [744, 233] on div at bounding box center [730, 232] width 40 height 11
click at [750, 237] on section "Space between images ***" at bounding box center [727, 232] width 85 height 33
click at [750, 233] on input "***" at bounding box center [760, 232] width 20 height 11
type input "****"
type input "**"
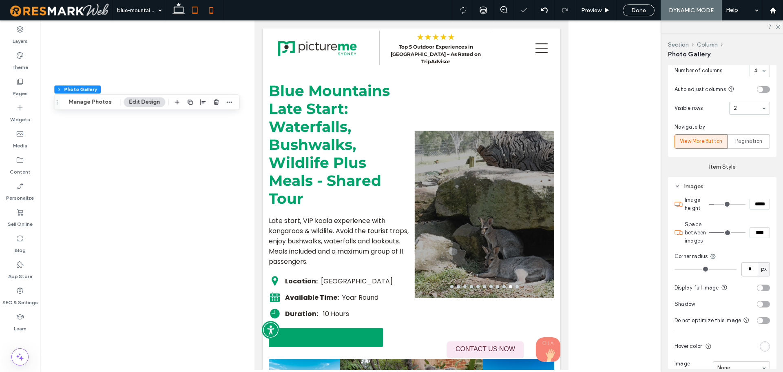
click at [212, 8] on icon at bounding box center [211, 10] width 16 height 16
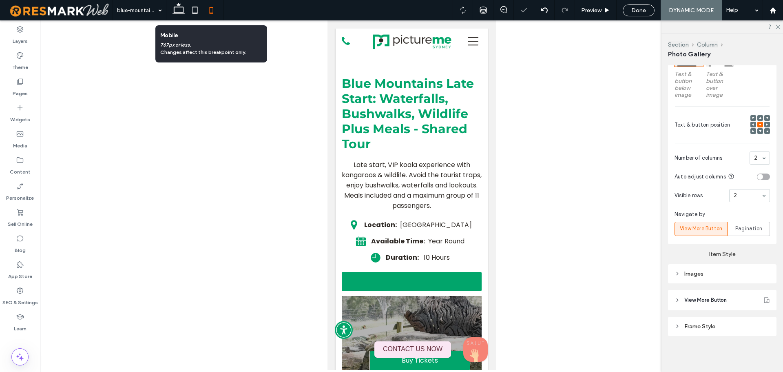
scroll to position [408, 0]
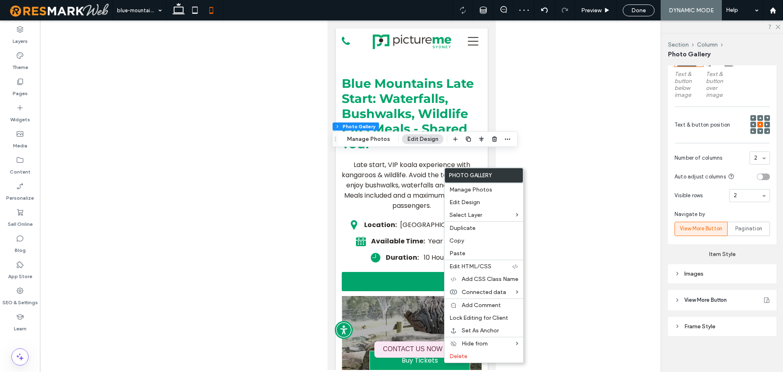
click at [718, 273] on div "Images" at bounding box center [722, 273] width 95 height 7
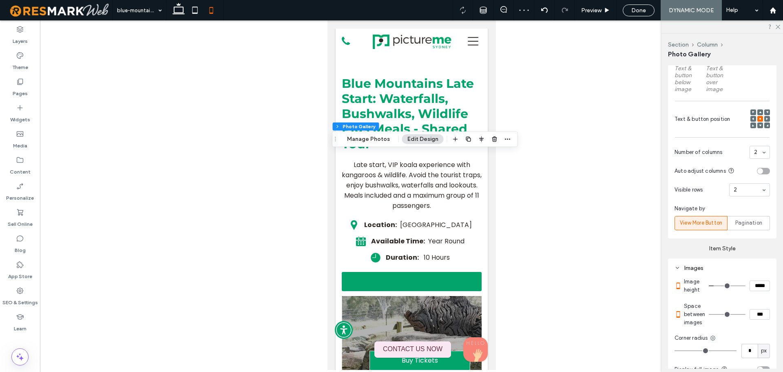
scroll to position [489, 0]
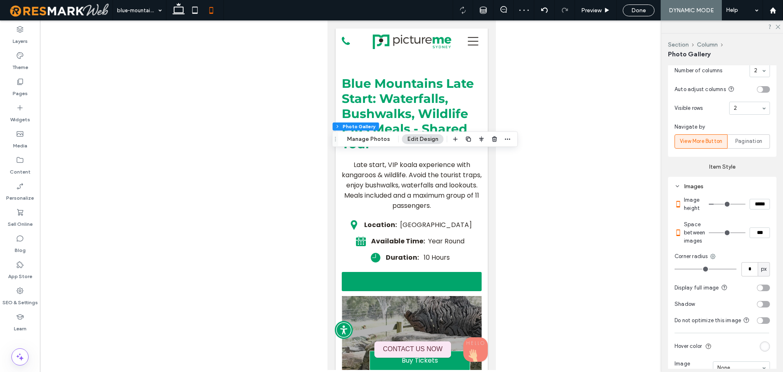
click at [750, 238] on input "***" at bounding box center [760, 232] width 20 height 11
type input "****"
type input "**"
click at [753, 249] on section "Space between images ****" at bounding box center [727, 232] width 86 height 33
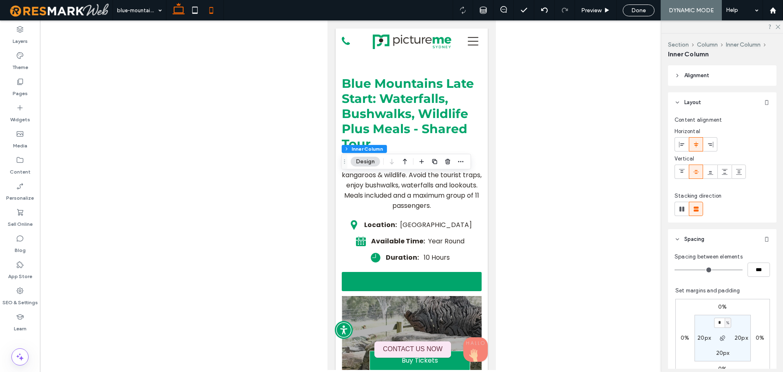
click at [185, 5] on icon at bounding box center [179, 10] width 16 height 16
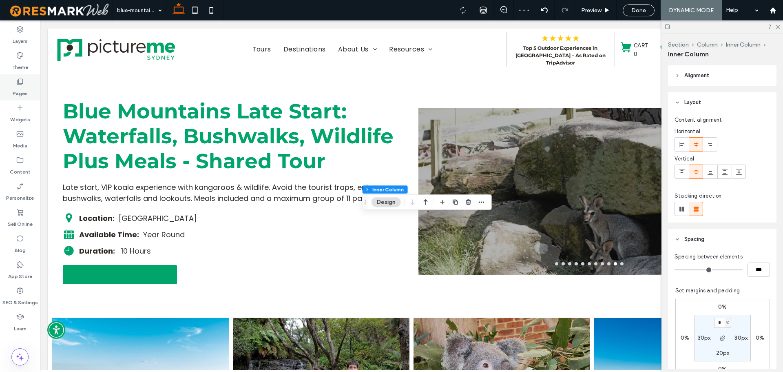
click at [25, 87] on label "Pages" at bounding box center [20, 91] width 15 height 11
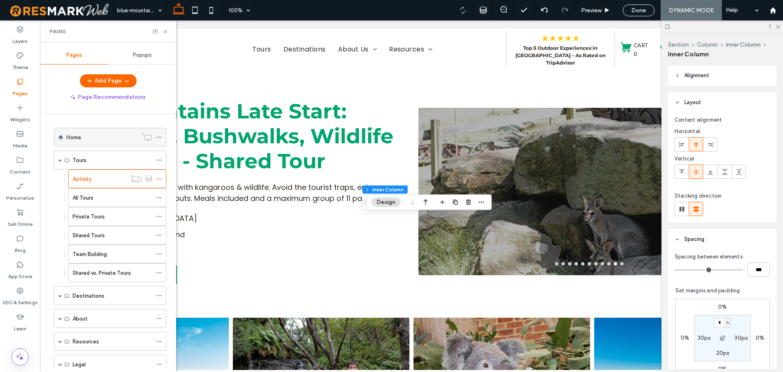
click at [85, 142] on div "Home" at bounding box center [102, 137] width 71 height 18
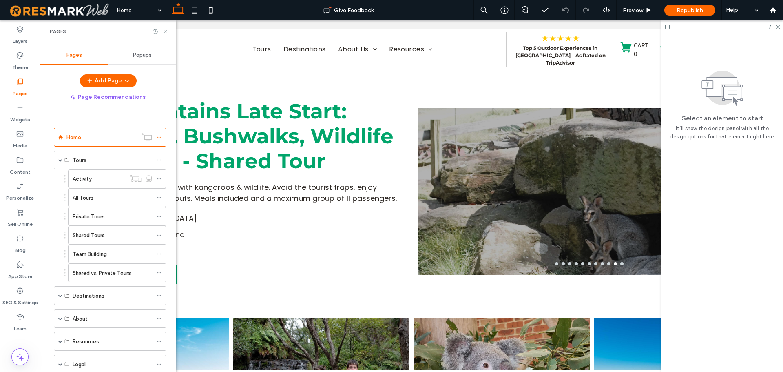
click at [167, 35] on div "Pages" at bounding box center [108, 31] width 136 height 22
click at [166, 29] on icon at bounding box center [165, 32] width 6 height 6
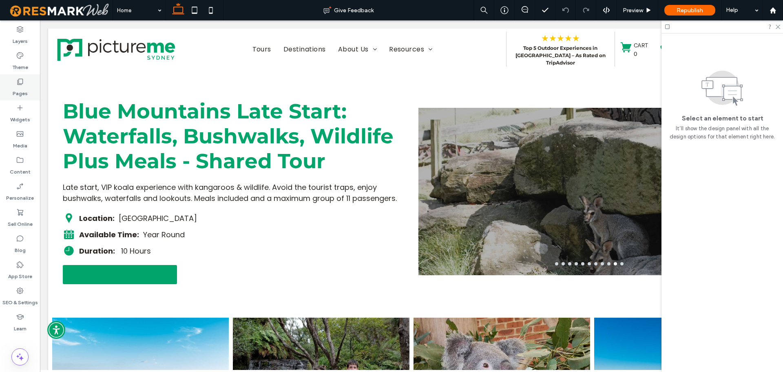
click at [28, 95] on div "Pages" at bounding box center [20, 87] width 40 height 26
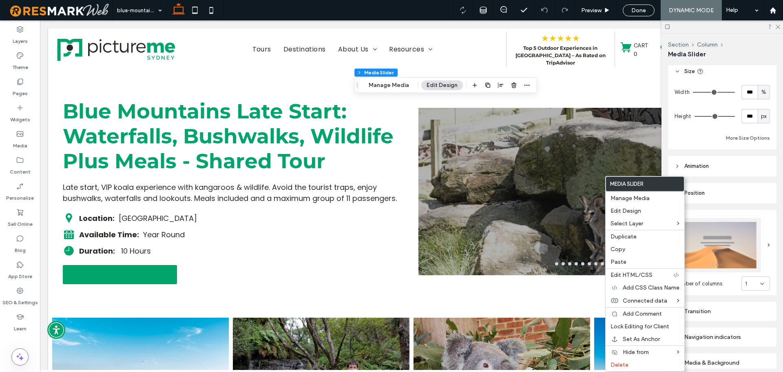
scroll to position [193, 0]
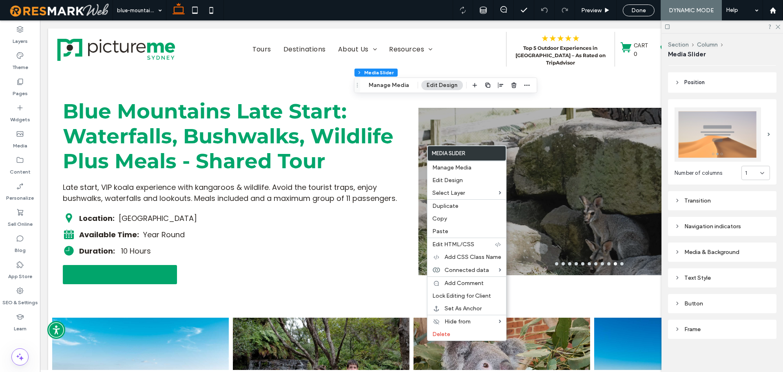
click at [749, 173] on div "1" at bounding box center [752, 173] width 15 height 8
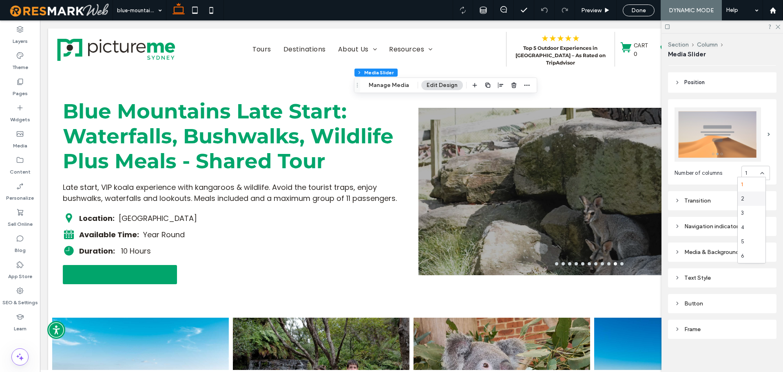
click at [757, 199] on div "2" at bounding box center [752, 198] width 28 height 14
click at [753, 169] on div "2" at bounding box center [752, 173] width 15 height 8
click at [757, 210] on div "3" at bounding box center [752, 213] width 28 height 14
click at [761, 172] on use at bounding box center [762, 173] width 3 height 2
click at [758, 197] on div "2" at bounding box center [752, 198] width 28 height 14
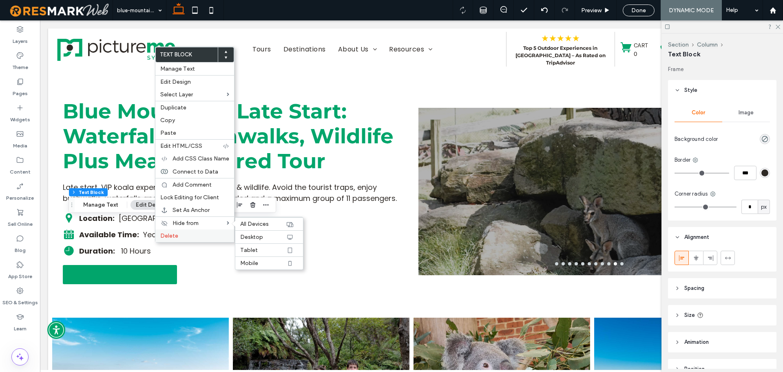
click at [179, 236] on label "Delete" at bounding box center [194, 235] width 69 height 7
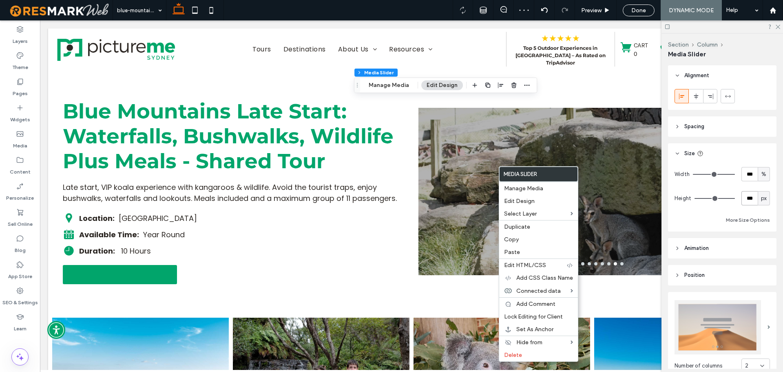
click at [745, 200] on input "***" at bounding box center [750, 198] width 16 height 14
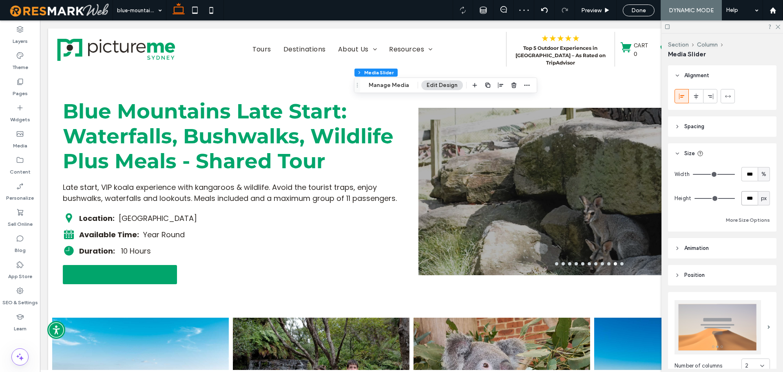
type input "***"
click at [743, 190] on div "Width *** % Height *** px More Size Options" at bounding box center [722, 196] width 95 height 58
click at [745, 191] on input "***" at bounding box center [750, 198] width 16 height 14
click at [745, 192] on input "***" at bounding box center [750, 198] width 16 height 14
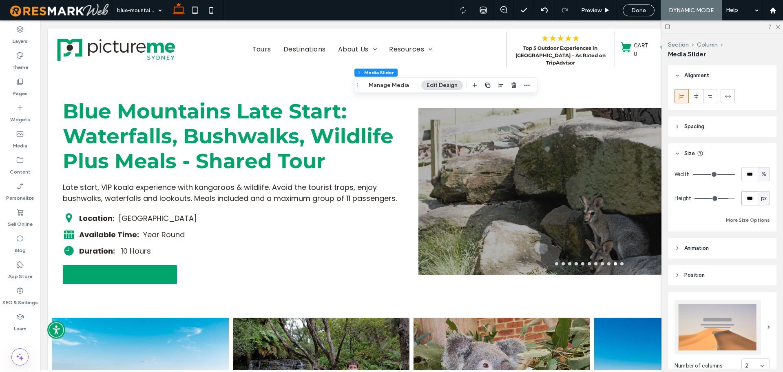
type input "***"
click at [743, 204] on input "***" at bounding box center [750, 198] width 16 height 14
type input "***"
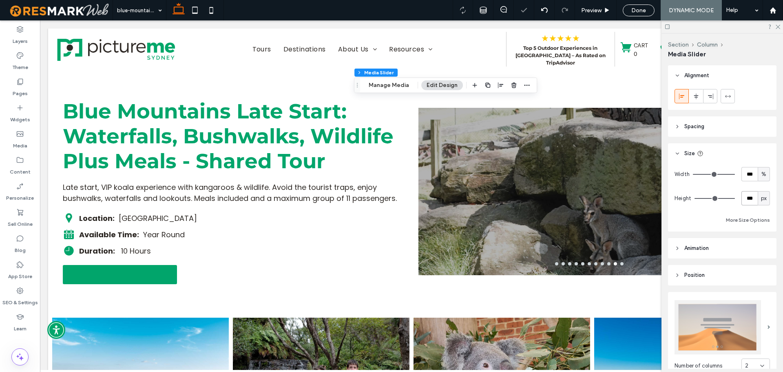
type input "***"
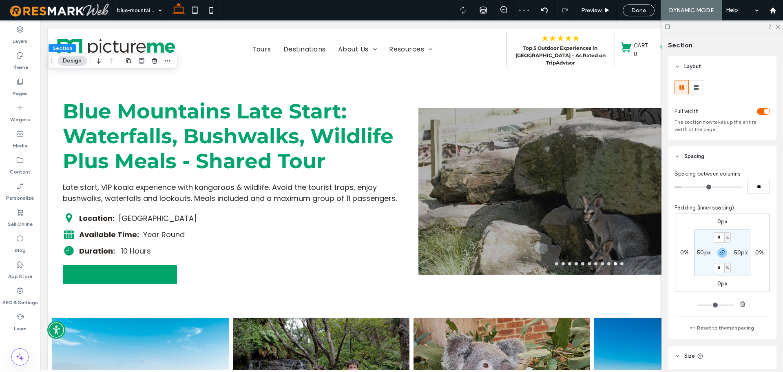
click at [716, 265] on input "*" at bounding box center [719, 268] width 11 height 10
click at [721, 260] on section "* % 50px * % 50px" at bounding box center [722, 252] width 56 height 47
click at [721, 249] on icon "button" at bounding box center [722, 252] width 7 height 7
click at [718, 237] on input "*" at bounding box center [719, 237] width 11 height 10
click at [718, 266] on label "4%" at bounding box center [722, 267] width 9 height 7
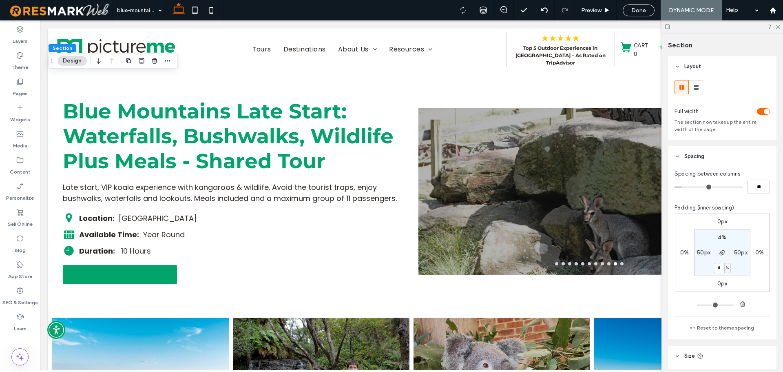
type input "*"
click at [776, 25] on icon at bounding box center [777, 26] width 5 height 5
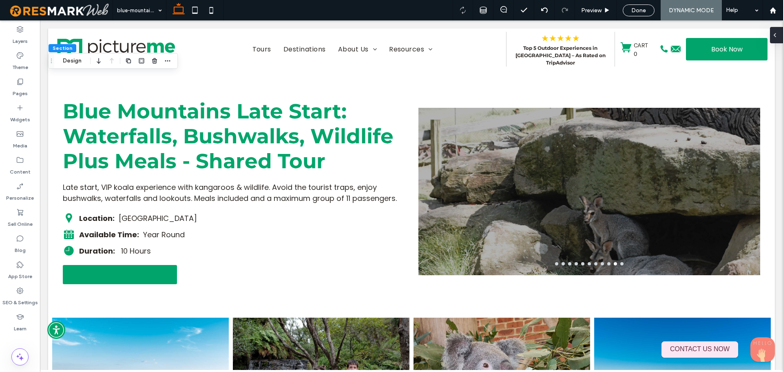
click at [781, 32] on div at bounding box center [776, 35] width 13 height 16
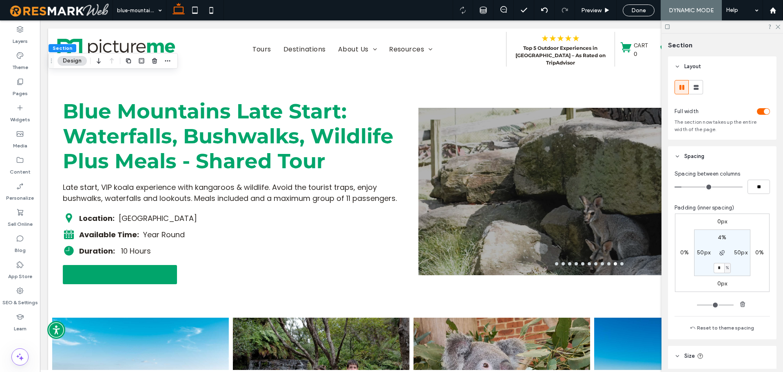
click at [735, 253] on label "50px" at bounding box center [740, 252] width 13 height 7
type input "**"
click at [739, 254] on input "**" at bounding box center [737, 252] width 11 height 10
click at [719, 256] on span "button" at bounding box center [723, 253] width 10 height 10
click at [732, 254] on input "**" at bounding box center [737, 252] width 11 height 10
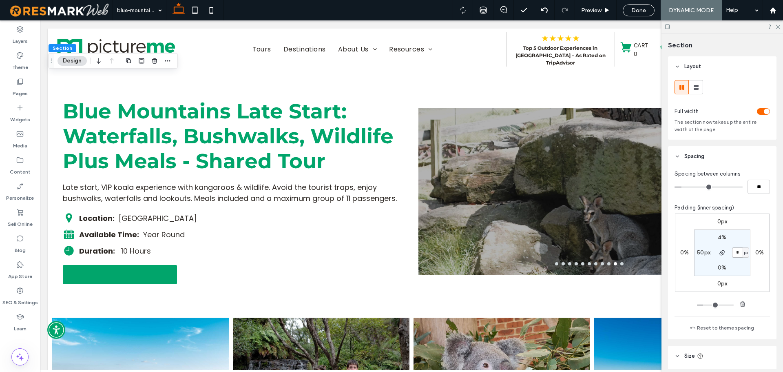
type input "*"
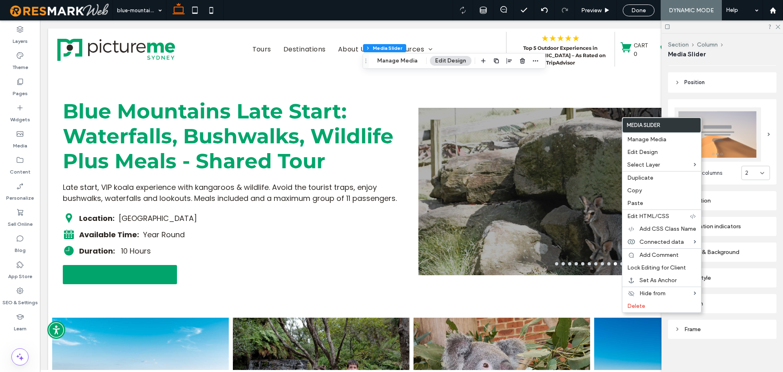
click at [741, 226] on div "Navigation indicators" at bounding box center [722, 226] width 95 height 7
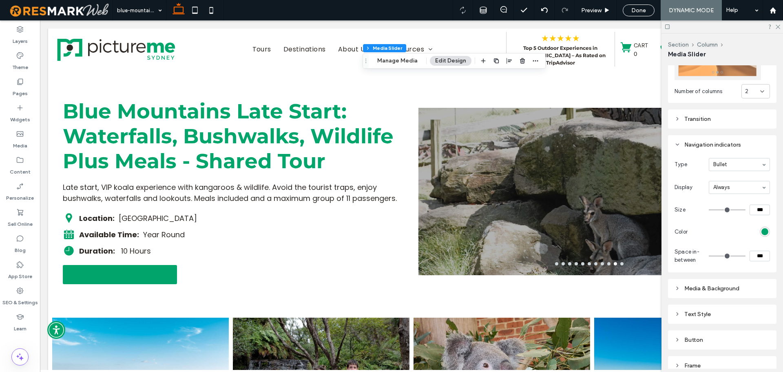
scroll to position [311, 0]
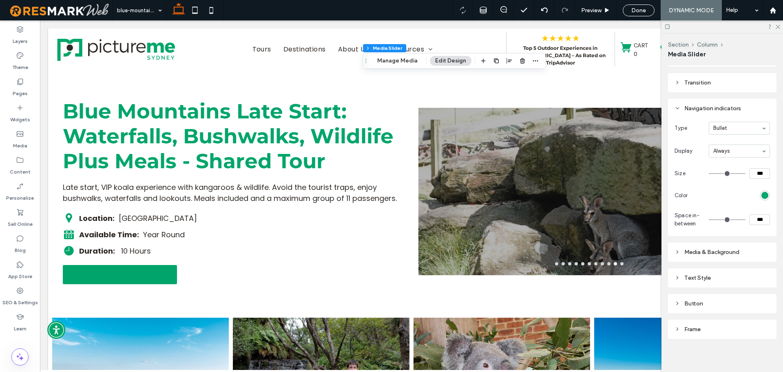
click at [738, 246] on div "Media & Background" at bounding box center [722, 251] width 95 height 11
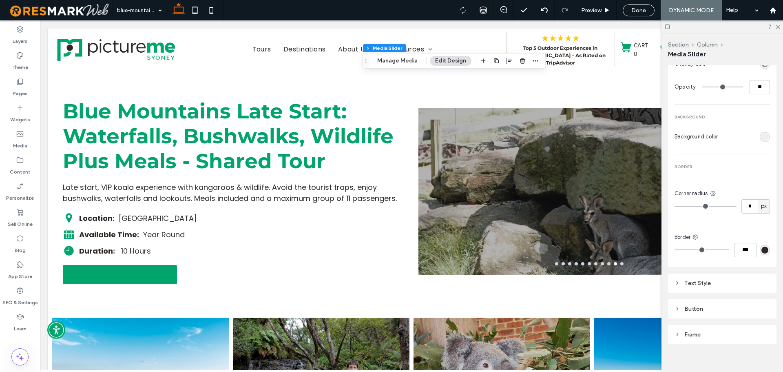
scroll to position [561, 0]
click at [741, 332] on div "Frame" at bounding box center [722, 328] width 109 height 19
click at [741, 330] on div "Frame" at bounding box center [722, 329] width 95 height 11
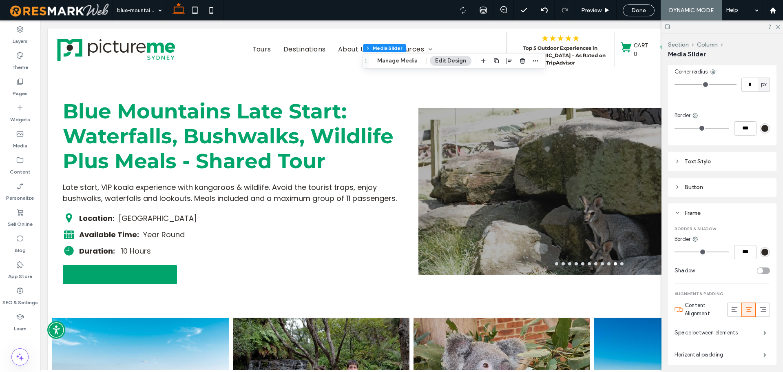
scroll to position [680, 0]
click at [764, 328] on span at bounding box center [765, 330] width 3 height 4
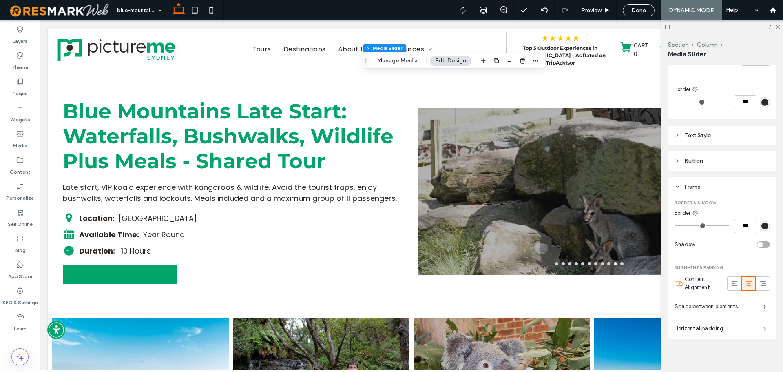
click at [764, 327] on span at bounding box center [765, 328] width 3 height 4
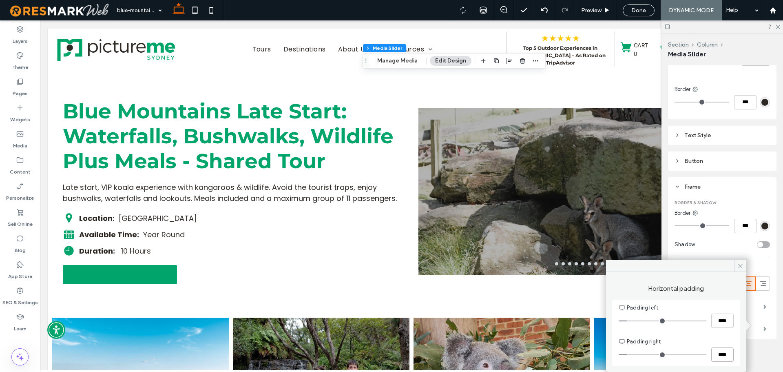
click at [728, 357] on input "****" at bounding box center [723, 354] width 22 height 14
type input "*"
type input "***"
click at [727, 335] on div "Padding left **** Padding right ***" at bounding box center [676, 333] width 128 height 66
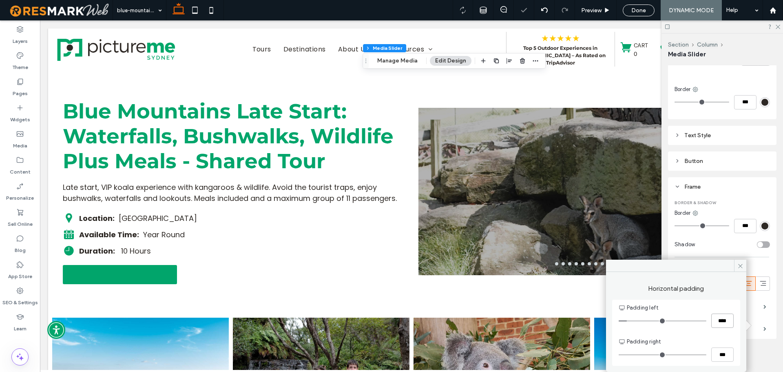
click at [723, 325] on input "****" at bounding box center [723, 320] width 22 height 14
type input "*"
type input "***"
click at [727, 344] on div "Padding right" at bounding box center [676, 341] width 115 height 8
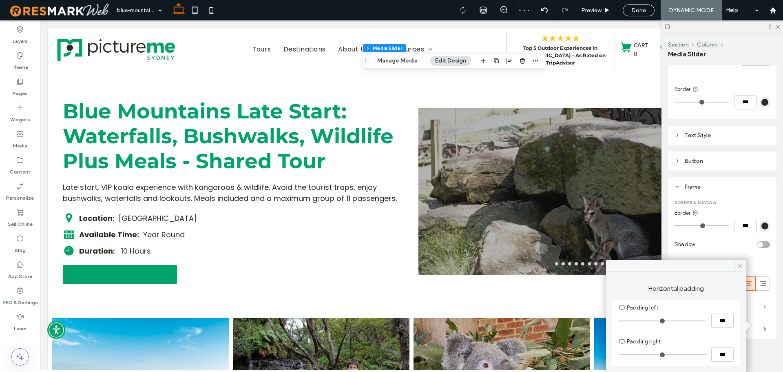
click at [765, 304] on span at bounding box center [765, 306] width 3 height 4
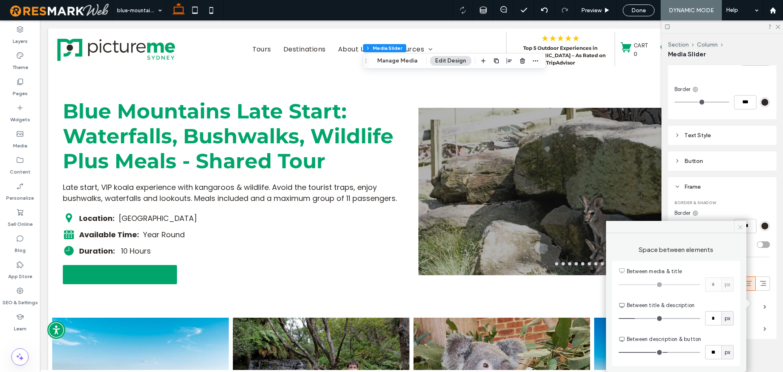
click at [740, 230] on icon at bounding box center [741, 227] width 6 height 6
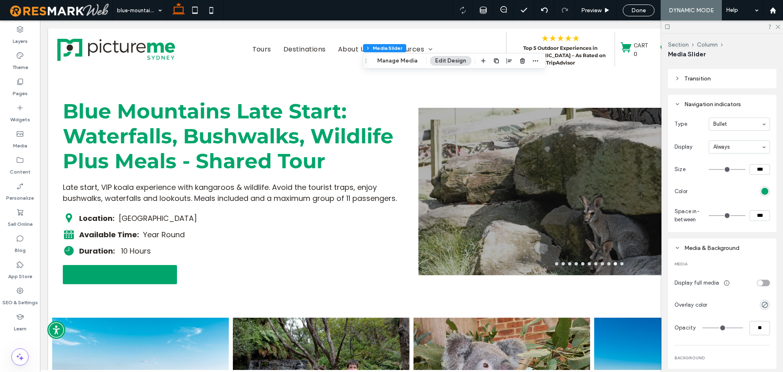
scroll to position [295, 0]
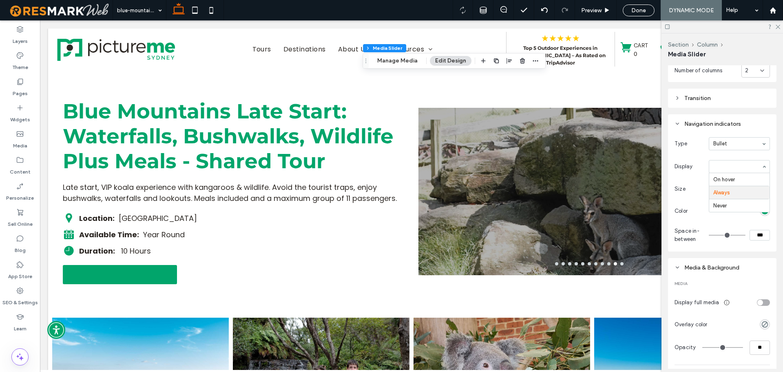
click at [696, 165] on span "Display" at bounding box center [690, 166] width 31 height 8
drag, startPoint x: 741, startPoint y: 153, endPoint x: 737, endPoint y: 145, distance: 8.0
click at [740, 151] on div "Type Bullet Display Always Size *** Color Space in-between ***" at bounding box center [722, 190] width 95 height 106
type input "**"
type input "*"
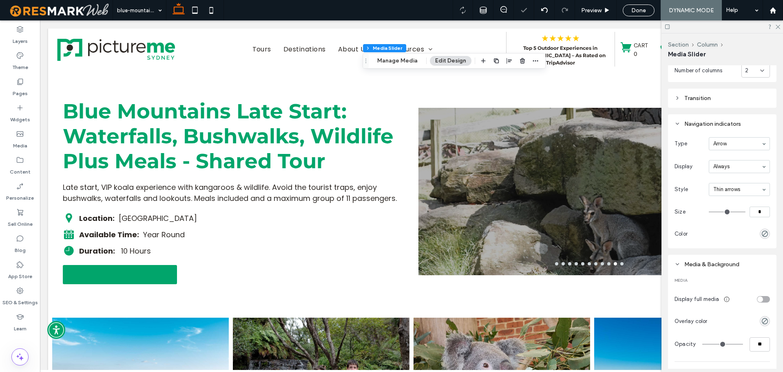
type input "**"
type input "****"
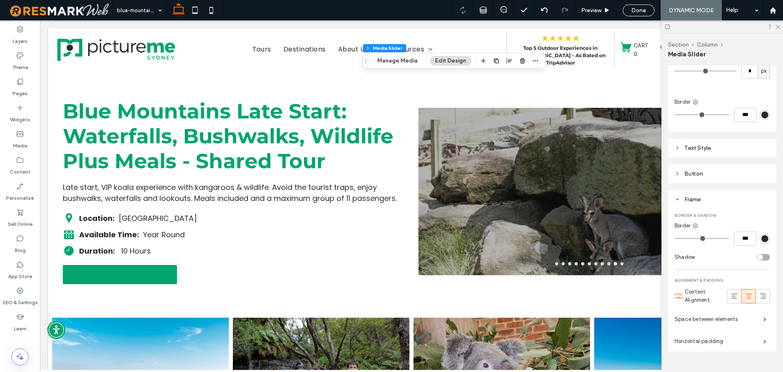
scroll to position [700, 0]
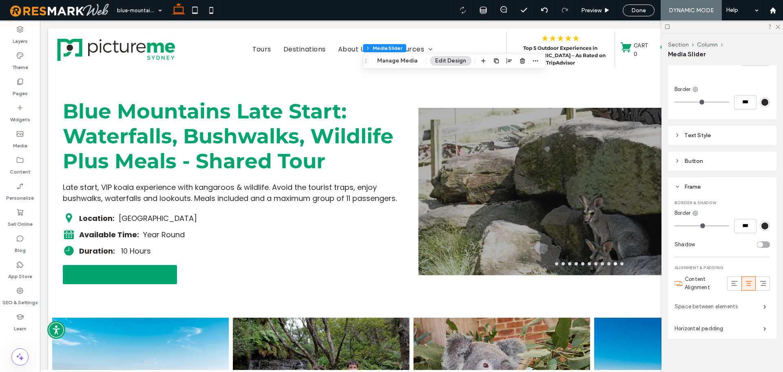
click at [754, 304] on label "Space between elements" at bounding box center [719, 306] width 89 height 16
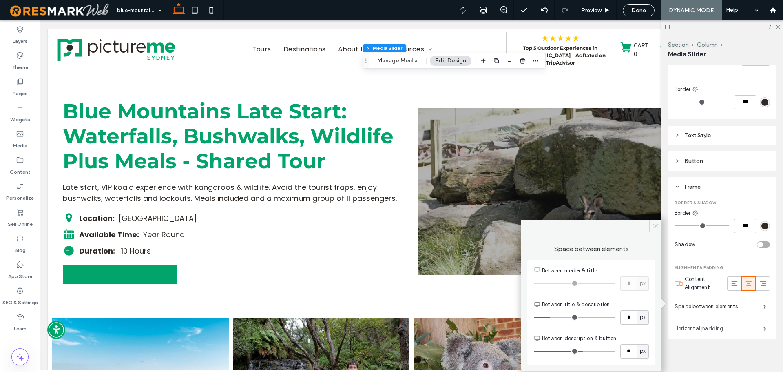
click at [754, 325] on label "Horizontal padding" at bounding box center [719, 328] width 89 height 16
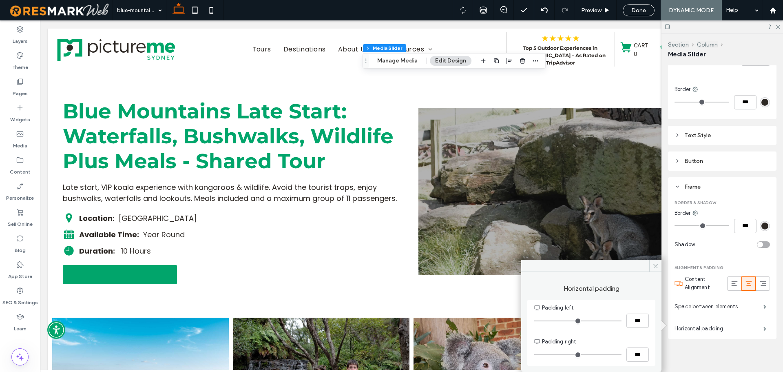
click at [753, 347] on div "Alignment Spacing Set margins and padding 0px 0% 0px 0% * px 0px * px 0px Clear…" at bounding box center [725, 216] width 114 height 303
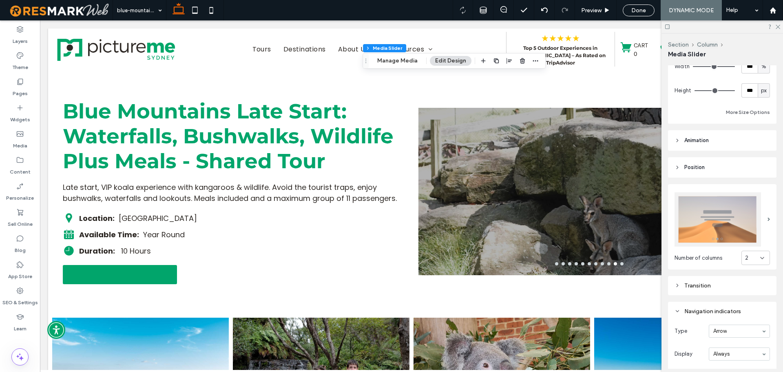
scroll to position [88, 0]
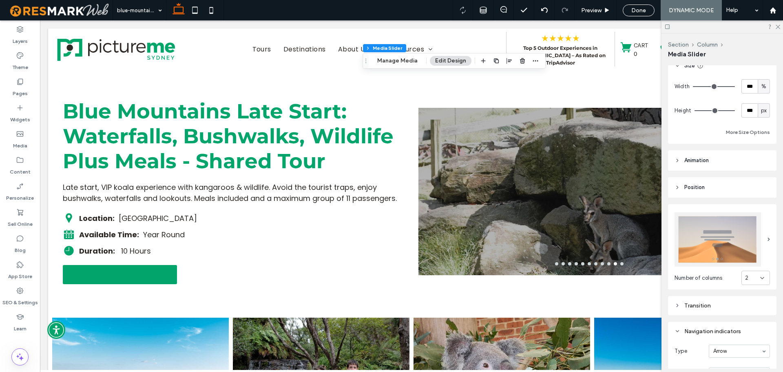
click at [750, 223] on img at bounding box center [718, 239] width 87 height 54
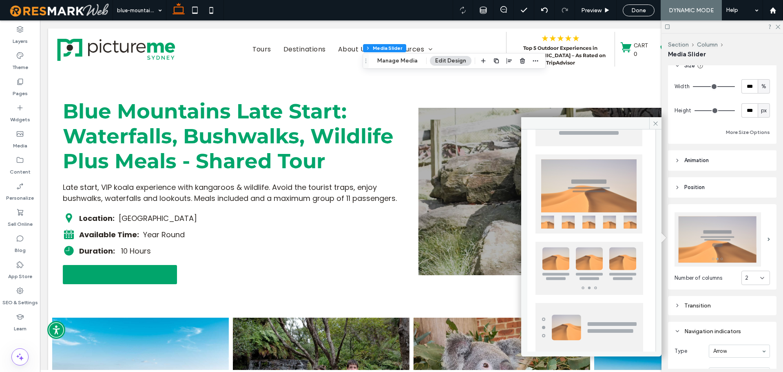
scroll to position [202, 0]
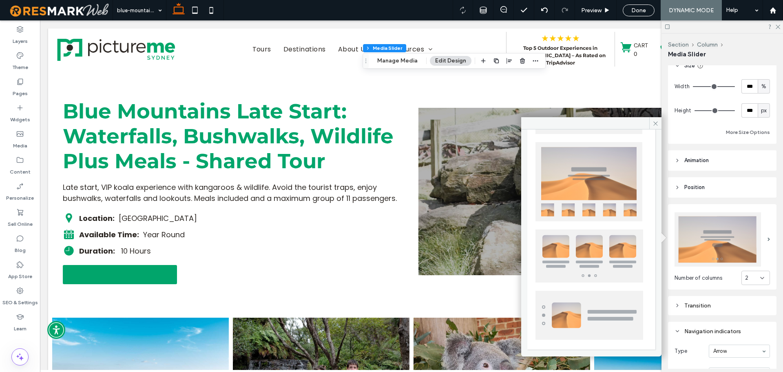
click at [606, 268] on img at bounding box center [590, 255] width 108 height 53
type input "**"
type input "*"
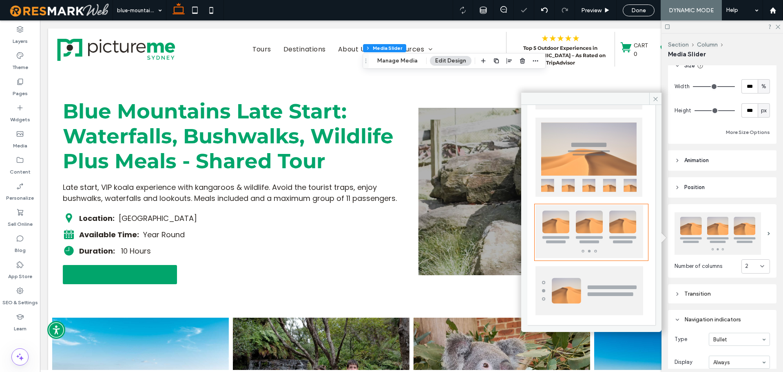
type input "**"
type input "***"
type input "*"
type input "***"
type input "**"
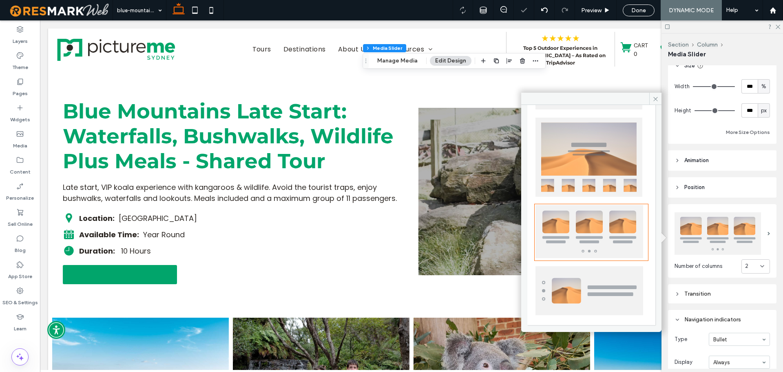
type input "**"
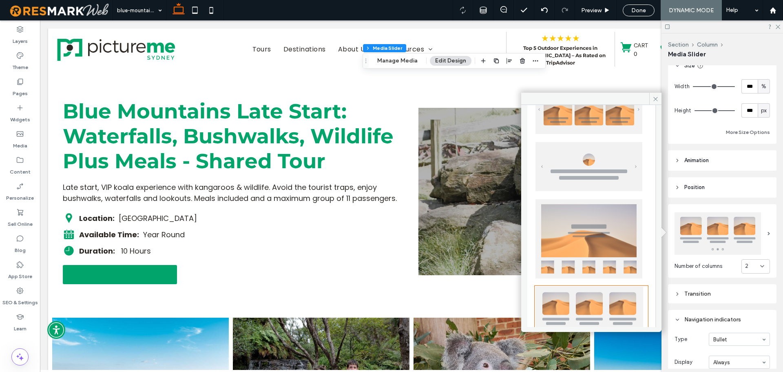
scroll to position [0, 0]
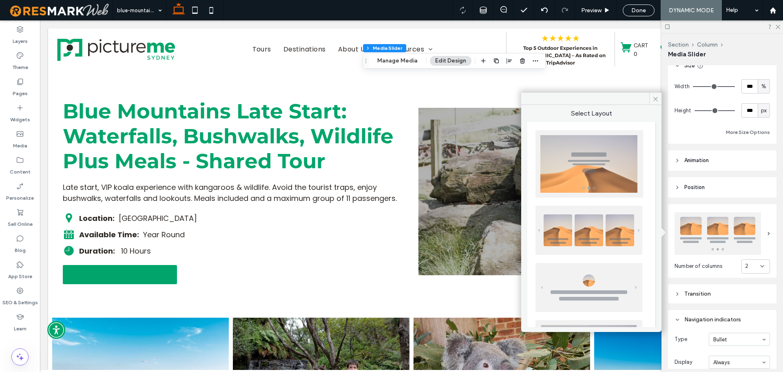
click at [611, 291] on img at bounding box center [589, 287] width 107 height 49
type input "**"
type input "*"
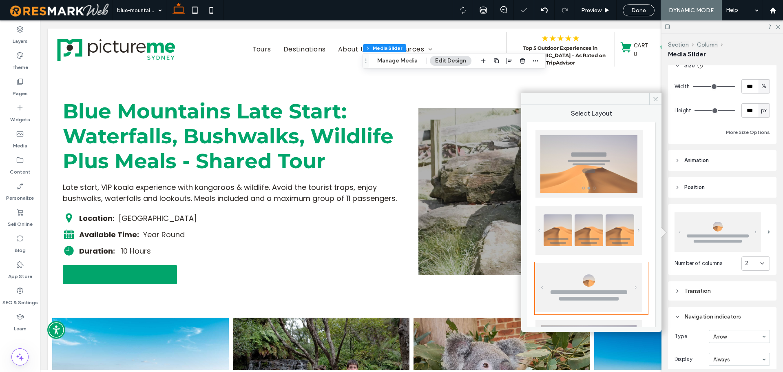
type input "**"
type input "****"
type input "**"
click at [612, 219] on img at bounding box center [589, 230] width 107 height 49
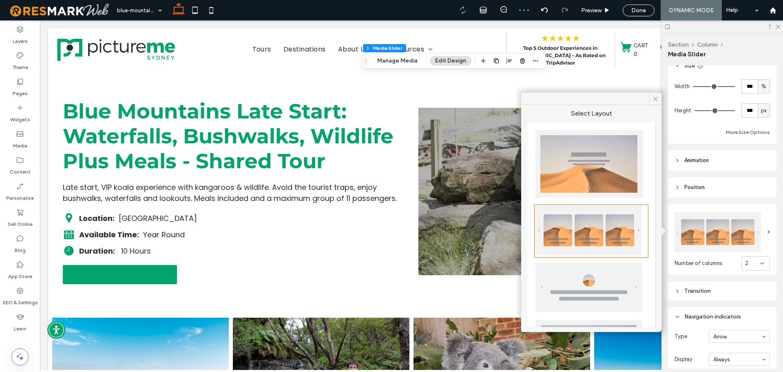
click at [604, 185] on img at bounding box center [590, 163] width 108 height 67
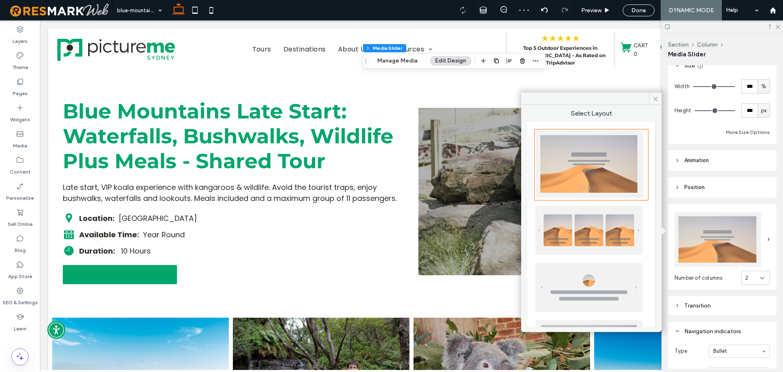
type input "**"
type input "*"
type input "**"
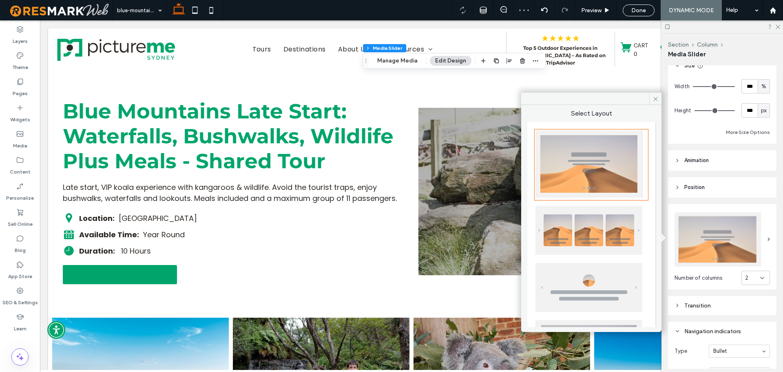
type input "***"
type input "*"
type input "***"
type input "*"
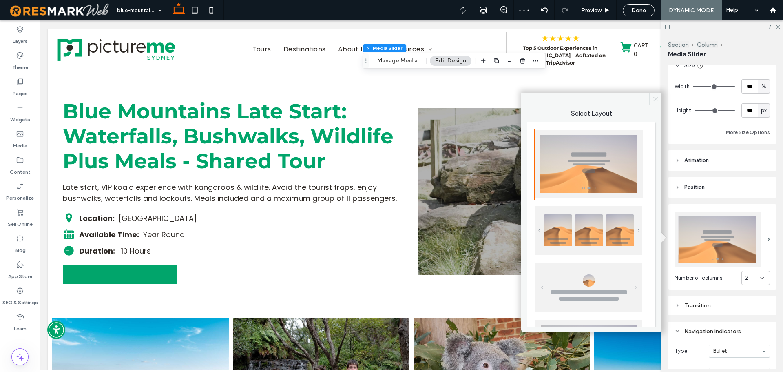
click at [658, 96] on icon at bounding box center [656, 99] width 6 height 6
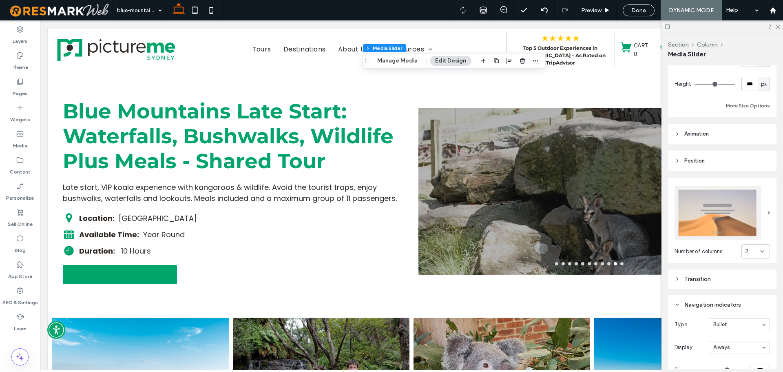
scroll to position [129, 0]
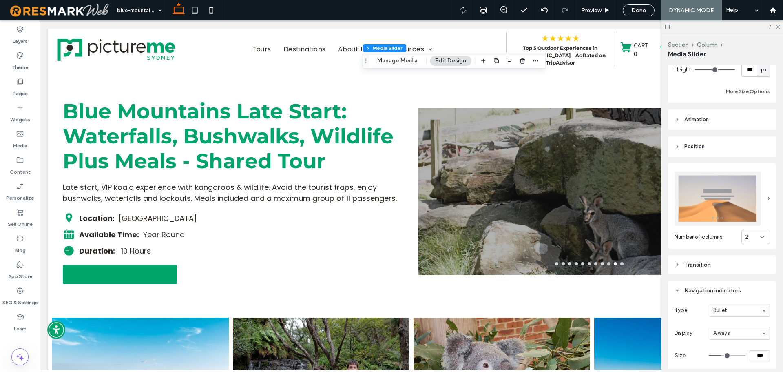
drag, startPoint x: 777, startPoint y: 27, endPoint x: 772, endPoint y: 37, distance: 10.9
click at [777, 27] on icon at bounding box center [777, 26] width 5 height 5
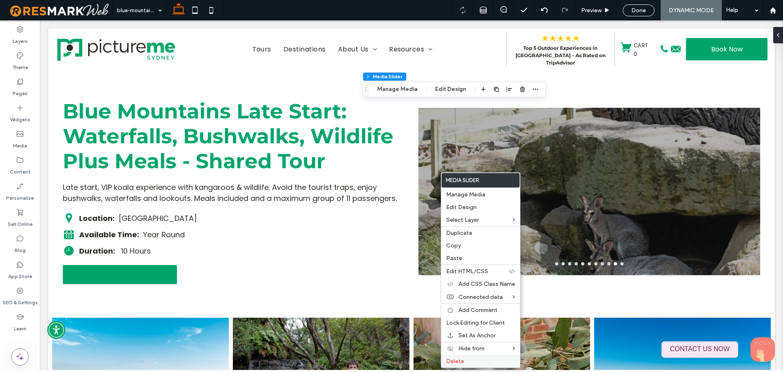
click at [474, 359] on label "Delete" at bounding box center [480, 360] width 69 height 7
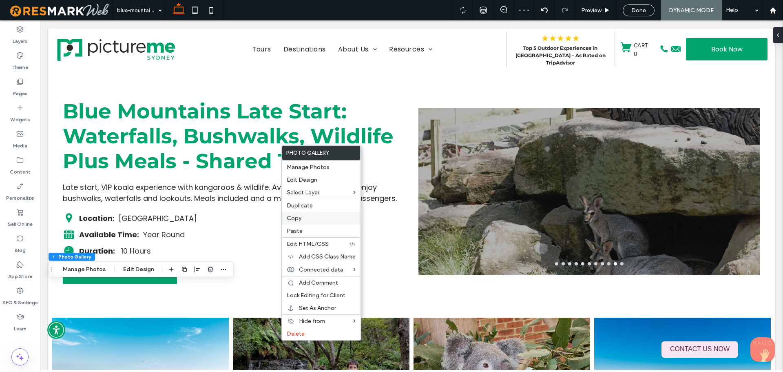
click at [301, 223] on div "Copy" at bounding box center [321, 218] width 79 height 13
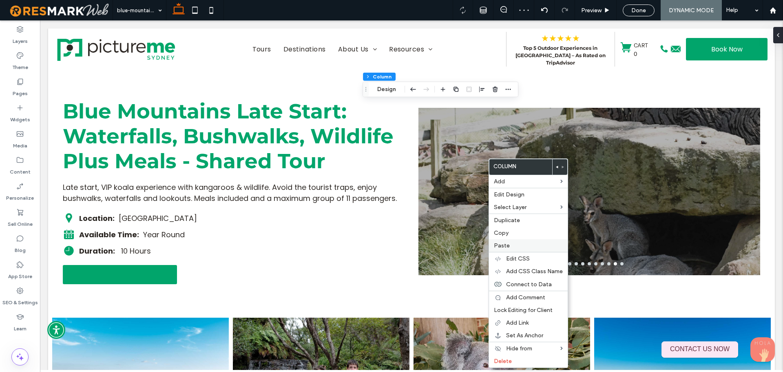
click at [504, 246] on span "Paste" at bounding box center [502, 245] width 16 height 7
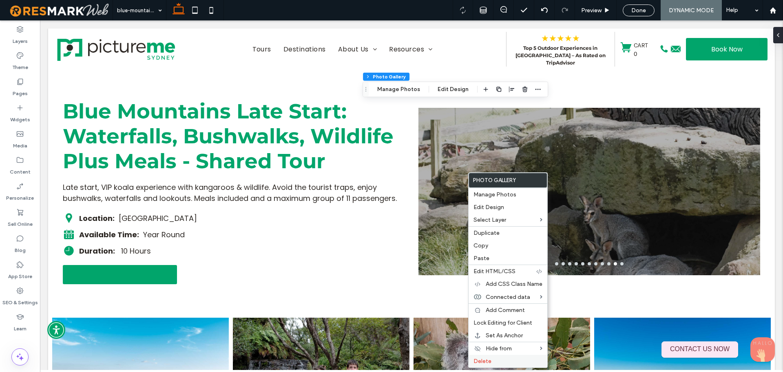
click at [525, 359] on label "Delete" at bounding box center [508, 360] width 69 height 7
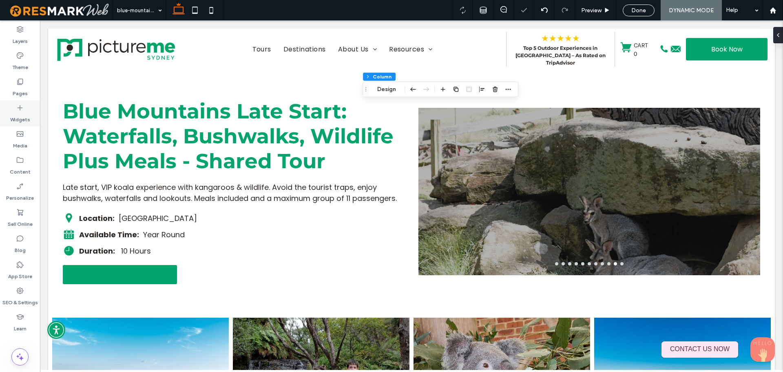
click at [33, 124] on div "Widgets" at bounding box center [20, 113] width 40 height 26
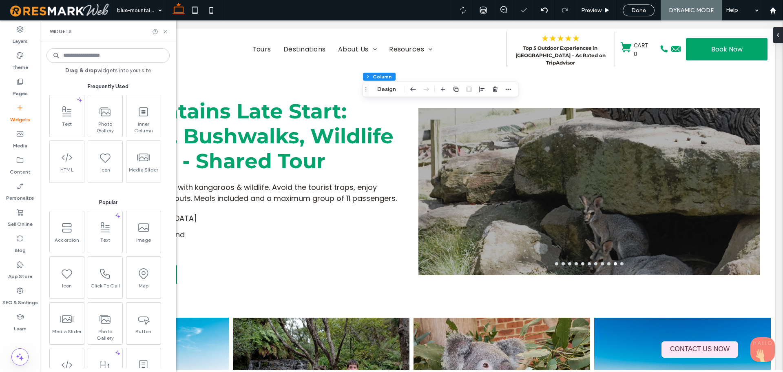
click at [80, 52] on input at bounding box center [108, 55] width 123 height 15
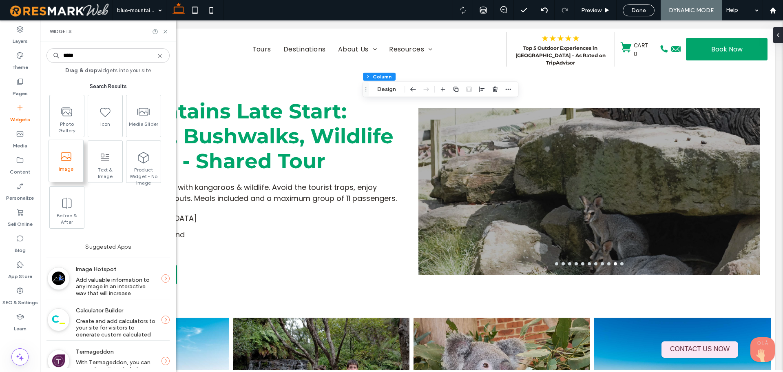
type input "*****"
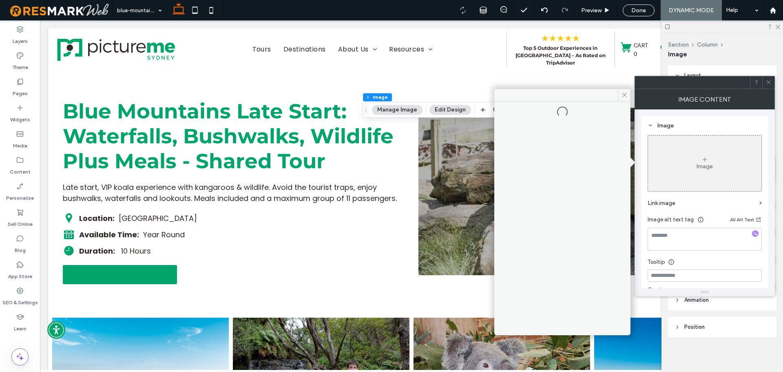
click at [768, 79] on icon at bounding box center [769, 82] width 6 height 6
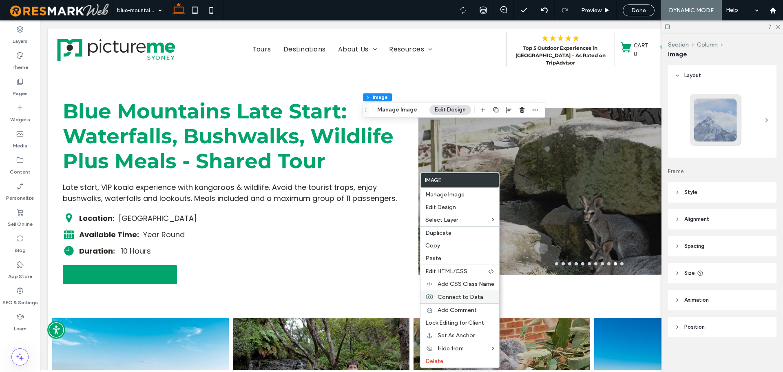
click at [470, 298] on span "Connect to Data" at bounding box center [461, 296] width 46 height 7
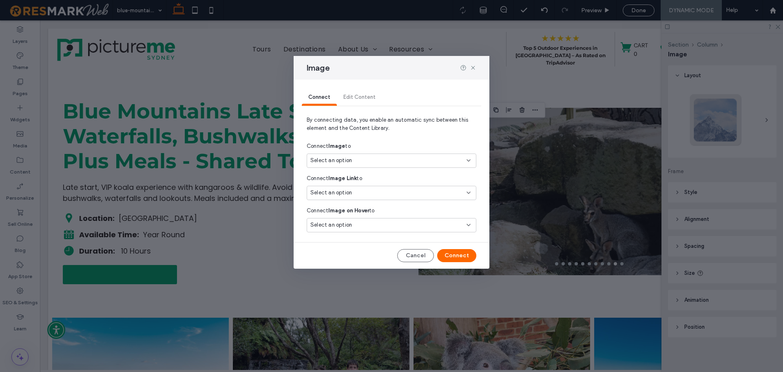
click at [344, 160] on span "Select an option" at bounding box center [332, 160] width 42 height 8
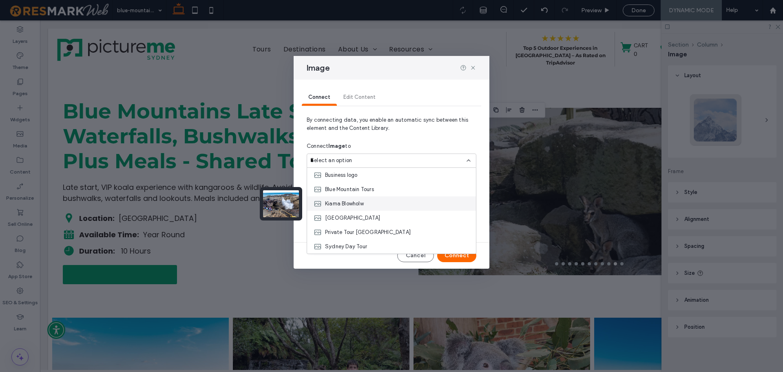
scroll to position [0, 0]
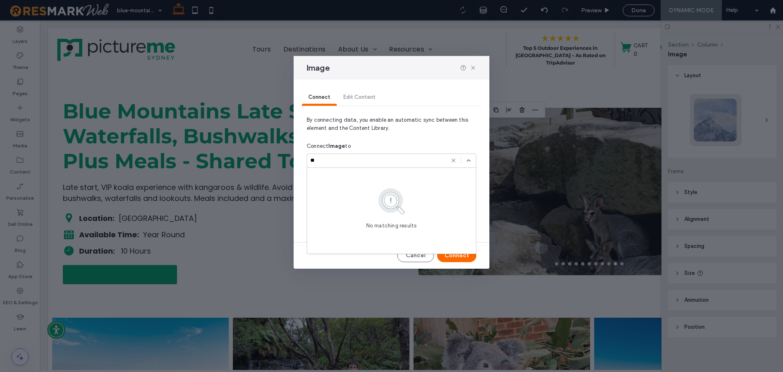
type input "*"
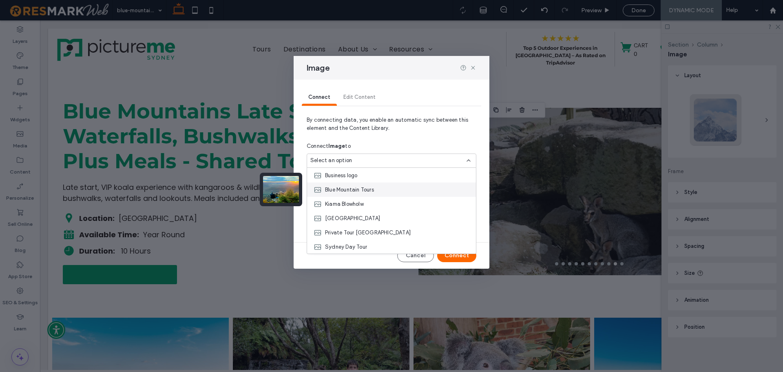
scroll to position [43, 0]
click at [475, 67] on icon at bounding box center [473, 67] width 7 height 7
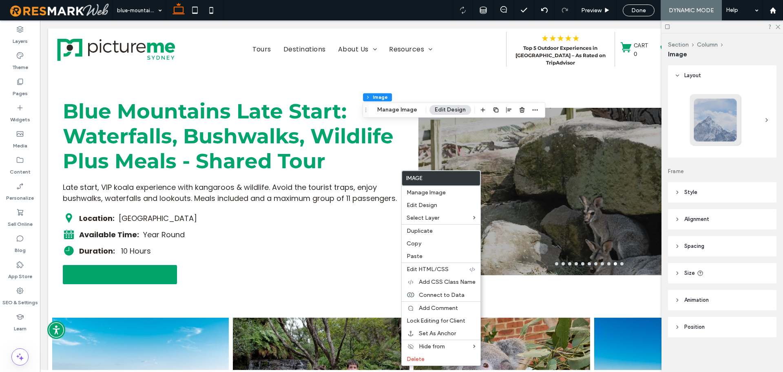
click at [727, 228] on header "Alignment" at bounding box center [722, 219] width 109 height 20
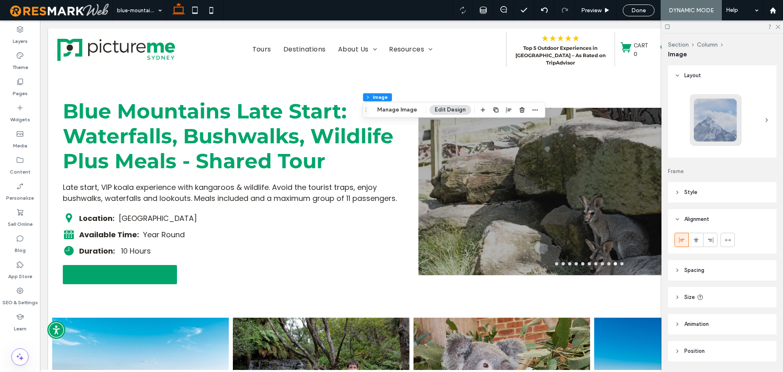
click at [719, 199] on header "Style" at bounding box center [722, 192] width 109 height 20
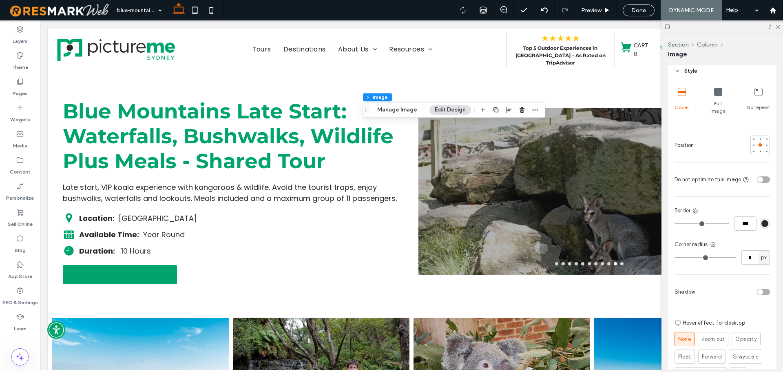
scroll to position [122, 0]
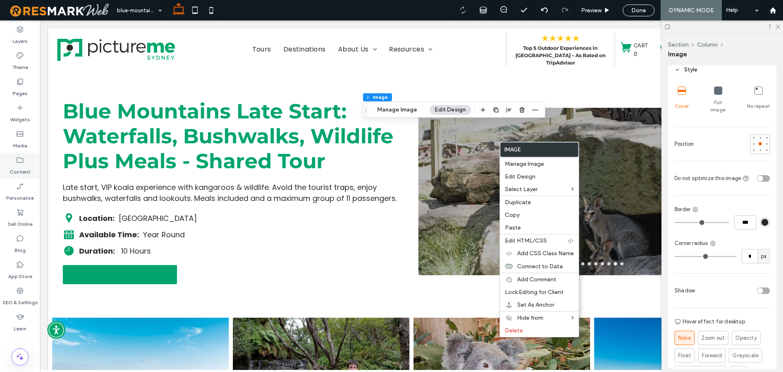
click at [24, 160] on icon at bounding box center [20, 160] width 8 height 8
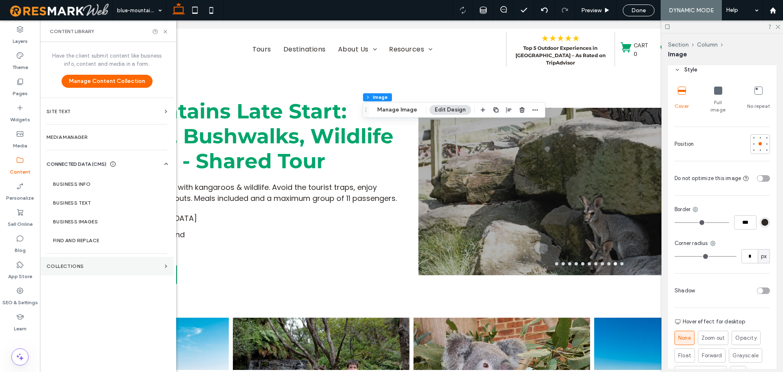
click at [94, 265] on label "Collections" at bounding box center [104, 266] width 115 height 6
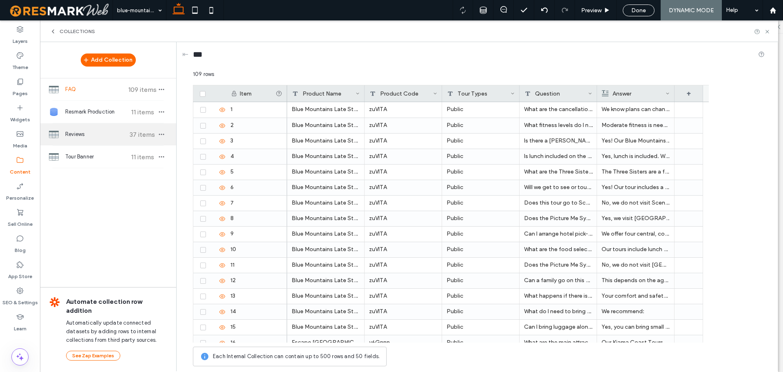
click at [125, 145] on div "Reviews 37 items" at bounding box center [108, 134] width 136 height 22
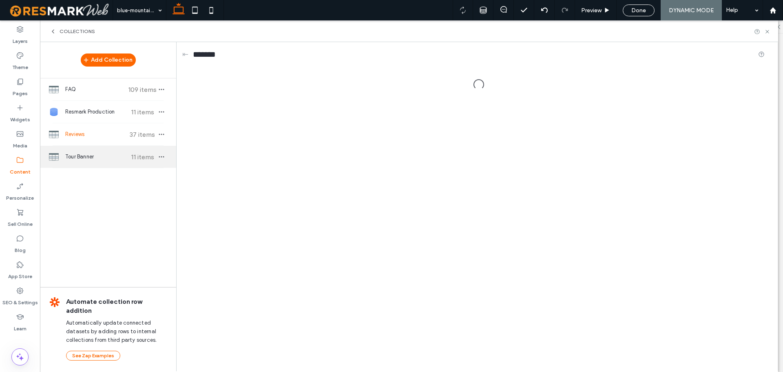
click at [120, 168] on div "Tour Banner 11 items" at bounding box center [108, 157] width 136 height 22
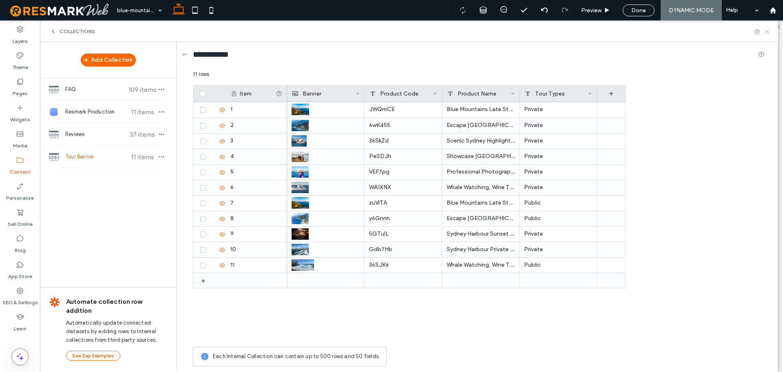
click at [770, 32] on icon at bounding box center [768, 32] width 6 height 6
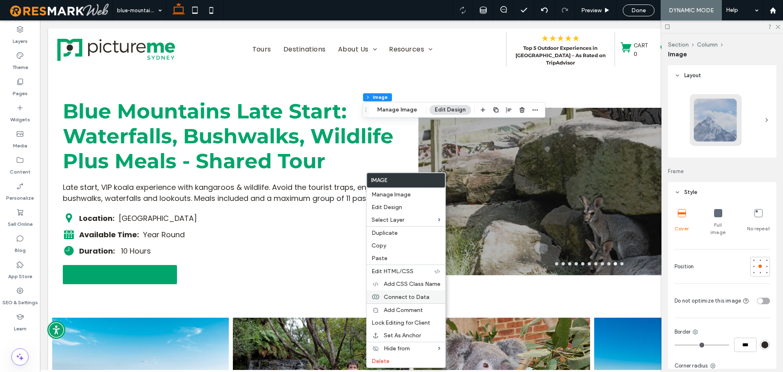
click at [415, 297] on span "Connect to Data" at bounding box center [407, 296] width 46 height 7
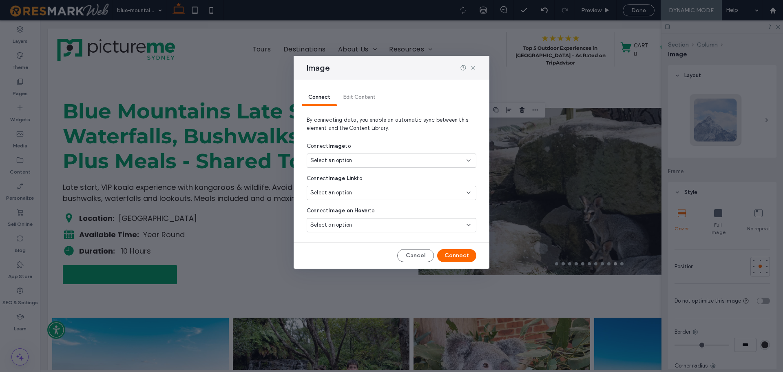
click at [371, 165] on div "Select an option" at bounding box center [392, 160] width 170 height 14
click at [476, 67] on icon at bounding box center [473, 67] width 7 height 7
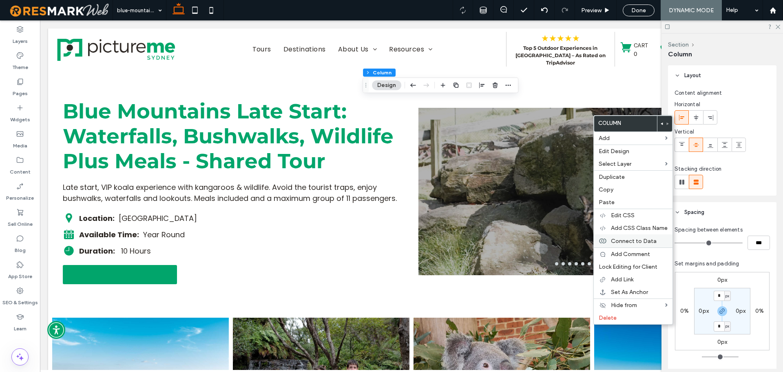
click at [631, 237] on span "Connect to Data" at bounding box center [634, 240] width 46 height 7
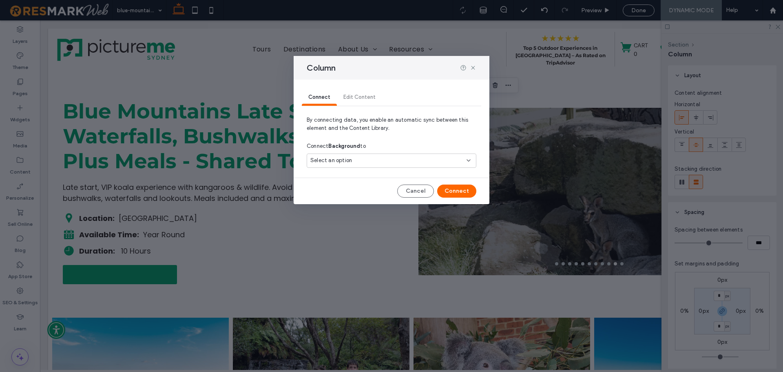
click at [390, 155] on div "Select an option" at bounding box center [392, 160] width 170 height 14
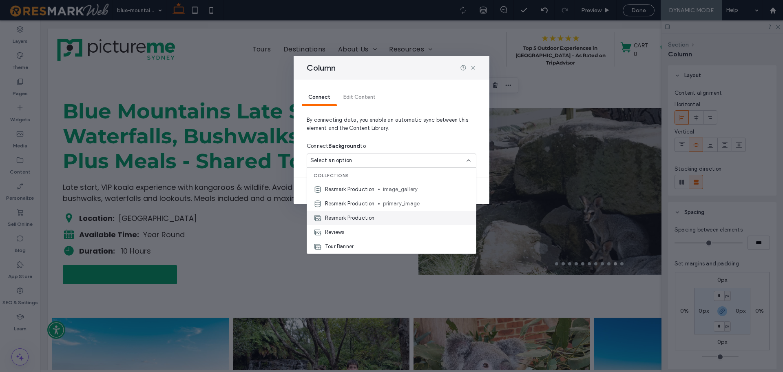
scroll to position [41, 0]
click at [474, 69] on use at bounding box center [473, 68] width 4 height 4
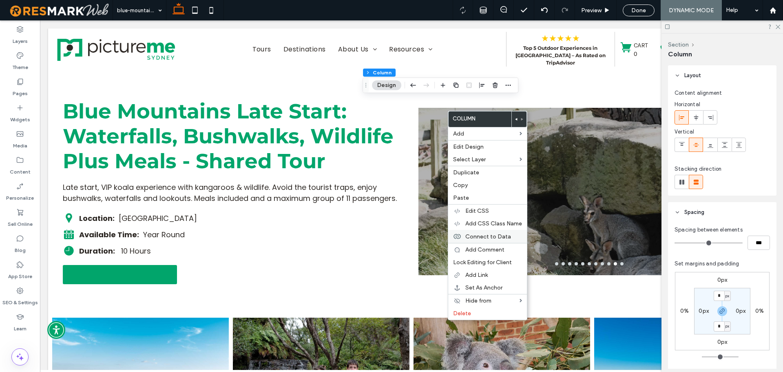
click at [489, 239] on span "Connect to Data" at bounding box center [489, 236] width 46 height 7
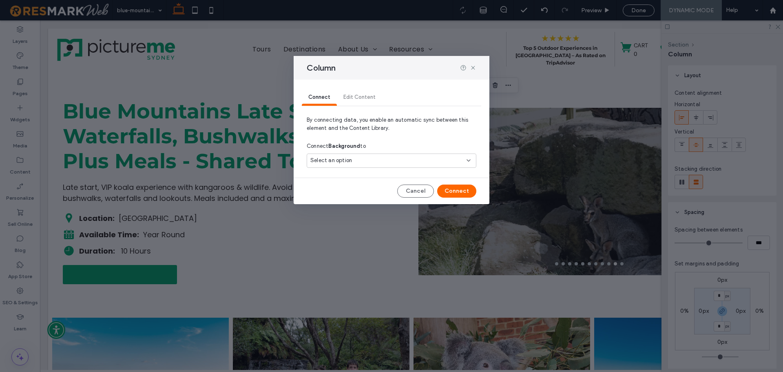
click at [404, 165] on div "Select an option" at bounding box center [392, 160] width 170 height 14
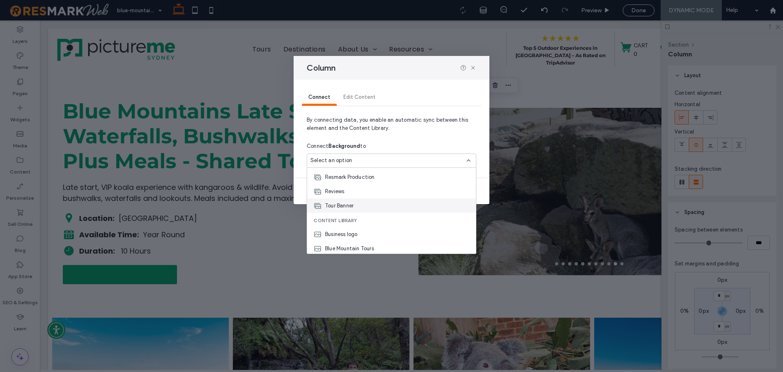
click at [372, 210] on div "Tour Banner" at bounding box center [391, 205] width 169 height 14
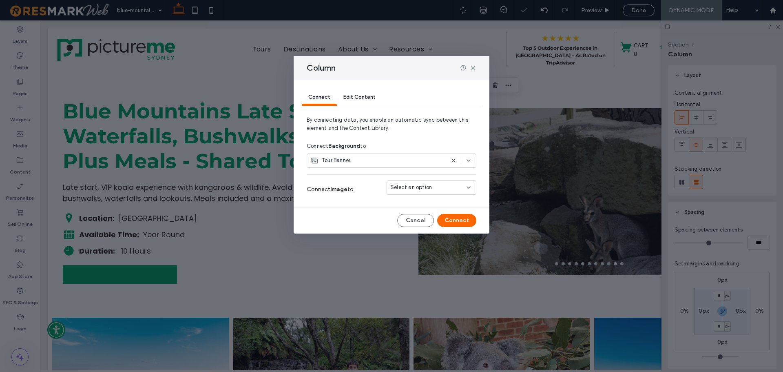
click at [445, 187] on div "Select an option" at bounding box center [426, 187] width 73 height 8
click at [446, 198] on div "Banner" at bounding box center [431, 202] width 89 height 14
click at [459, 221] on button "Connect" at bounding box center [456, 220] width 39 height 13
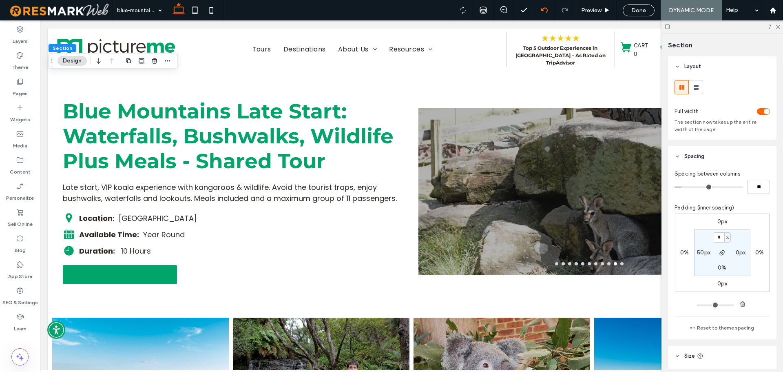
click at [540, 7] on div at bounding box center [545, 10] width 20 height 7
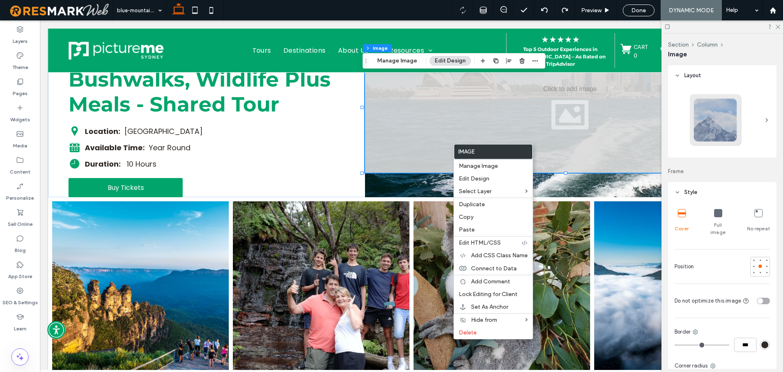
scroll to position [82, 0]
click at [490, 333] on label "Delete" at bounding box center [493, 332] width 69 height 7
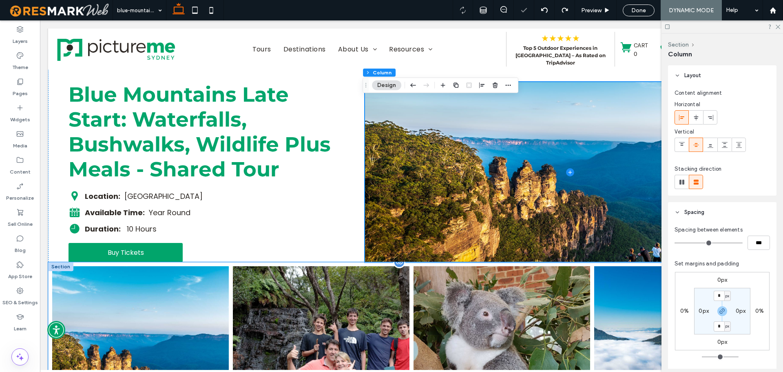
scroll to position [0, 0]
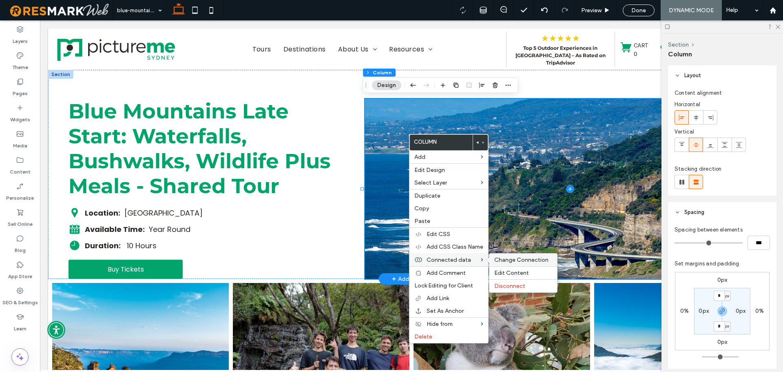
click at [523, 258] on span "Change Connection" at bounding box center [522, 259] width 54 height 7
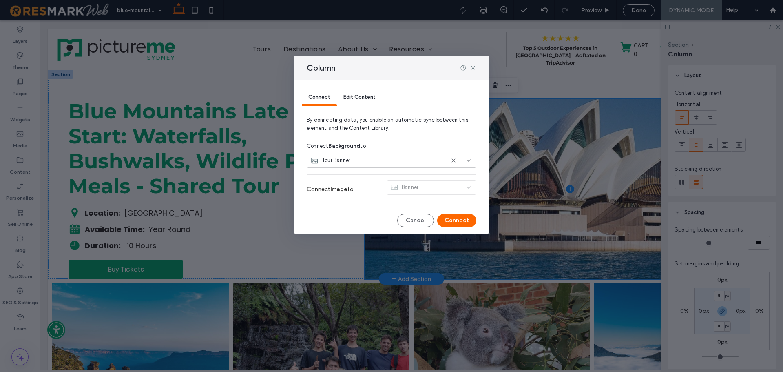
click at [361, 98] on span "Edit Content" at bounding box center [360, 97] width 32 height 6
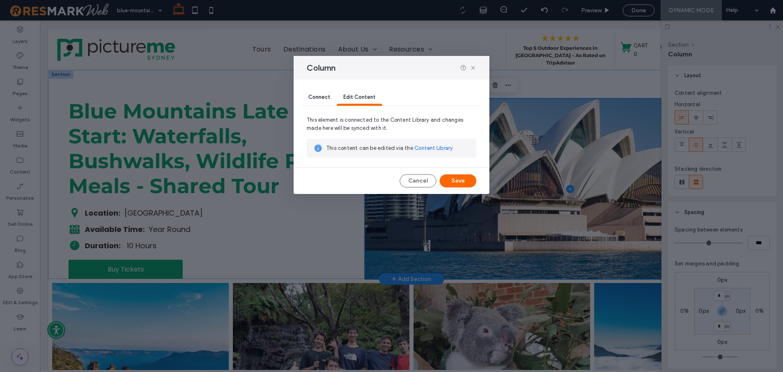
click at [313, 93] on div "Connect" at bounding box center [319, 97] width 35 height 16
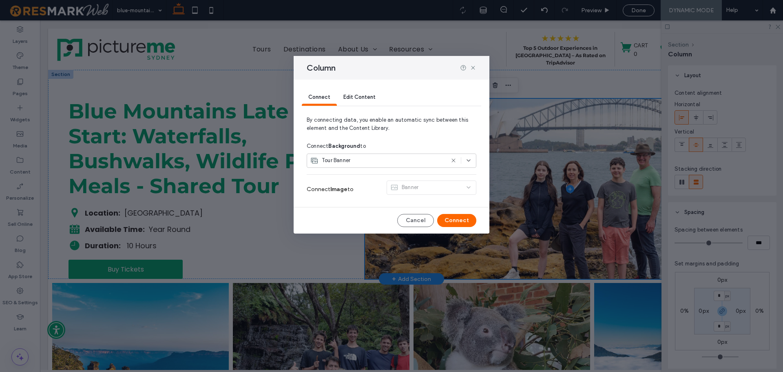
click at [414, 189] on div "Banner" at bounding box center [432, 189] width 90 height 18
click at [475, 65] on icon at bounding box center [473, 67] width 7 height 7
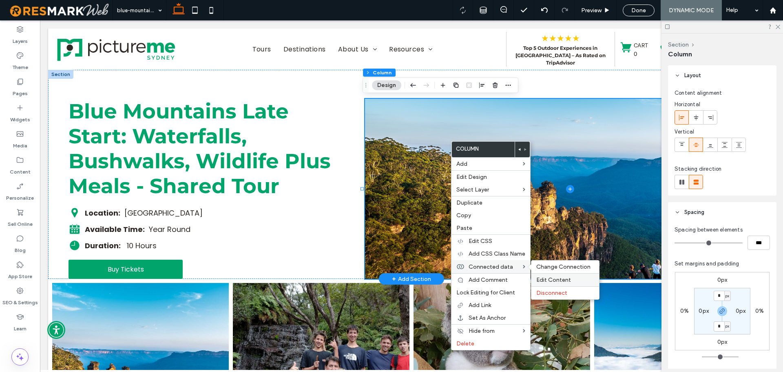
click at [547, 278] on span "Edit Content" at bounding box center [554, 279] width 35 height 7
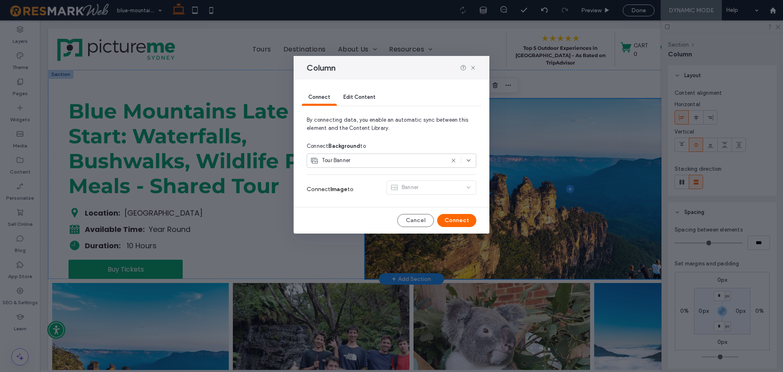
click at [361, 156] on div "Tour Banner" at bounding box center [392, 160] width 170 height 14
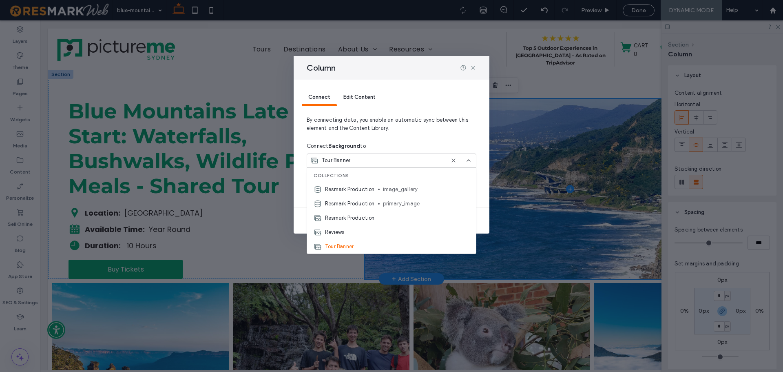
click at [456, 159] on icon at bounding box center [453, 160] width 7 height 7
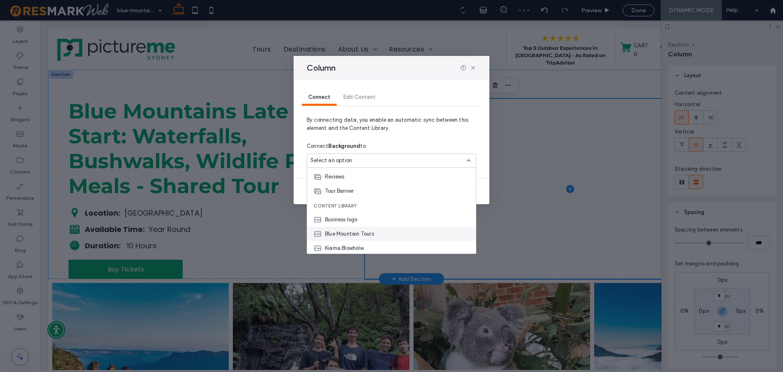
scroll to position [41, 0]
click at [361, 206] on div "Tour Banner" at bounding box center [391, 205] width 169 height 14
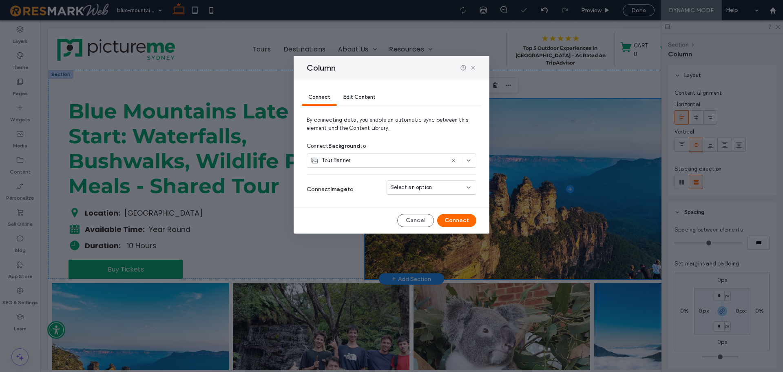
click at [398, 181] on div "Select an option" at bounding box center [432, 187] width 90 height 14
click at [411, 198] on span "Banner" at bounding box center [413, 202] width 17 height 8
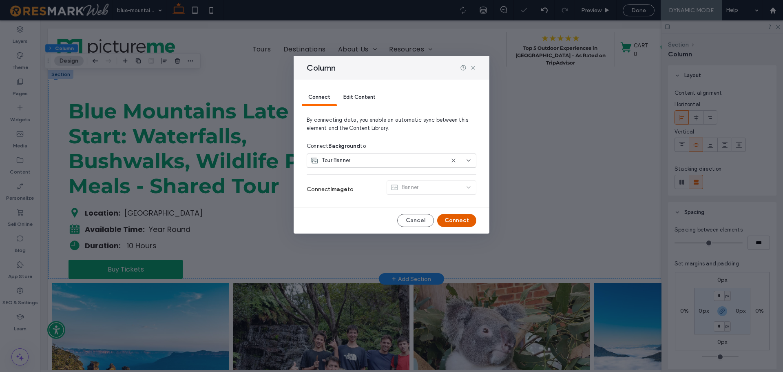
click at [463, 225] on button "Connect" at bounding box center [456, 220] width 39 height 13
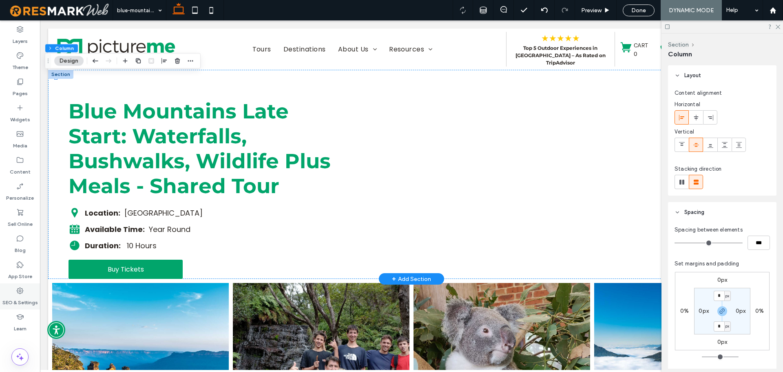
click at [25, 288] on div "SEO & Settings" at bounding box center [20, 296] width 40 height 26
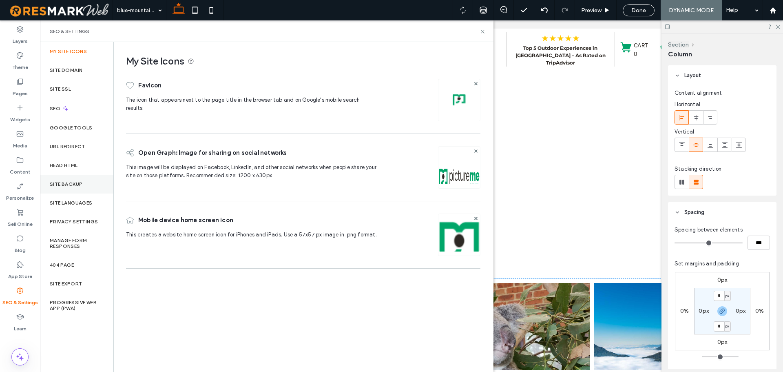
click at [75, 191] on div "Site Backup" at bounding box center [76, 184] width 73 height 19
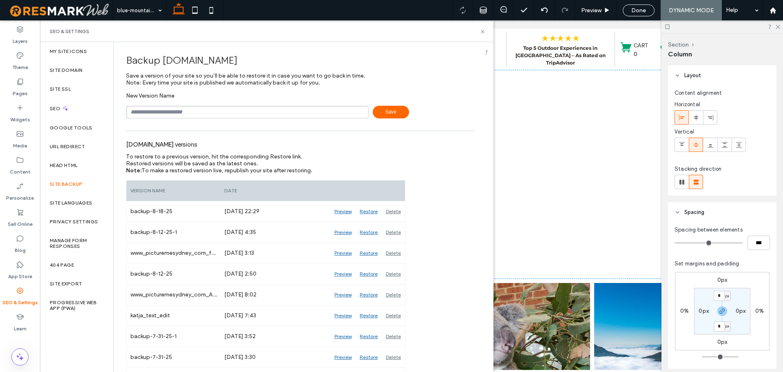
click at [268, 106] on input "text" at bounding box center [247, 112] width 243 height 13
type input "**********"
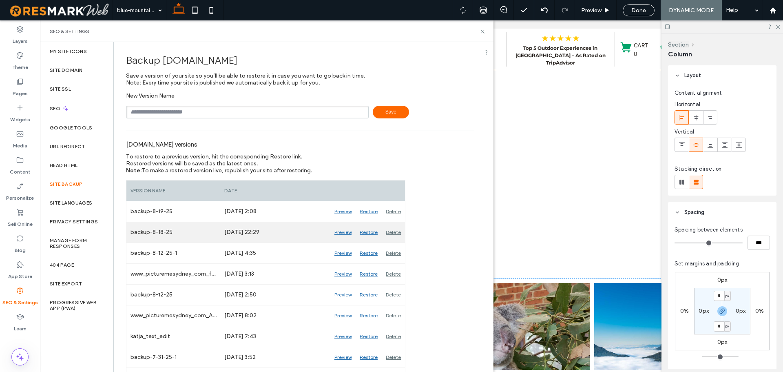
click at [368, 231] on div "Restore" at bounding box center [369, 232] width 26 height 20
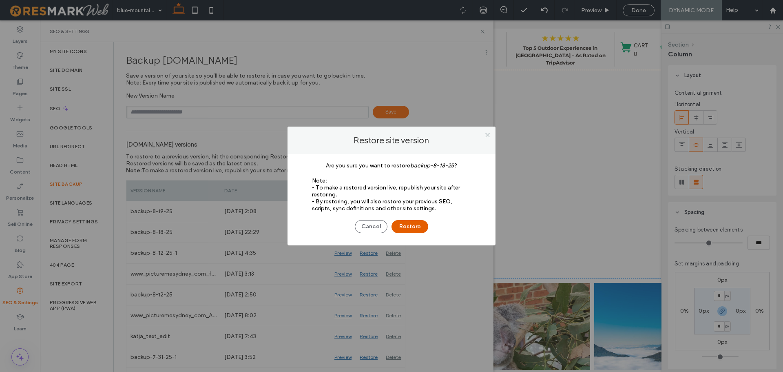
click at [405, 224] on button "Restore" at bounding box center [410, 226] width 37 height 13
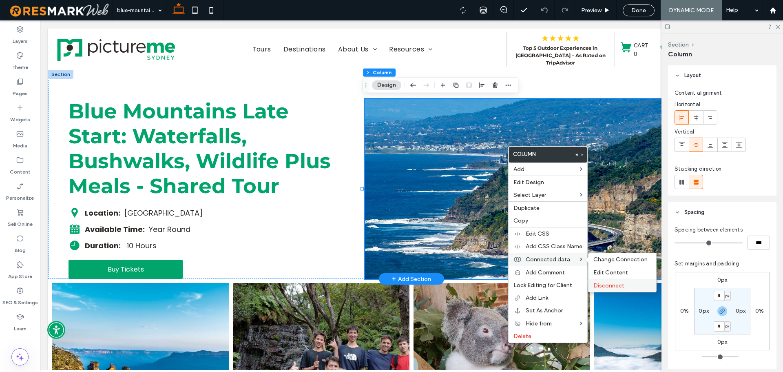
click at [610, 282] on span "Disconnect" at bounding box center [609, 285] width 31 height 7
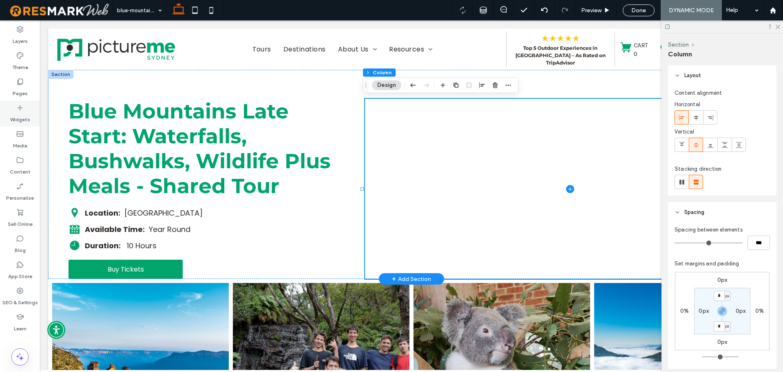
click at [16, 106] on div "Widgets" at bounding box center [20, 113] width 40 height 26
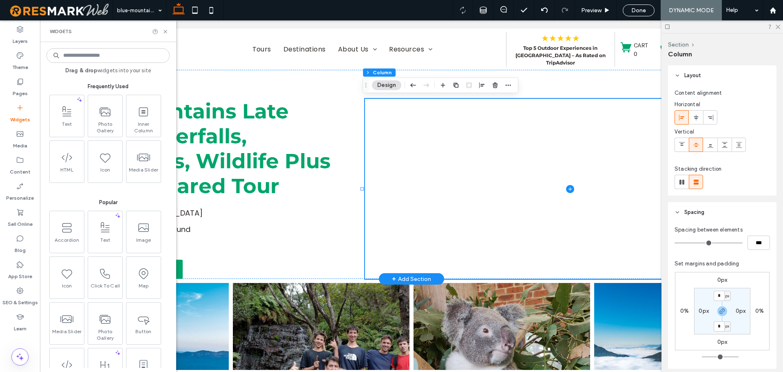
click at [113, 61] on input at bounding box center [108, 55] width 123 height 15
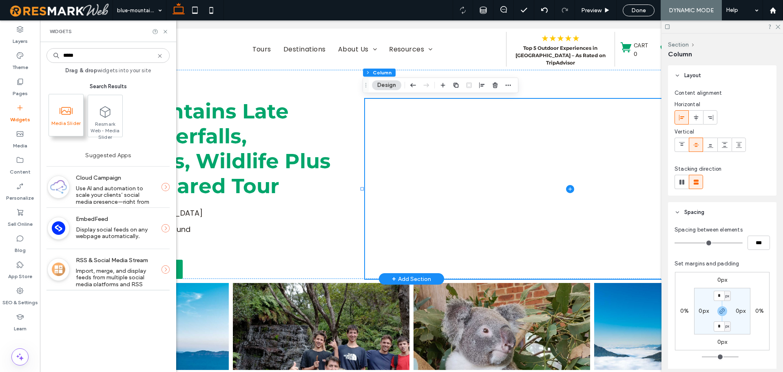
type input "*****"
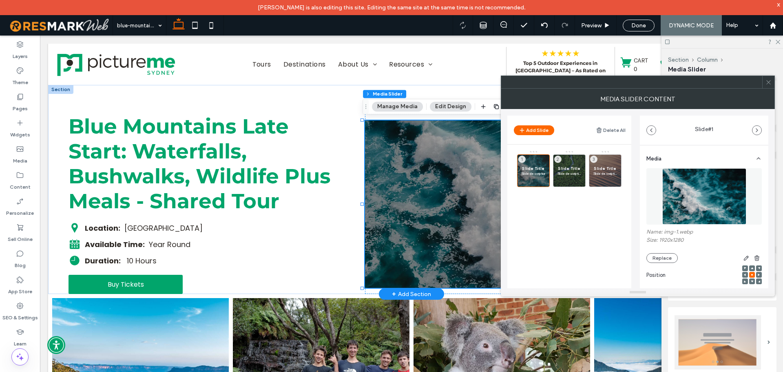
click at [768, 81] on icon at bounding box center [769, 82] width 6 height 6
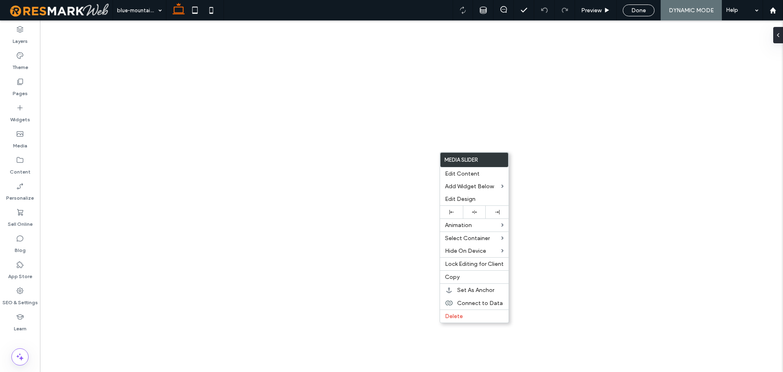
click at [482, 302] on span "Connect to Data" at bounding box center [480, 303] width 46 height 7
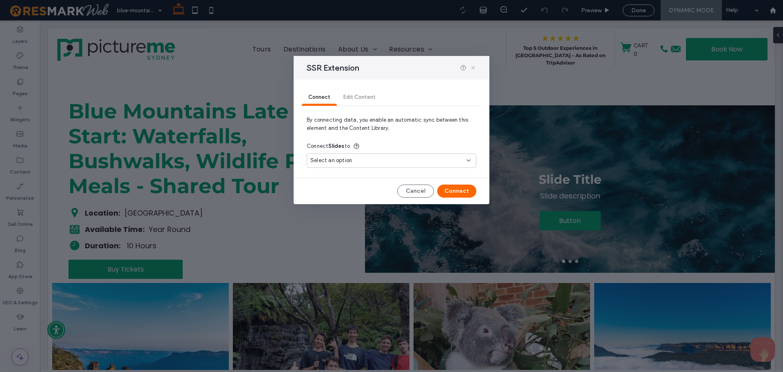
click at [471, 69] on icon at bounding box center [473, 67] width 7 height 7
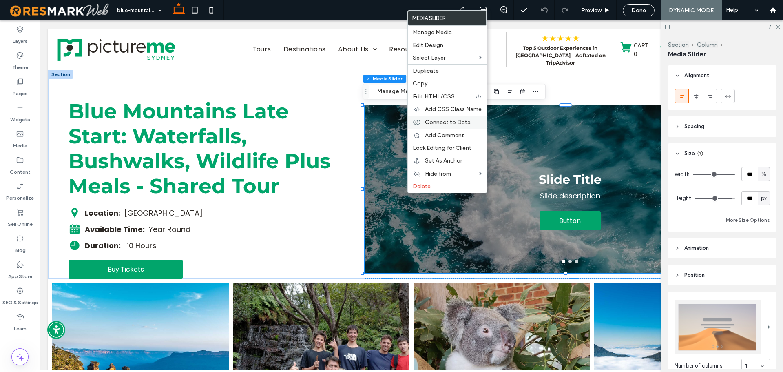
click at [457, 122] on span "Connect to Data" at bounding box center [448, 122] width 46 height 7
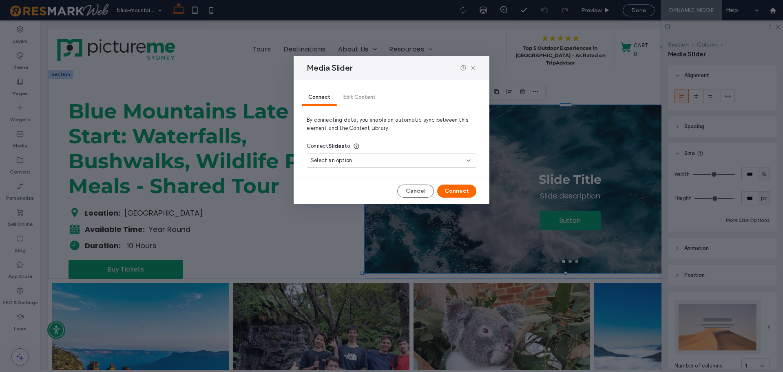
click at [338, 157] on span "Select an option" at bounding box center [332, 160] width 42 height 8
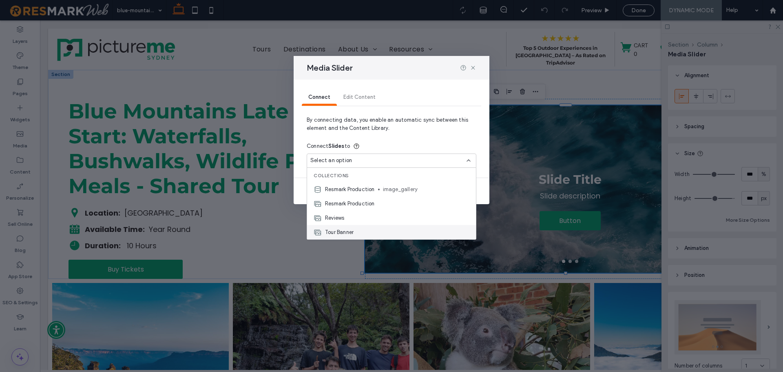
click at [373, 229] on div "Tour Banner" at bounding box center [391, 232] width 169 height 14
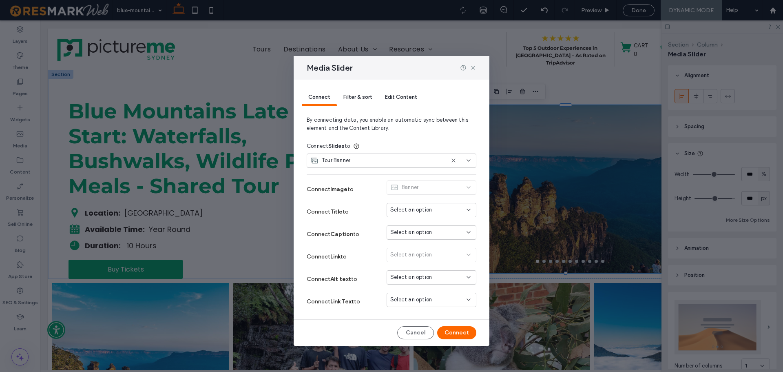
click at [413, 192] on div "Banner" at bounding box center [432, 189] width 90 height 18
click at [370, 93] on div "Filter & sort" at bounding box center [358, 97] width 42 height 16
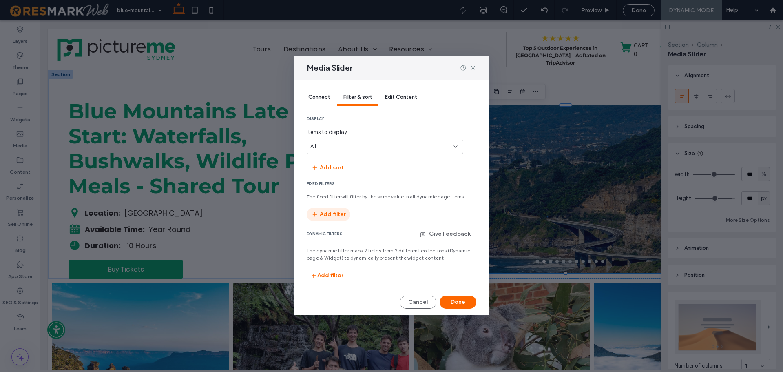
click at [341, 210] on button "Add filter" at bounding box center [329, 214] width 44 height 13
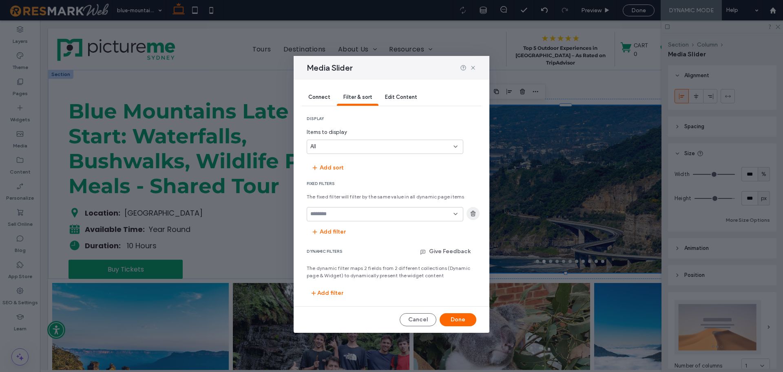
click at [472, 212] on use "button" at bounding box center [473, 213] width 5 height 5
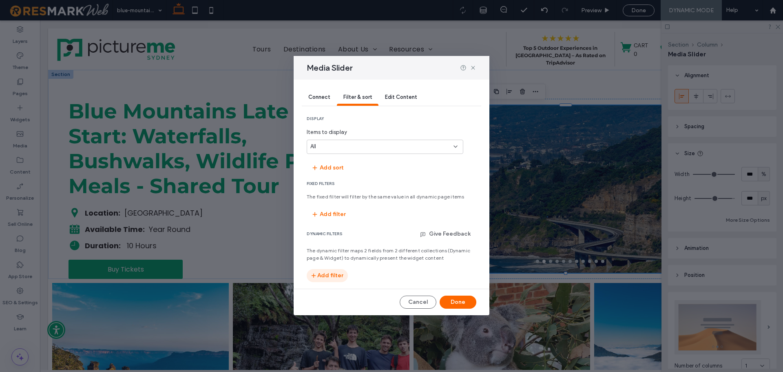
click at [339, 275] on button "Add filter" at bounding box center [327, 275] width 41 height 13
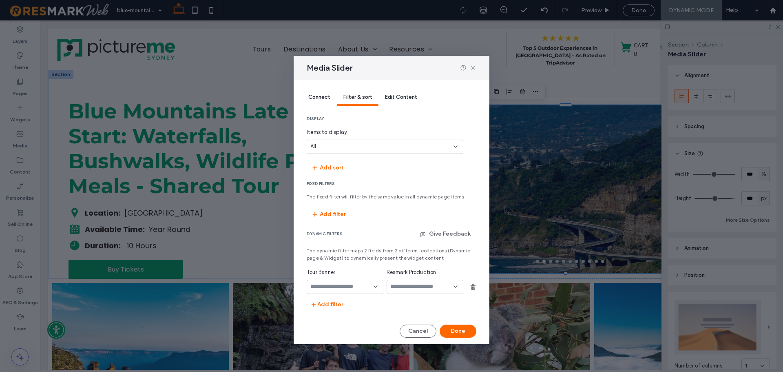
click at [359, 283] on input "fields-dropdown" at bounding box center [342, 286] width 63 height 7
click at [351, 304] on div "Product Code" at bounding box center [345, 301] width 76 height 14
click at [421, 290] on input "values-textbox-dynamic" at bounding box center [421, 286] width 63 height 7
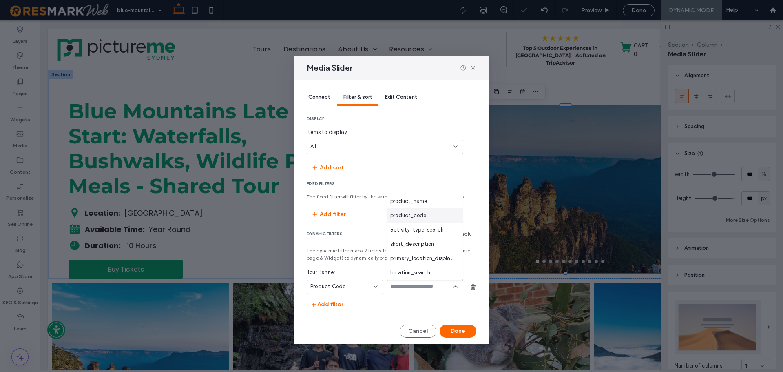
click at [433, 217] on div "product_code" at bounding box center [425, 215] width 76 height 14
click at [457, 328] on button "Done" at bounding box center [458, 330] width 37 height 13
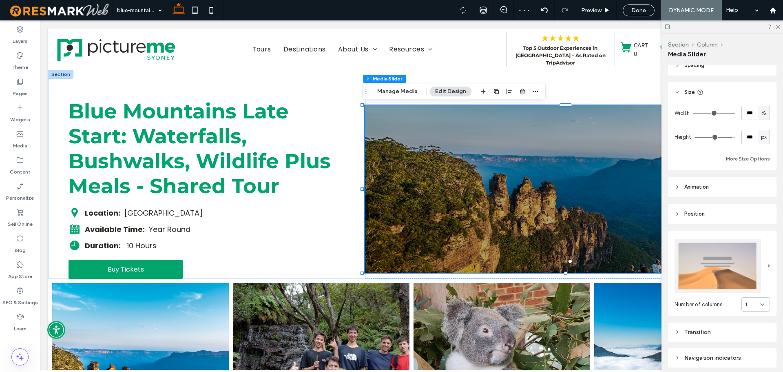
scroll to position [82, 0]
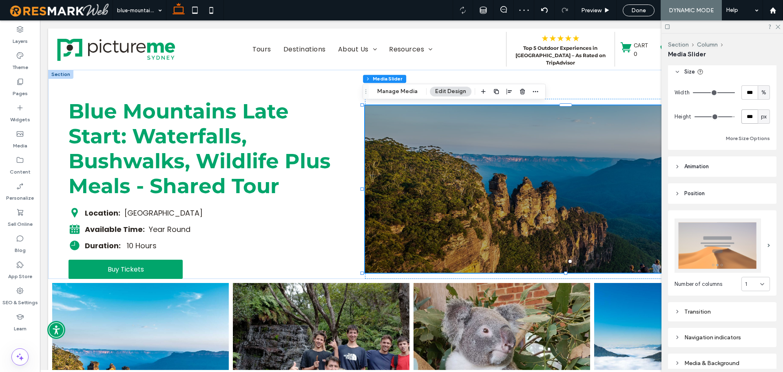
click at [748, 112] on input "***" at bounding box center [750, 116] width 16 height 14
type input "***"
click at [746, 104] on div "Width *** % Height *** px More Size Options" at bounding box center [722, 114] width 95 height 58
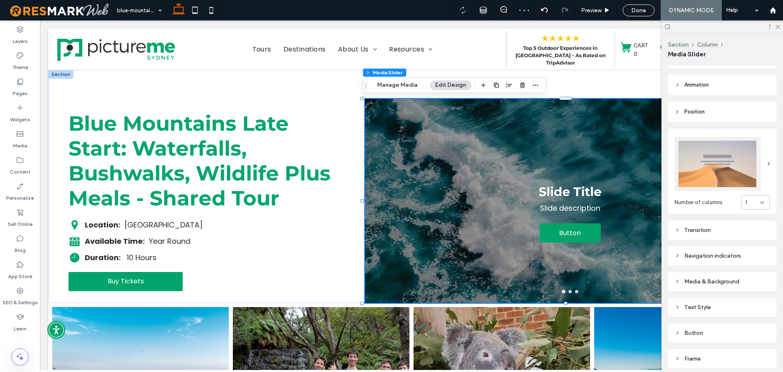
scroll to position [193, 0]
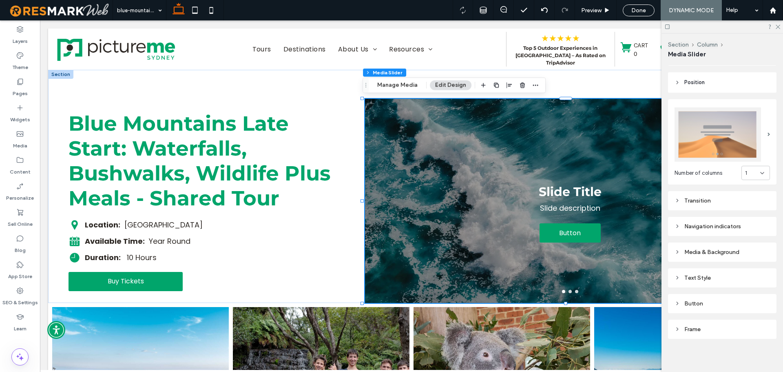
click at [728, 248] on div "Media & Background" at bounding box center [722, 251] width 95 height 7
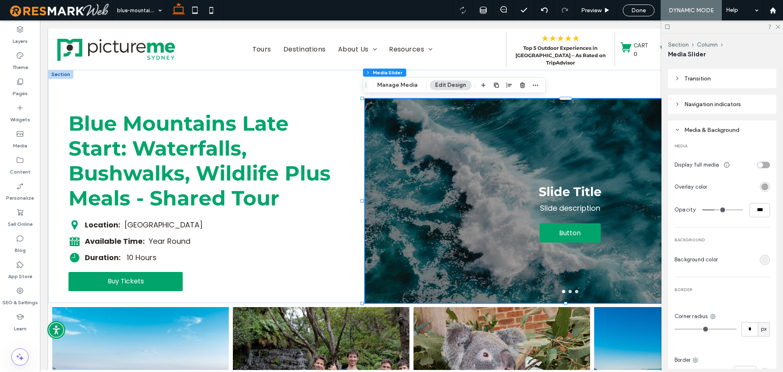
scroll to position [315, 0]
click at [762, 184] on div "rgba(0, 0, 0, 0.3)" at bounding box center [765, 186] width 7 height 7
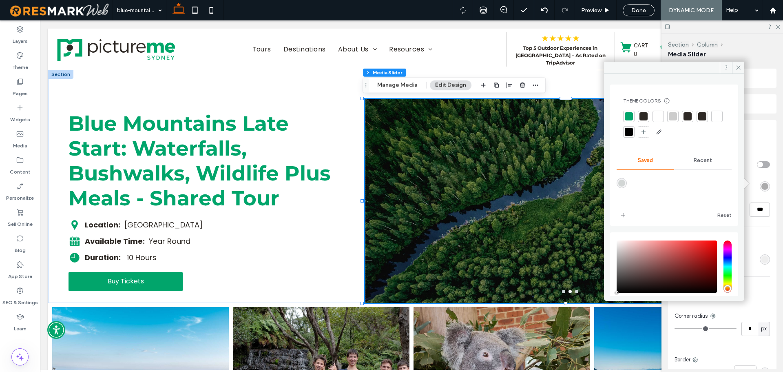
click at [697, 163] on span "Recent" at bounding box center [703, 160] width 18 height 7
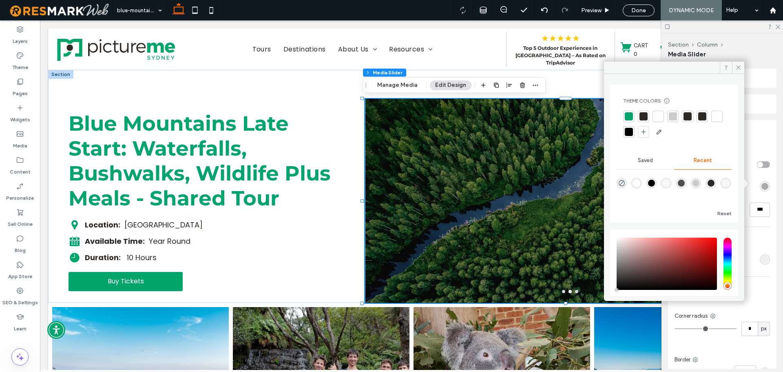
click at [626, 184] on div "rgba(0, 0, 0, 0)" at bounding box center [622, 183] width 10 height 10
type input "*"
type input "**"
type input "*"
type input "**"
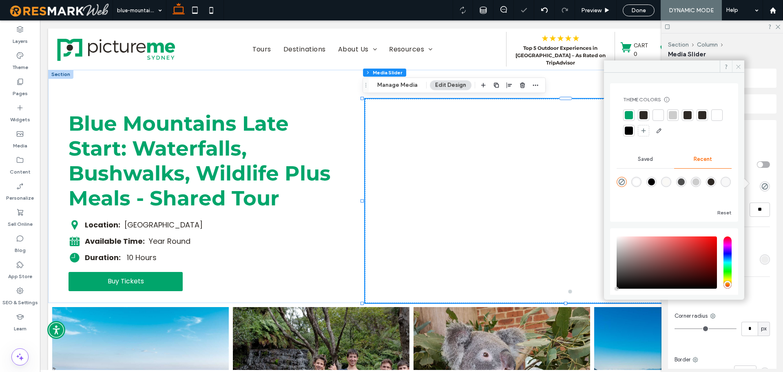
click at [737, 65] on use at bounding box center [739, 66] width 4 height 4
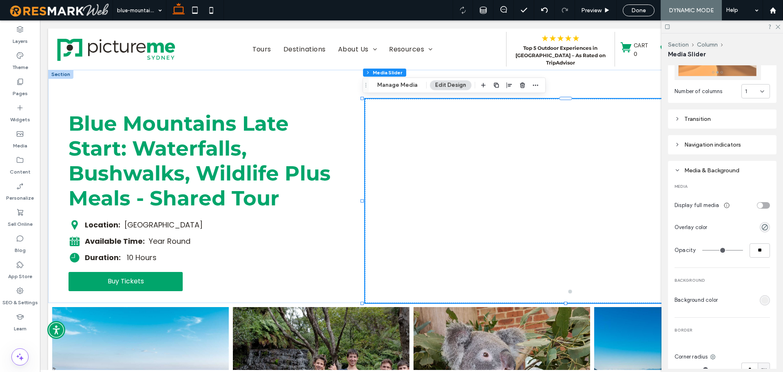
scroll to position [233, 0]
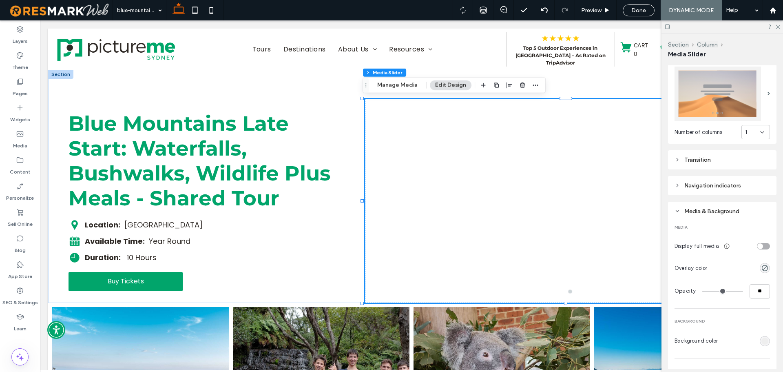
click at [718, 186] on div "Navigation indicators" at bounding box center [722, 185] width 95 height 11
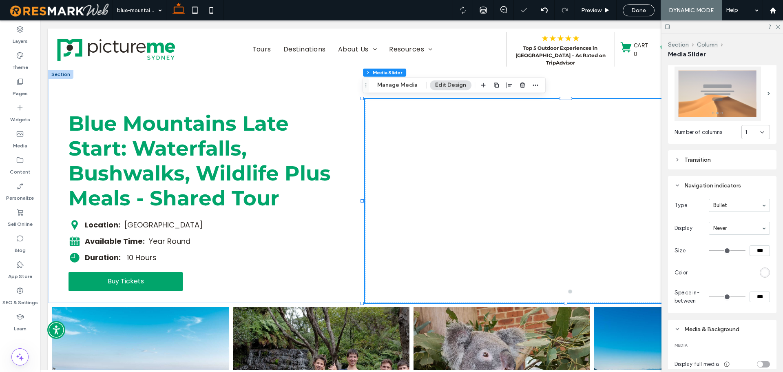
type input "**"
type input "*"
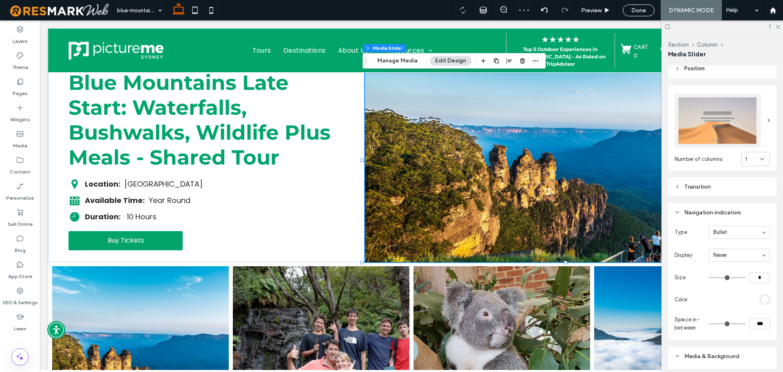
scroll to position [193, 0]
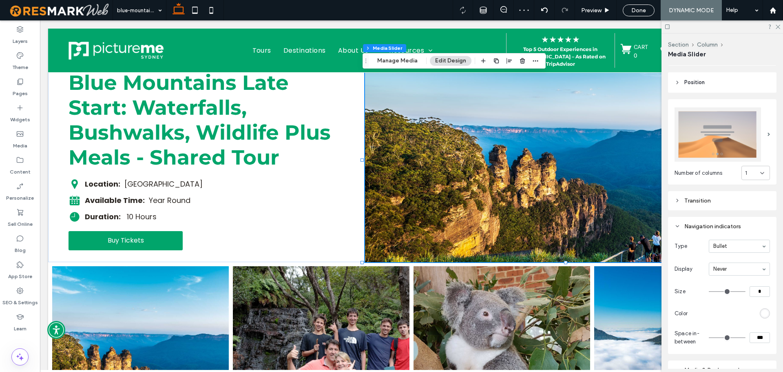
click at [724, 204] on div "Transition" at bounding box center [722, 200] width 109 height 19
click at [729, 198] on div "Transition" at bounding box center [722, 200] width 95 height 7
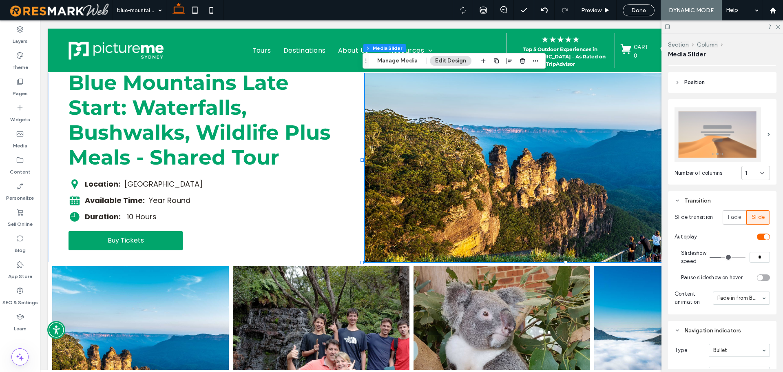
click at [757, 233] on div "toggle" at bounding box center [763, 236] width 13 height 7
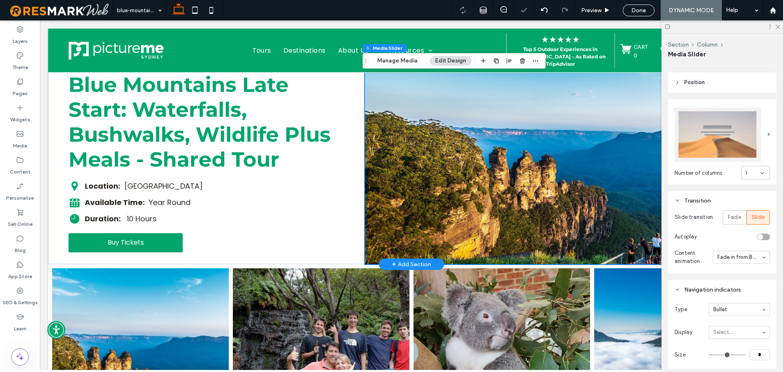
scroll to position [41, 0]
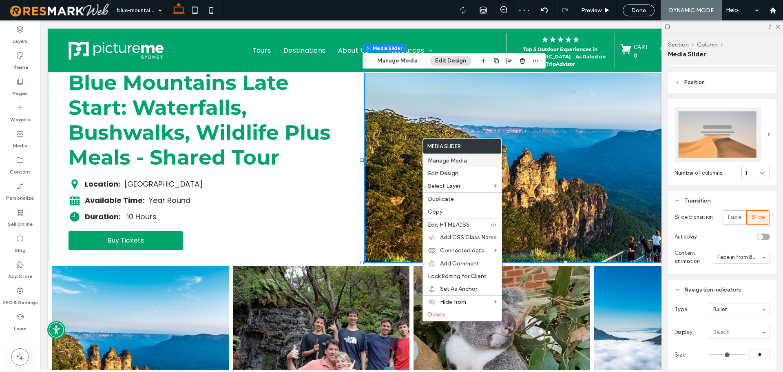
click at [446, 164] on div "Manage Media" at bounding box center [462, 160] width 79 height 13
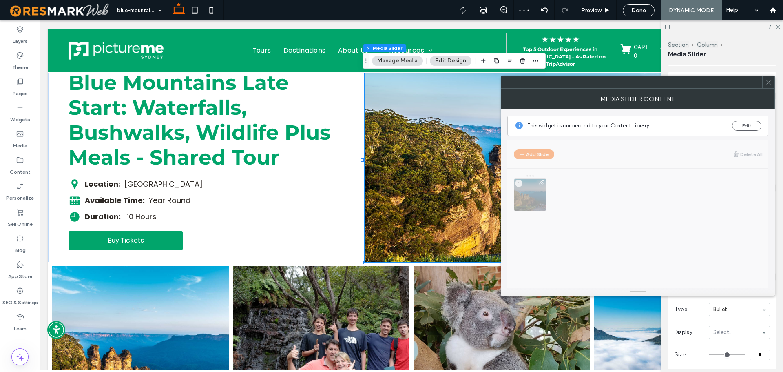
click at [768, 82] on icon at bounding box center [769, 82] width 6 height 6
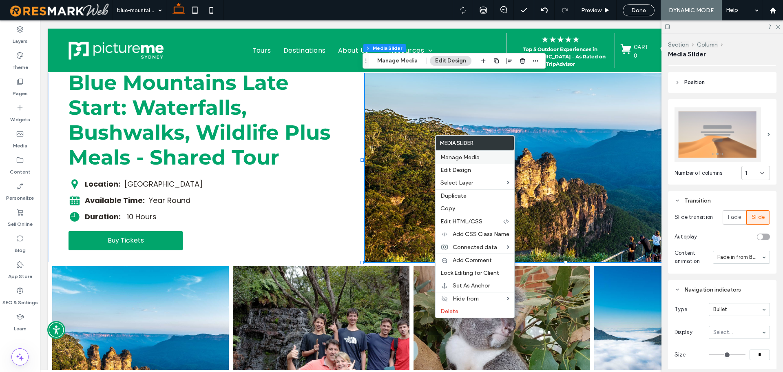
click at [461, 154] on span "Manage Media" at bounding box center [460, 157] width 39 height 7
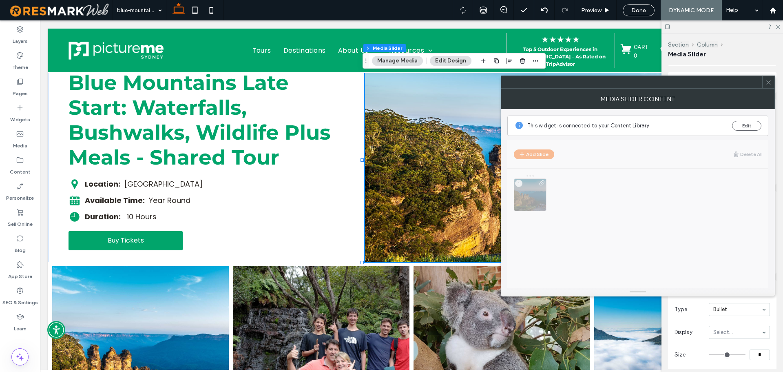
click at [770, 79] on icon at bounding box center [769, 82] width 6 height 6
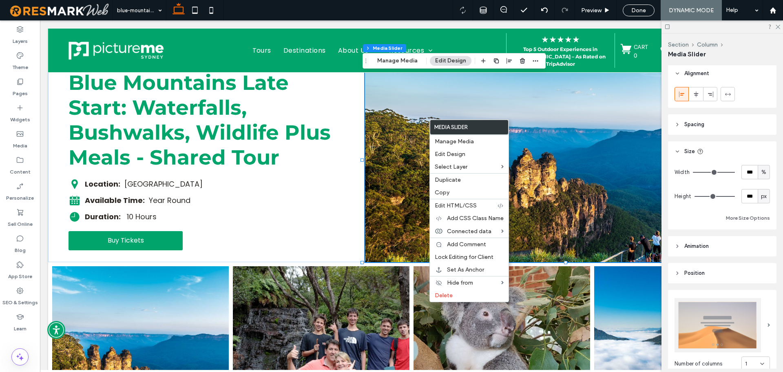
scroll to position [0, 0]
click at [742, 205] on div "Width *** % Height *** px More Size Options" at bounding box center [722, 196] width 95 height 58
click at [743, 202] on input "***" at bounding box center [750, 198] width 16 height 14
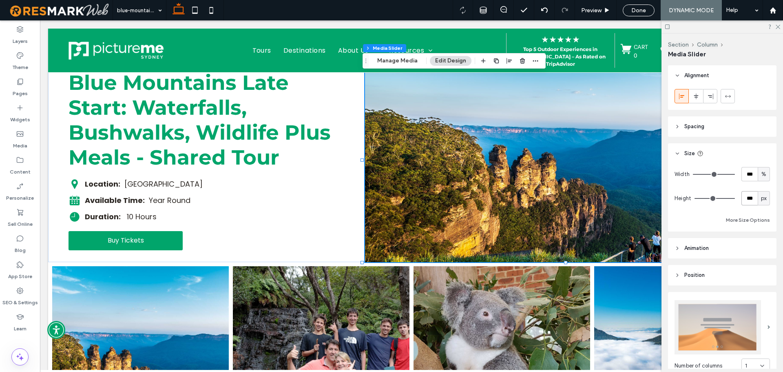
type input "***"
click at [749, 176] on input "***" at bounding box center [750, 174] width 16 height 14
type input "***"
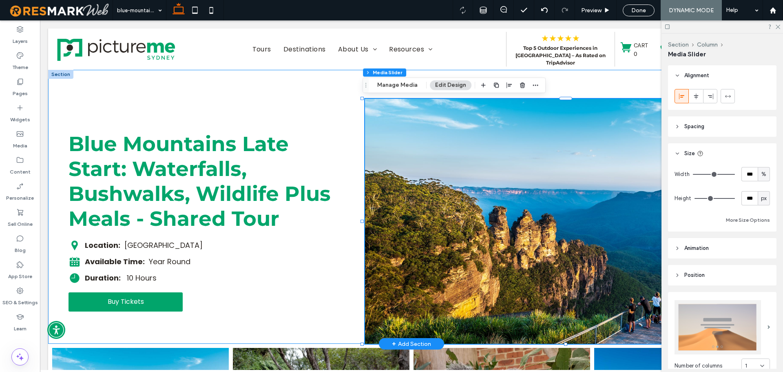
click at [189, 82] on div "Blue Mountains Late Start: Waterfalls, Bushwalks, Wildlife Plus Meals - Shared …" at bounding box center [411, 207] width 727 height 274
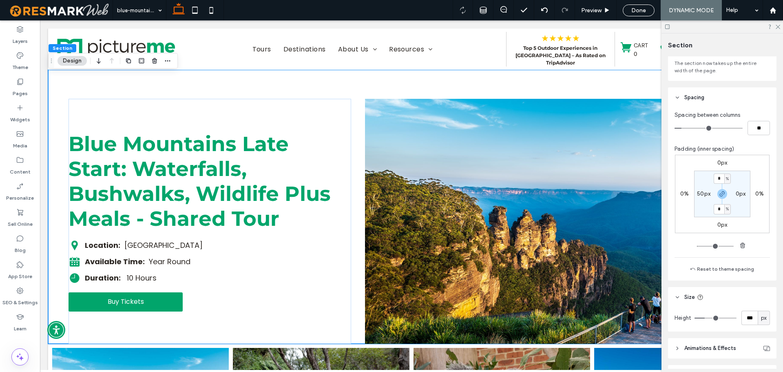
scroll to position [108, 0]
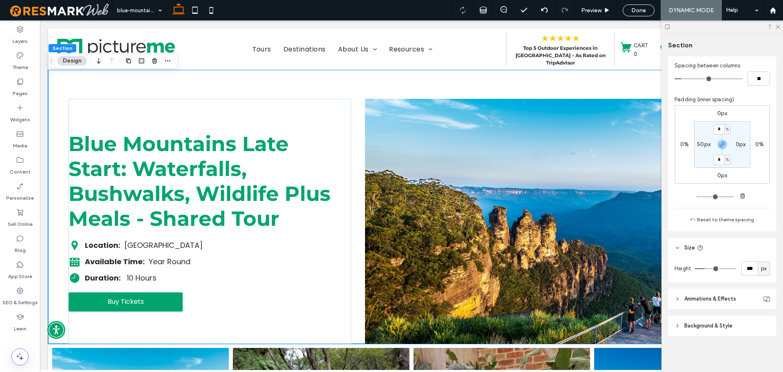
click at [737, 144] on label "0px" at bounding box center [741, 144] width 10 height 7
type input "*"
click at [739, 144] on input "*" at bounding box center [737, 144] width 11 height 10
type input "**"
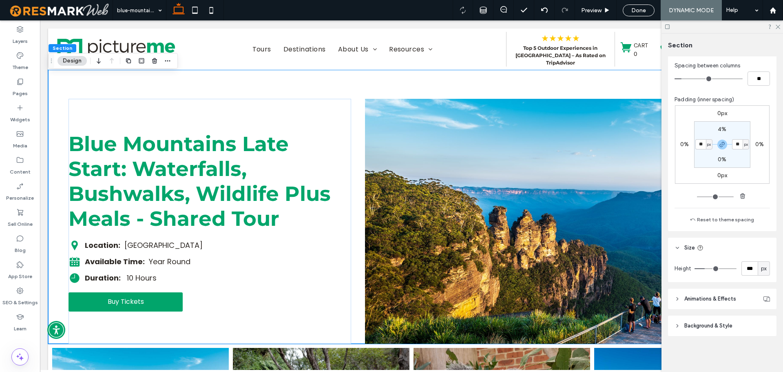
type input "**"
click at [745, 159] on section "4% ** px 0% ** px" at bounding box center [722, 144] width 56 height 47
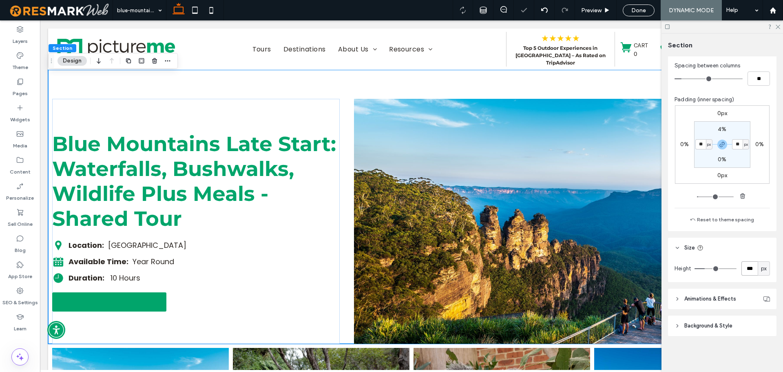
click at [750, 266] on input "***" at bounding box center [750, 268] width 16 height 14
type input "*"
click at [777, 284] on div "Layout Full width The section now takes up the entire width of the page. Spacin…" at bounding box center [725, 212] width 114 height 312
click at [719, 146] on icon "button" at bounding box center [722, 144] width 7 height 7
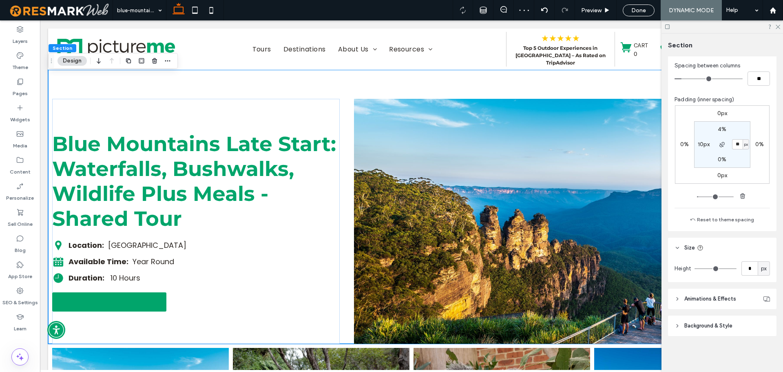
click at [703, 146] on label "10px" at bounding box center [704, 144] width 12 height 7
type input "**"
click at [700, 170] on div "0px 0% 0px 0% 4% 10px 0% ** px" at bounding box center [722, 144] width 95 height 78
type input "**"
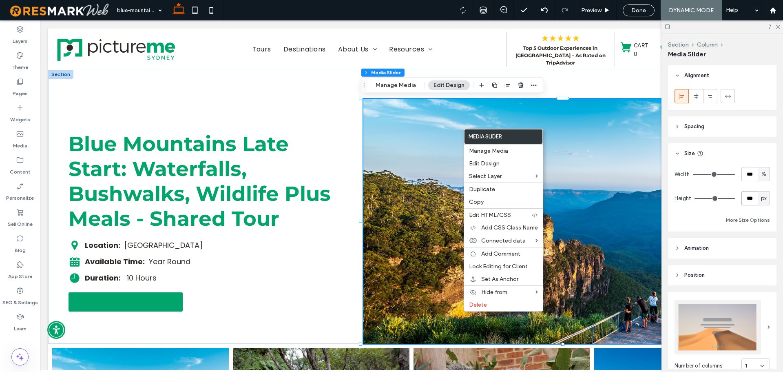
click at [750, 201] on input "***" at bounding box center [750, 198] width 16 height 14
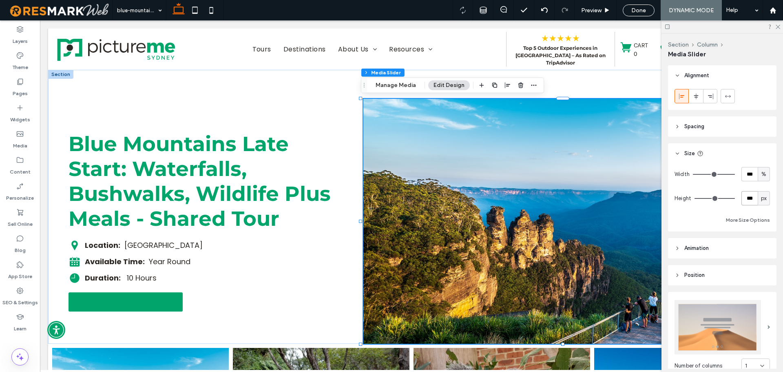
type input "***"
click at [750, 171] on input "***" at bounding box center [750, 174] width 16 height 14
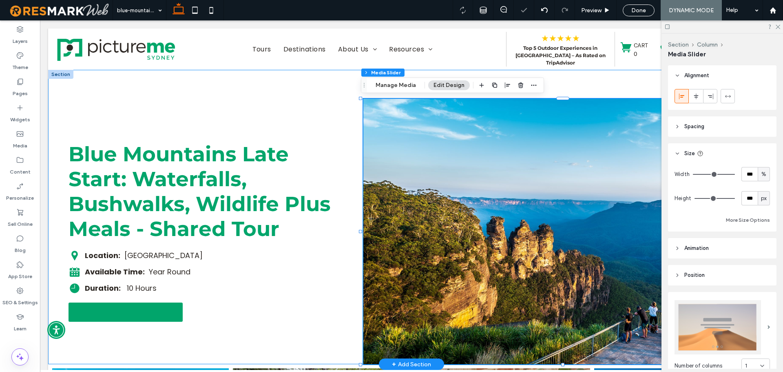
click at [590, 86] on div "Blue Mountains Late Start: Waterfalls, Bushwalks, Wildlife Plus Meals - Shared …" at bounding box center [411, 217] width 727 height 294
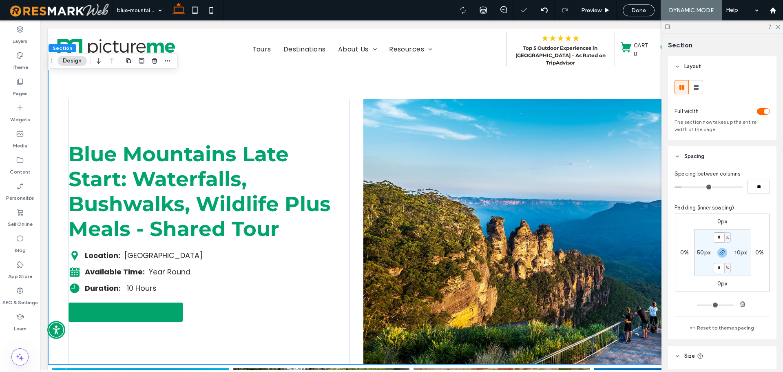
click at [717, 236] on input "*" at bounding box center [719, 237] width 11 height 10
click at [722, 251] on use "button" at bounding box center [722, 252] width 5 height 5
click at [718, 235] on input "*" at bounding box center [719, 237] width 11 height 10
type input "*"
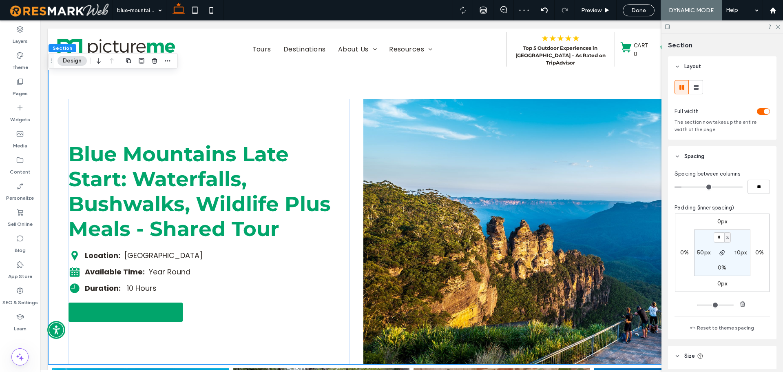
click at [737, 229] on div "0px 0% 0px 0% * % 10px 0% 50px" at bounding box center [722, 252] width 95 height 78
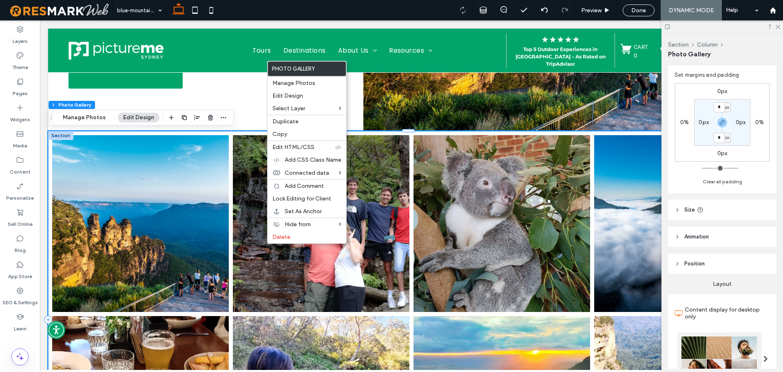
scroll to position [82, 0]
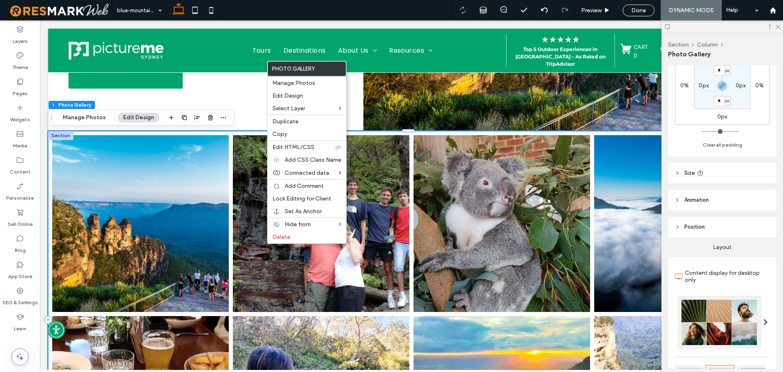
click at [735, 175] on header "Size" at bounding box center [722, 173] width 109 height 20
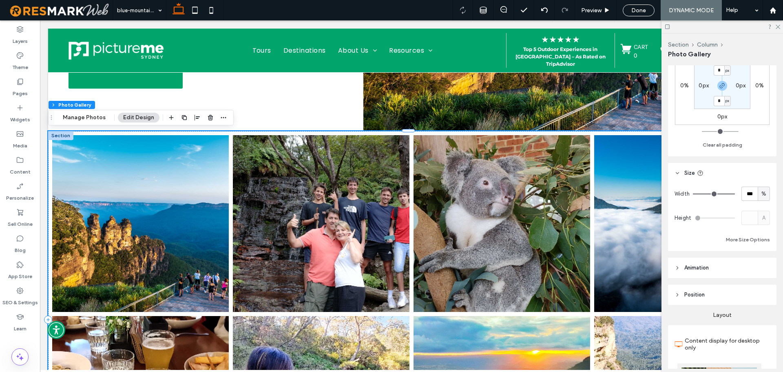
click at [737, 173] on header "Size" at bounding box center [722, 173] width 109 height 20
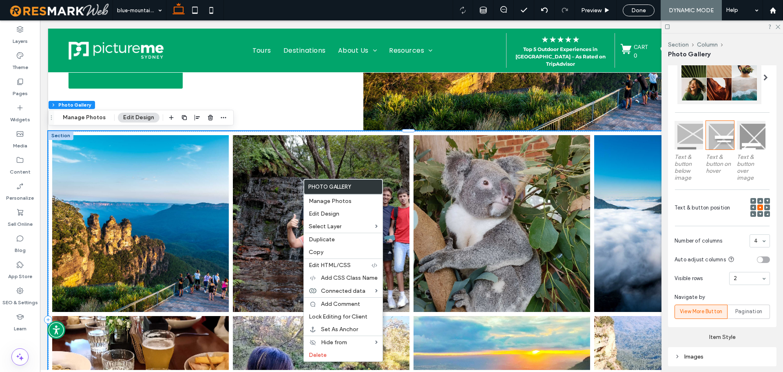
scroll to position [326, 0]
click at [731, 238] on span "Number of columns" at bounding box center [711, 240] width 72 height 8
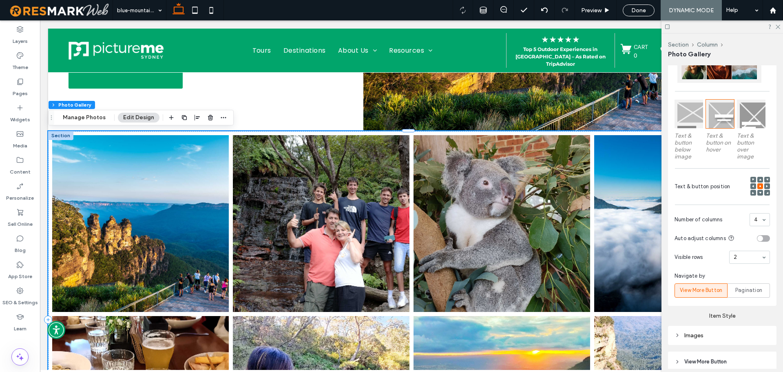
scroll to position [367, 0]
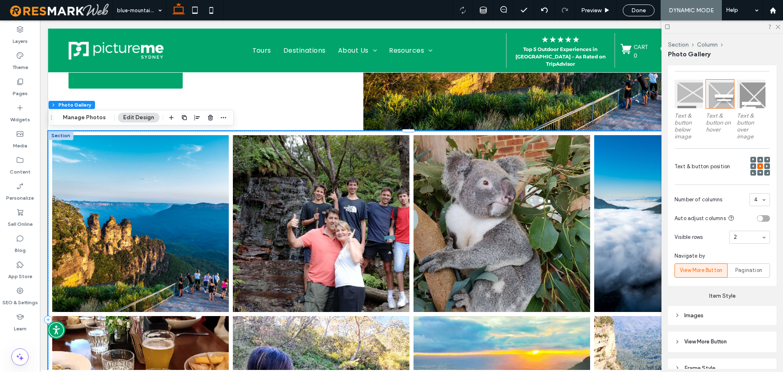
click at [741, 243] on section "Visible rows 2" at bounding box center [722, 236] width 95 height 21
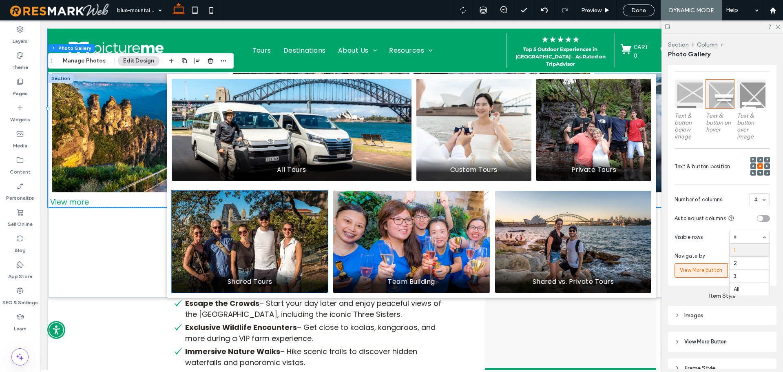
scroll to position [325, 0]
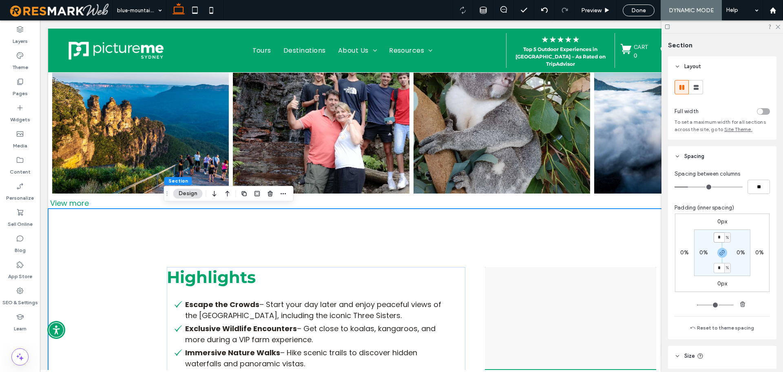
click at [721, 235] on input "*" at bounding box center [719, 237] width 11 height 10
type input "*"
click at [723, 254] on icon "button" at bounding box center [722, 252] width 7 height 7
type input "*"
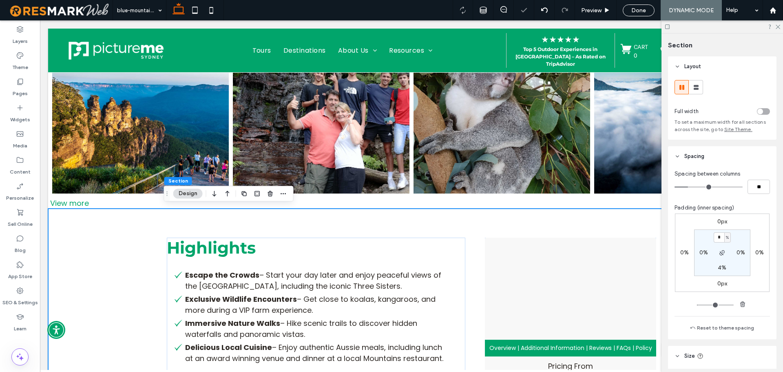
click at [719, 266] on label "4%" at bounding box center [722, 267] width 9 height 7
type input "*"
click at [737, 266] on section "4% 0% * % 0%" at bounding box center [722, 252] width 56 height 47
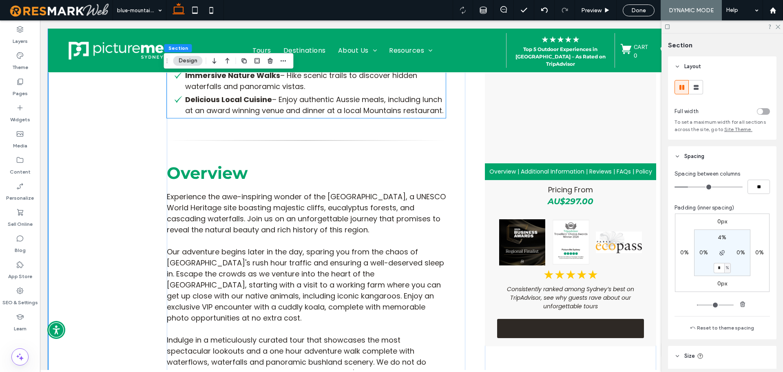
scroll to position [570, 0]
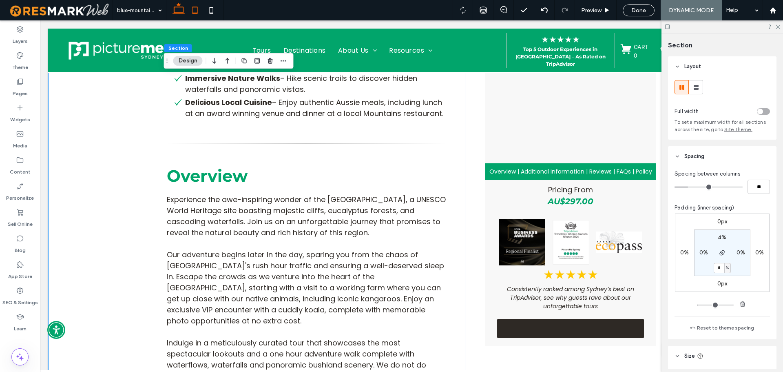
click at [200, 6] on icon at bounding box center [195, 10] width 16 height 16
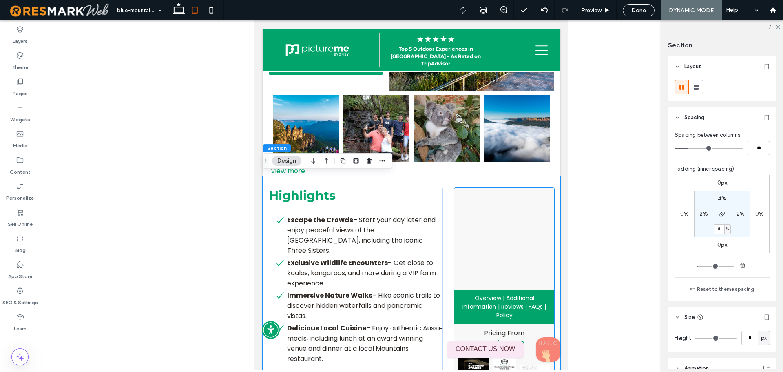
scroll to position [245, 0]
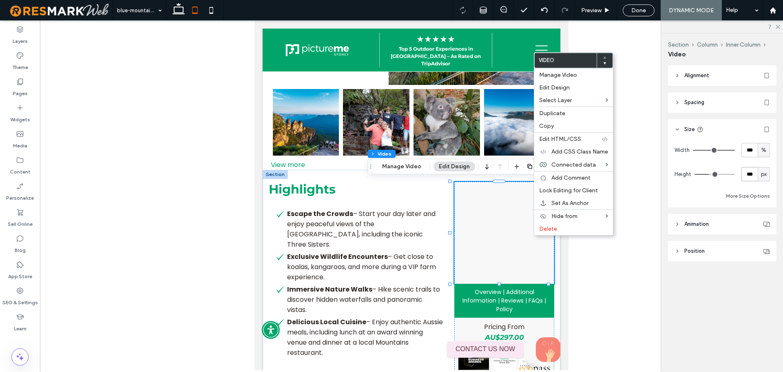
click at [750, 171] on input "***" at bounding box center [750, 174] width 16 height 14
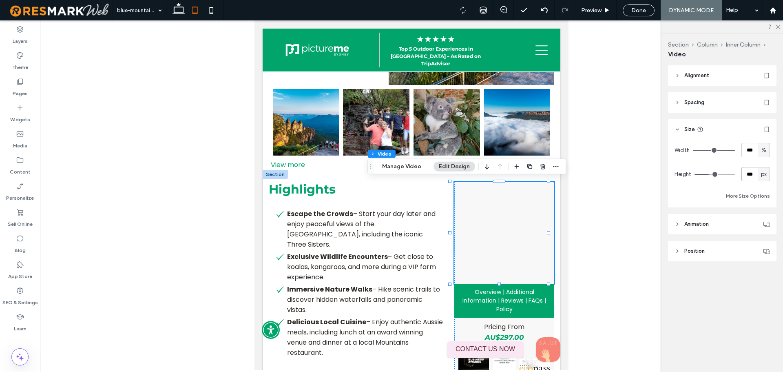
type input "***"
click at [751, 152] on input "***" at bounding box center [750, 150] width 16 height 14
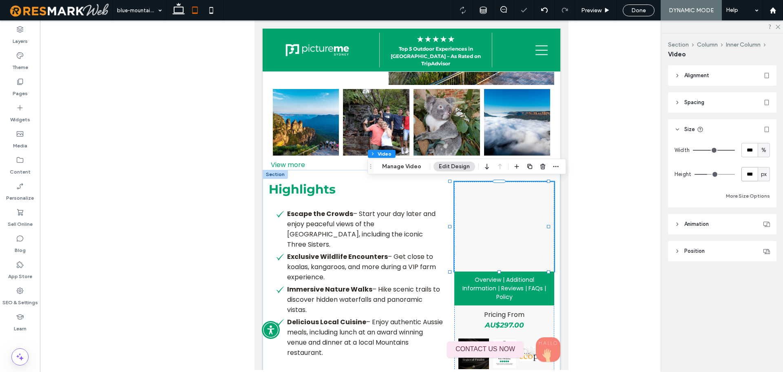
click at [750, 168] on input "***" at bounding box center [750, 174] width 16 height 14
type input "***"
click at [746, 155] on input "***" at bounding box center [750, 150] width 16 height 14
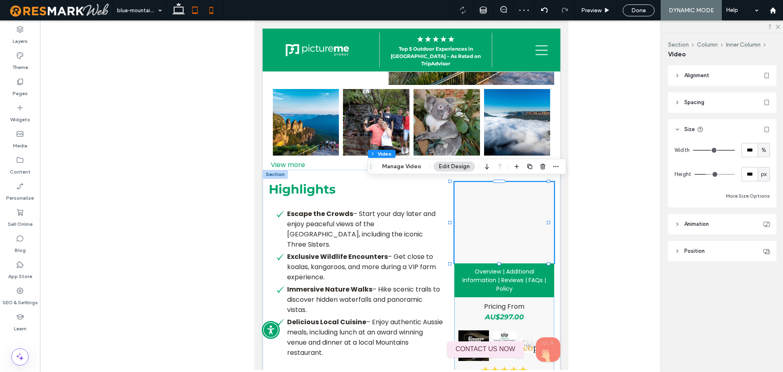
click at [215, 8] on icon at bounding box center [211, 10] width 16 height 16
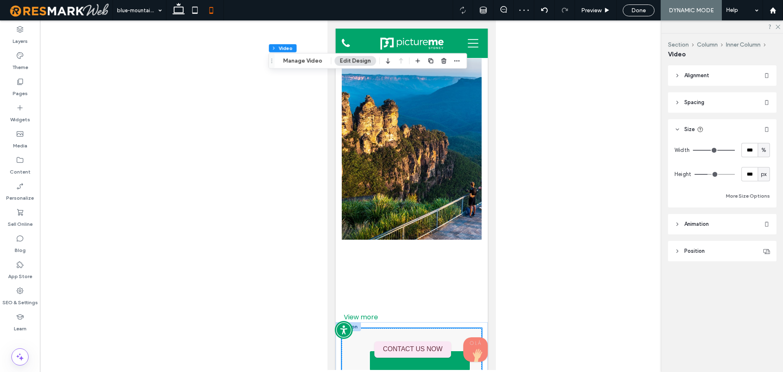
type input "***"
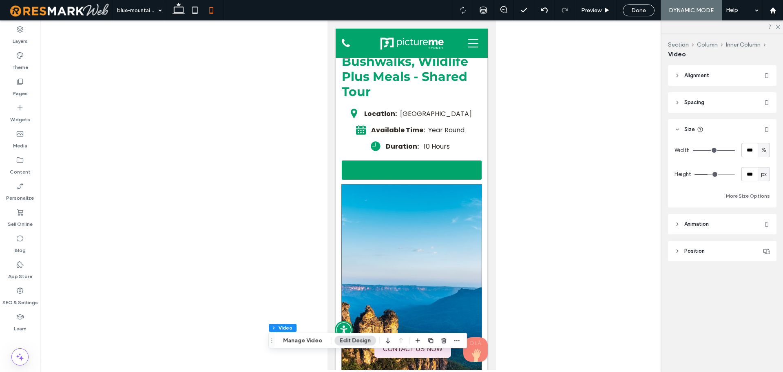
scroll to position [0, 0]
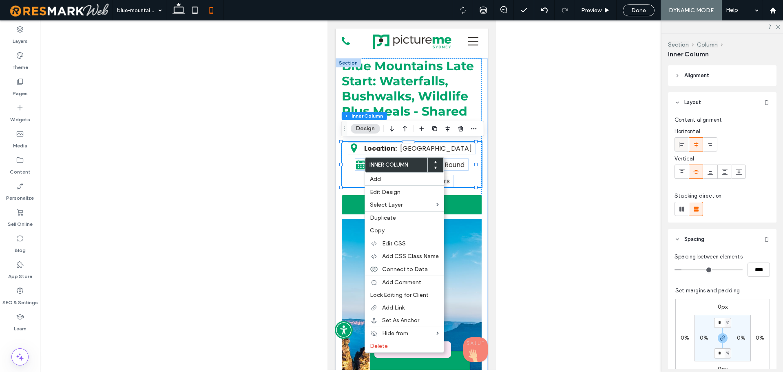
click at [683, 145] on icon at bounding box center [682, 144] width 7 height 7
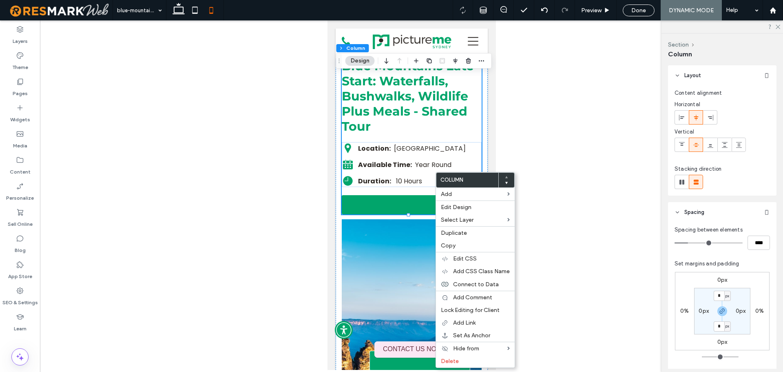
click at [506, 184] on use at bounding box center [506, 183] width 2 height 2
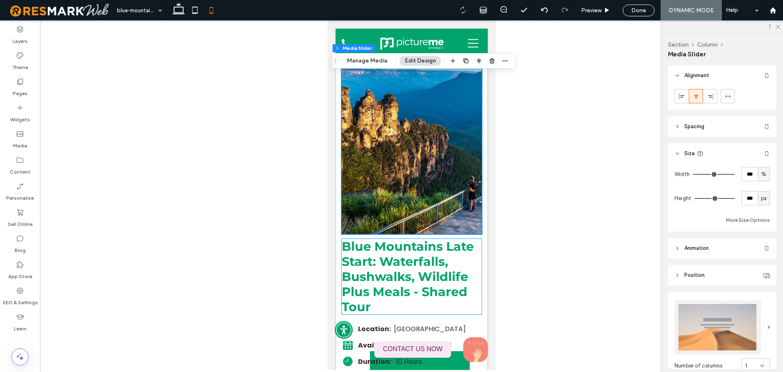
scroll to position [122, 0]
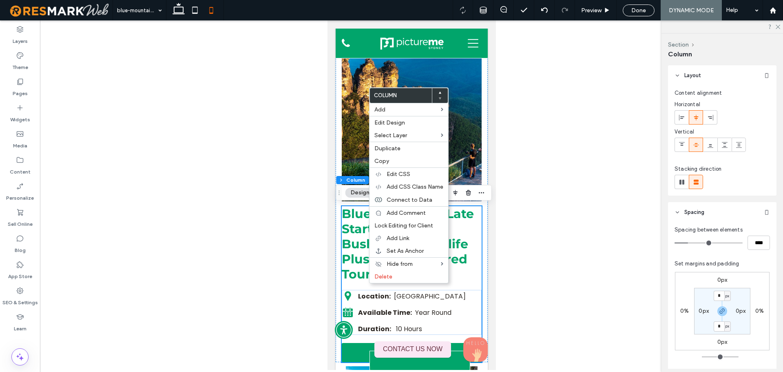
click at [440, 93] on use at bounding box center [440, 92] width 2 height 2
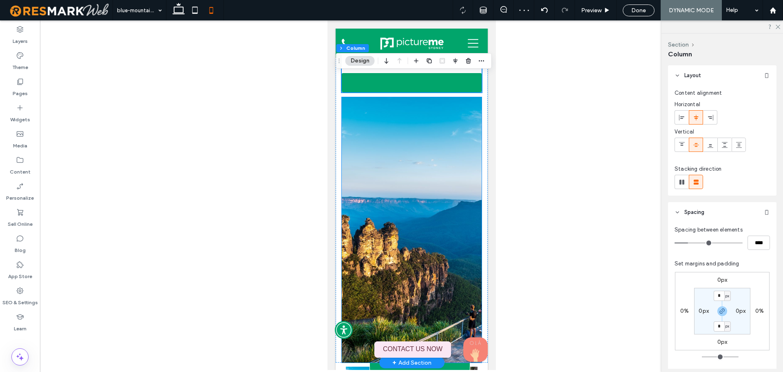
scroll to position [0, 0]
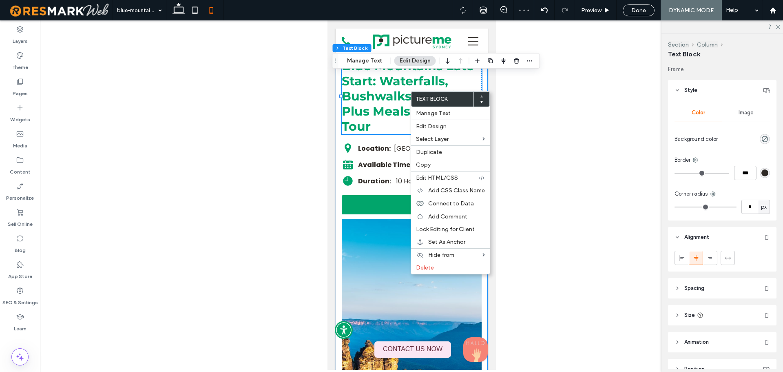
click at [337, 102] on div "Blue Mountains Late Start: Waterfalls, Bushwalks, Wildlife Plus Meals - Shared …" at bounding box center [411, 271] width 152 height 426
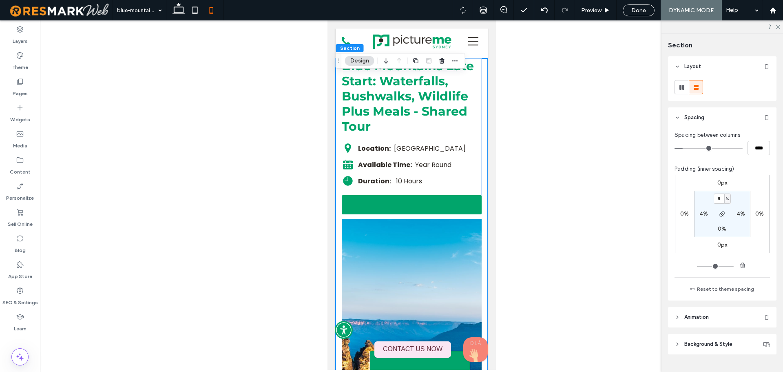
type input "*"
click at [742, 193] on section "* % 4% 0% 4%" at bounding box center [722, 214] width 56 height 47
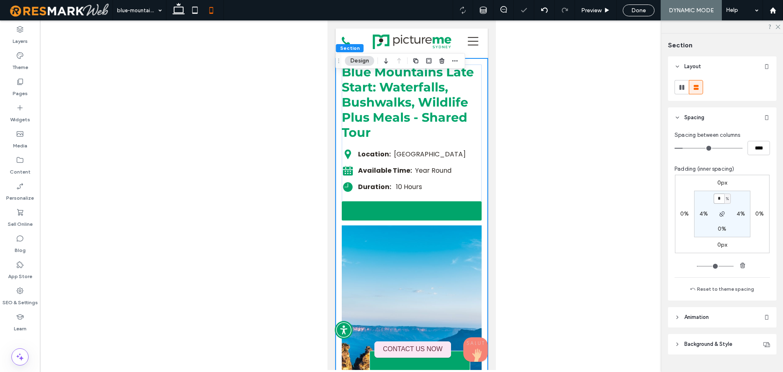
click at [717, 197] on input "*" at bounding box center [719, 198] width 11 height 10
type input "*"
click at [749, 193] on div "0px 0% 0px 0% * % 4% 0% 4%" at bounding box center [722, 214] width 95 height 78
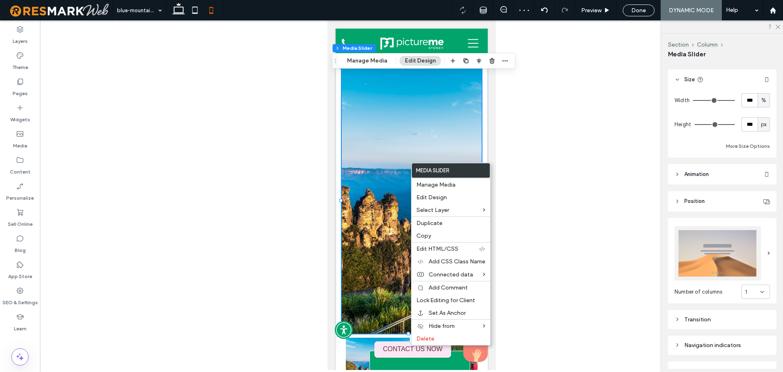
scroll to position [82, 0]
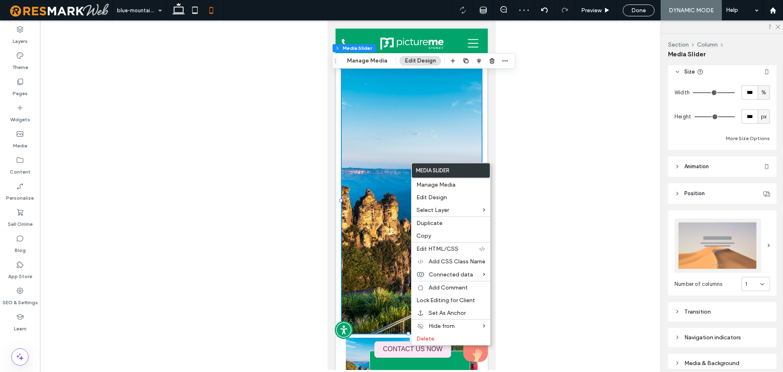
drag, startPoint x: 743, startPoint y: 108, endPoint x: 746, endPoint y: 113, distance: 6.6
click at [744, 110] on div "Width *** % Height *** px More Size Options" at bounding box center [722, 114] width 95 height 58
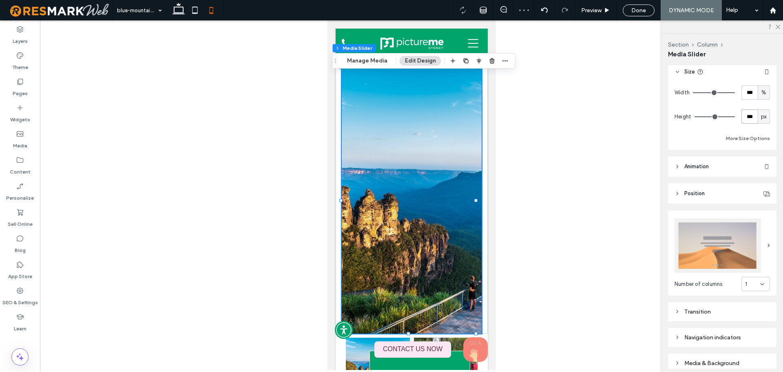
click at [746, 116] on input "***" at bounding box center [750, 116] width 16 height 14
type input "***"
click at [742, 98] on input "***" at bounding box center [750, 92] width 16 height 14
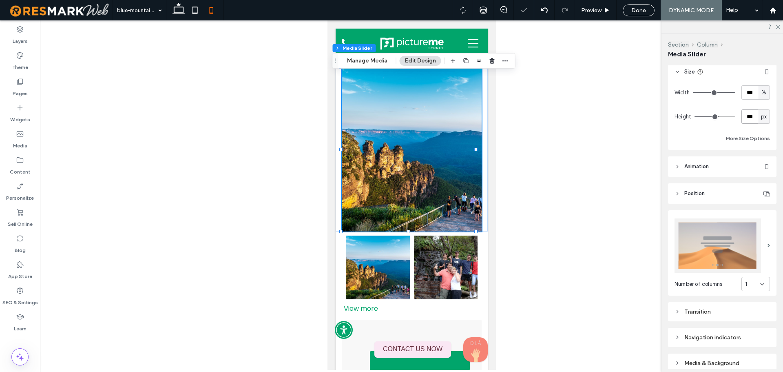
click at [742, 120] on input "***" at bounding box center [750, 116] width 16 height 14
type input "***"
click at [746, 95] on input "***" at bounding box center [750, 92] width 16 height 14
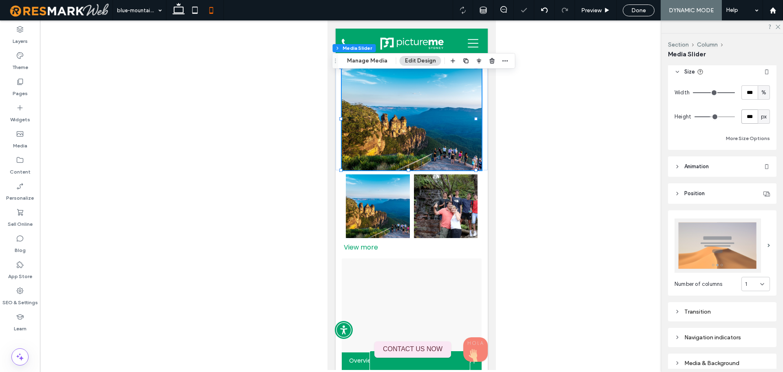
click at [750, 111] on input "***" at bounding box center [750, 116] width 16 height 14
type input "***"
click at [745, 106] on div "Width *** % Height *** px More Size Options" at bounding box center [722, 114] width 95 height 58
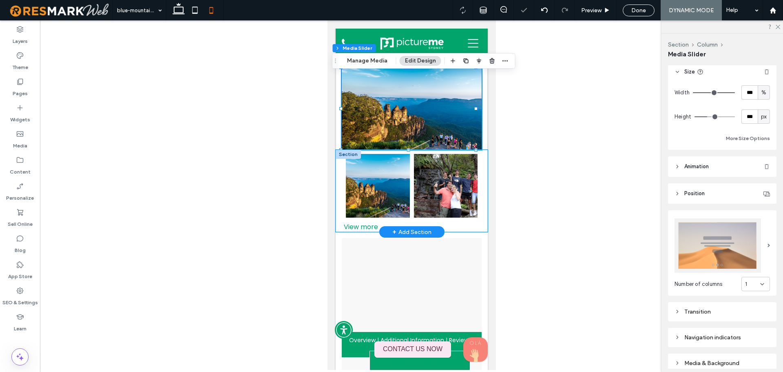
click at [337, 187] on div "Button Button Button Button Button Button Button Button Button Button Button Vi…" at bounding box center [411, 191] width 152 height 82
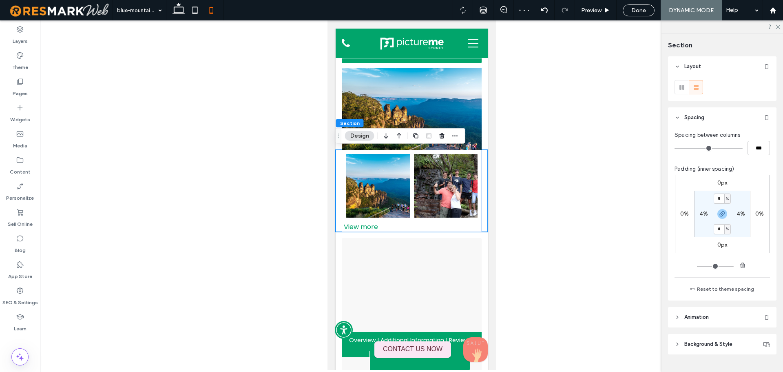
click at [701, 214] on label "4%" at bounding box center [704, 213] width 9 height 7
type input "*"
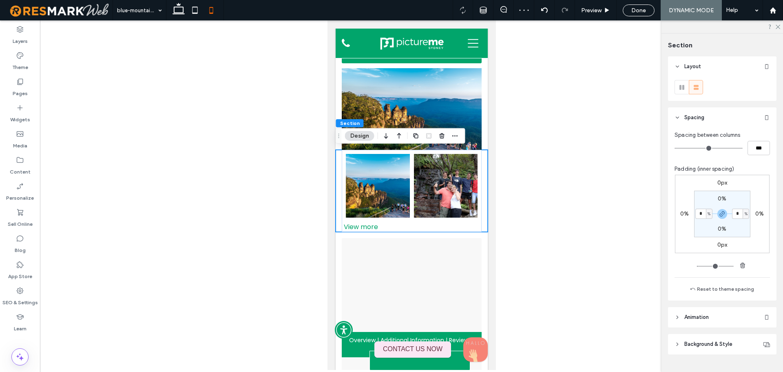
click at [705, 231] on section "0% * % 0% * %" at bounding box center [722, 214] width 56 height 47
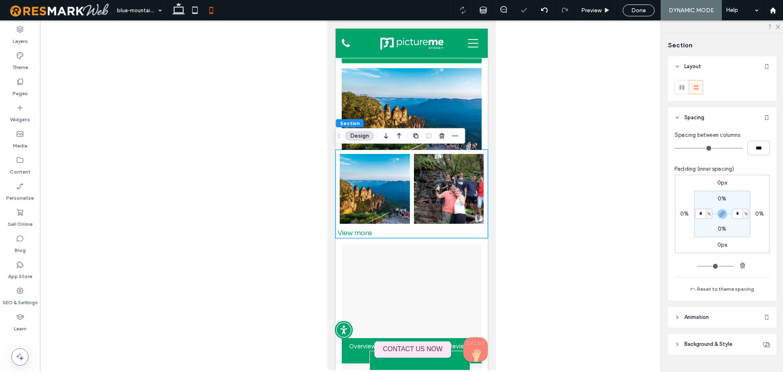
click at [707, 215] on div "%" at bounding box center [709, 214] width 5 height 8
click at [701, 212] on div "%" at bounding box center [706, 214] width 11 height 8
click at [699, 212] on input "*" at bounding box center [701, 214] width 11 height 10
type input "*"
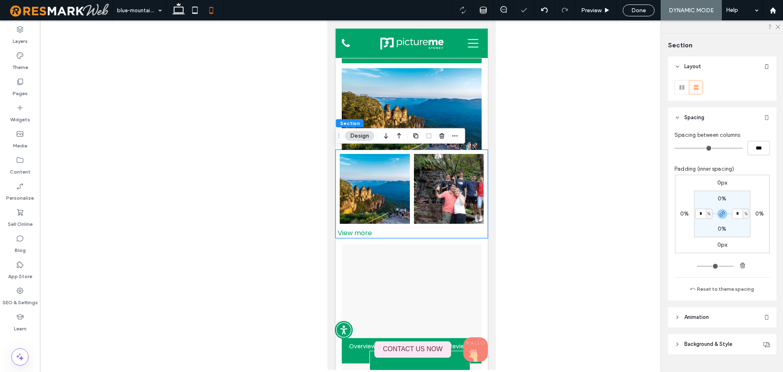
type input "*"
click at [702, 224] on section "0% * % 0% * %" at bounding box center [722, 214] width 56 height 47
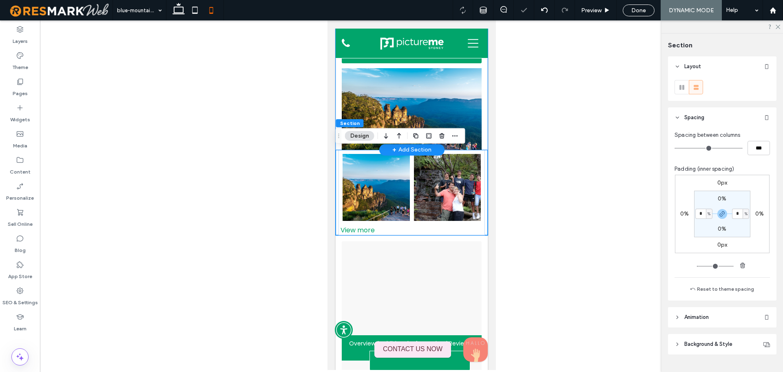
click at [339, 109] on div "Blue Mountains Late Start: Waterfalls, Bushwalks, Wildlife Plus Meals - Shared …" at bounding box center [411, 22] width 152 height 255
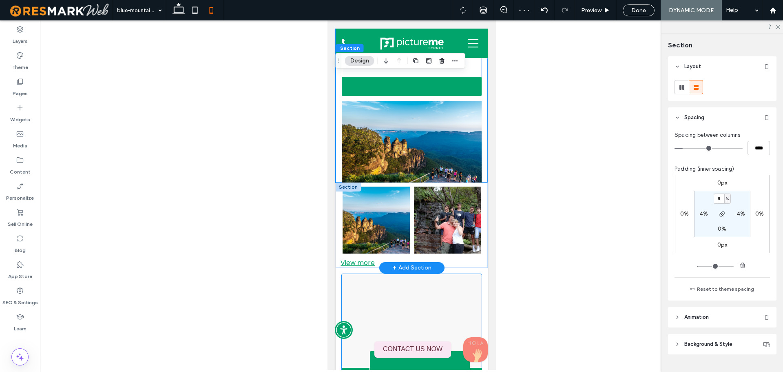
scroll to position [204, 0]
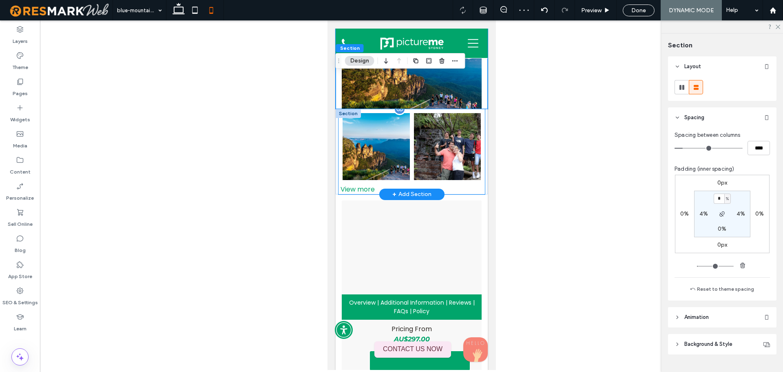
click at [339, 164] on div "Button Button Button Button Button Button Button Button Button Button Button" at bounding box center [411, 146] width 146 height 75
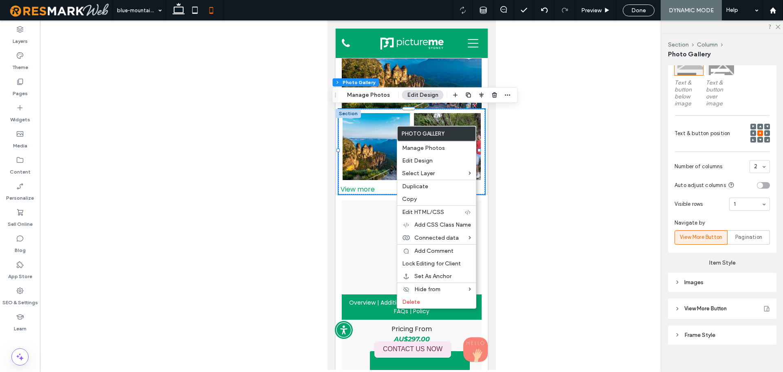
scroll to position [408, 0]
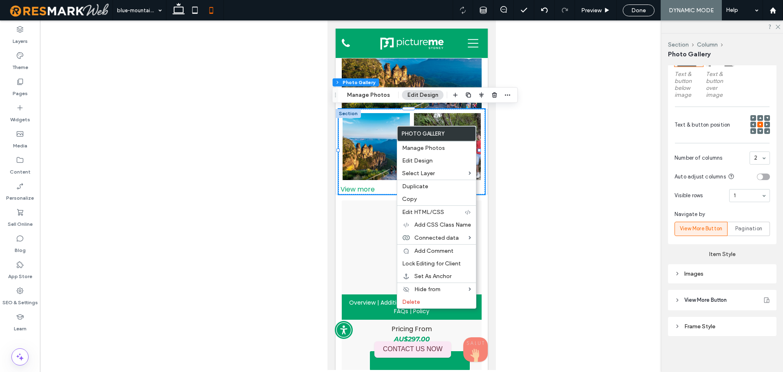
click at [730, 272] on div "Images" at bounding box center [722, 273] width 95 height 7
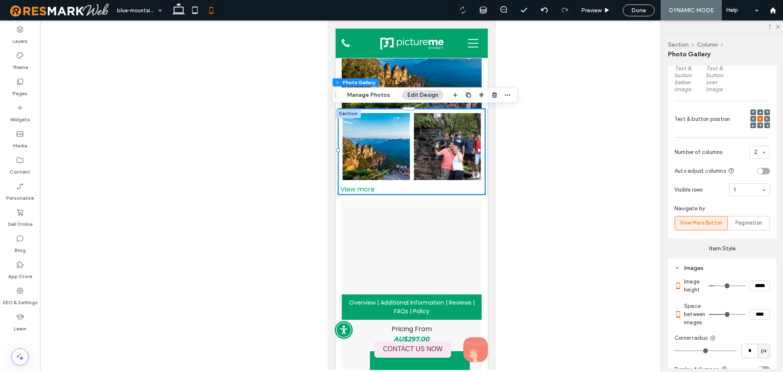
click at [758, 288] on input "*****" at bounding box center [760, 285] width 20 height 11
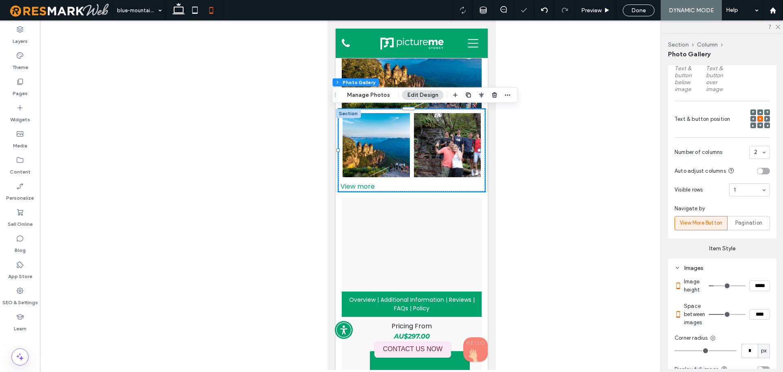
click at [759, 318] on input "****" at bounding box center [760, 314] width 20 height 11
type input "*"
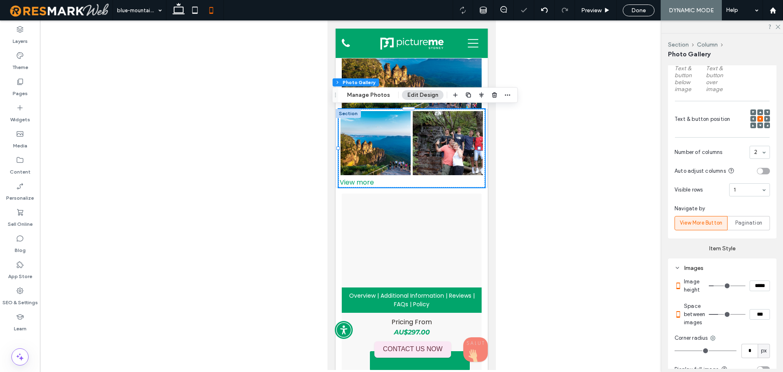
click at [762, 309] on section "Space between images ***" at bounding box center [727, 314] width 86 height 33
click at [757, 319] on input "***" at bounding box center [760, 314] width 20 height 11
type input "*"
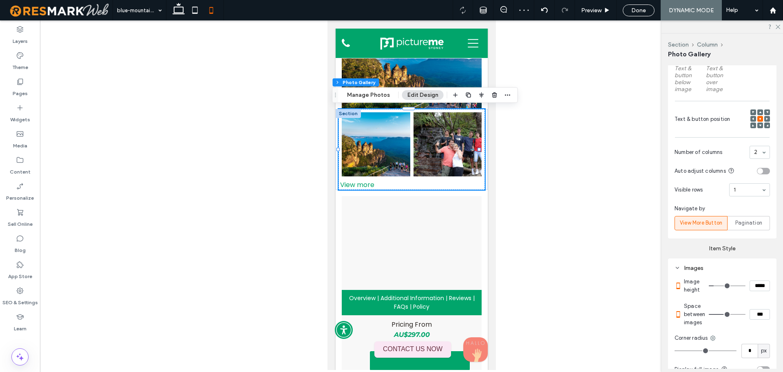
click at [762, 309] on section "Space between images ***" at bounding box center [727, 314] width 86 height 33
click at [750, 319] on input "***" at bounding box center [760, 314] width 20 height 11
type input "*"
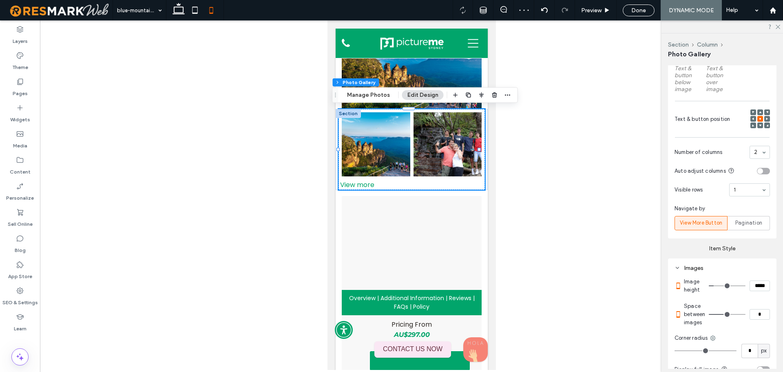
type input "***"
click at [762, 305] on section "Space between images ***" at bounding box center [727, 314] width 86 height 33
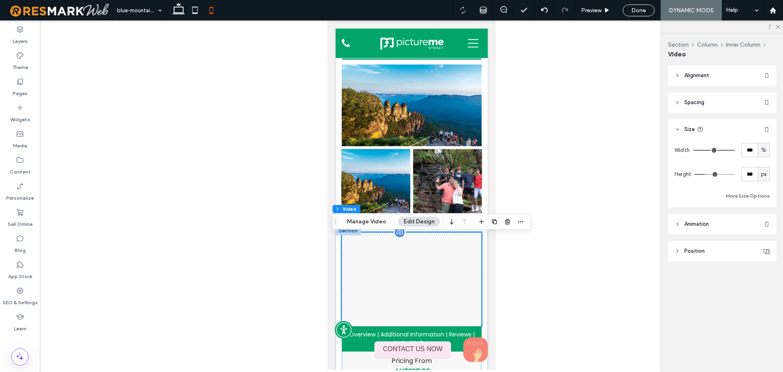
scroll to position [163, 0]
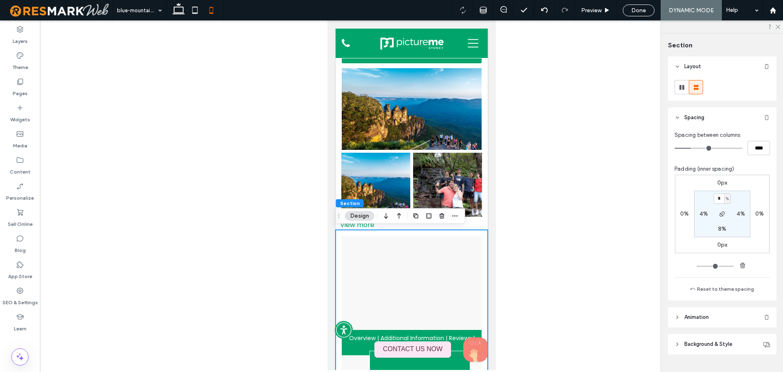
type input "*"
click at [738, 197] on section "* % 4% 8% 4%" at bounding box center [722, 214] width 56 height 47
drag, startPoint x: 195, startPoint y: 7, endPoint x: 153, endPoint y: 46, distance: 57.4
click at [195, 7] on icon at bounding box center [195, 10] width 16 height 16
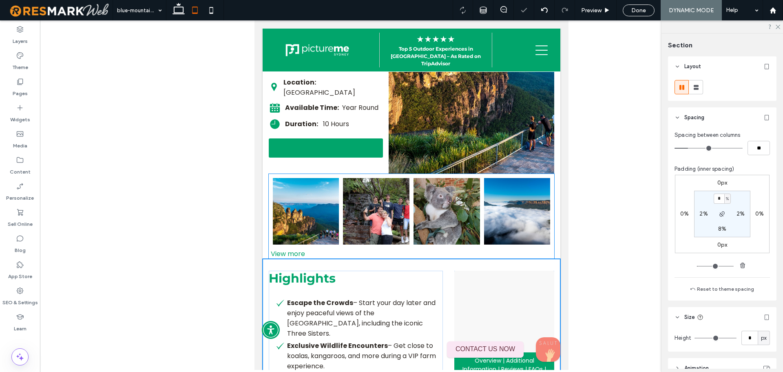
type input "*"
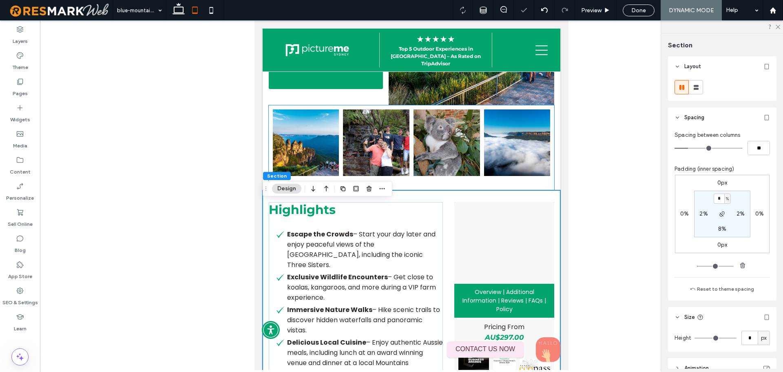
scroll to position [183, 0]
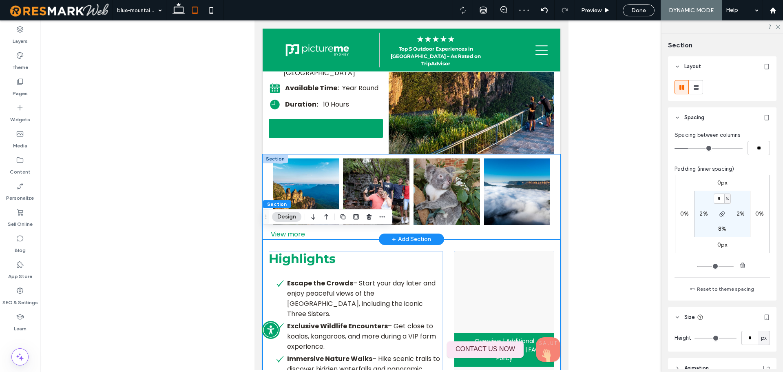
click at [552, 160] on div "Button Button Button Button Button Button Button Button Button Button Button Vi…" at bounding box center [412, 196] width 298 height 85
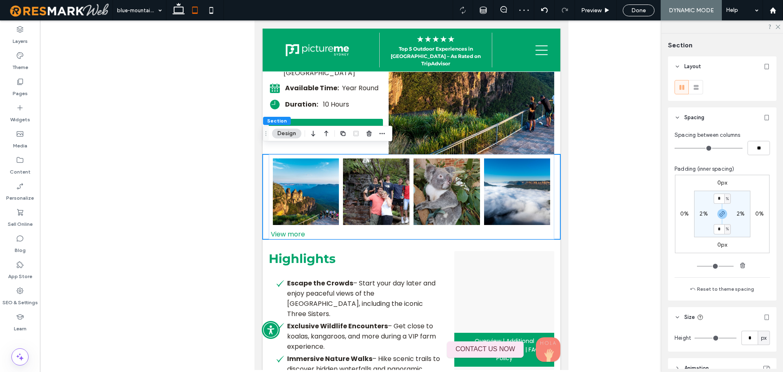
click at [740, 213] on label "2%" at bounding box center [741, 213] width 8 height 7
type input "*"
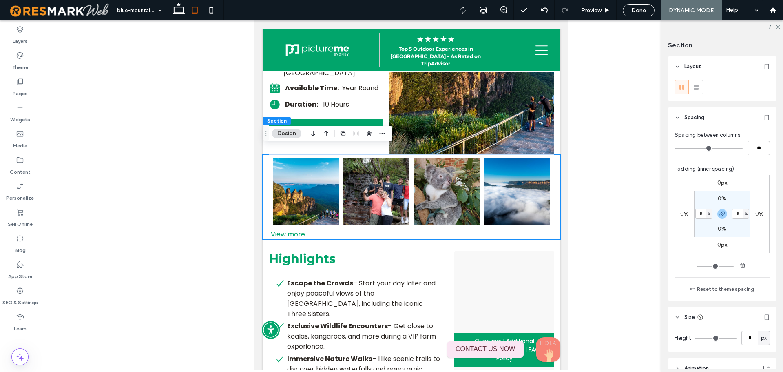
click at [747, 232] on section "0% * % 0% * %" at bounding box center [722, 214] width 56 height 47
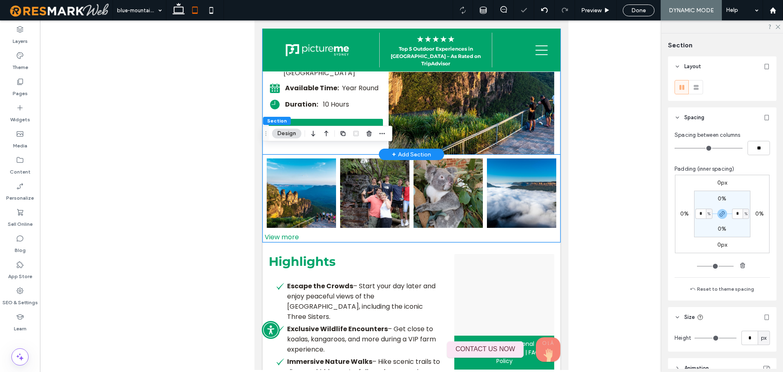
click at [552, 125] on div "Blue Mountains Late Start: Waterfalls, Bushwalks, Wildlife Plus Meals - Shared …" at bounding box center [412, 21] width 298 height 265
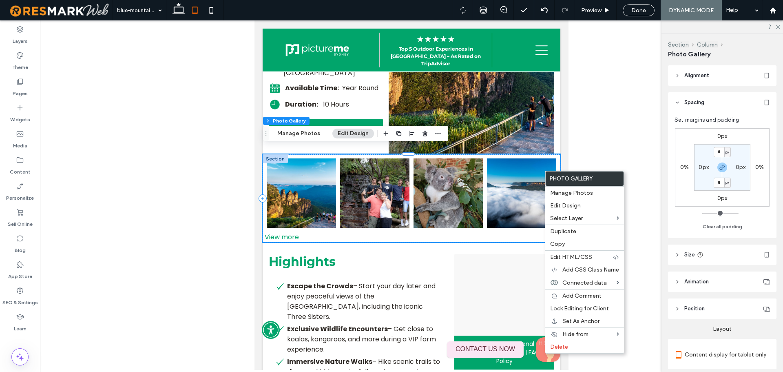
click at [704, 165] on label "0px" at bounding box center [704, 167] width 10 height 7
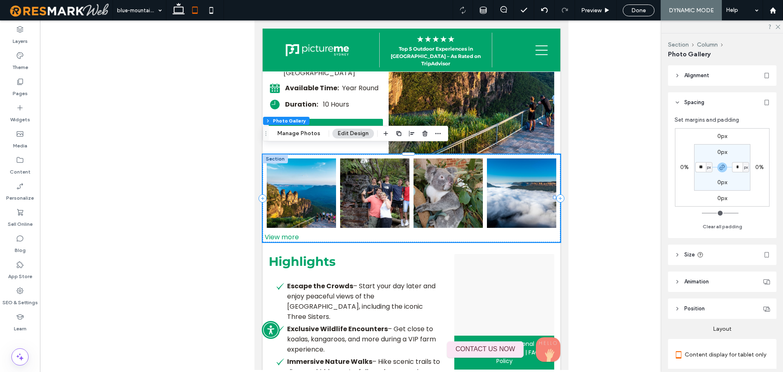
type input "**"
click at [706, 180] on section "0px ** px 0px ** px" at bounding box center [722, 167] width 56 height 47
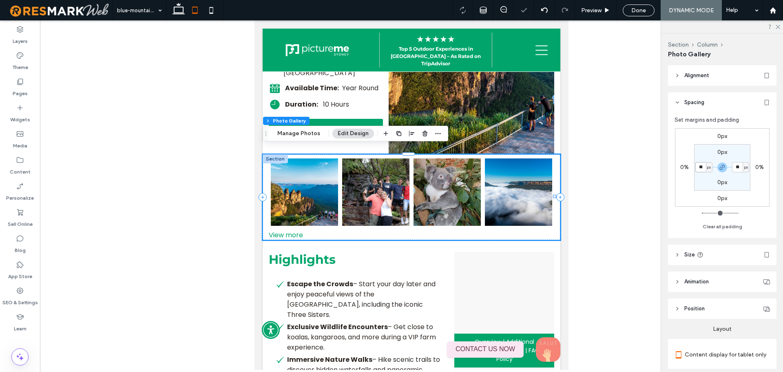
click at [697, 169] on input "**" at bounding box center [701, 167] width 11 height 10
type input "*"
click at [704, 182] on section "0px * px 0px * px" at bounding box center [722, 167] width 56 height 47
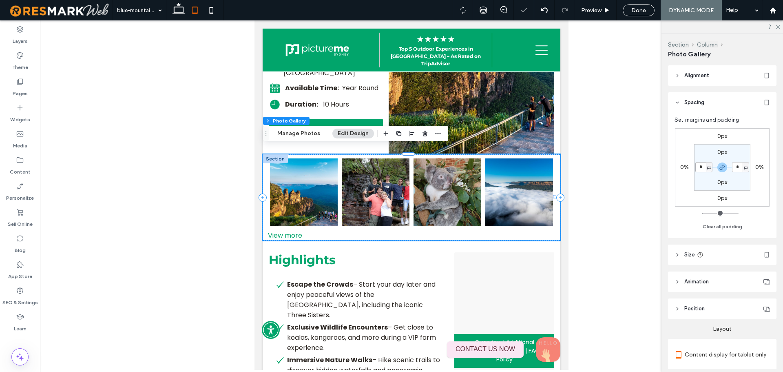
drag, startPoint x: 700, startPoint y: 166, endPoint x: 708, endPoint y: 179, distance: 15.4
click at [699, 167] on input "*" at bounding box center [701, 167] width 11 height 10
type input "*"
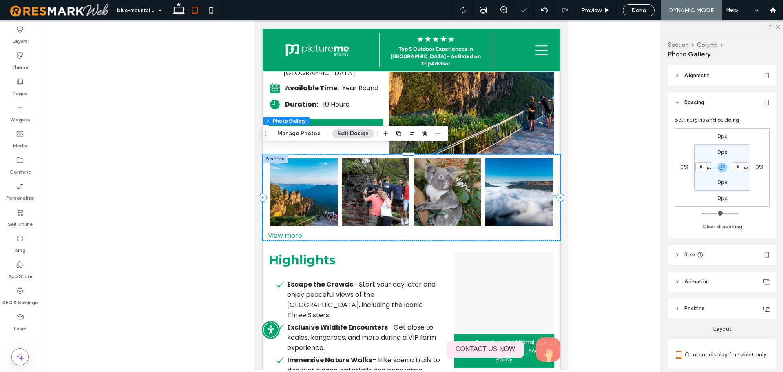
click at [707, 182] on section "0px * px 0px * px" at bounding box center [722, 167] width 56 height 47
click at [697, 166] on input "*" at bounding box center [701, 167] width 11 height 10
type input "*"
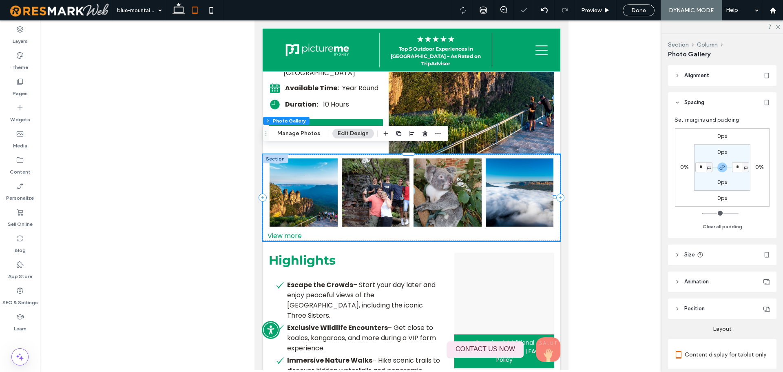
click at [704, 180] on section "0px * px 0px * px" at bounding box center [722, 167] width 56 height 47
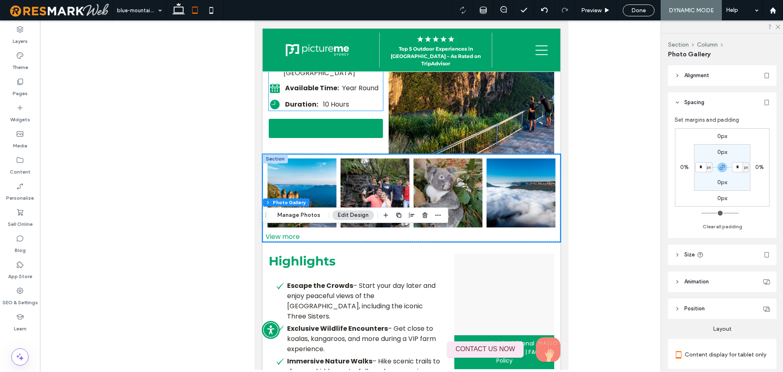
scroll to position [101, 0]
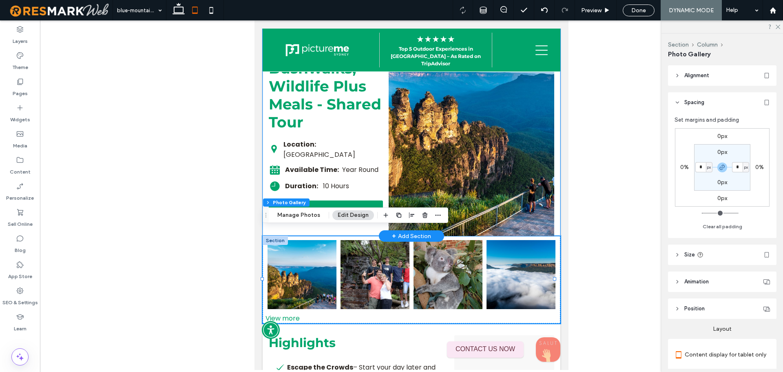
click at [550, 127] on div "Blue Mountains Late Start: Waterfalls, Bushwalks, Wildlife Plus Meals - Shared …" at bounding box center [412, 103] width 298 height 265
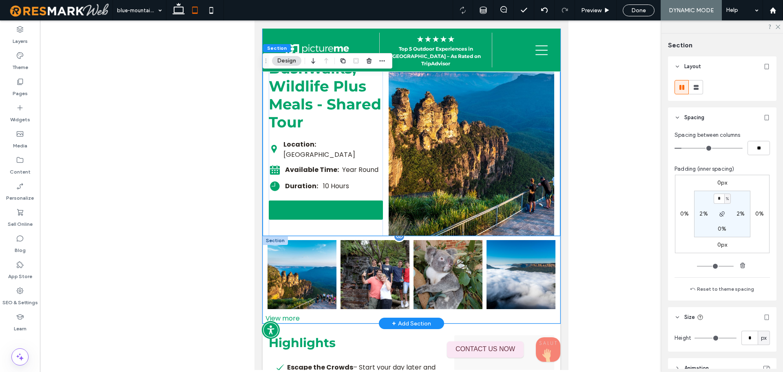
click at [266, 258] on li "Button" at bounding box center [302, 274] width 73 height 73
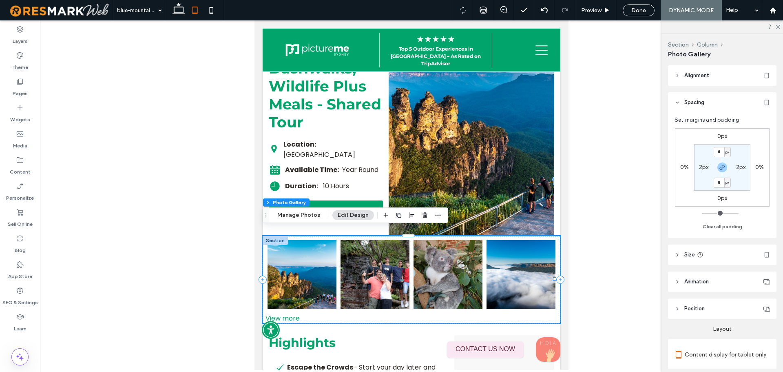
click at [703, 165] on label "2px" at bounding box center [704, 167] width 10 height 7
type input "*"
click at [700, 176] on section "0px * px 0px * px" at bounding box center [722, 167] width 56 height 47
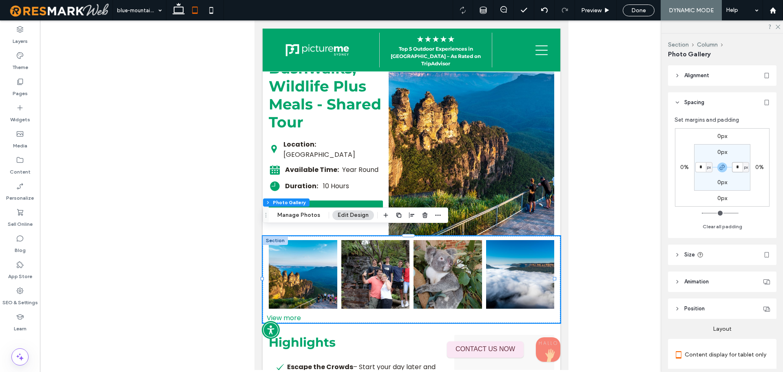
click at [734, 168] on input "*" at bounding box center [737, 167] width 11 height 10
type input "*"
click at [741, 178] on section "0px * px 0px * px" at bounding box center [722, 167] width 56 height 47
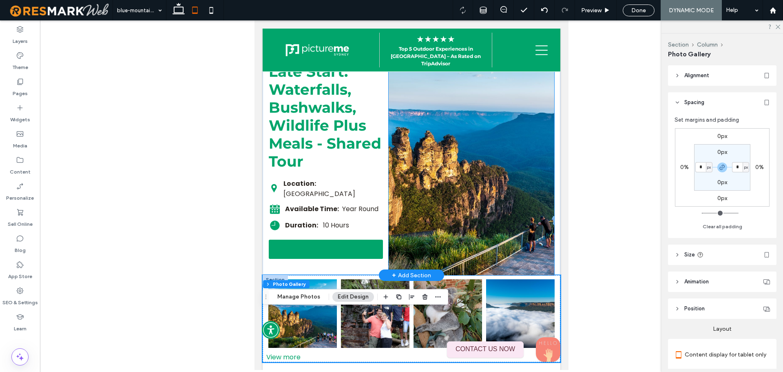
scroll to position [20, 0]
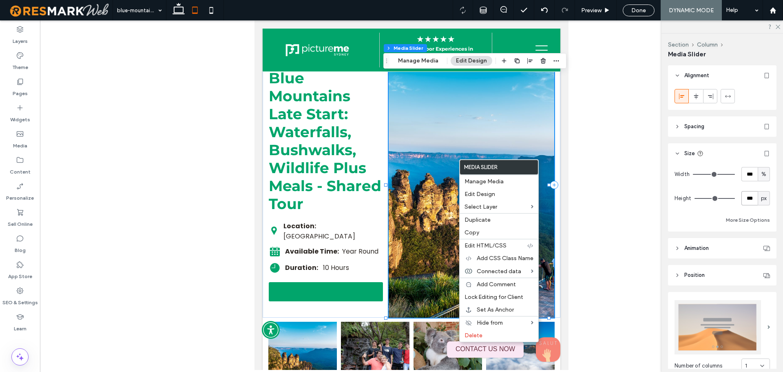
click at [748, 201] on input "***" at bounding box center [750, 198] width 16 height 14
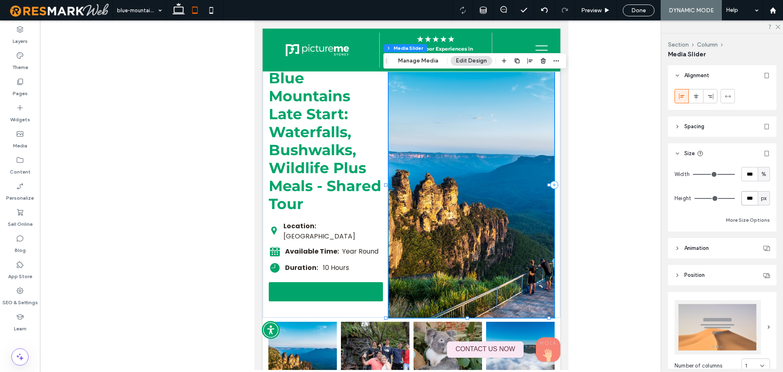
type input "***"
click at [745, 178] on input "***" at bounding box center [750, 174] width 16 height 14
type input "***"
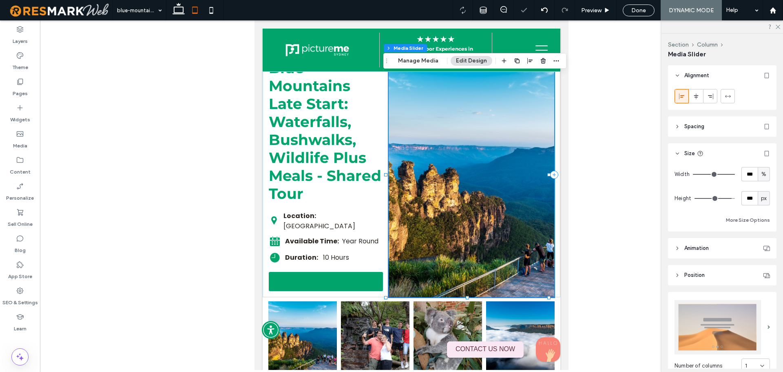
click at [722, 126] on header "Spacing" at bounding box center [722, 126] width 109 height 20
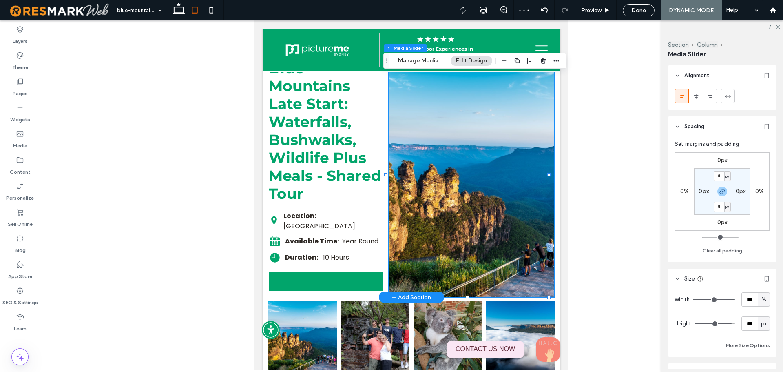
click at [551, 186] on div "Blue Mountains Late Start: Waterfalls, Bushwalks, Wildlife Plus Meals - Shared …" at bounding box center [412, 174] width 298 height 245
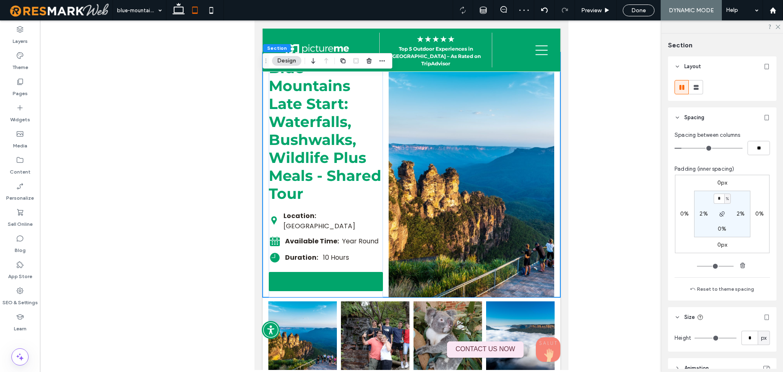
click at [741, 214] on label "2%" at bounding box center [741, 213] width 8 height 7
click at [747, 216] on div "%" at bounding box center [746, 214] width 5 height 8
click at [745, 226] on div "px" at bounding box center [741, 226] width 11 height 14
type input "**"
type input "****"
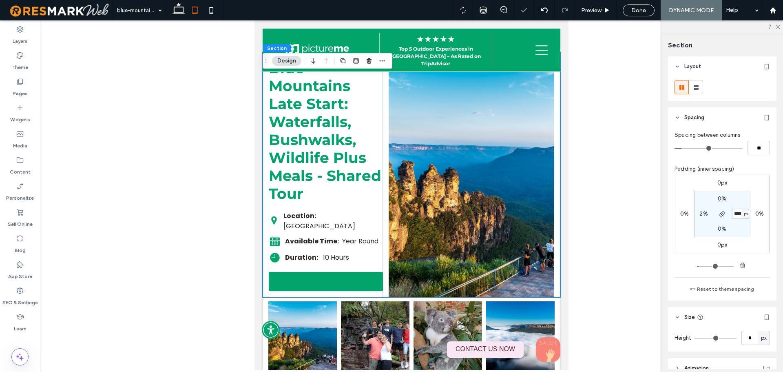
type input "**"
click at [738, 213] on input "****" at bounding box center [737, 214] width 11 height 10
click at [552, 300] on div "Button Button Button Button Button Button Button Button Button Button Button" at bounding box center [411, 335] width 295 height 77
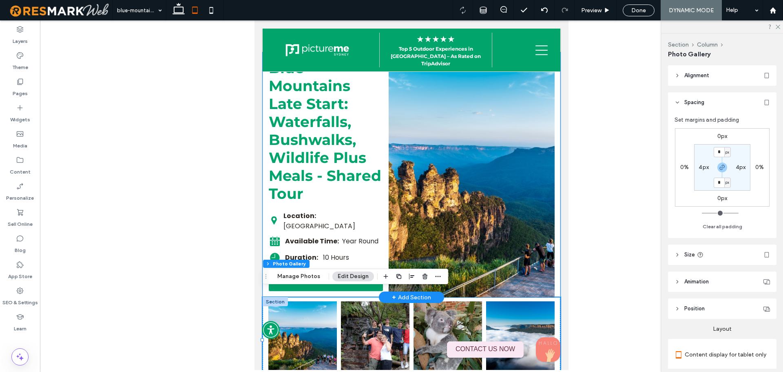
click at [551, 217] on div "Blue Mountains Late Start: Waterfalls, Bushwalks, Wildlife Plus Meals - Shared …" at bounding box center [412, 174] width 298 height 245
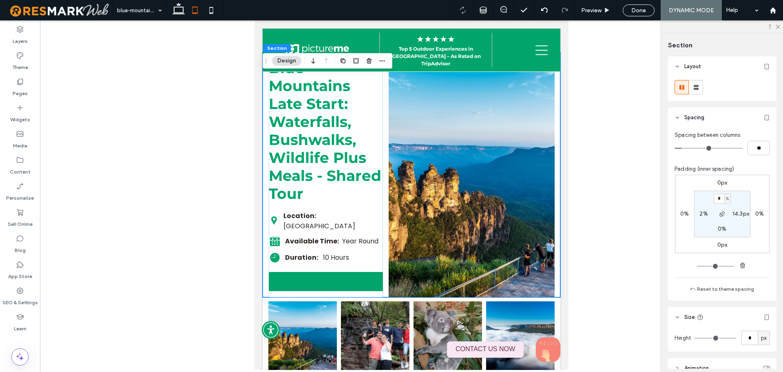
click at [741, 214] on label "14.3px" at bounding box center [741, 213] width 17 height 7
type input "**"
click at [740, 226] on section "0% ** px 0% 2%" at bounding box center [722, 214] width 56 height 47
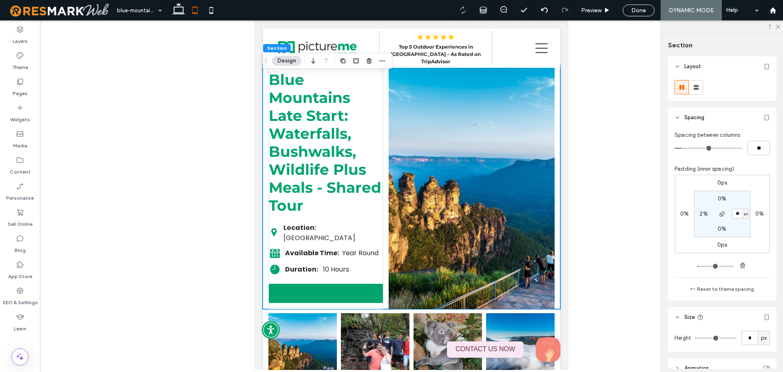
scroll to position [0, 0]
click at [183, 11] on use at bounding box center [179, 8] width 12 height 11
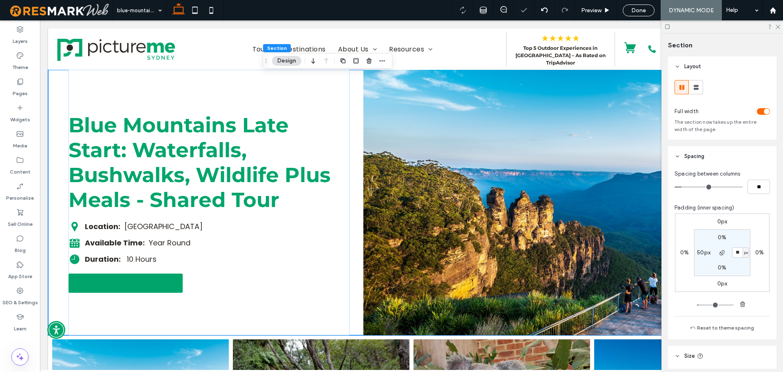
type input "**"
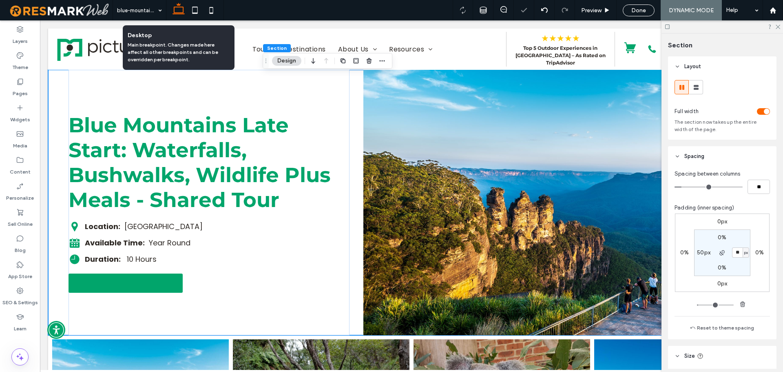
scroll to position [5, 0]
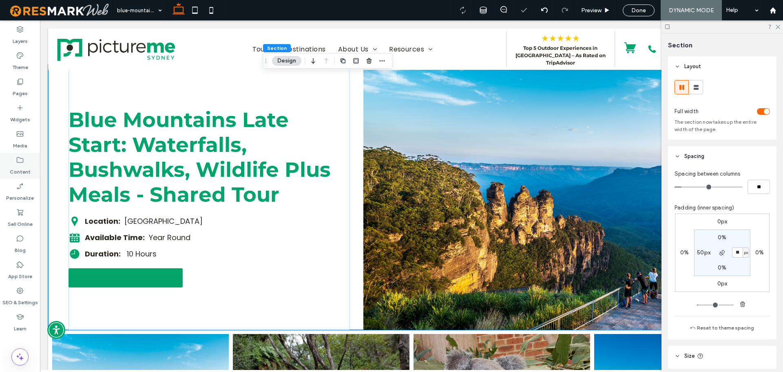
click at [33, 165] on div "Content" at bounding box center [20, 166] width 40 height 26
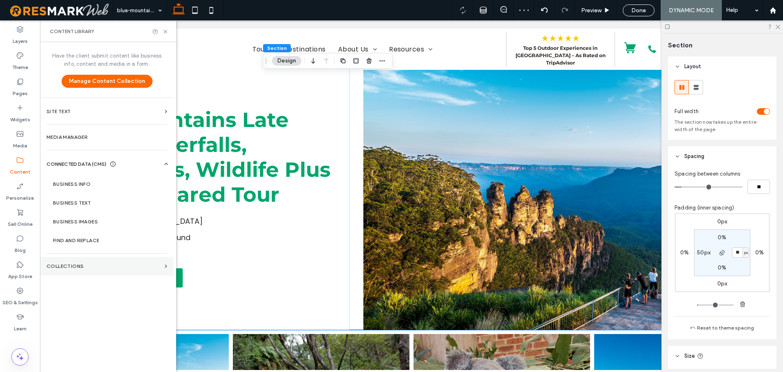
click at [147, 268] on label "Collections" at bounding box center [104, 266] width 115 height 6
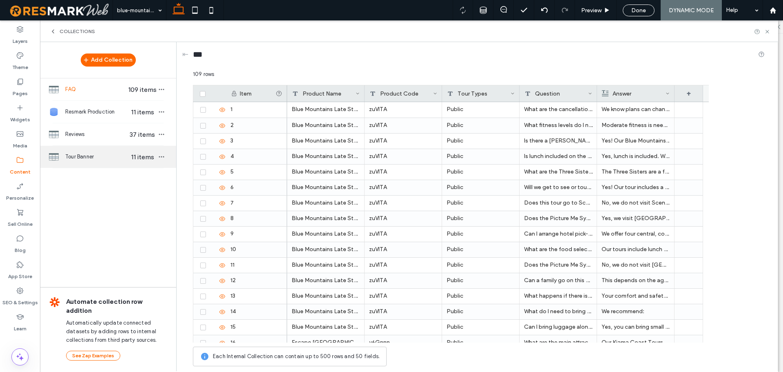
click at [97, 161] on span "Tour Banner" at bounding box center [96, 157] width 63 height 8
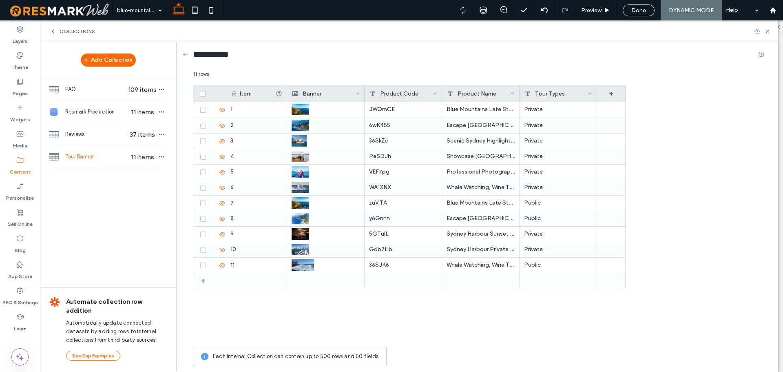
click at [353, 20] on div "Collections" at bounding box center [409, 31] width 739 height 22
click at [309, 105] on img at bounding box center [301, 109] width 18 height 11
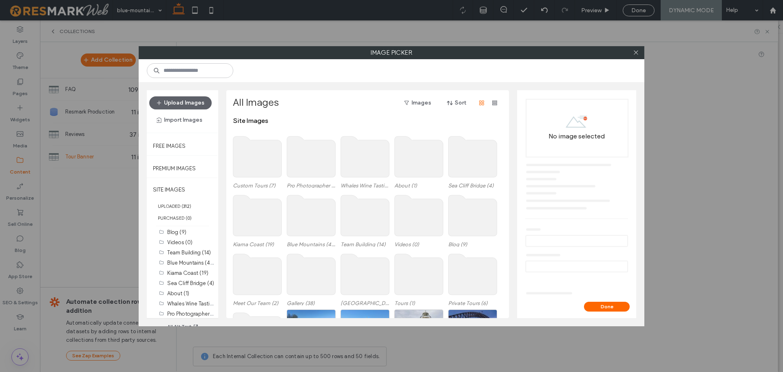
scroll to position [74, 0]
click at [185, 251] on label "Blue Mountains (45)" at bounding box center [191, 250] width 48 height 8
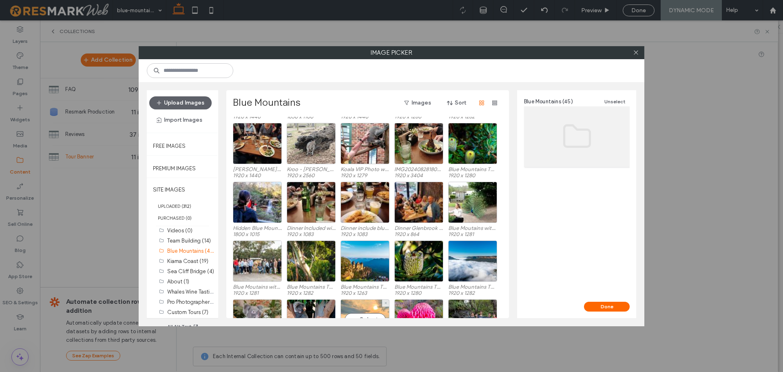
scroll to position [328, 0]
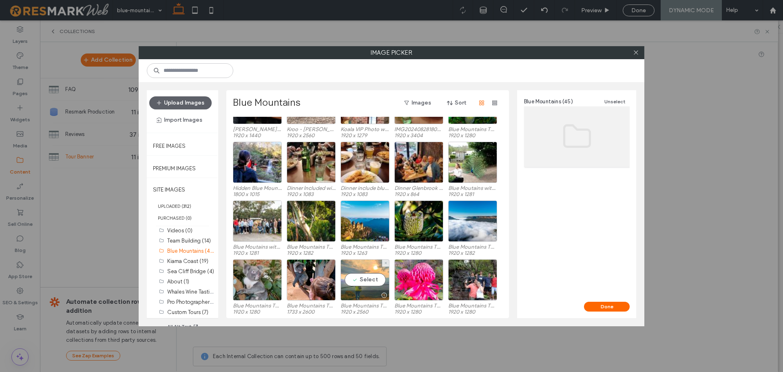
click at [362, 277] on div "Select" at bounding box center [365, 279] width 49 height 41
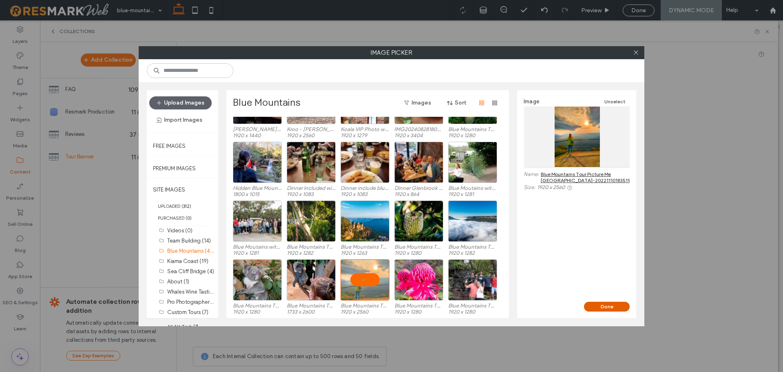
click at [616, 306] on button "Done" at bounding box center [607, 307] width 46 height 10
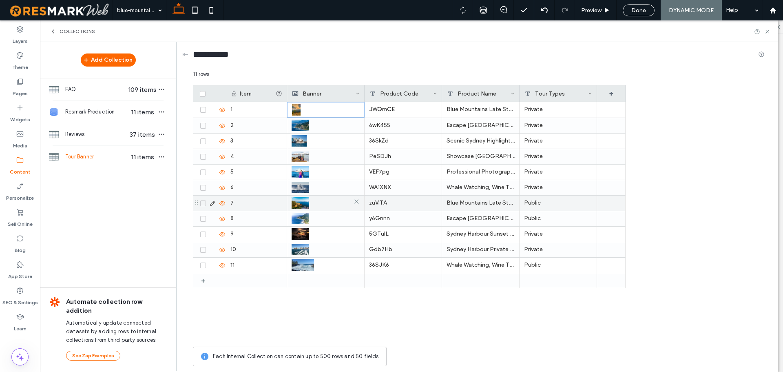
click at [304, 200] on img at bounding box center [301, 202] width 18 height 11
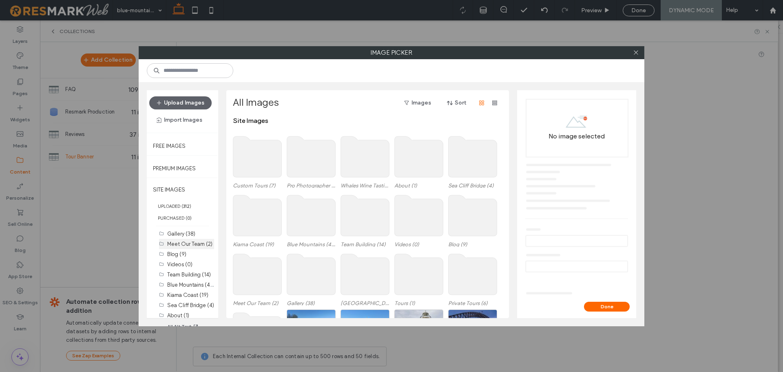
scroll to position [41, 0]
click at [187, 292] on label "Kiama Coast (19)" at bounding box center [187, 294] width 41 height 6
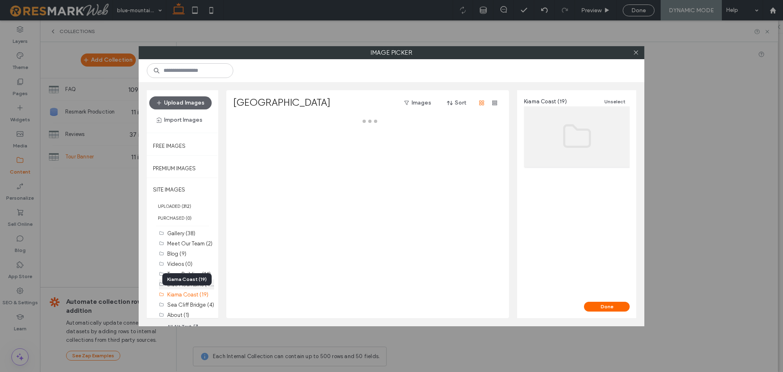
click at [186, 284] on div "Kiama Coast (19)" at bounding box center [186, 279] width 49 height 12
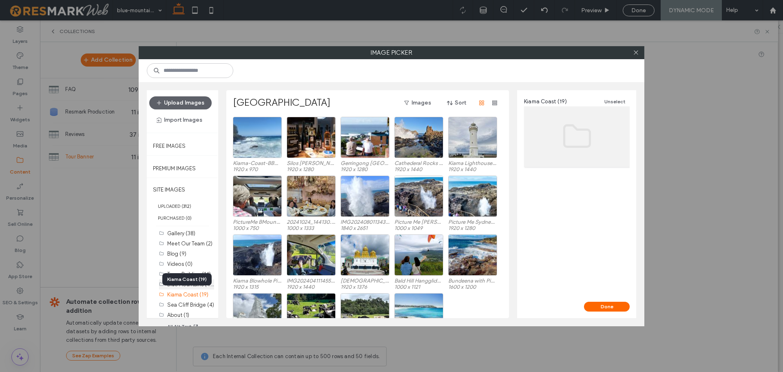
click at [188, 287] on div "Blue Mountains (45)" at bounding box center [190, 284] width 47 height 9
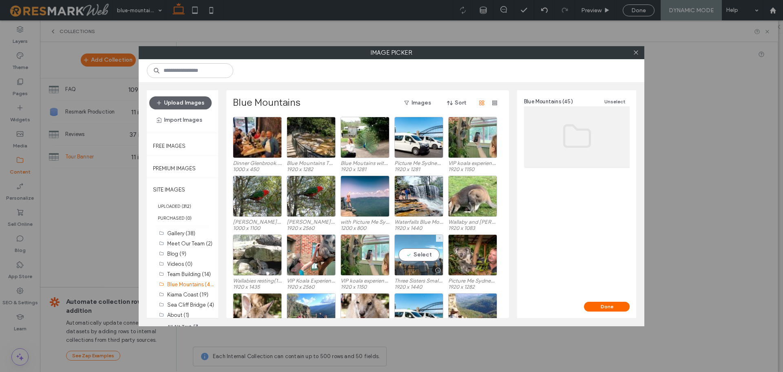
click at [419, 267] on div at bounding box center [419, 270] width 48 height 10
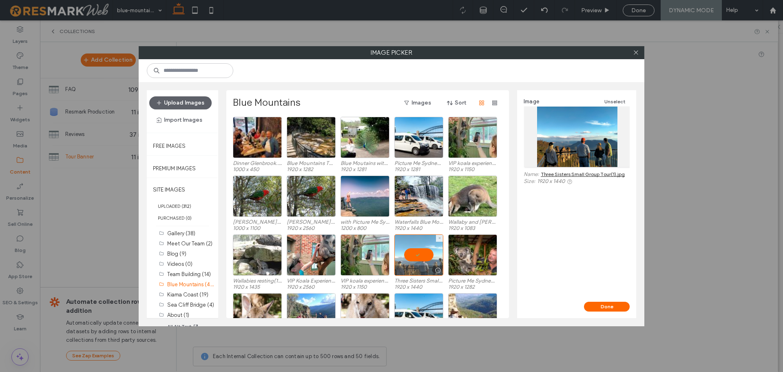
click at [424, 259] on div at bounding box center [419, 254] width 49 height 41
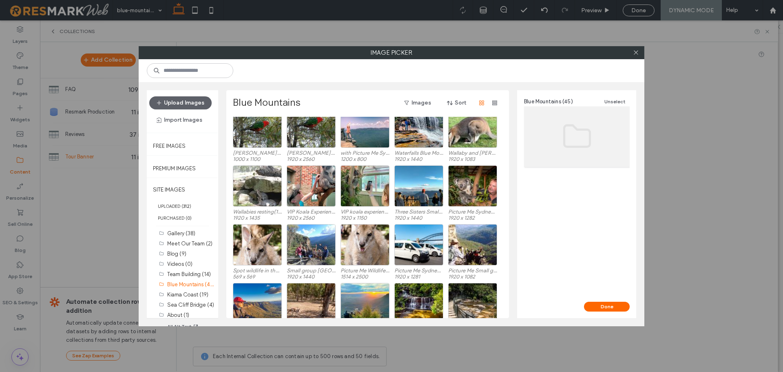
scroll to position [82, 0]
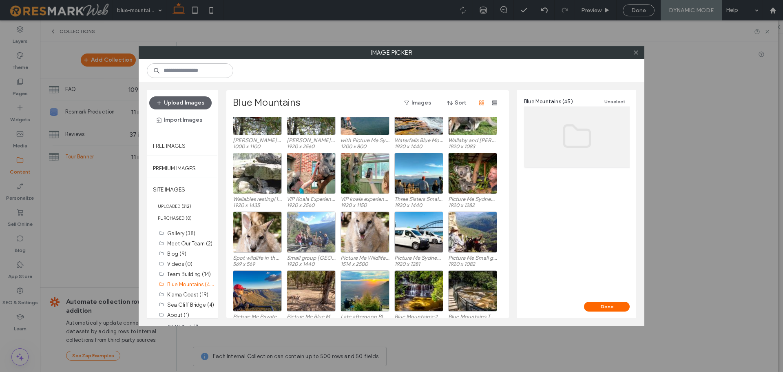
click at [292, 241] on div at bounding box center [311, 231] width 49 height 41
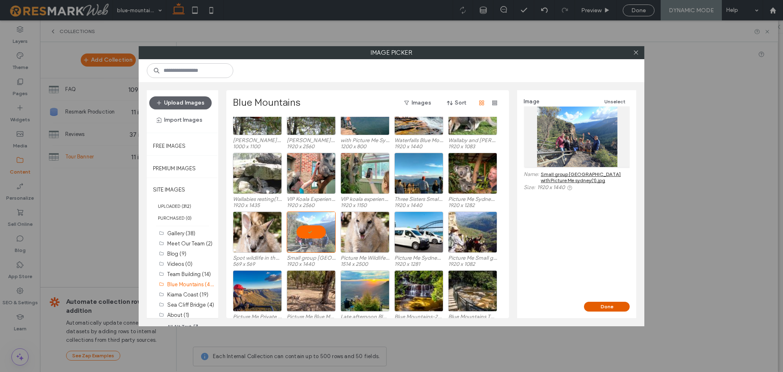
click at [592, 309] on button "Done" at bounding box center [607, 307] width 46 height 10
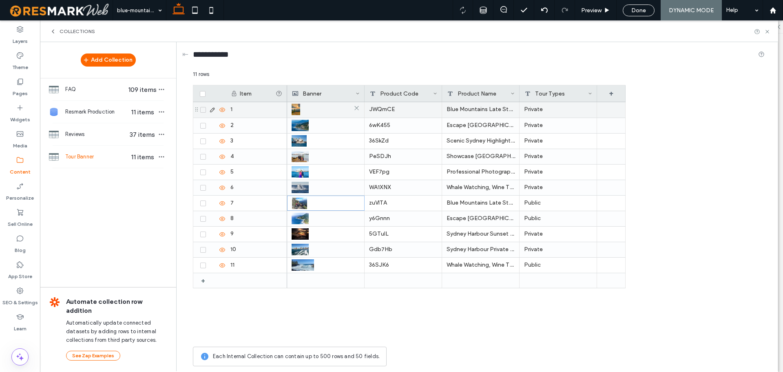
click at [322, 104] on div at bounding box center [326, 109] width 68 height 15
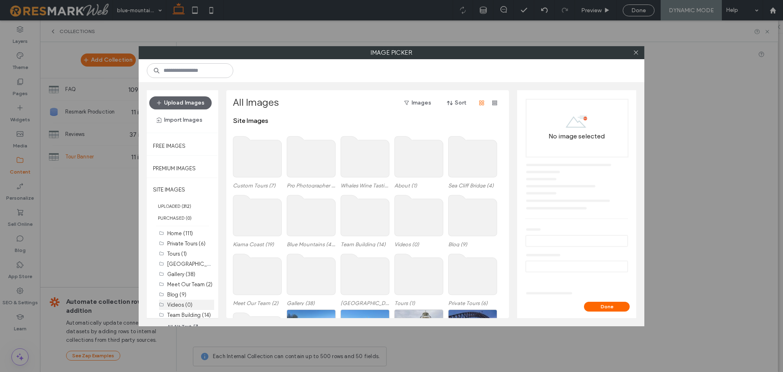
scroll to position [41, 0]
click at [188, 286] on label "Blue Mountains (45)" at bounding box center [191, 284] width 48 height 8
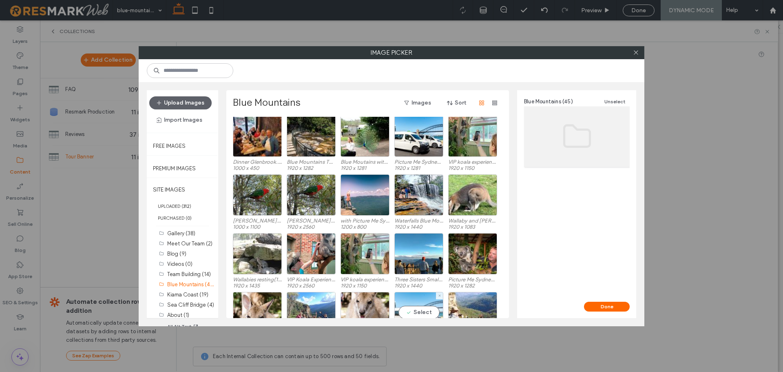
scroll to position [42, 0]
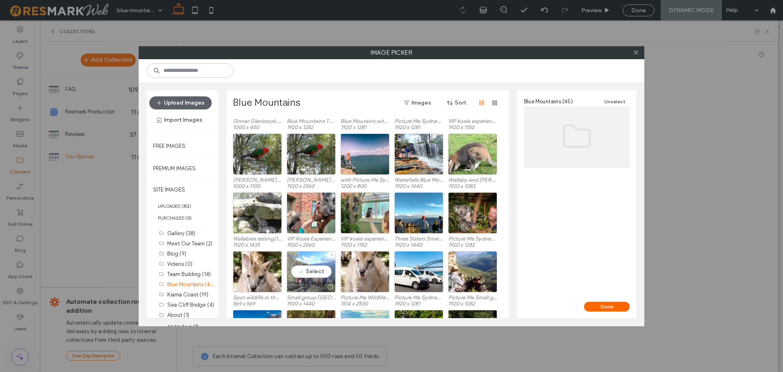
click at [310, 273] on div "Select" at bounding box center [311, 271] width 49 height 41
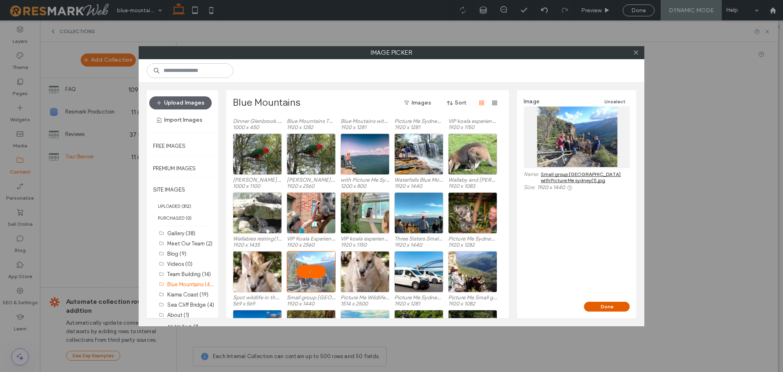
click at [610, 306] on button "Done" at bounding box center [607, 307] width 46 height 10
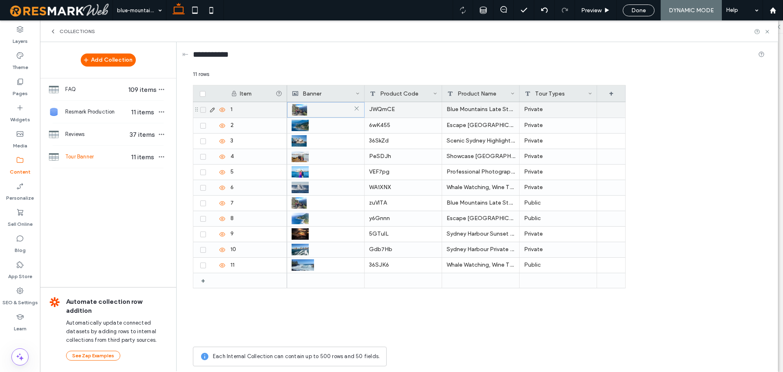
click at [314, 105] on div at bounding box center [326, 109] width 68 height 15
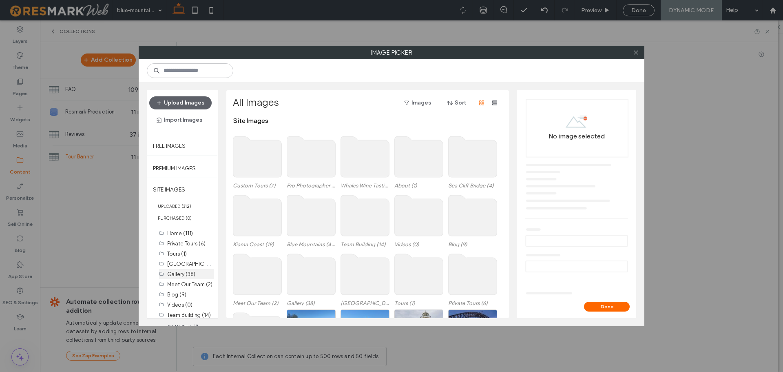
scroll to position [41, 0]
click at [189, 283] on label "Blue Mountains (45)" at bounding box center [191, 284] width 48 height 8
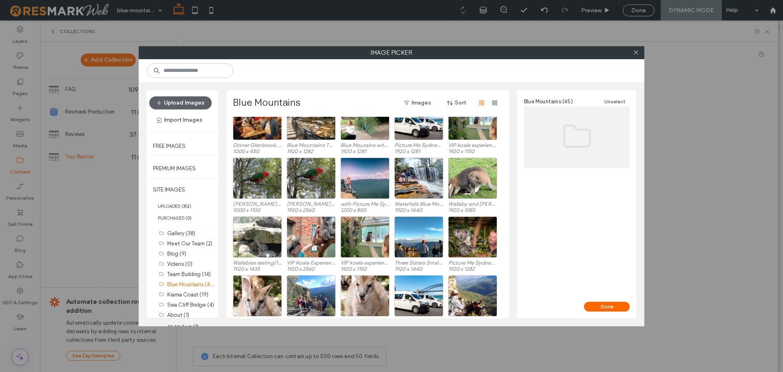
scroll to position [34, 0]
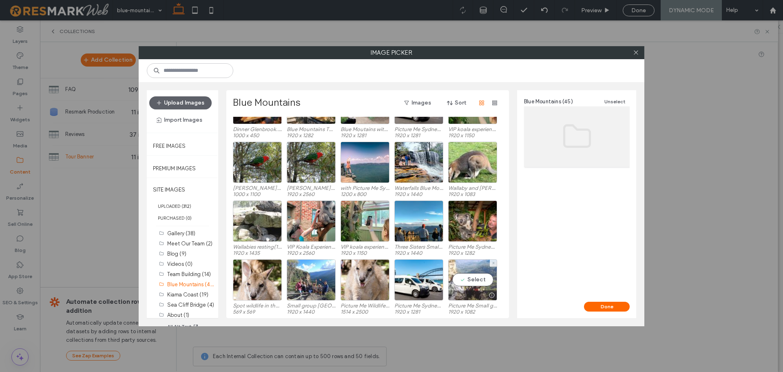
click at [459, 273] on div "Select" at bounding box center [472, 279] width 49 height 41
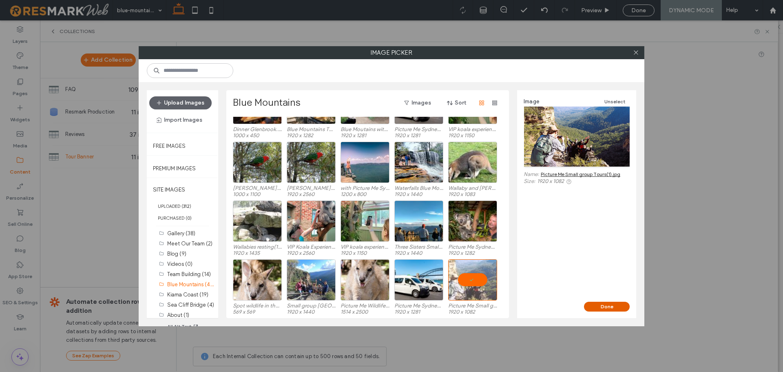
click at [611, 305] on button "Done" at bounding box center [607, 307] width 46 height 10
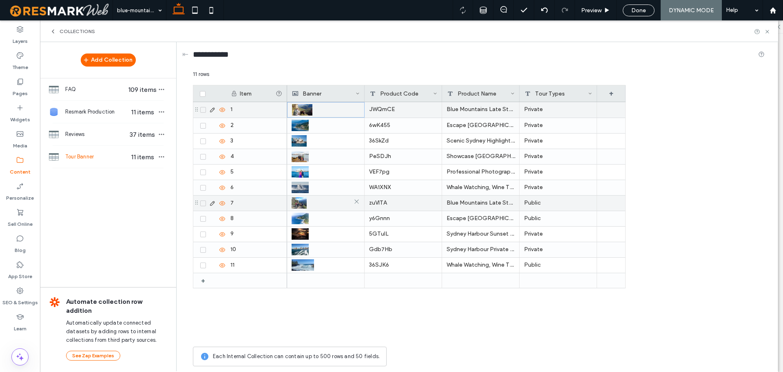
click at [328, 200] on div at bounding box center [326, 202] width 68 height 15
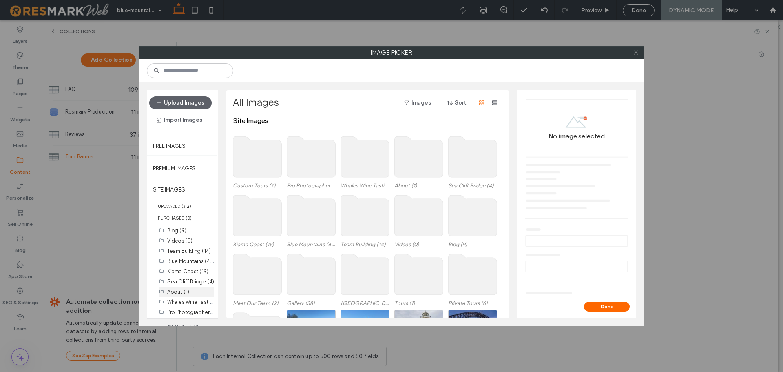
scroll to position [74, 0]
click at [191, 247] on div "Blue Mountains (45)" at bounding box center [190, 250] width 47 height 9
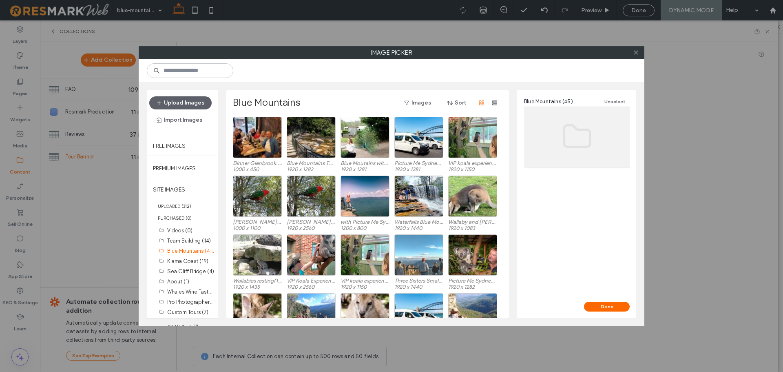
scroll to position [34, 0]
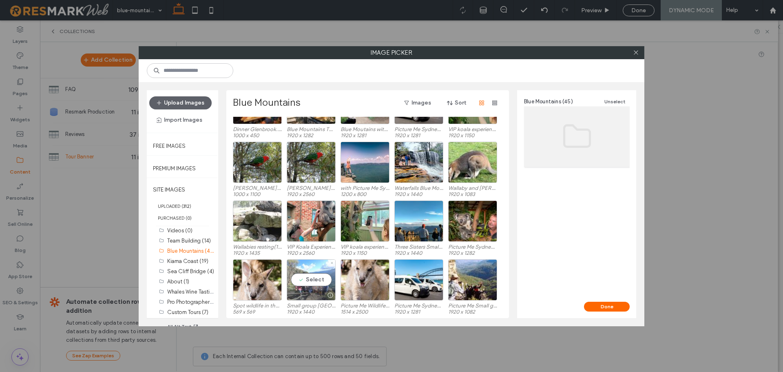
click at [315, 282] on div "Select" at bounding box center [311, 279] width 49 height 41
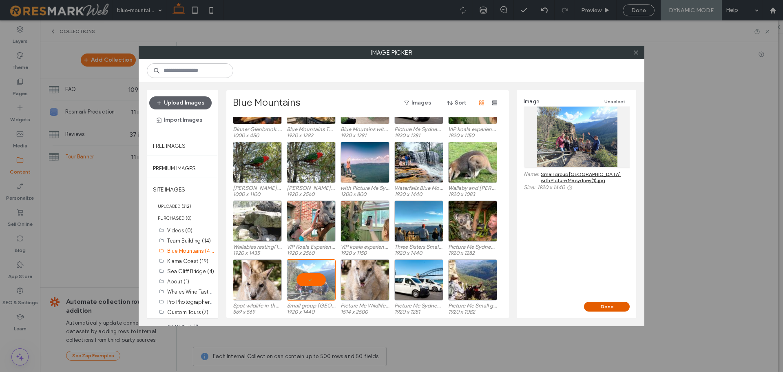
click at [597, 307] on button "Done" at bounding box center [607, 307] width 46 height 10
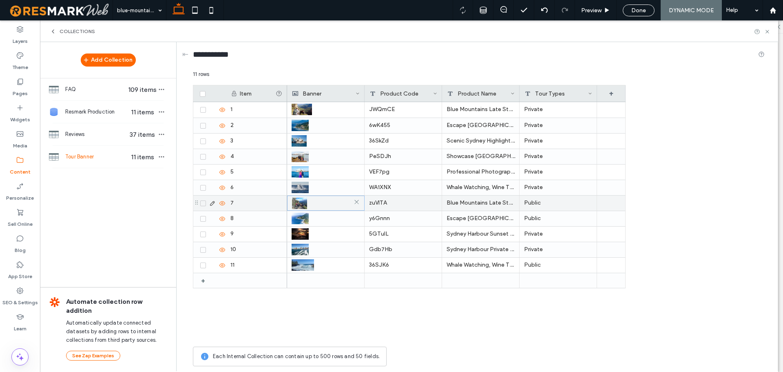
click at [330, 203] on div at bounding box center [326, 203] width 68 height 15
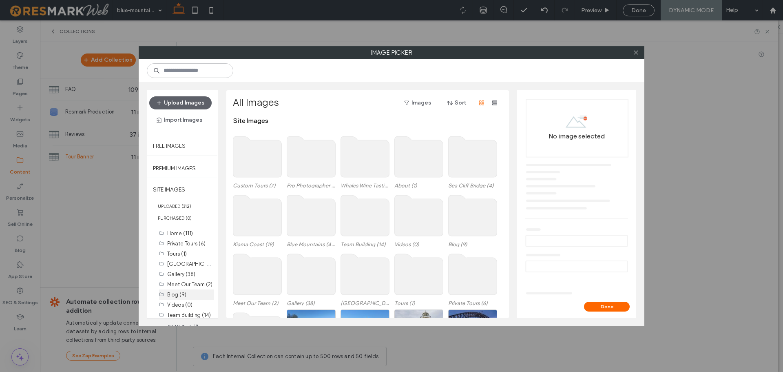
scroll to position [41, 0]
click at [189, 282] on label "Blue Mountains (45)" at bounding box center [191, 284] width 48 height 8
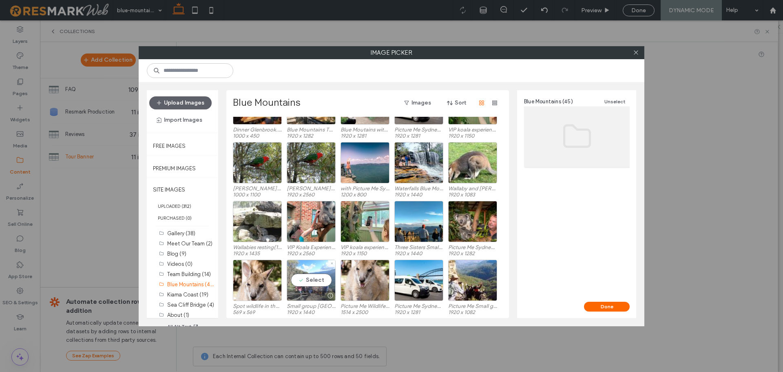
scroll to position [34, 0]
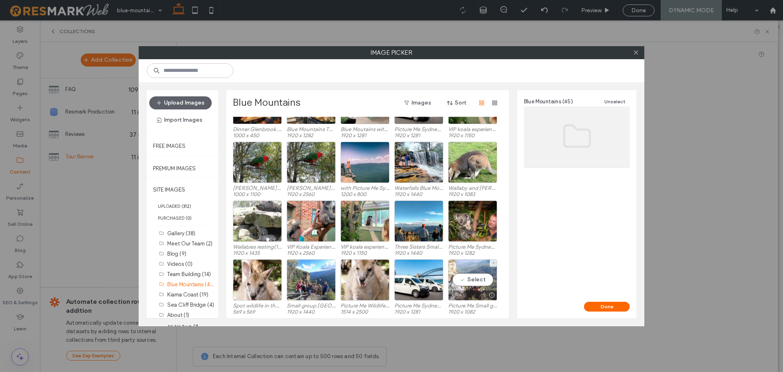
click at [470, 284] on div "Select" at bounding box center [472, 279] width 49 height 41
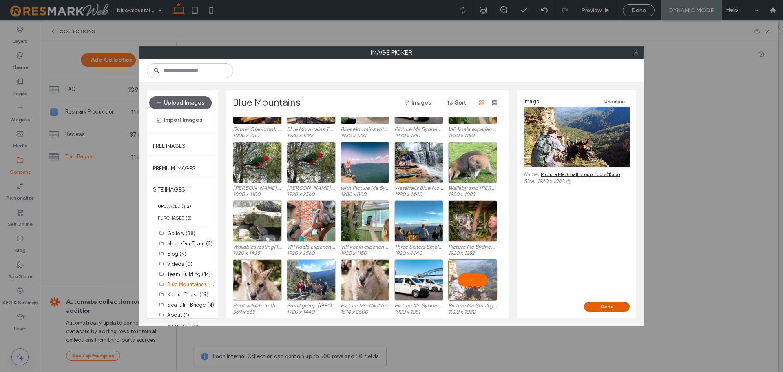
click at [604, 305] on button "Done" at bounding box center [607, 307] width 46 height 10
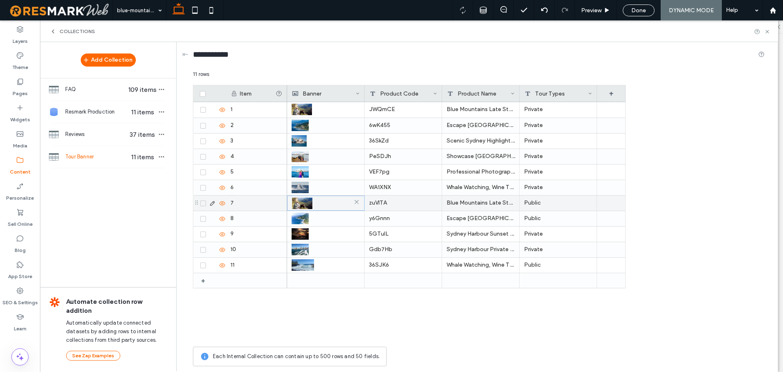
click at [324, 202] on div at bounding box center [326, 203] width 68 height 15
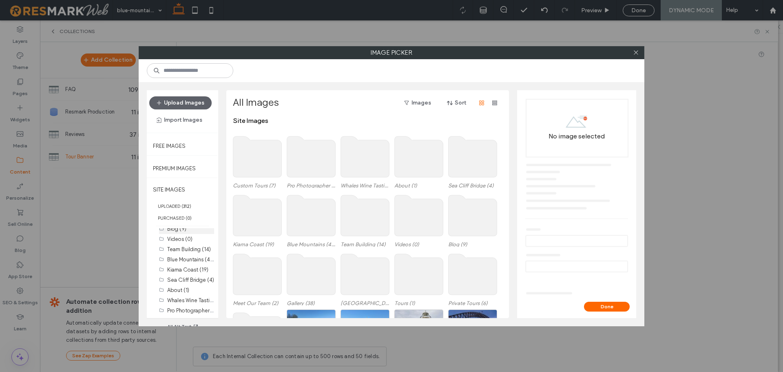
scroll to position [74, 0]
click at [188, 260] on label "Kiama Coast (19)" at bounding box center [187, 261] width 41 height 6
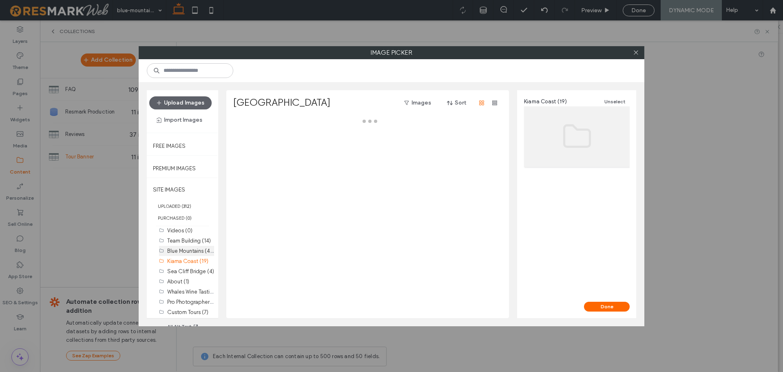
click at [182, 250] on label "Blue Mountains (45)" at bounding box center [191, 250] width 48 height 8
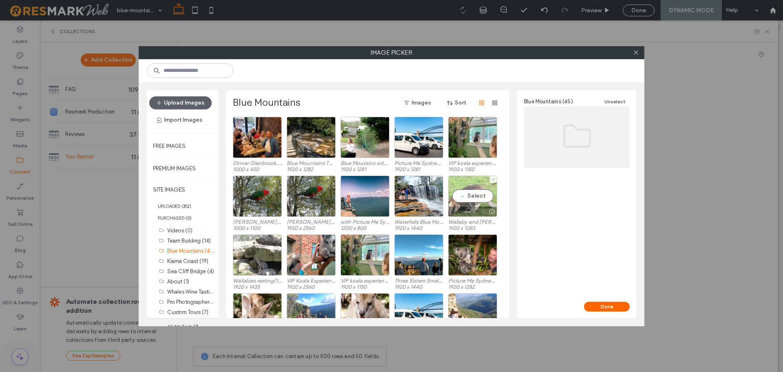
scroll to position [34, 0]
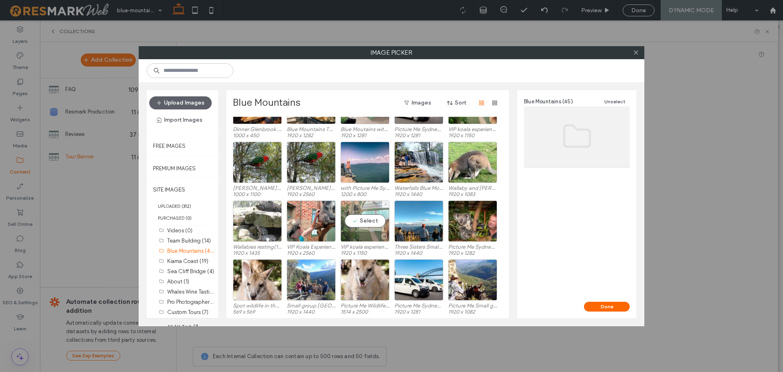
click at [355, 229] on div "Select" at bounding box center [365, 220] width 49 height 41
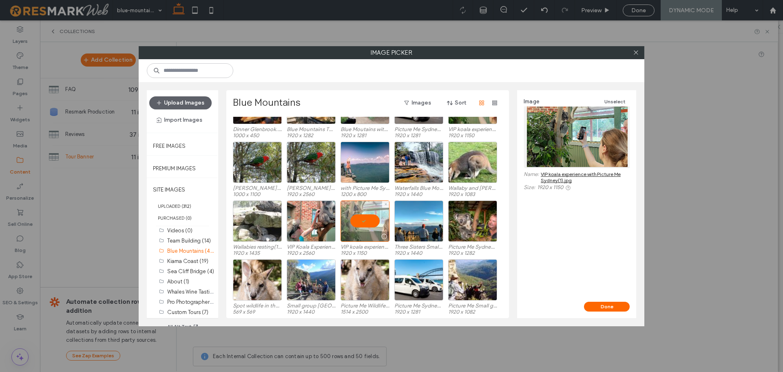
click at [357, 211] on div at bounding box center [365, 220] width 49 height 41
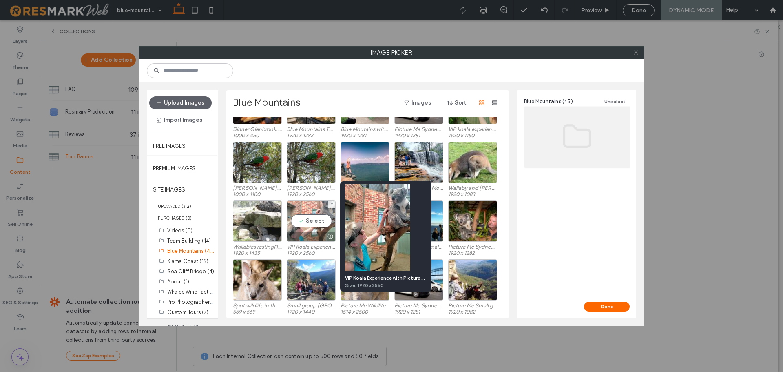
click at [325, 234] on div at bounding box center [330, 236] width 10 height 7
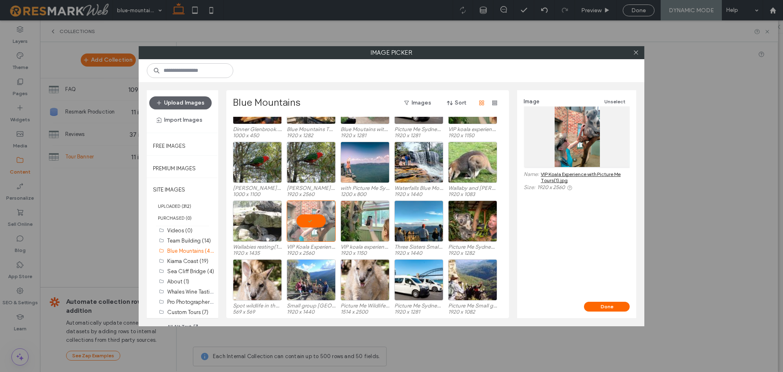
scroll to position [0, 0]
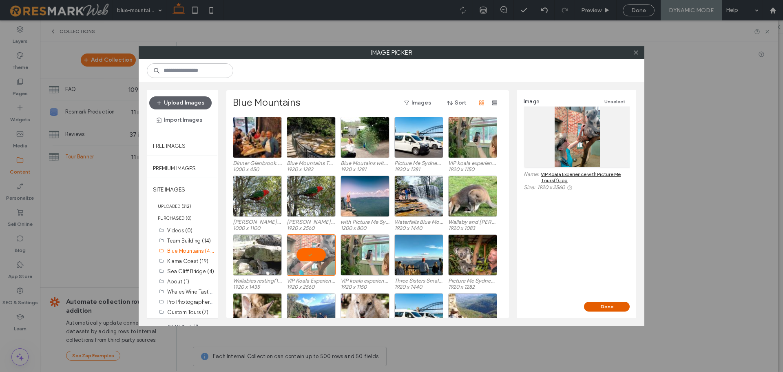
click at [597, 306] on button "Done" at bounding box center [607, 307] width 46 height 10
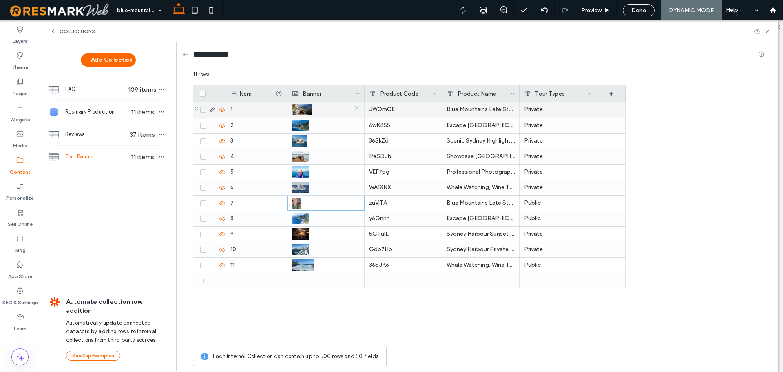
click at [323, 108] on div at bounding box center [326, 109] width 68 height 15
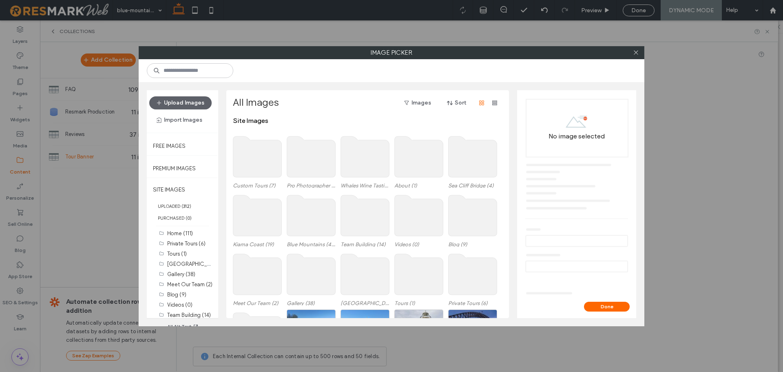
click at [302, 225] on use at bounding box center [311, 215] width 49 height 41
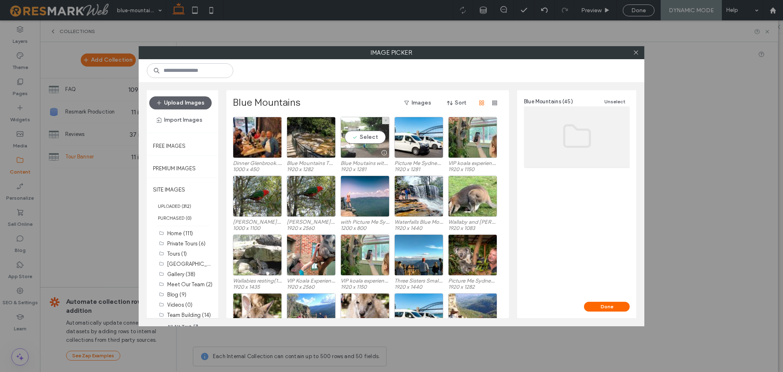
click at [365, 148] on div at bounding box center [365, 153] width 48 height 10
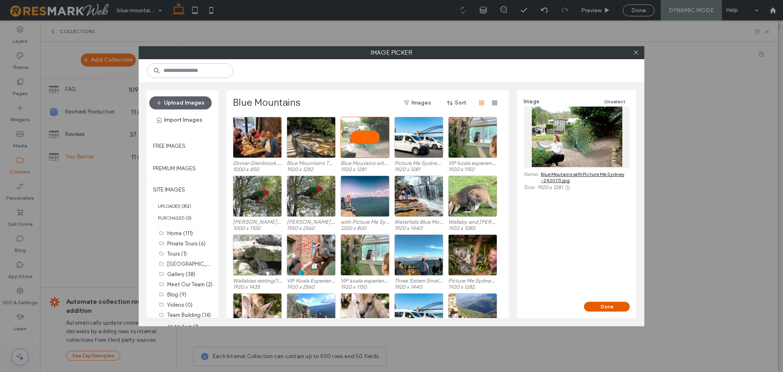
click at [594, 302] on button "Done" at bounding box center [607, 307] width 46 height 10
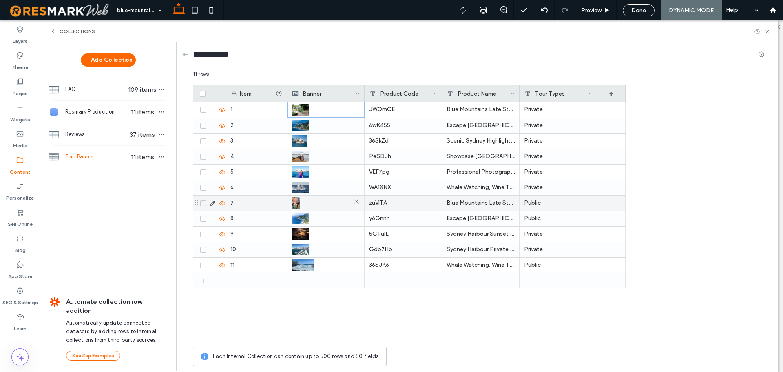
click at [323, 205] on div at bounding box center [326, 202] width 68 height 15
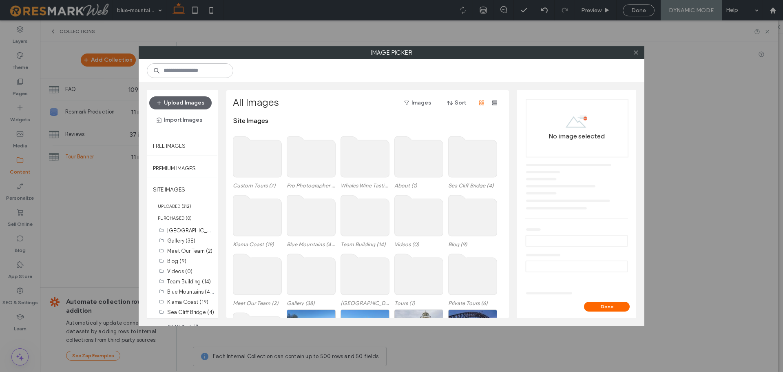
scroll to position [74, 0]
click at [186, 251] on label "Blue Mountains (45)" at bounding box center [191, 250] width 48 height 8
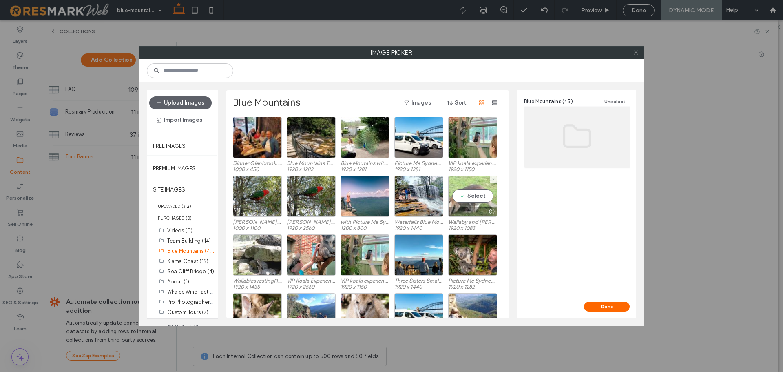
click at [474, 194] on div "Select" at bounding box center [472, 195] width 49 height 41
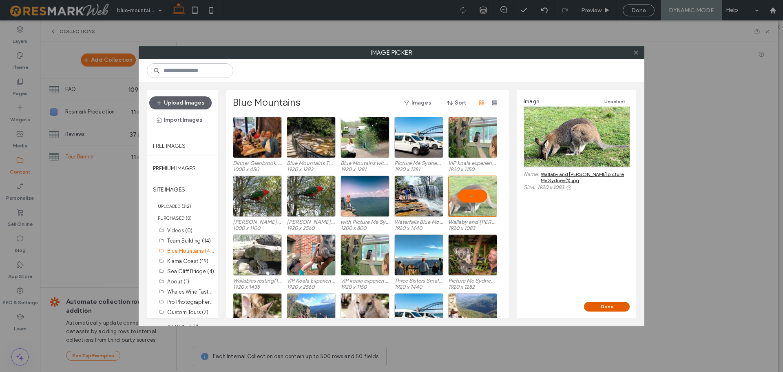
click at [614, 306] on button "Done" at bounding box center [607, 307] width 46 height 10
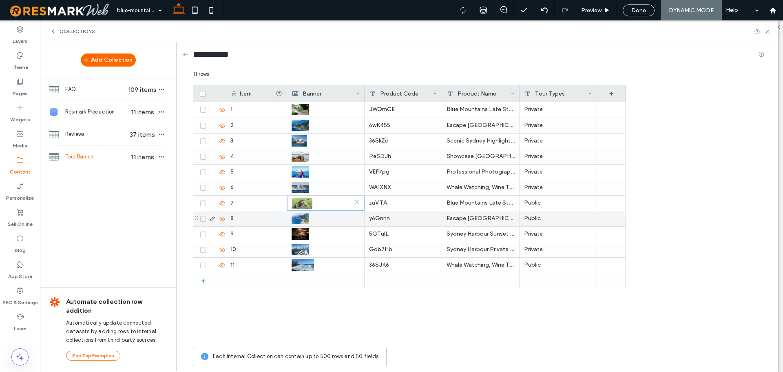
click at [314, 204] on div at bounding box center [326, 203] width 68 height 15
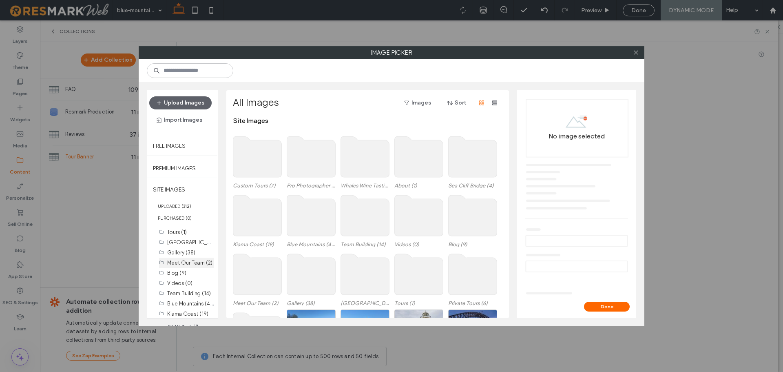
scroll to position [41, 0]
click at [191, 295] on label "Kiama Coast (19)" at bounding box center [187, 294] width 41 height 6
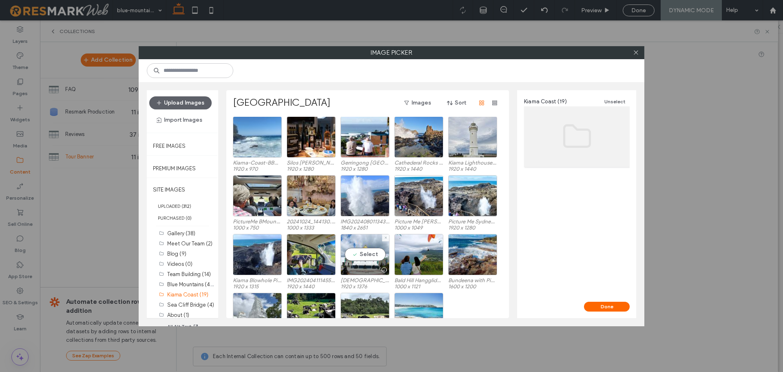
scroll to position [0, 0]
click at [173, 280] on div "Blue Mountains (45)" at bounding box center [190, 284] width 47 height 9
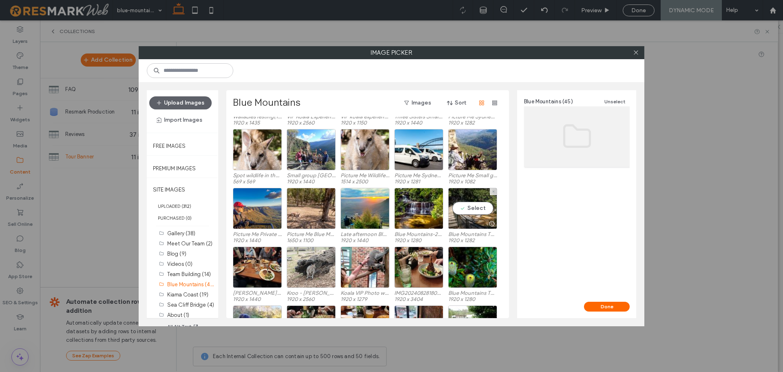
scroll to position [205, 0]
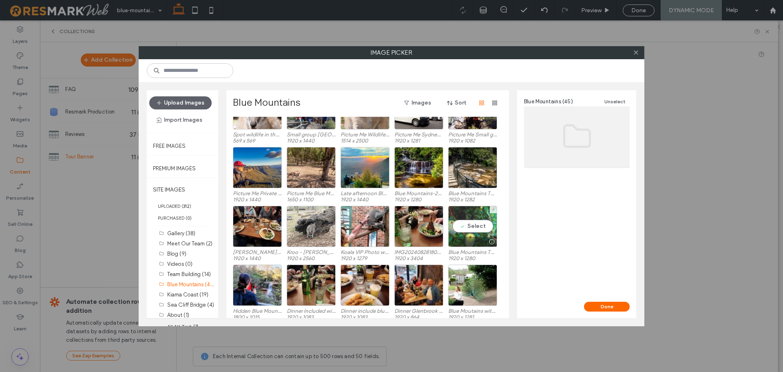
click at [463, 235] on div "Select" at bounding box center [472, 226] width 49 height 41
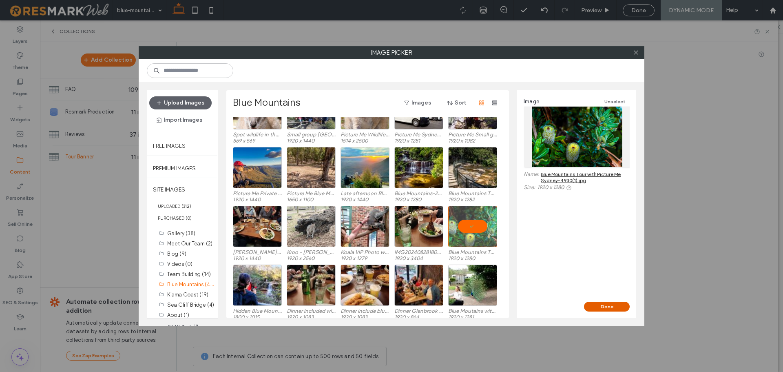
click at [608, 308] on button "Done" at bounding box center [607, 307] width 46 height 10
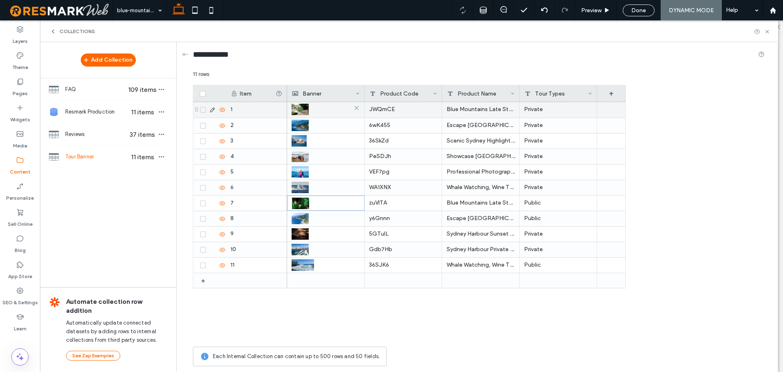
click at [324, 102] on div at bounding box center [326, 109] width 68 height 15
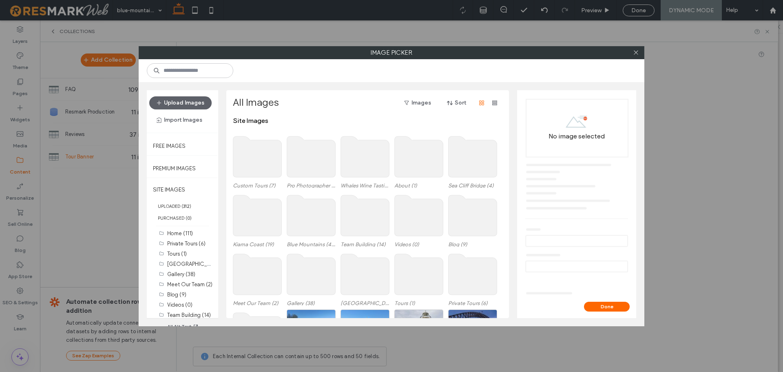
scroll to position [41, 0]
click at [191, 281] on label "Blue Mountains (45)" at bounding box center [191, 284] width 48 height 8
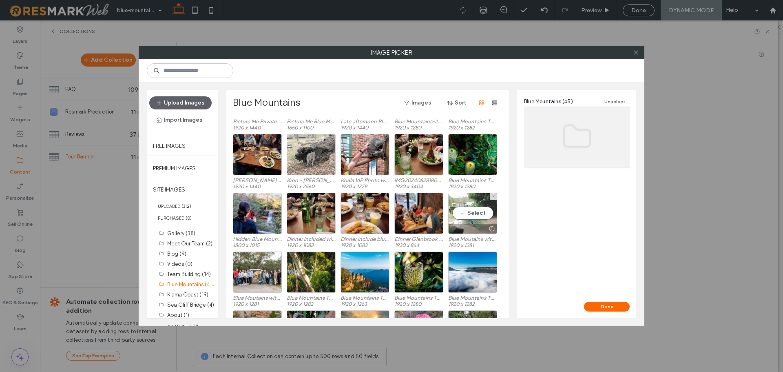
scroll to position [286, 0]
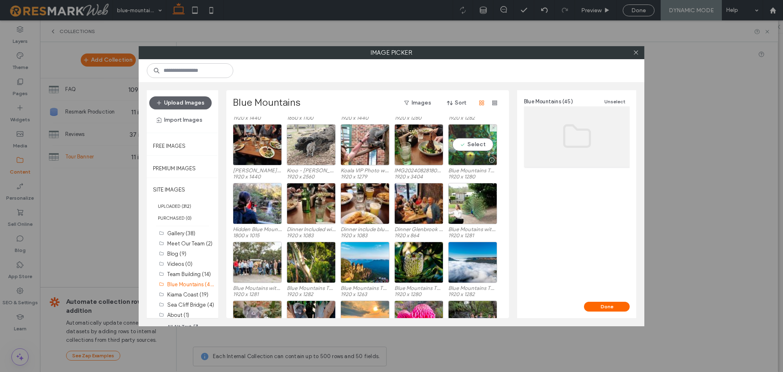
click at [459, 142] on div "Select" at bounding box center [472, 144] width 49 height 41
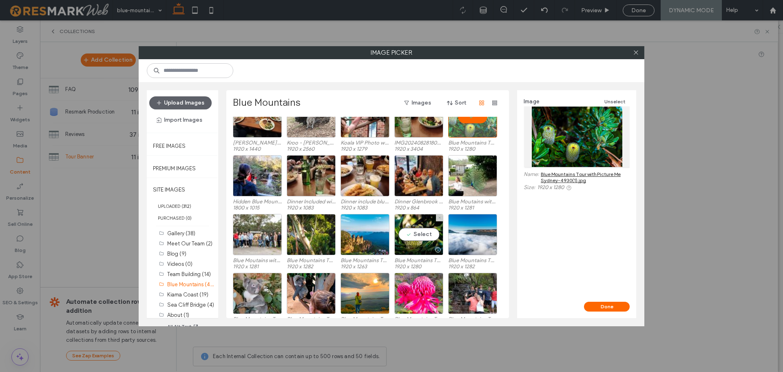
scroll to position [328, 0]
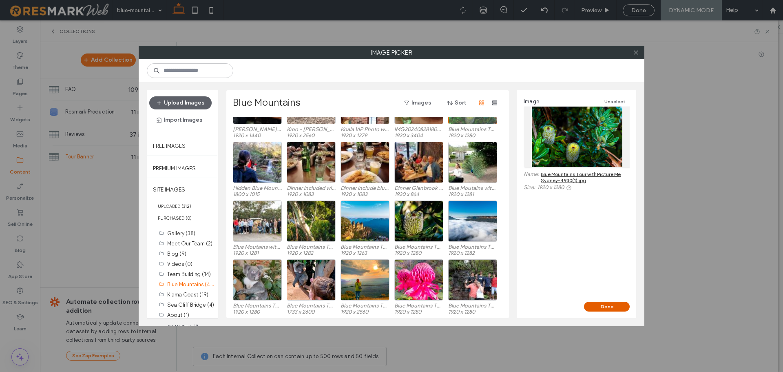
click at [616, 307] on button "Done" at bounding box center [607, 307] width 46 height 10
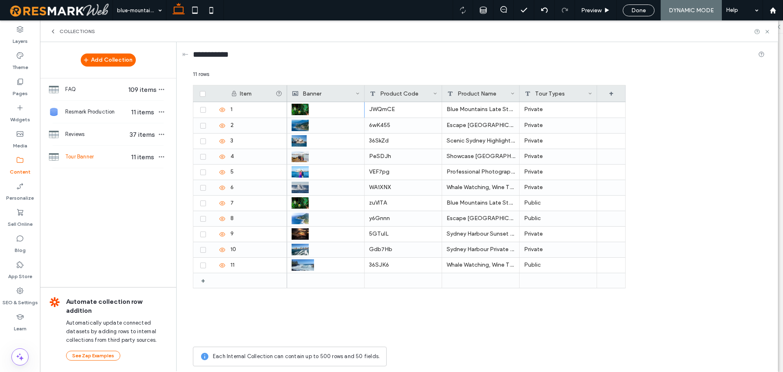
click at [423, 32] on div "Collections" at bounding box center [409, 31] width 719 height 7
click at [467, 123] on div "Escape Sydney: Sea Cliff Bridge, Kiama Blowhole, Beaches and Farmlands Private" at bounding box center [481, 125] width 78 height 15
click at [425, 129] on div "6wK455" at bounding box center [404, 125] width 78 height 15
click at [303, 122] on img at bounding box center [300, 125] width 17 height 11
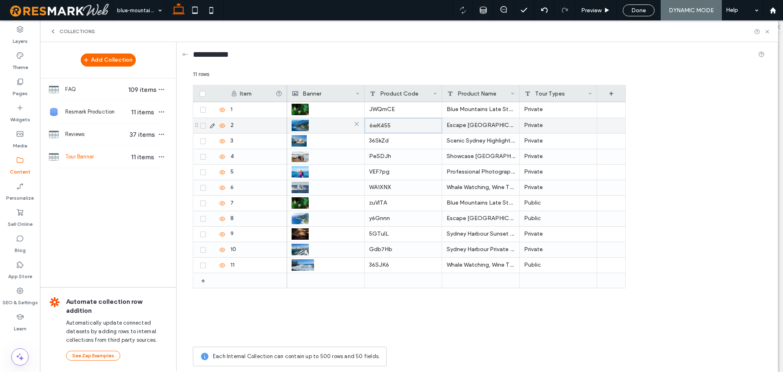
click at [303, 122] on img at bounding box center [300, 125] width 17 height 11
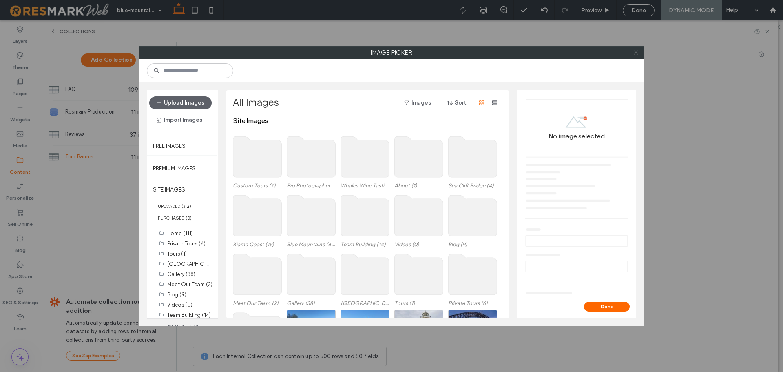
click at [636, 56] on span at bounding box center [636, 53] width 6 height 12
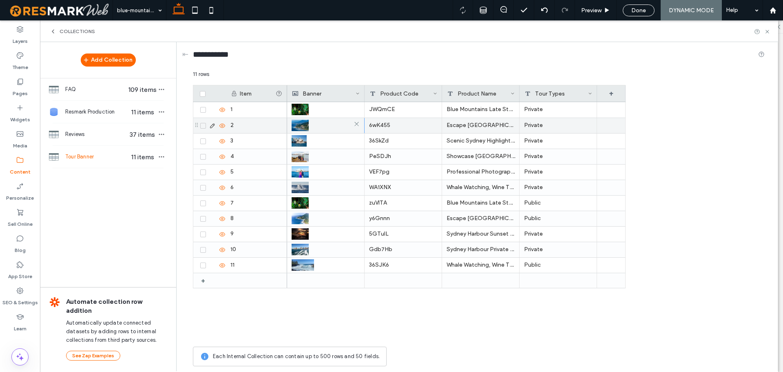
click at [303, 124] on img at bounding box center [300, 125] width 17 height 11
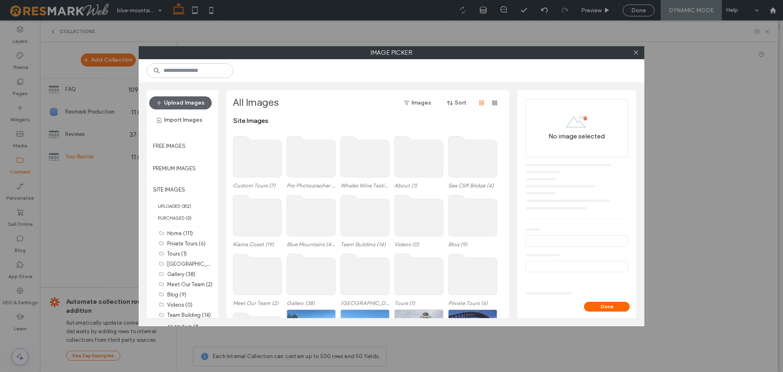
scroll to position [41, 0]
click at [189, 291] on div "Kiama Coast (19)" at bounding box center [190, 294] width 47 height 9
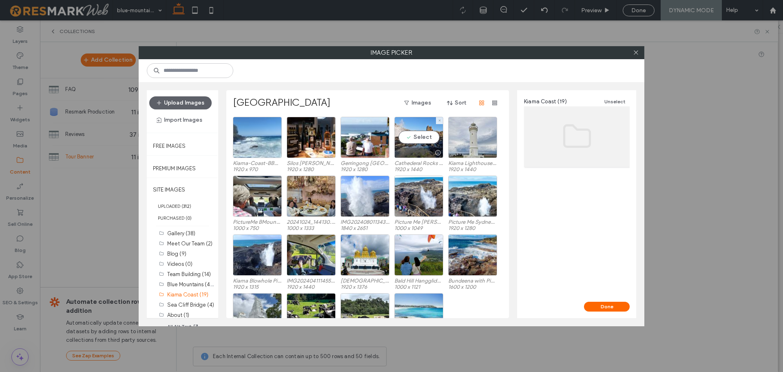
click at [443, 159] on div "Select Cathederal Rocks Picture Me Sydney Whale Watching Tour .jpg 1920 x 1440" at bounding box center [419, 144] width 49 height 55
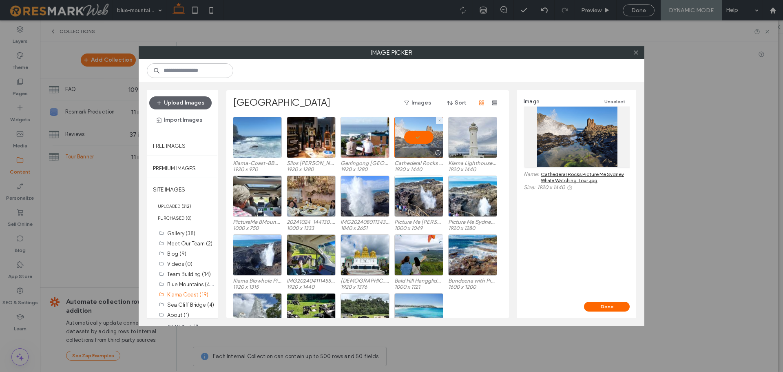
click at [421, 149] on div at bounding box center [419, 153] width 48 height 10
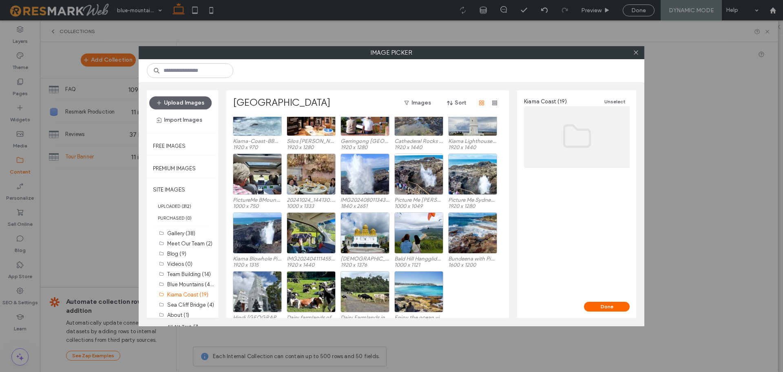
scroll to position [34, 0]
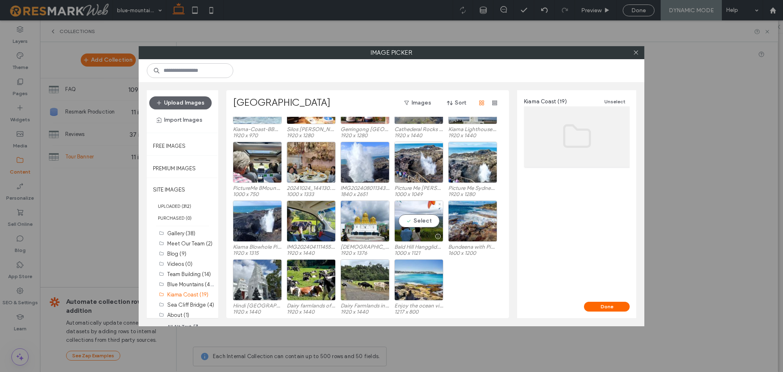
click at [427, 234] on div at bounding box center [419, 236] width 48 height 10
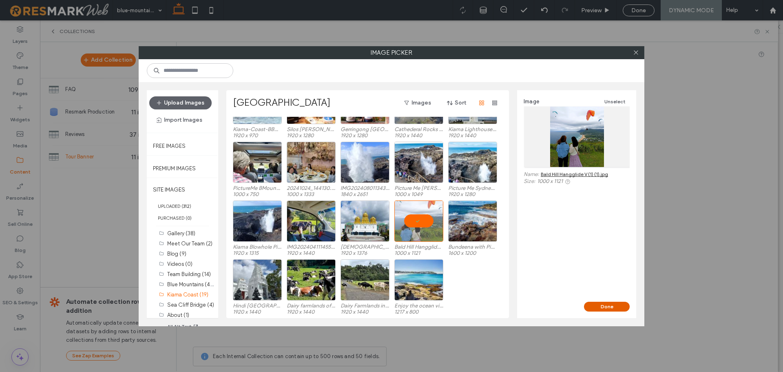
click at [621, 307] on button "Done" at bounding box center [607, 307] width 46 height 10
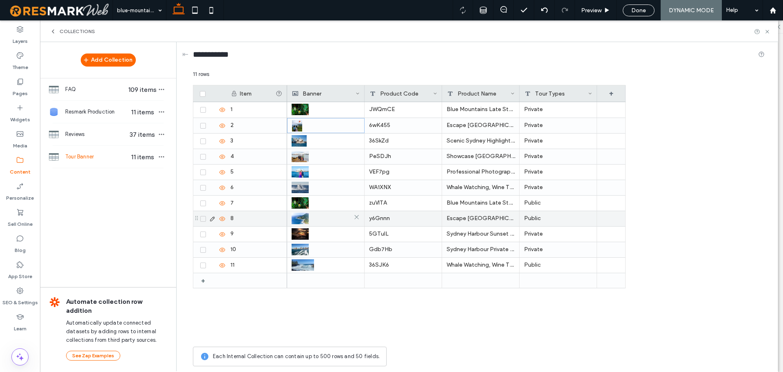
click at [317, 217] on div at bounding box center [326, 218] width 68 height 15
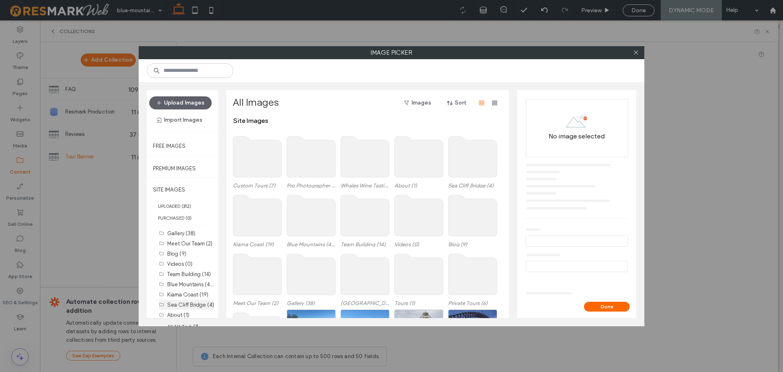
scroll to position [74, 0]
click at [184, 262] on label "Kiama Coast (19)" at bounding box center [187, 261] width 41 height 6
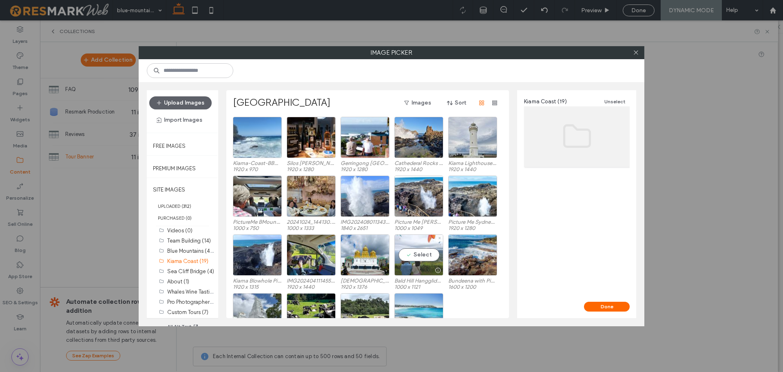
click at [425, 253] on div "Select" at bounding box center [419, 254] width 49 height 41
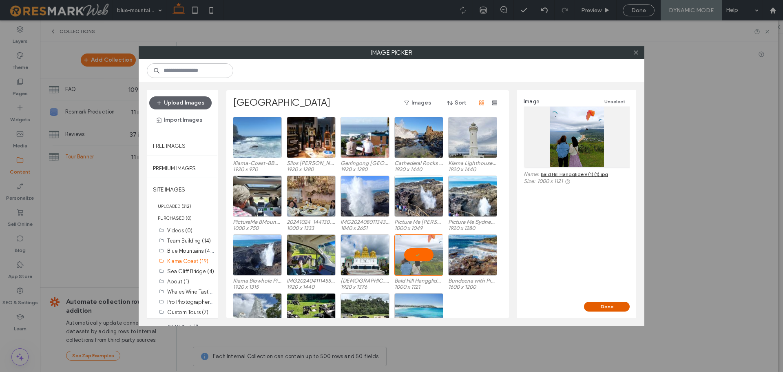
click at [626, 304] on button "Done" at bounding box center [607, 307] width 46 height 10
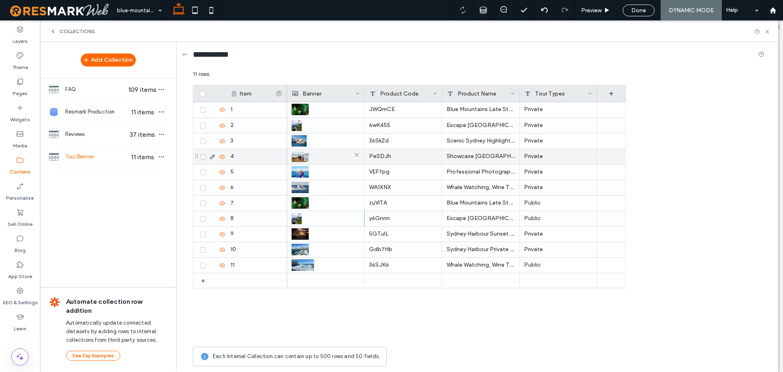
click at [308, 160] on img at bounding box center [300, 156] width 17 height 11
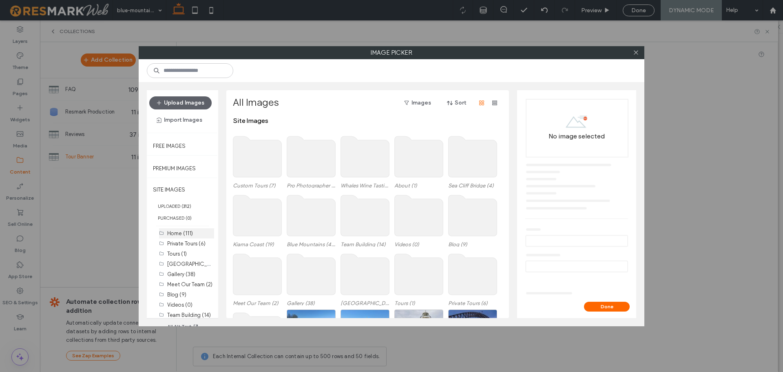
click at [175, 237] on div "Home (111)" at bounding box center [190, 233] width 47 height 10
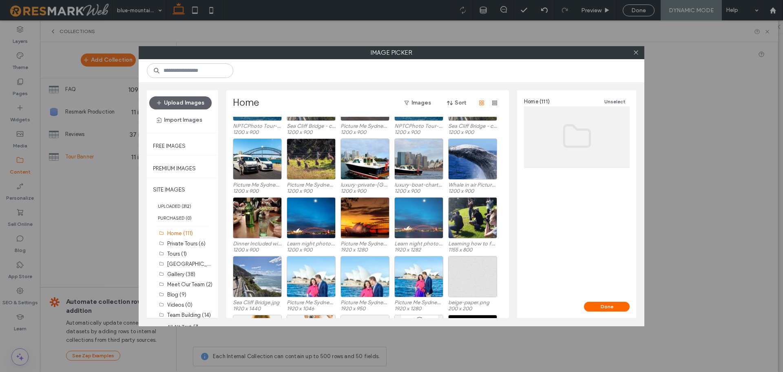
scroll to position [449, 0]
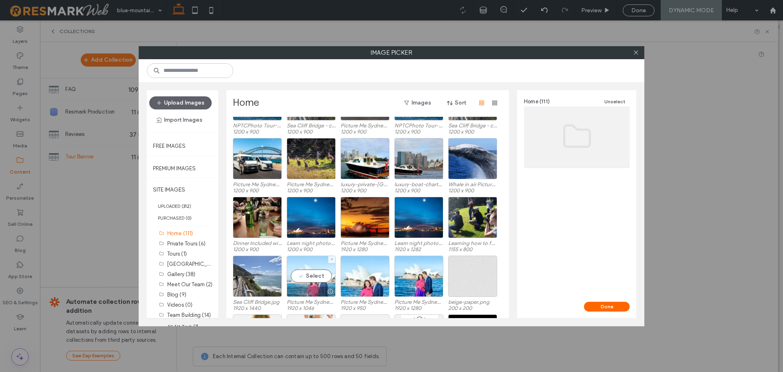
click at [314, 288] on div at bounding box center [311, 291] width 48 height 10
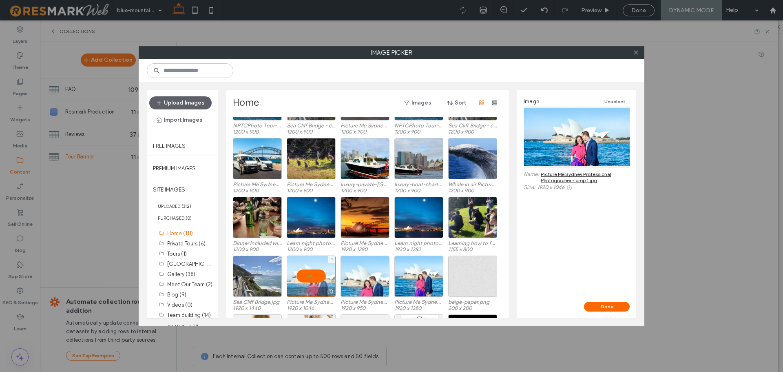
click at [326, 279] on div at bounding box center [311, 275] width 49 height 41
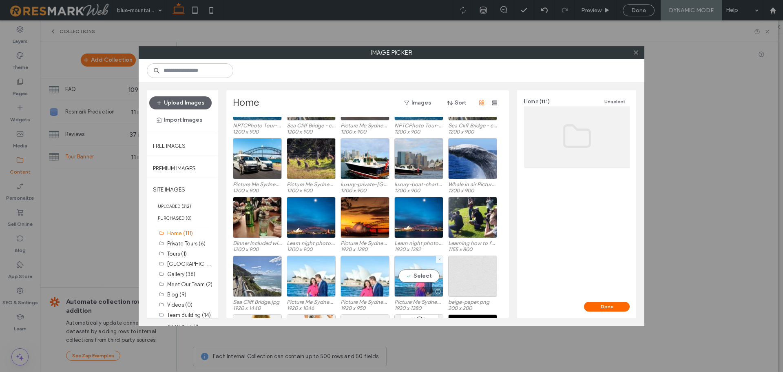
click at [437, 281] on div "Select" at bounding box center [419, 275] width 49 height 41
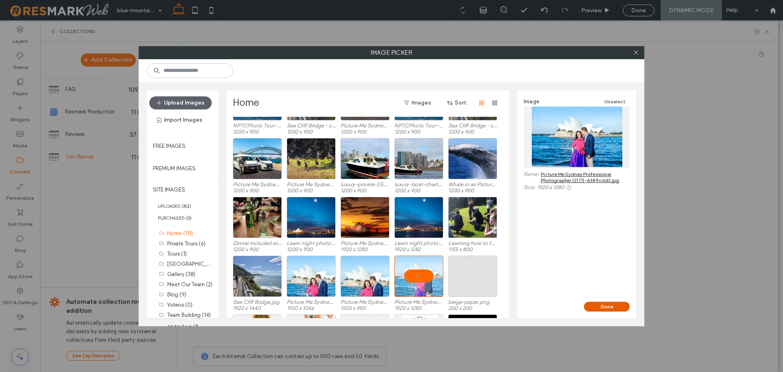
click at [610, 308] on button "Done" at bounding box center [607, 307] width 46 height 10
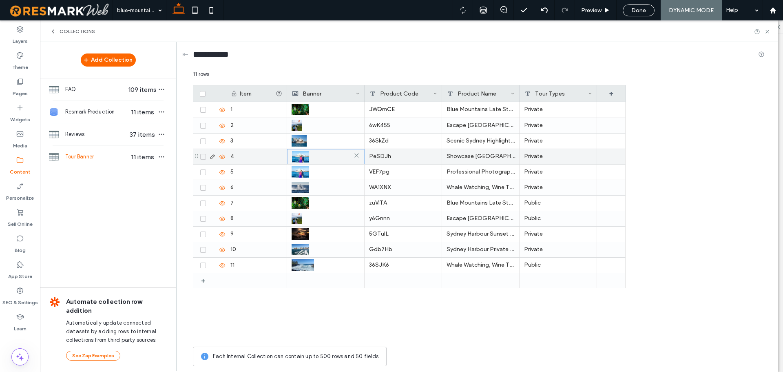
click at [303, 156] on img at bounding box center [300, 156] width 17 height 11
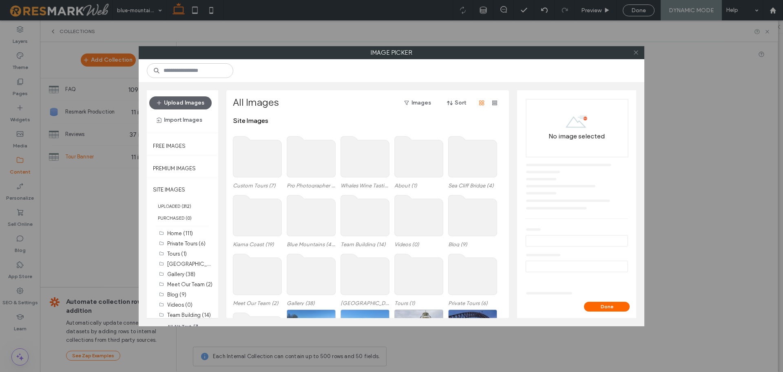
click at [638, 55] on span at bounding box center [636, 53] width 6 height 12
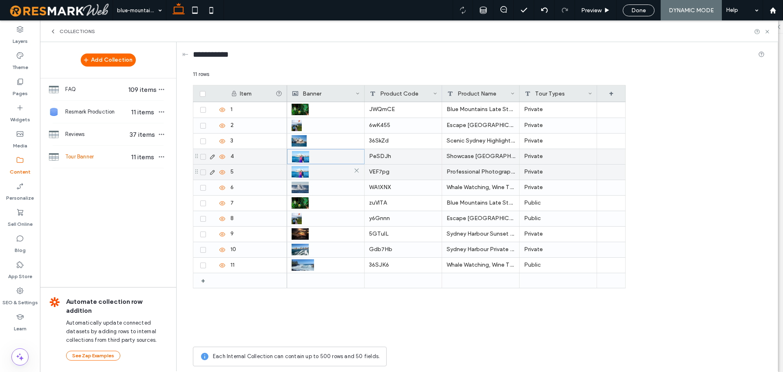
click at [317, 173] on div at bounding box center [326, 171] width 68 height 15
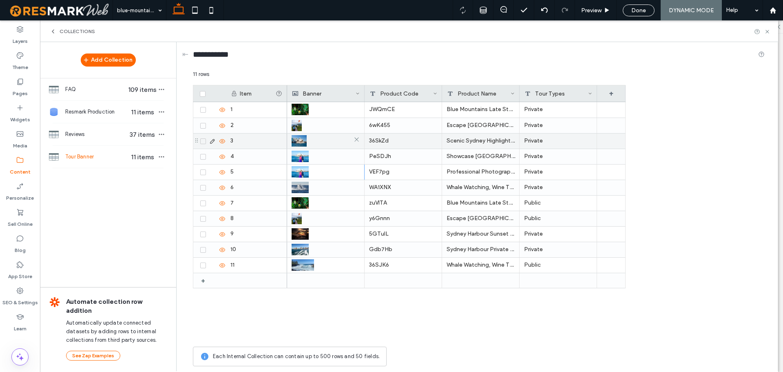
click at [311, 142] on div at bounding box center [326, 140] width 68 height 15
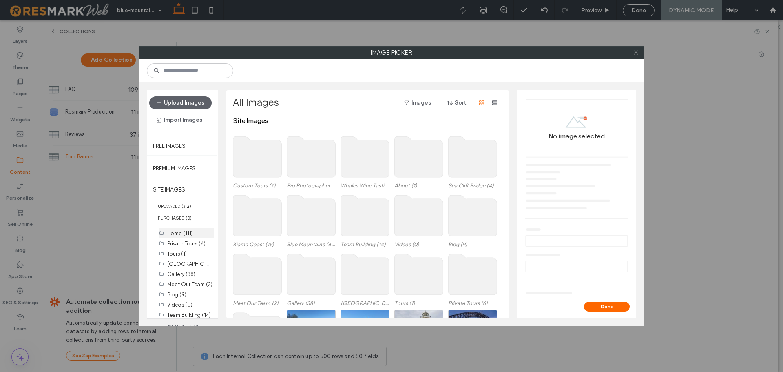
click at [182, 230] on label "Home (111)" at bounding box center [180, 233] width 26 height 6
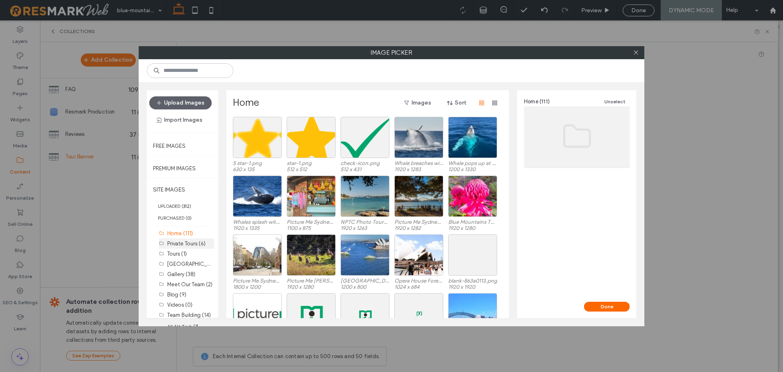
click at [190, 243] on label "Private Tours (6)" at bounding box center [186, 243] width 38 height 6
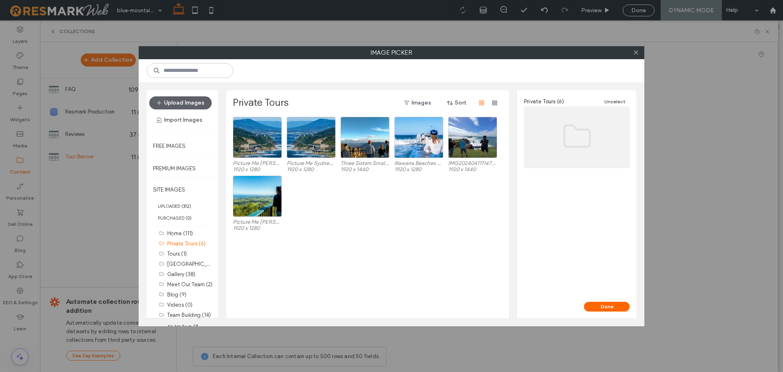
click at [442, 205] on div "Picture Me Sydney Kiama Blowhole Tour -0575 (1).jpg 1920 x 1280" at bounding box center [370, 204] width 274 height 59
click at [189, 234] on label "Home (111)" at bounding box center [180, 233] width 26 height 6
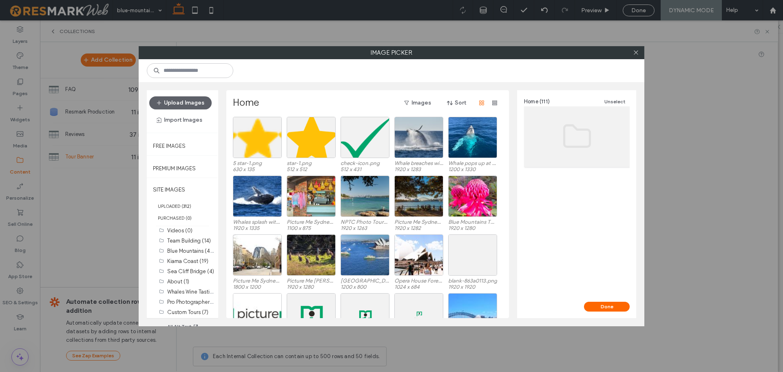
scroll to position [14, 0]
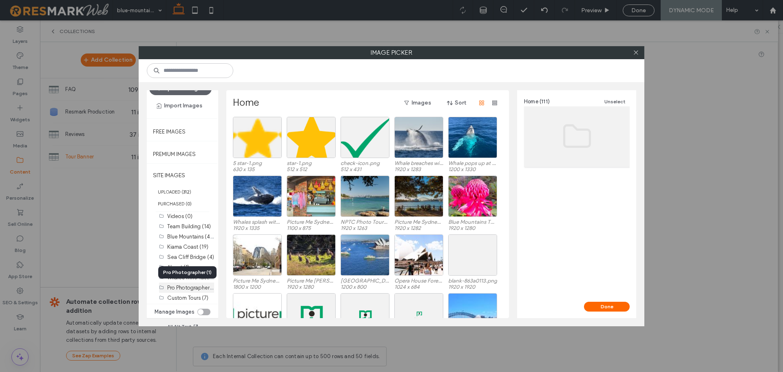
click at [184, 288] on label "Pro Photographer (1)" at bounding box center [191, 287] width 49 height 8
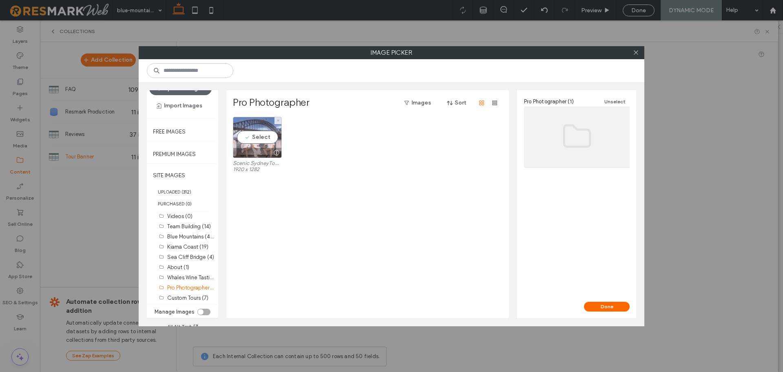
click at [240, 140] on div "Select" at bounding box center [257, 137] width 49 height 41
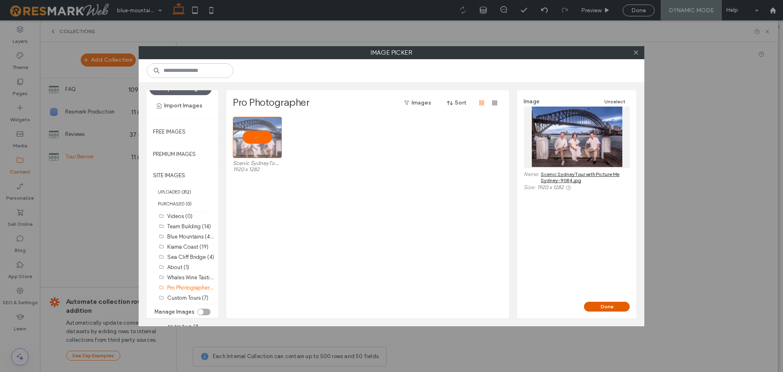
click at [607, 307] on button "Done" at bounding box center [607, 307] width 46 height 10
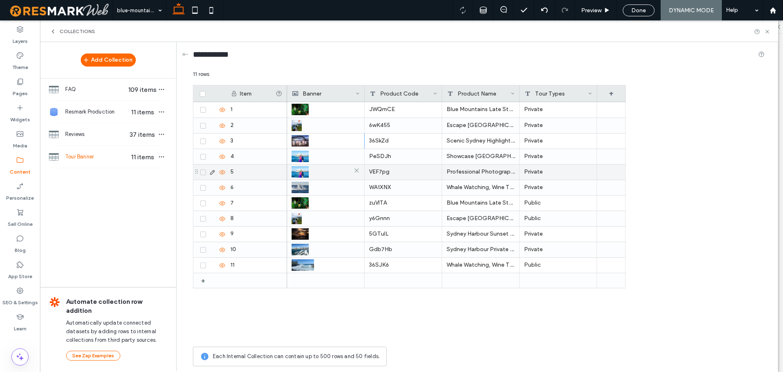
click at [305, 176] on img at bounding box center [300, 171] width 17 height 11
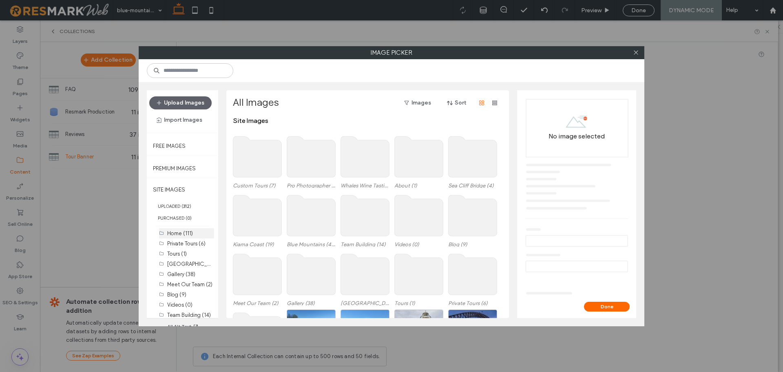
click at [181, 236] on div "Home (111)" at bounding box center [190, 233] width 47 height 9
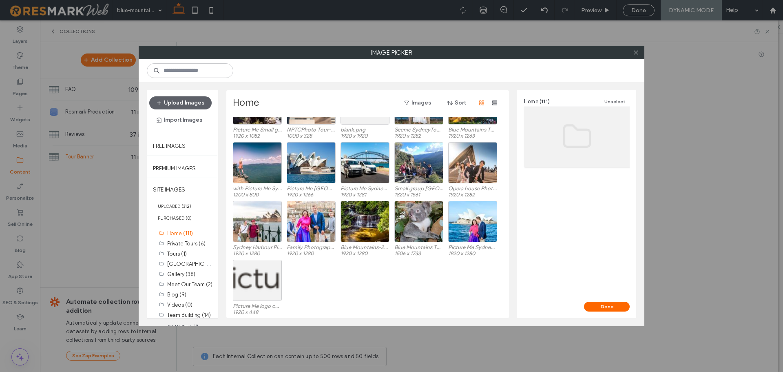
scroll to position [1150, 0]
click at [318, 235] on div at bounding box center [311, 236] width 48 height 10
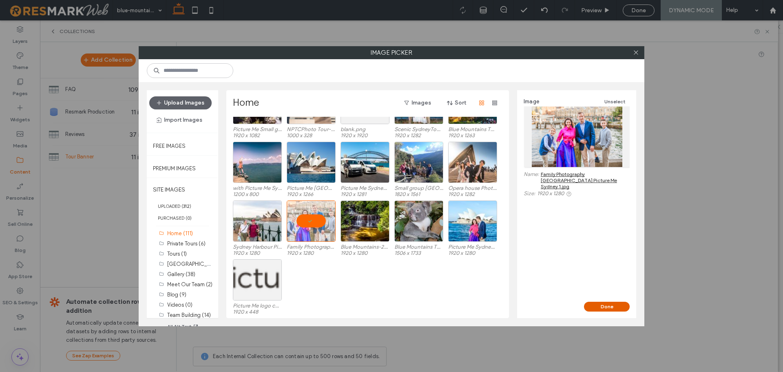
click at [616, 308] on button "Done" at bounding box center [607, 307] width 46 height 10
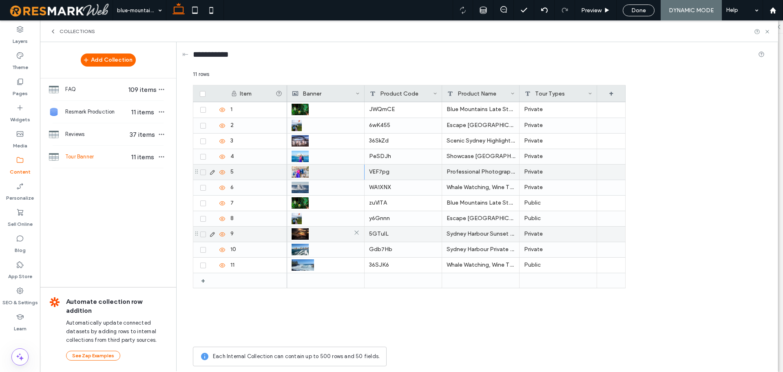
click at [304, 234] on img at bounding box center [300, 233] width 17 height 11
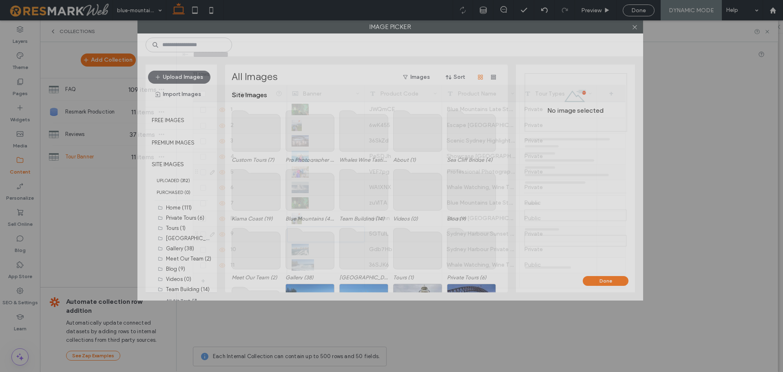
drag, startPoint x: 618, startPoint y: 49, endPoint x: 576, endPoint y: 50, distance: 42.4
click at [615, 13] on div "Image Picker Upload Images Import Images Free Images Premium Images SITE IMAGES…" at bounding box center [391, 186] width 783 height 372
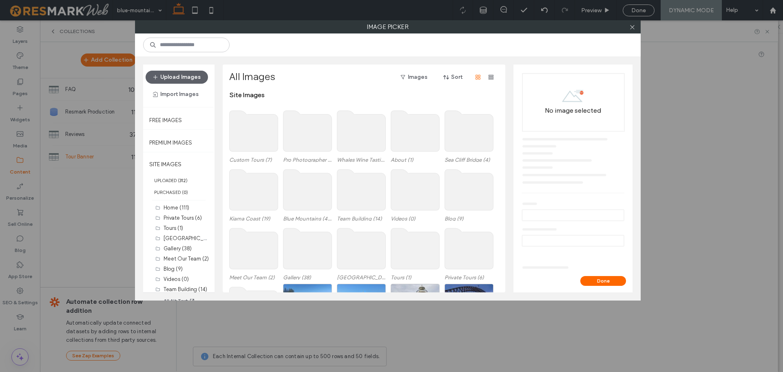
click at [306, 153] on span at bounding box center [307, 130] width 49 height 47
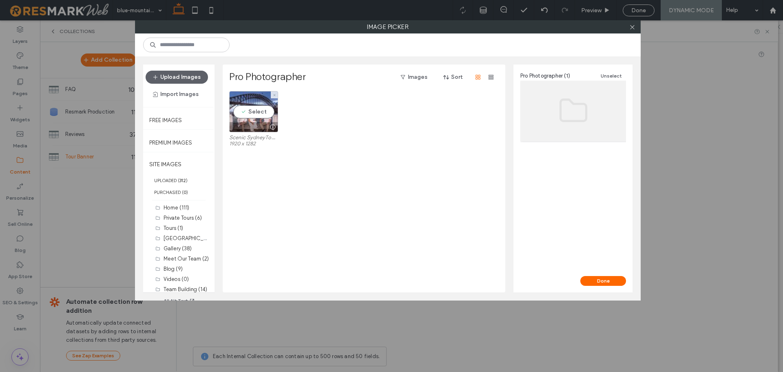
click at [247, 131] on div at bounding box center [254, 127] width 48 height 10
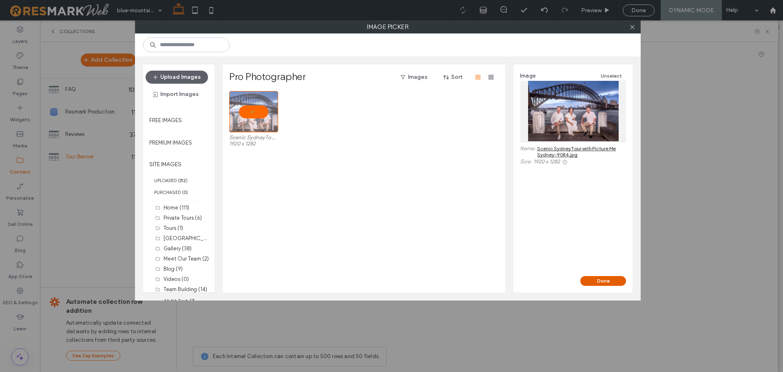
click at [606, 278] on button "Done" at bounding box center [604, 281] width 46 height 10
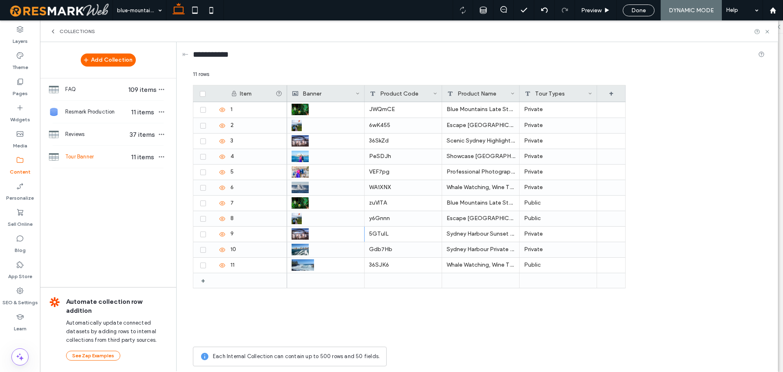
scroll to position [463, 0]
click at [65, 161] on span "Tour Banner" at bounding box center [96, 157] width 63 height 8
click at [90, 122] on div "Resmark Production 11 items" at bounding box center [108, 112] width 136 height 22
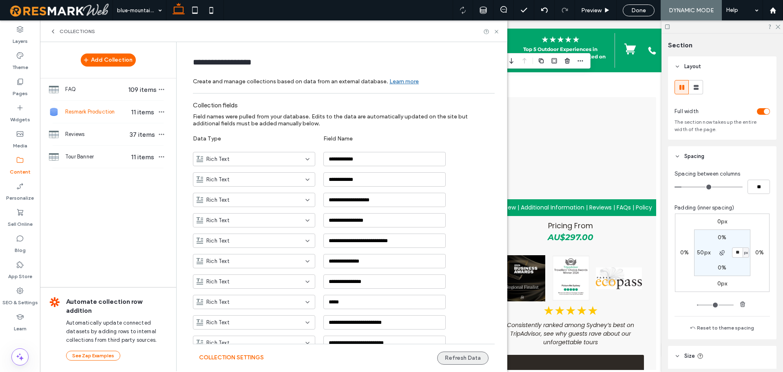
click at [472, 357] on button "Refresh Data" at bounding box center [462, 357] width 51 height 13
click at [102, 158] on div "Tour Banner 11 items" at bounding box center [108, 157] width 136 height 22
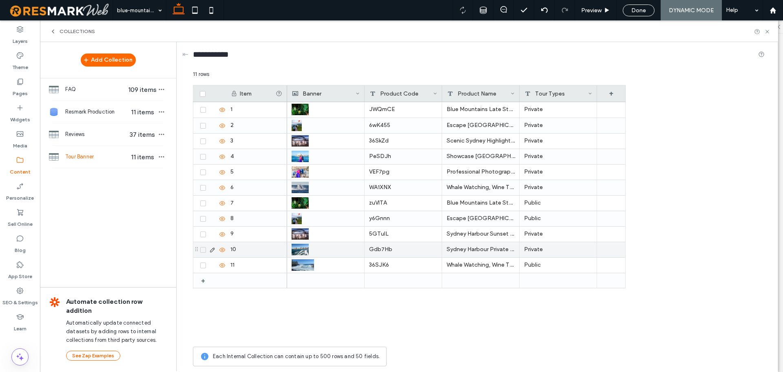
click at [502, 247] on div "Sydney Harbour Private Water Charter" at bounding box center [481, 249] width 78 height 15
click at [482, 317] on div "JWQmCE Blue Mountains Late Start: Waterfalls, Bushwalks, Wildlife Plus Meals - …" at bounding box center [456, 222] width 339 height 240
click at [326, 251] on div at bounding box center [326, 249] width 68 height 15
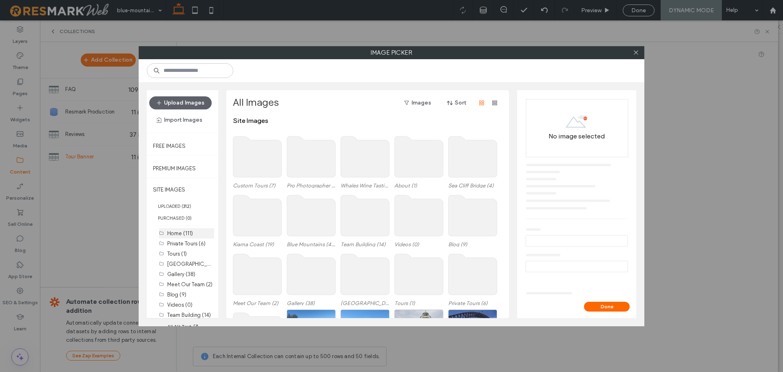
click at [181, 235] on label "Home (111)" at bounding box center [180, 233] width 26 height 6
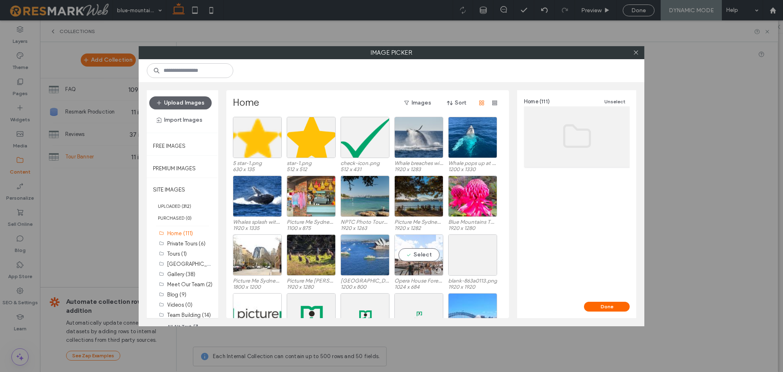
scroll to position [34, 0]
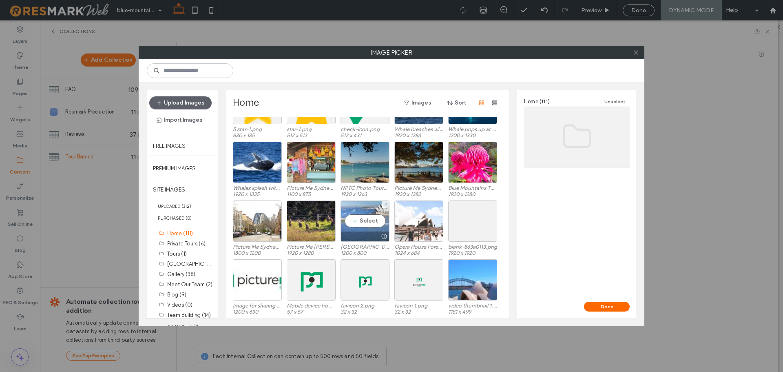
click at [353, 233] on div at bounding box center [365, 236] width 48 height 10
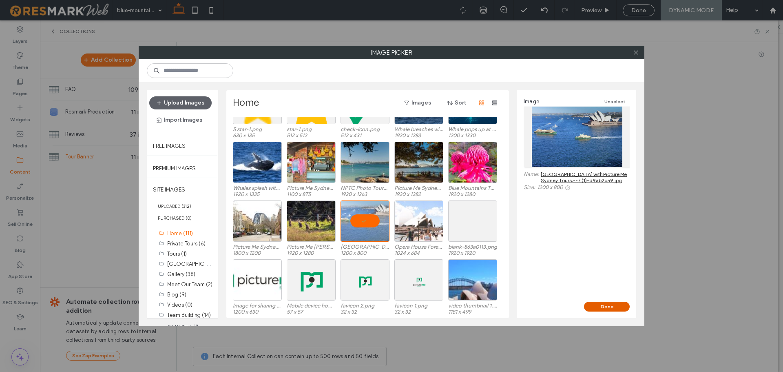
click at [615, 306] on button "Done" at bounding box center [607, 307] width 46 height 10
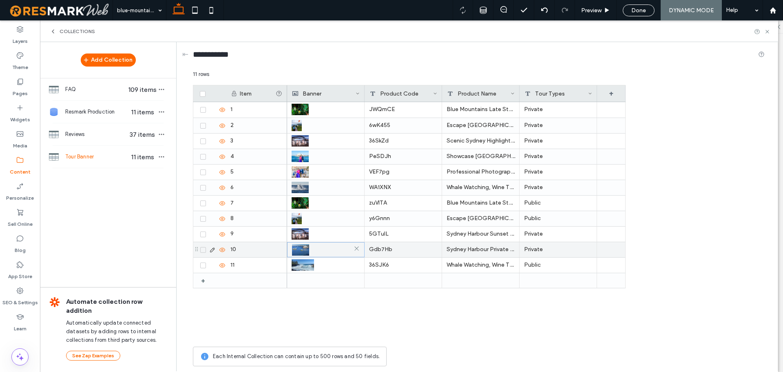
click at [326, 252] on div at bounding box center [326, 249] width 68 height 15
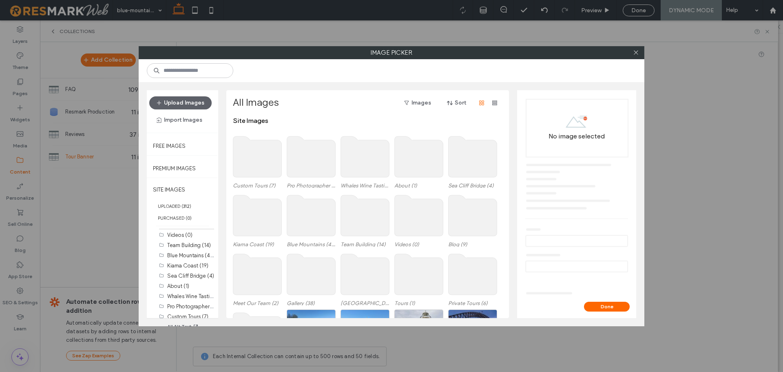
scroll to position [74, 0]
click at [183, 314] on label "Custom Tours (7)" at bounding box center [187, 312] width 41 height 6
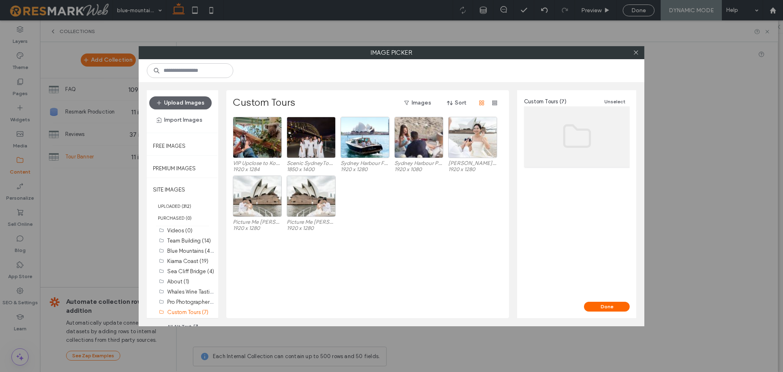
click at [411, 261] on div "VIP Upclose to Koala Picture Me Tours.jpg 1920 x 1284 Scenic SydneyTour with Pi…" at bounding box center [370, 217] width 274 height 201
click at [364, 132] on div "Select" at bounding box center [365, 137] width 49 height 41
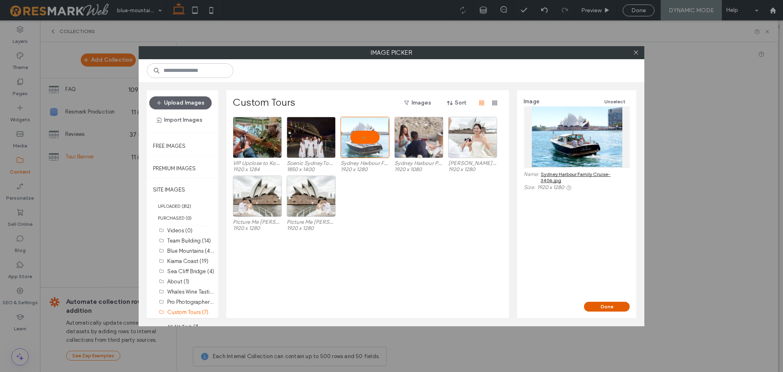
click at [620, 310] on button "Done" at bounding box center [607, 307] width 46 height 10
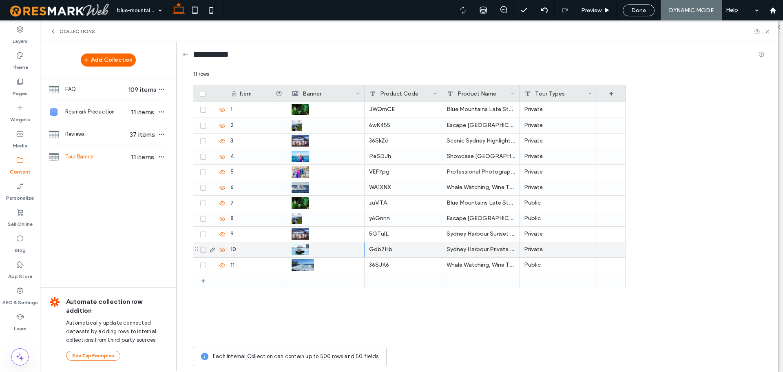
click at [768, 29] on icon at bounding box center [768, 32] width 6 height 6
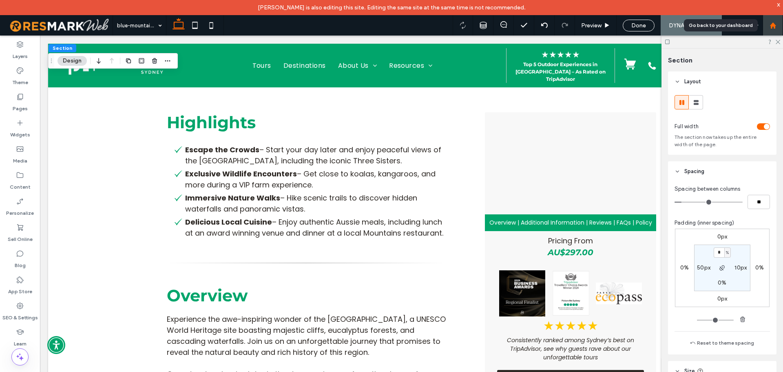
click at [777, 27] on div at bounding box center [773, 25] width 20 height 7
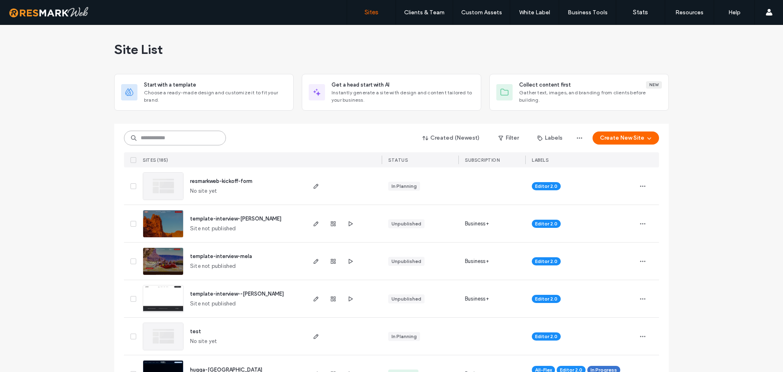
paste input "********"
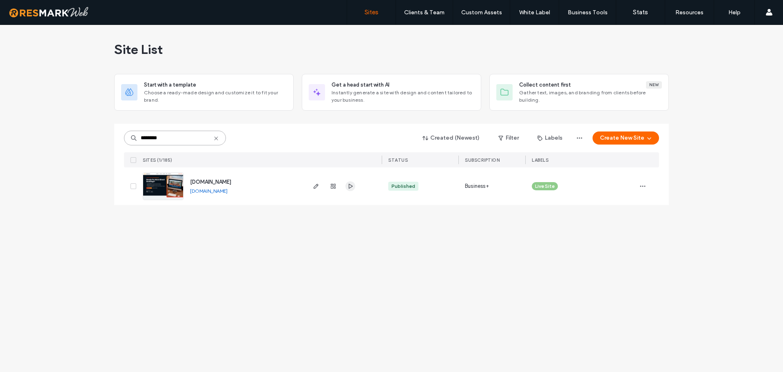
type input "********"
click at [352, 184] on icon "button" at bounding box center [350, 186] width 7 height 7
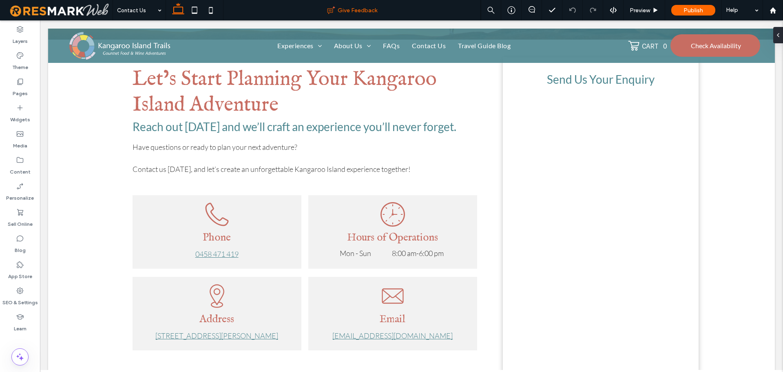
scroll to position [122, 0]
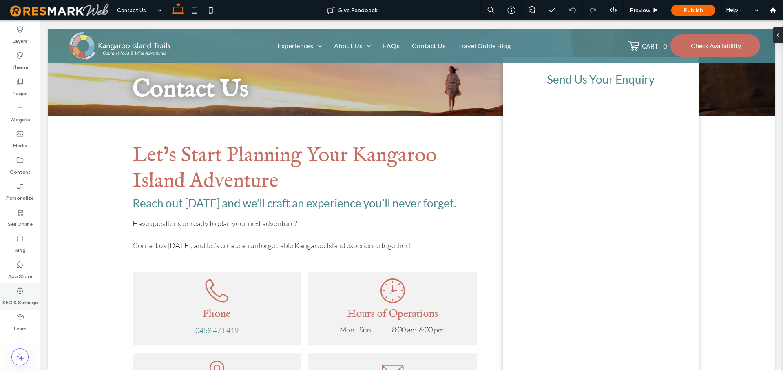
click at [28, 295] on label "SEO & Settings" at bounding box center [19, 300] width 35 height 11
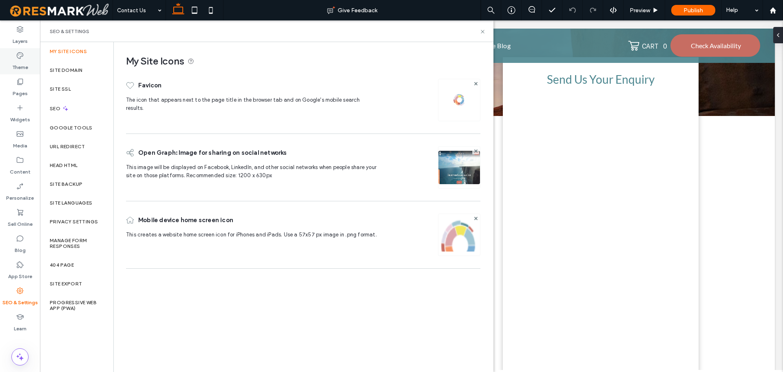
click at [16, 55] on icon at bounding box center [20, 55] width 8 height 8
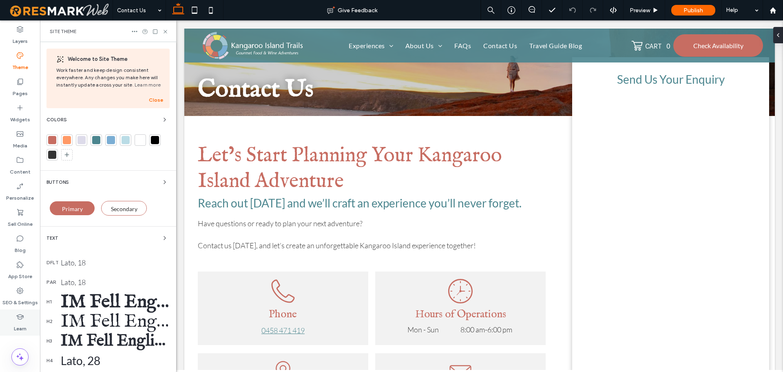
click at [15, 311] on div "Learn" at bounding box center [20, 322] width 40 height 26
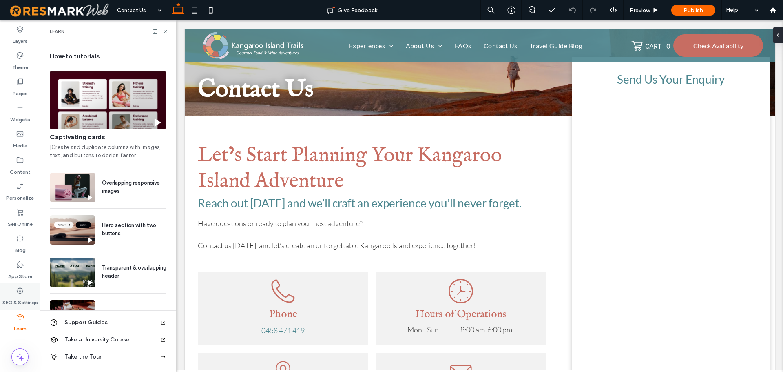
click at [23, 290] on use at bounding box center [20, 290] width 7 height 7
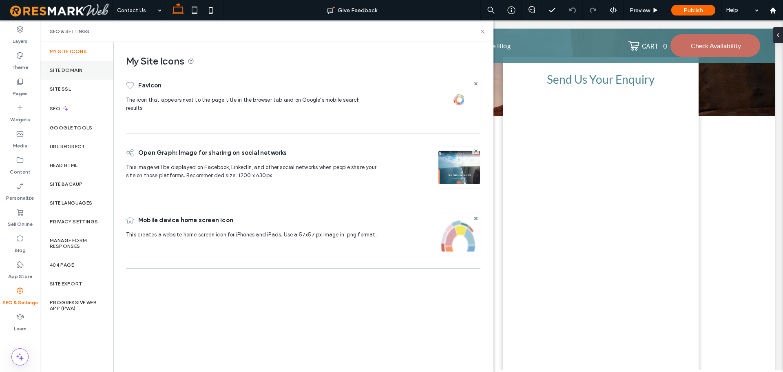
click at [65, 66] on div "Site Domain" at bounding box center [76, 70] width 73 height 19
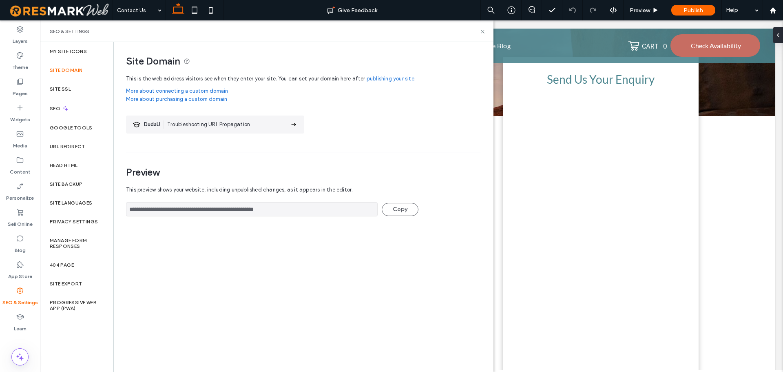
click at [212, 211] on input "**********" at bounding box center [252, 209] width 252 height 14
click at [484, 31] on icon at bounding box center [483, 32] width 6 height 6
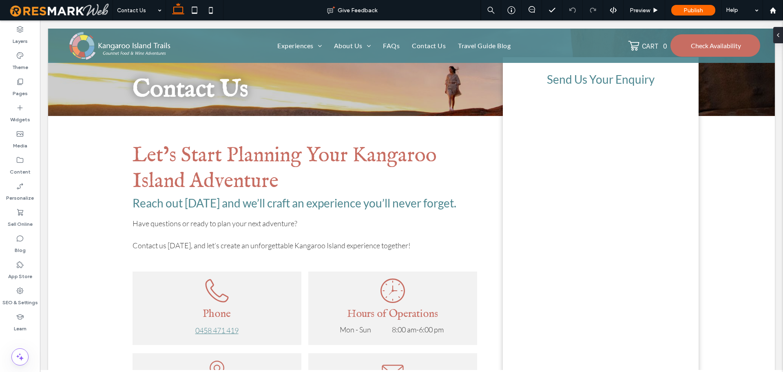
click at [779, 15] on div at bounding box center [773, 10] width 20 height 20
